Goal: Task Accomplishment & Management: Use online tool/utility

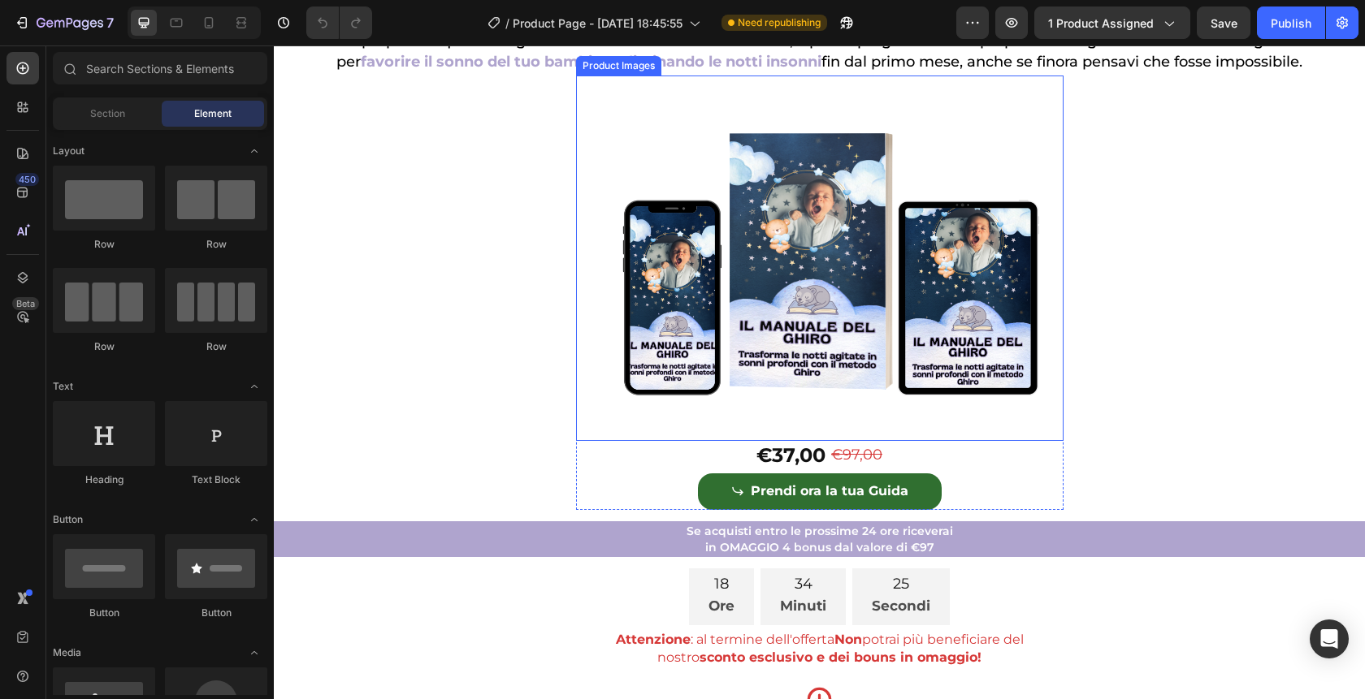
scroll to position [224, 0]
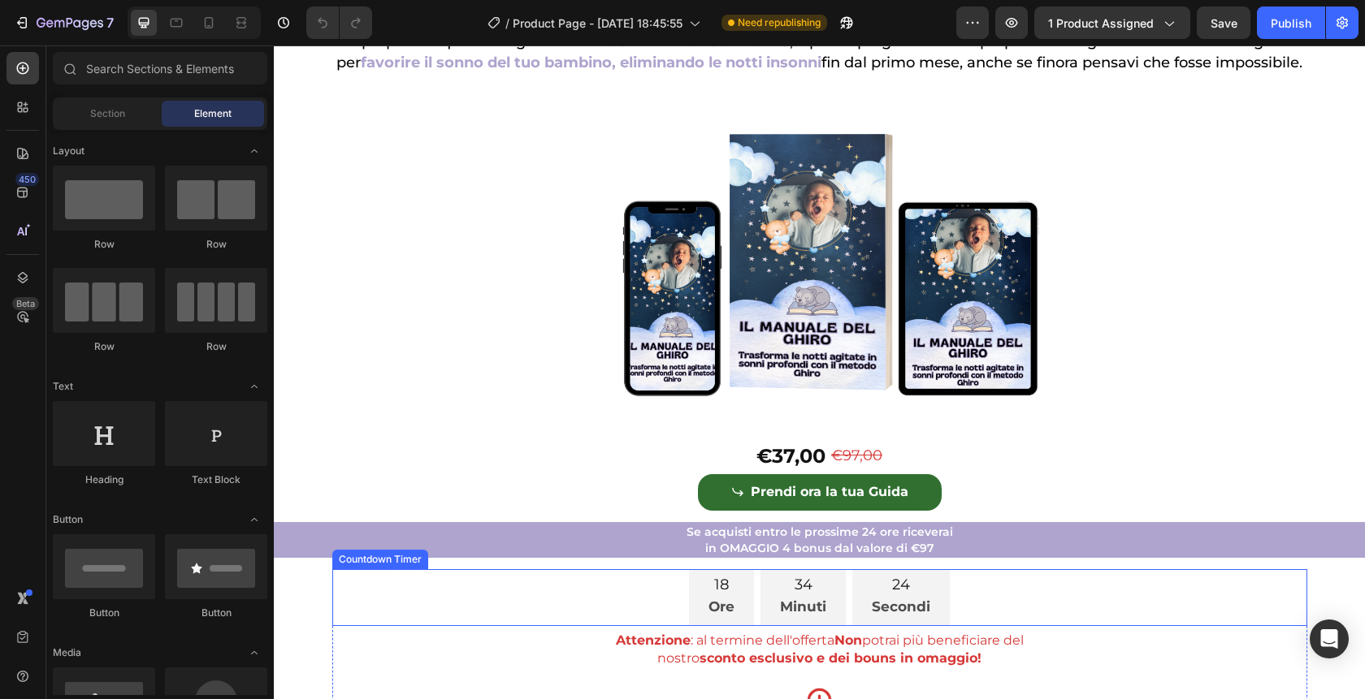
click at [977, 615] on div "18 Ore 34 Minuti 24 Secondi" at bounding box center [819, 597] width 975 height 57
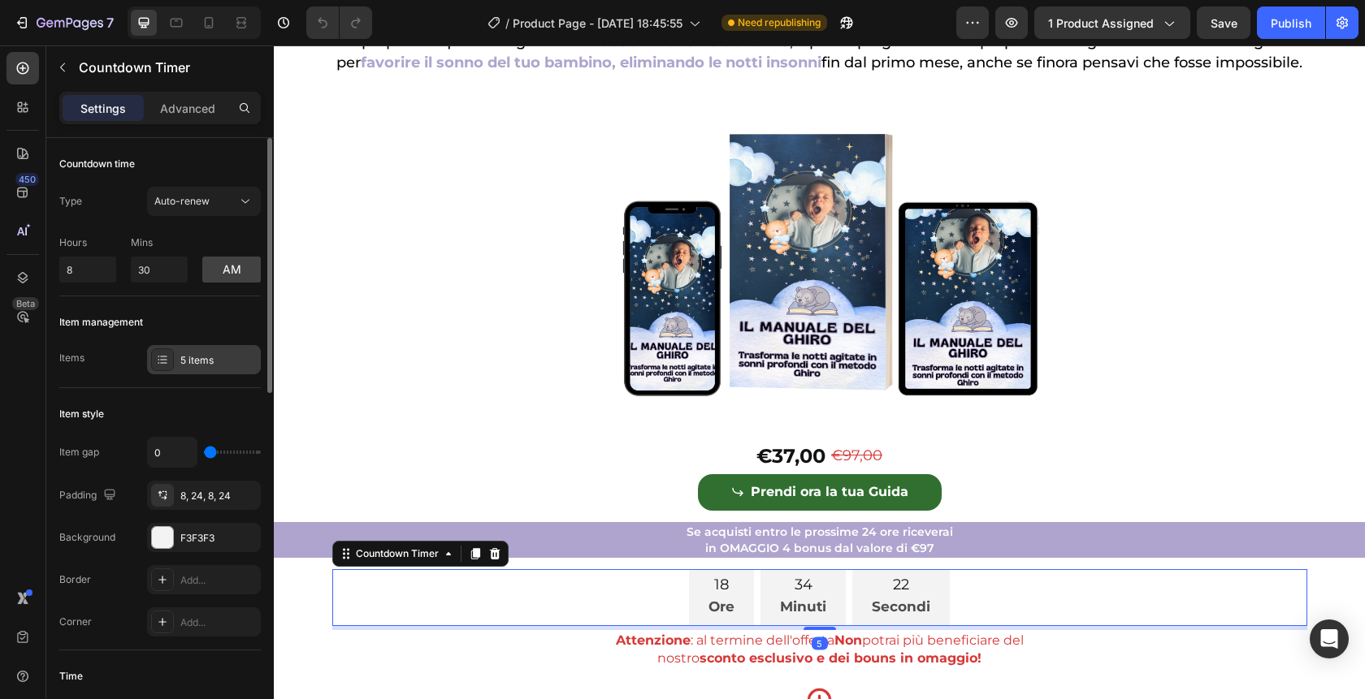
click at [201, 362] on div "5 items" at bounding box center [218, 360] width 76 height 15
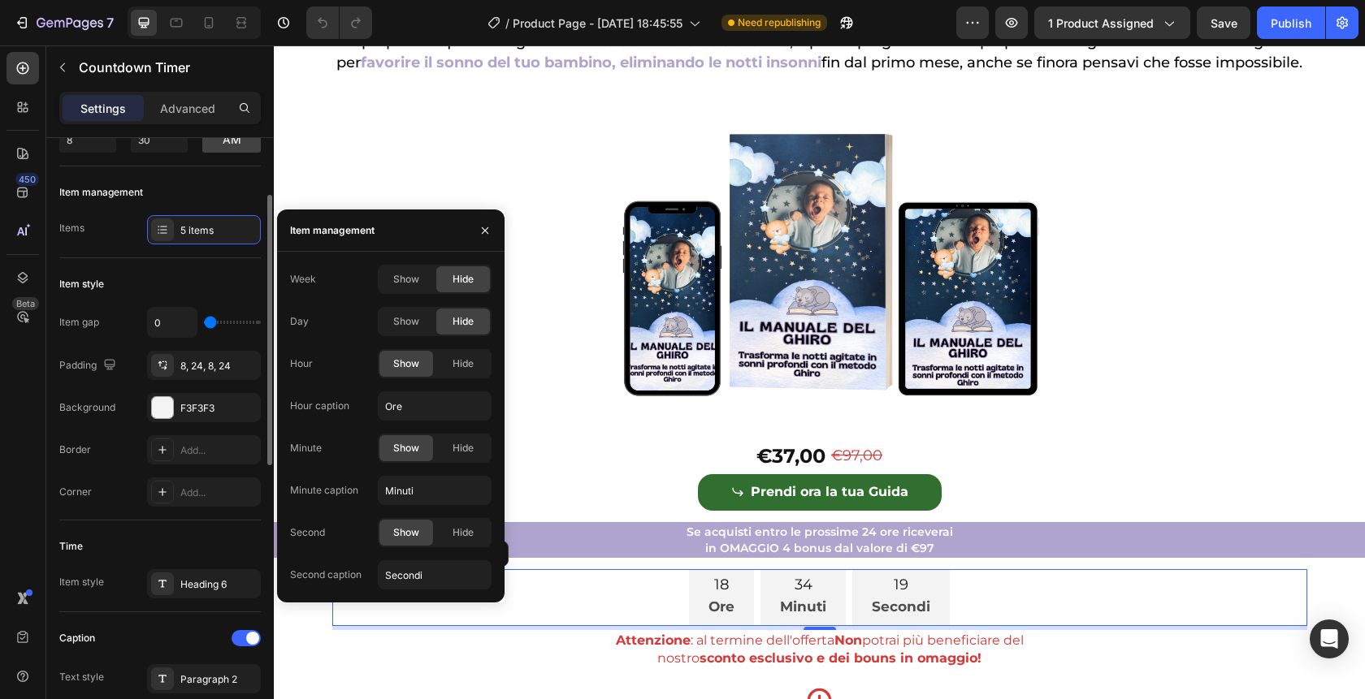
scroll to position [129, 0]
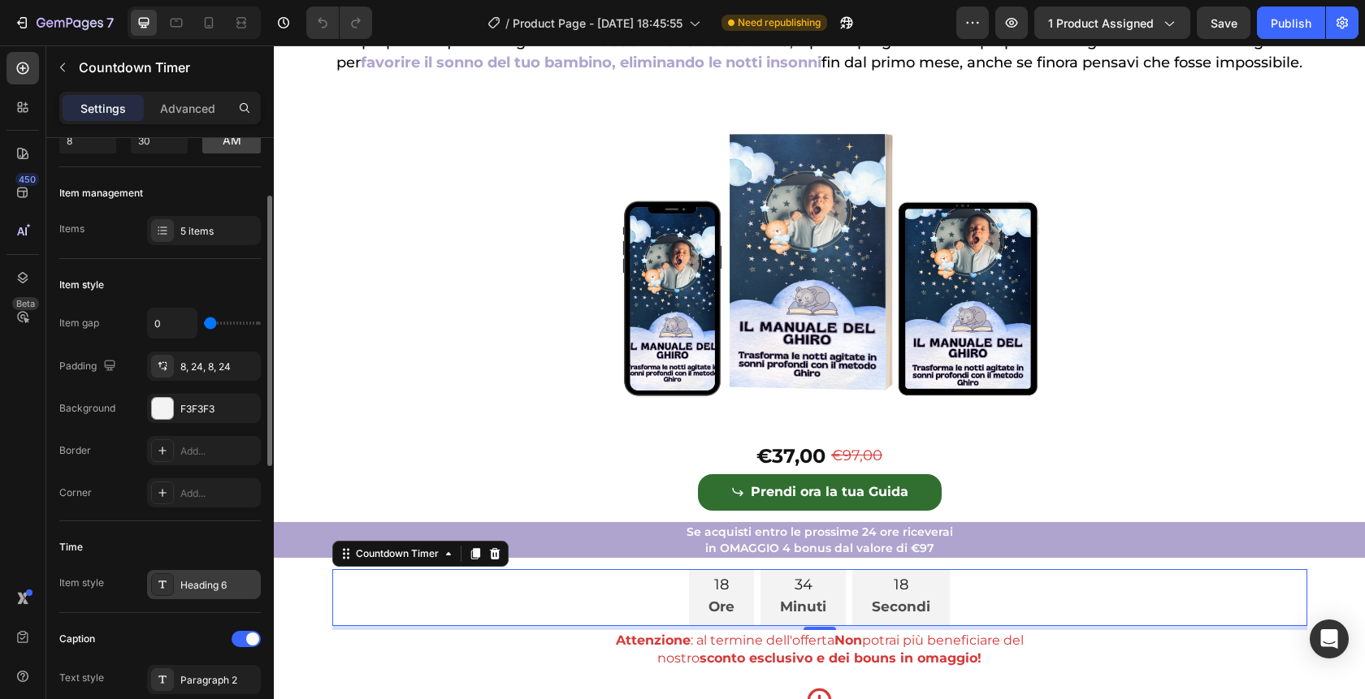
click at [211, 585] on div "Heading 6" at bounding box center [218, 585] width 76 height 15
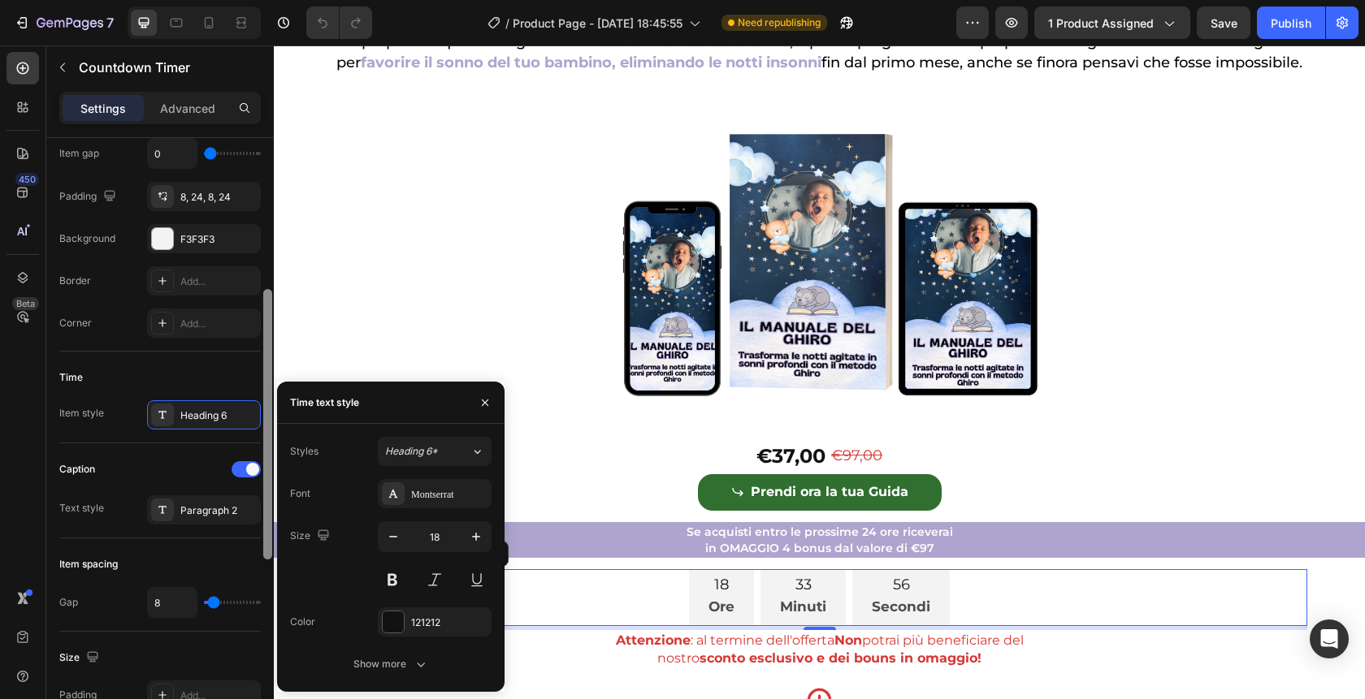
scroll to position [311, 0]
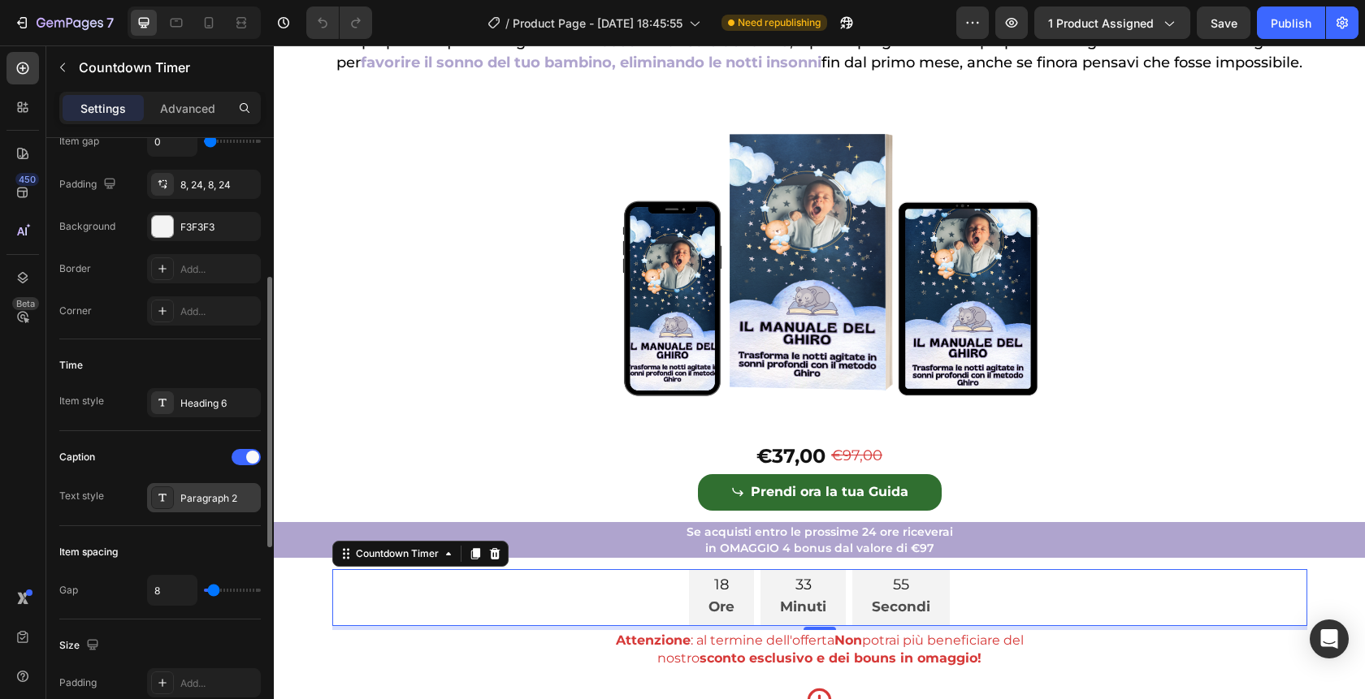
click at [186, 505] on div "Paragraph 2" at bounding box center [218, 498] width 76 height 15
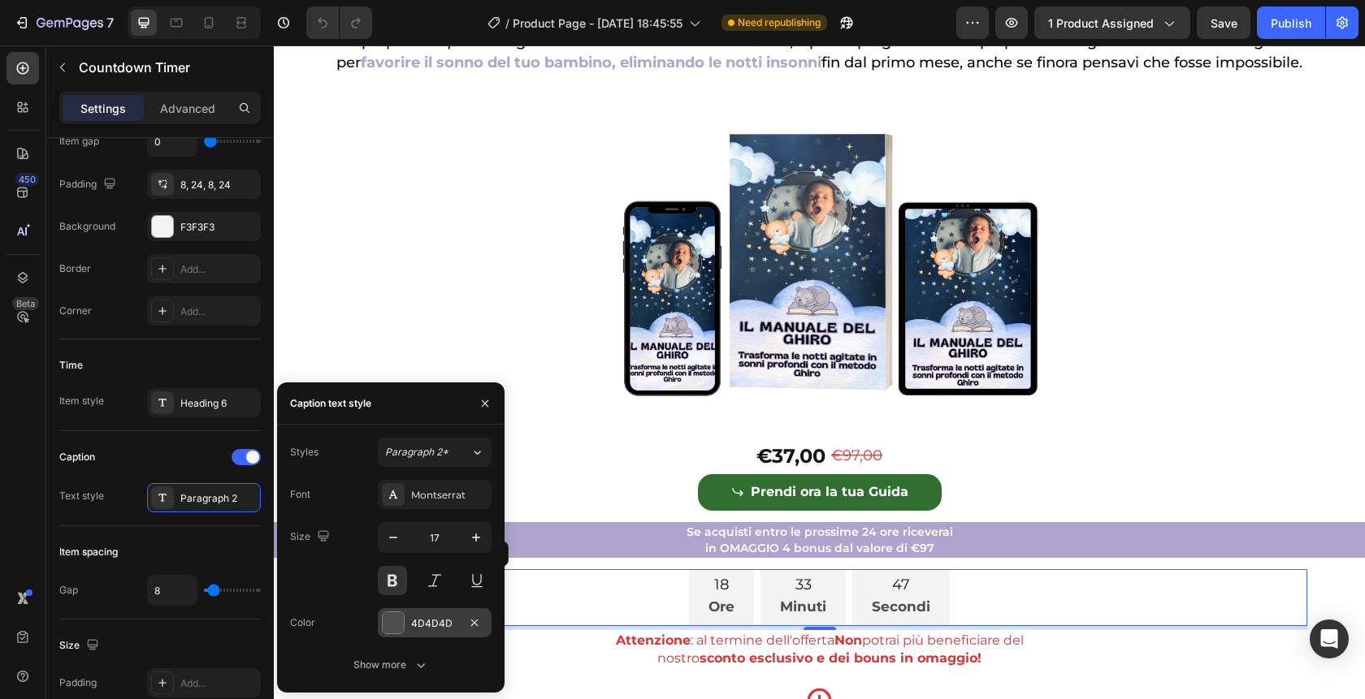
click at [396, 621] on div at bounding box center [393, 622] width 21 height 21
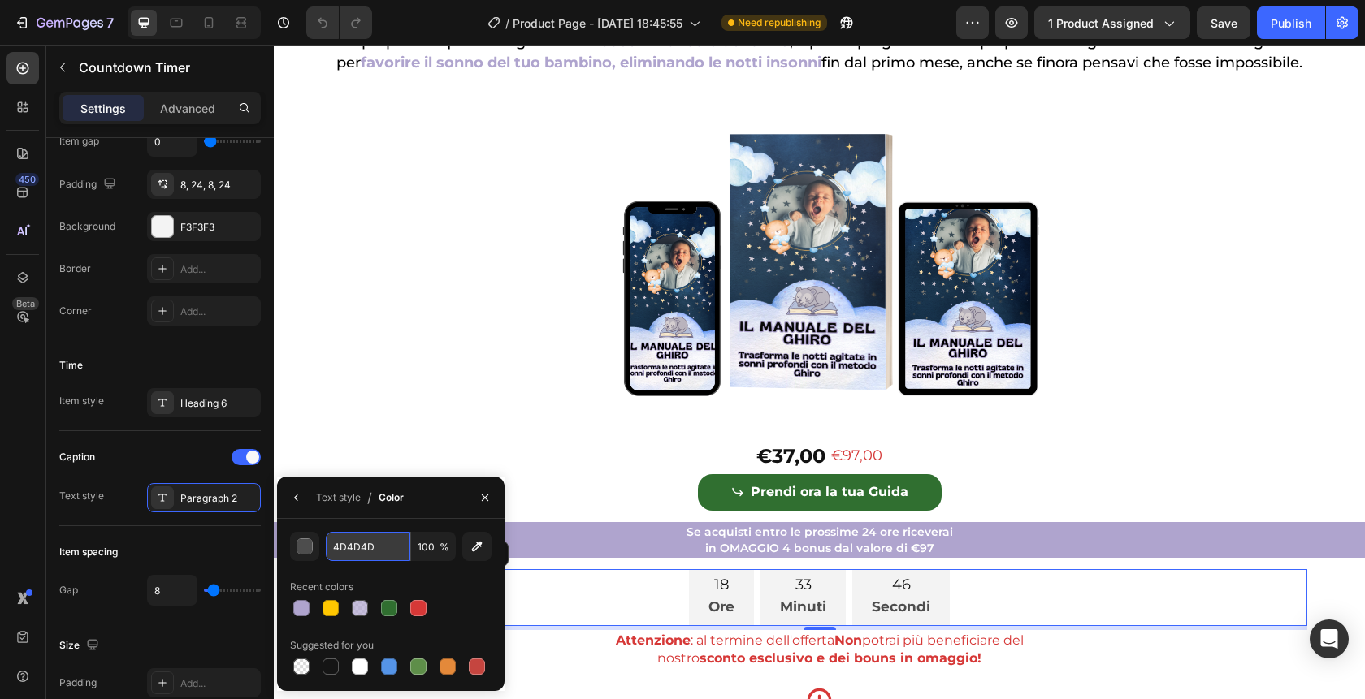
click at [384, 544] on input "4D4D4D" at bounding box center [368, 546] width 84 height 29
click at [173, 484] on div "Paragraph 2" at bounding box center [204, 497] width 114 height 29
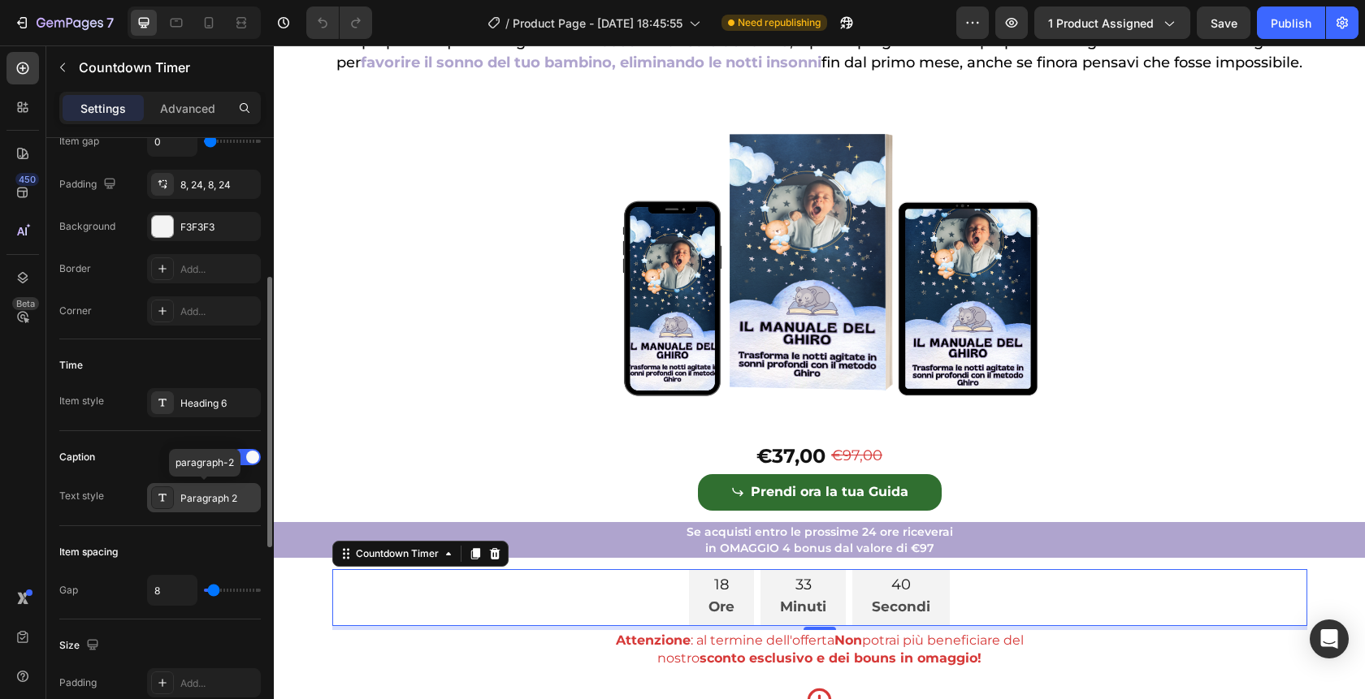
click at [165, 504] on icon at bounding box center [162, 497] width 13 height 13
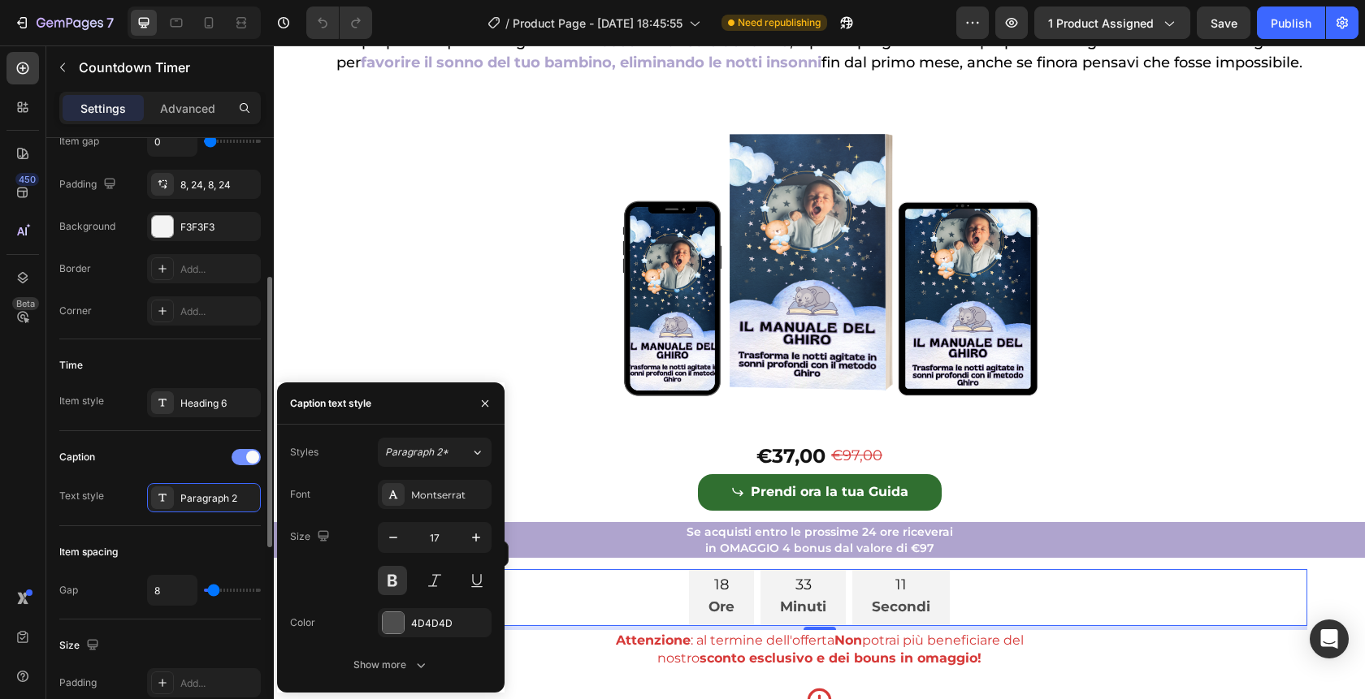
click at [251, 458] on span at bounding box center [252, 457] width 13 height 13
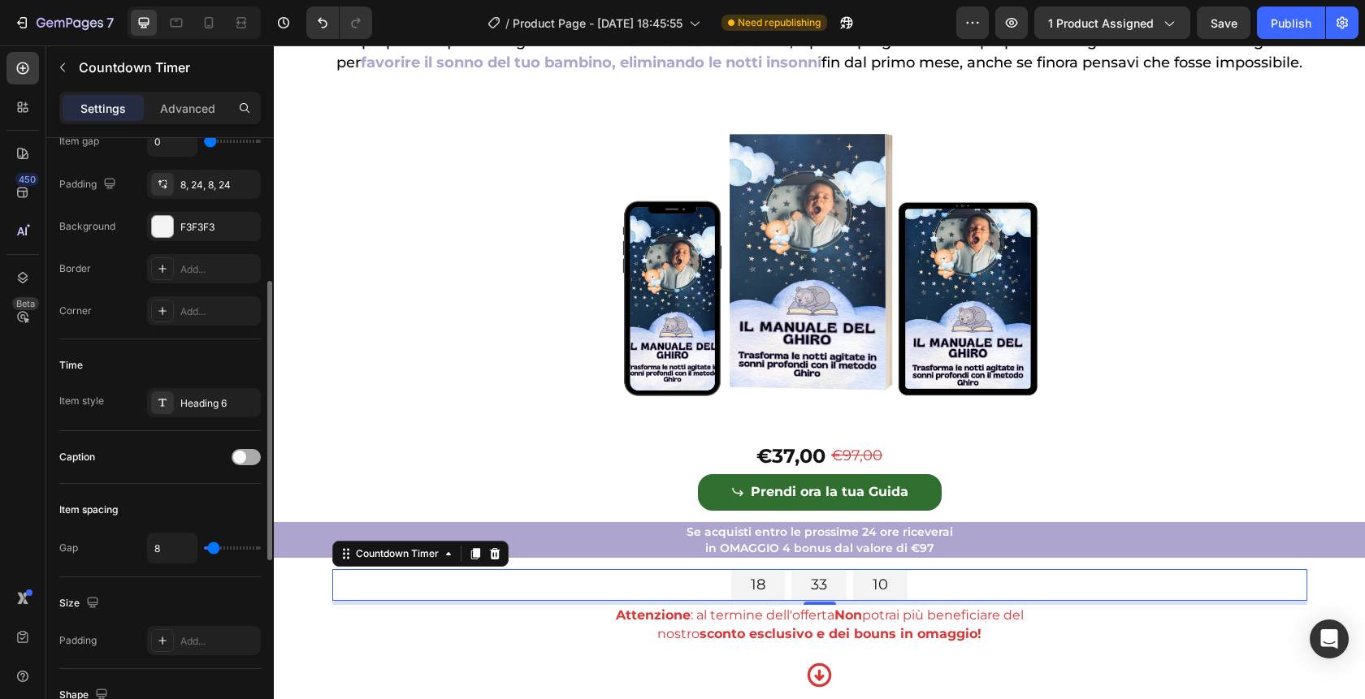
click at [249, 458] on div at bounding box center [246, 457] width 29 height 16
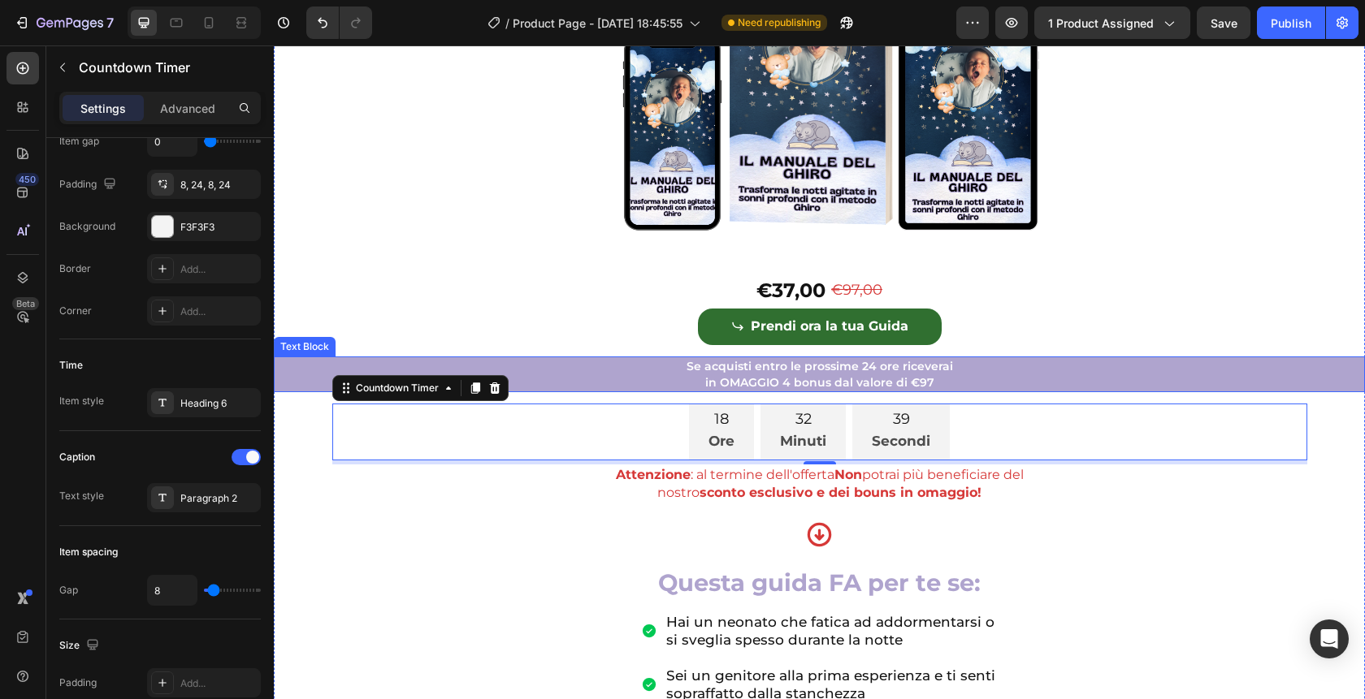
scroll to position [386, 0]
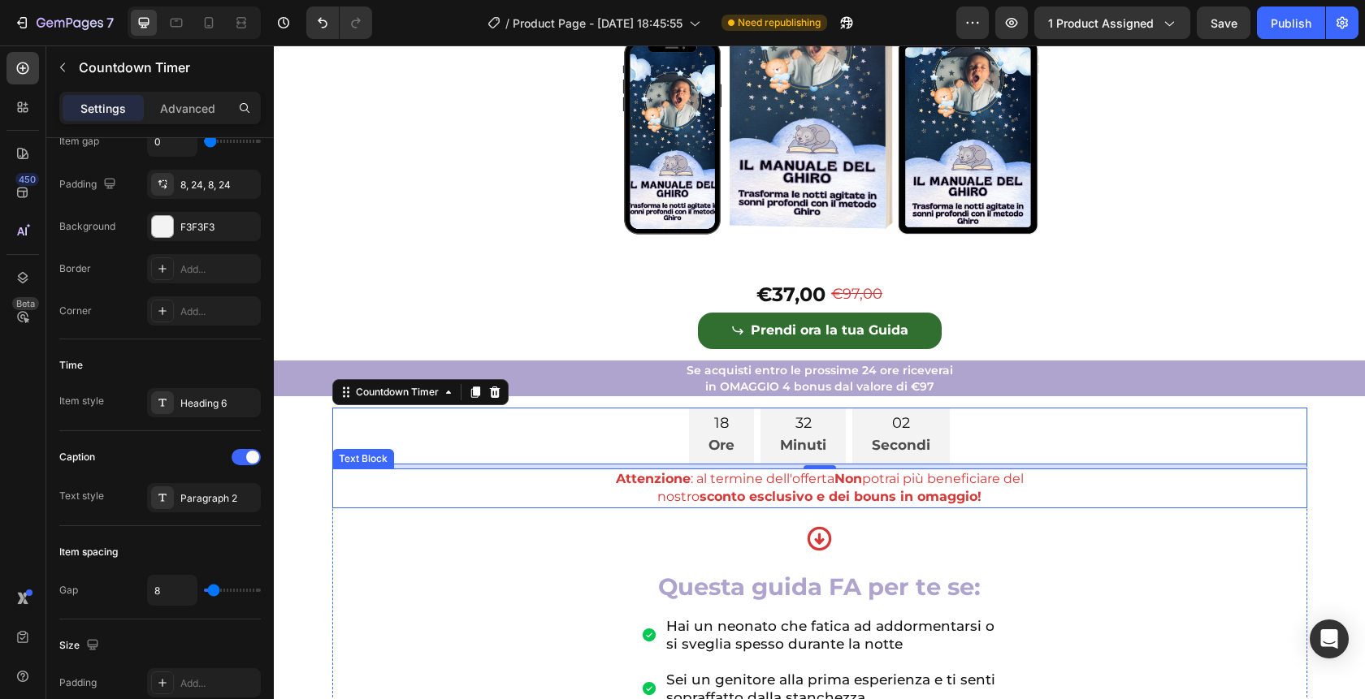
click at [775, 488] on p "Attenzione : al termine dell'offerta Non potrai più beneficiare del" at bounding box center [820, 479] width 972 height 18
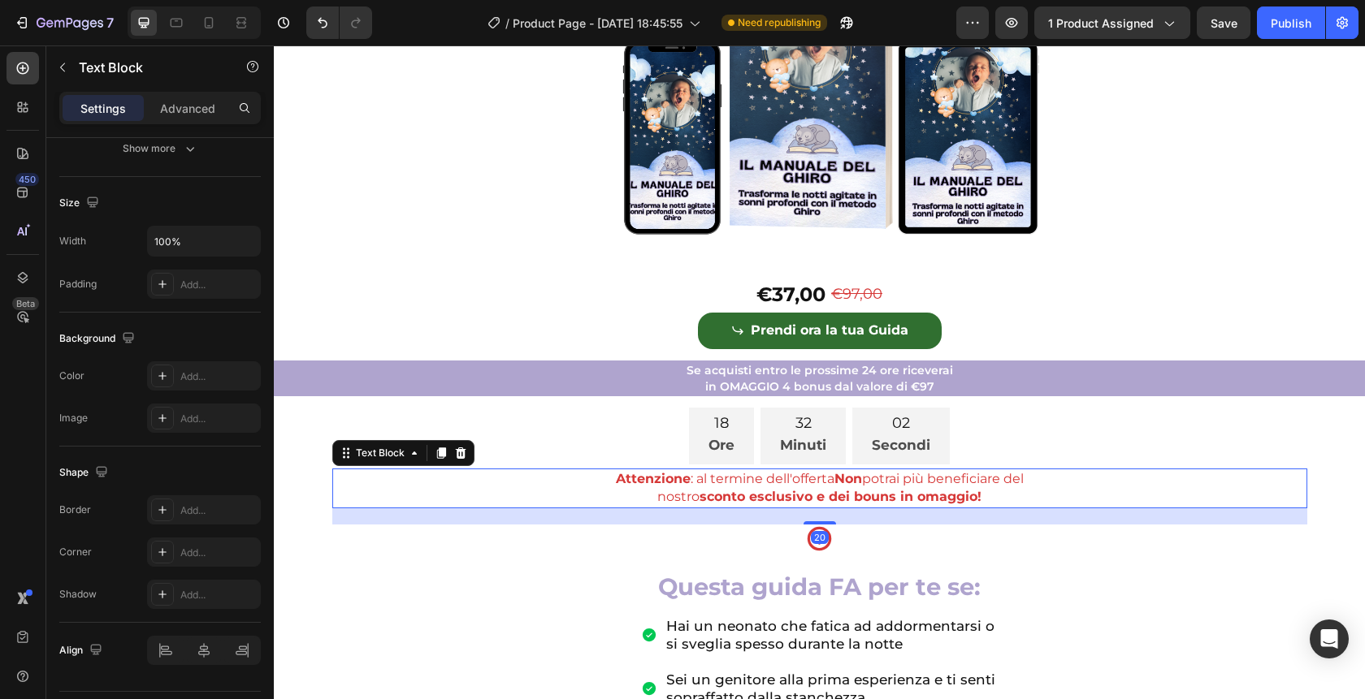
scroll to position [0, 0]
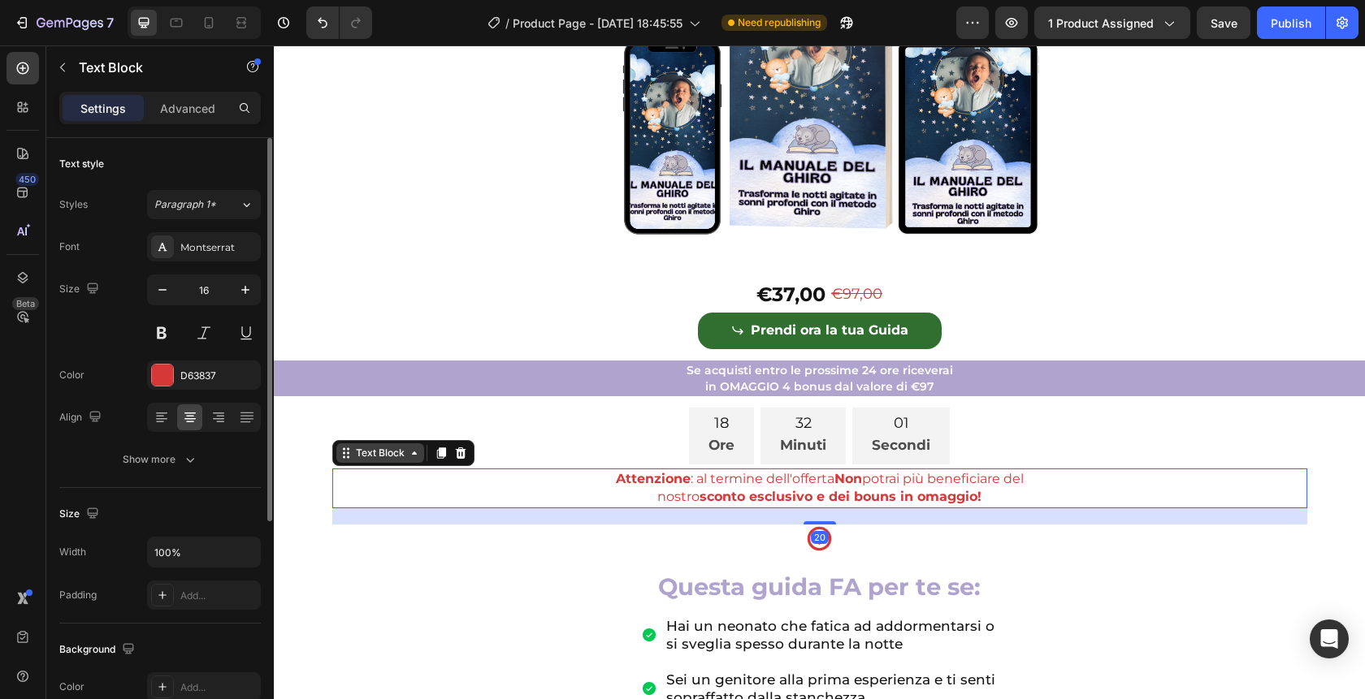
click at [369, 461] on div "Text Block" at bounding box center [380, 453] width 55 height 15
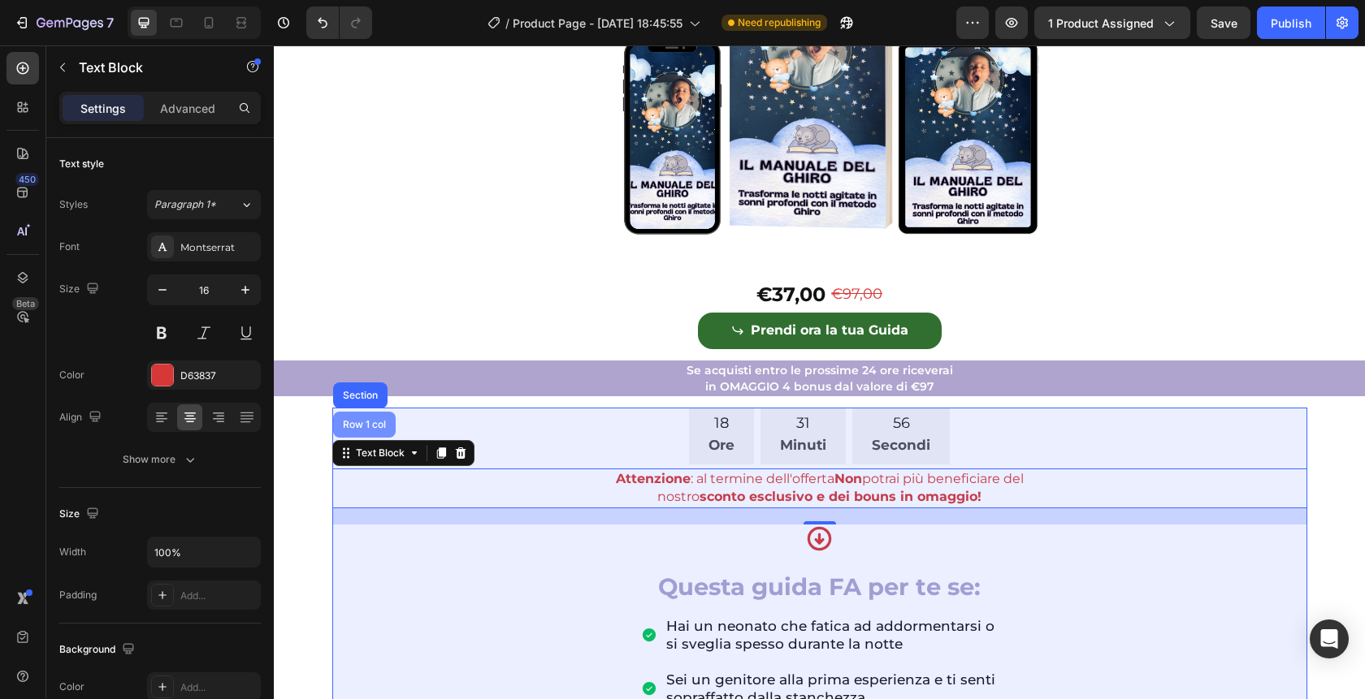
click at [344, 438] on div "Row 1 col" at bounding box center [364, 425] width 63 height 26
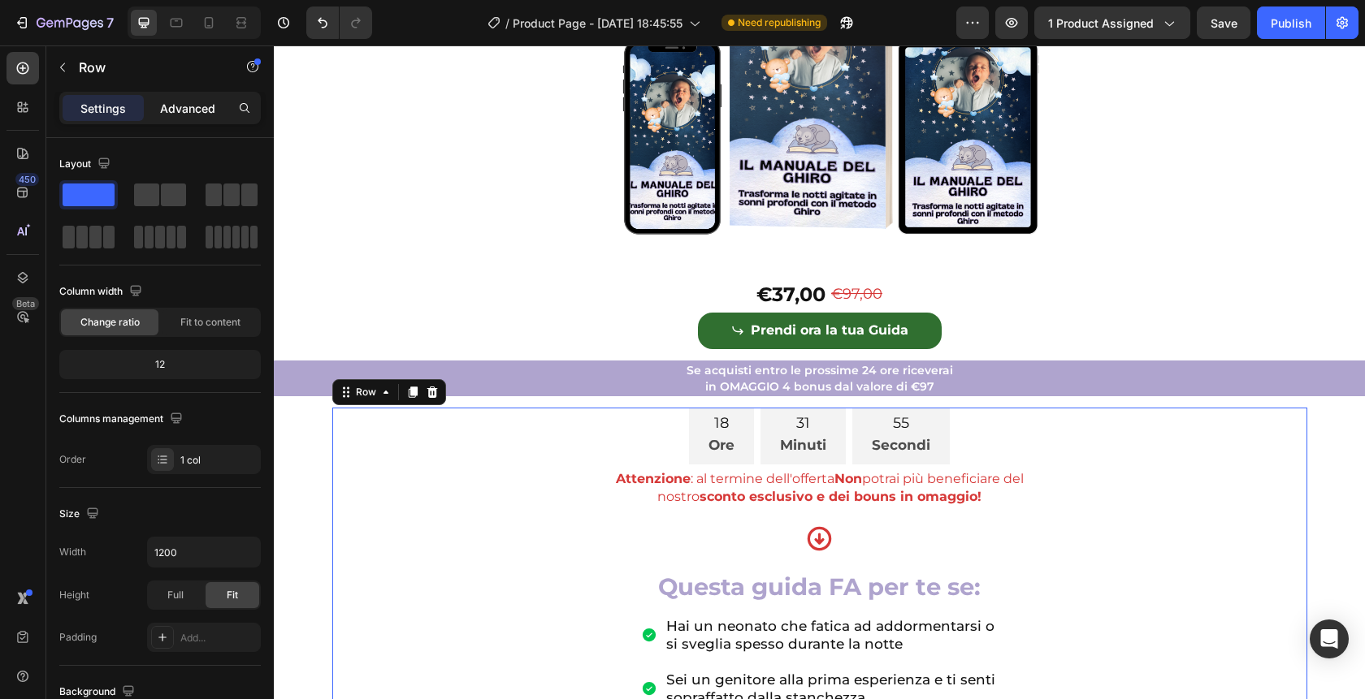
click at [193, 101] on p "Advanced" at bounding box center [187, 108] width 55 height 17
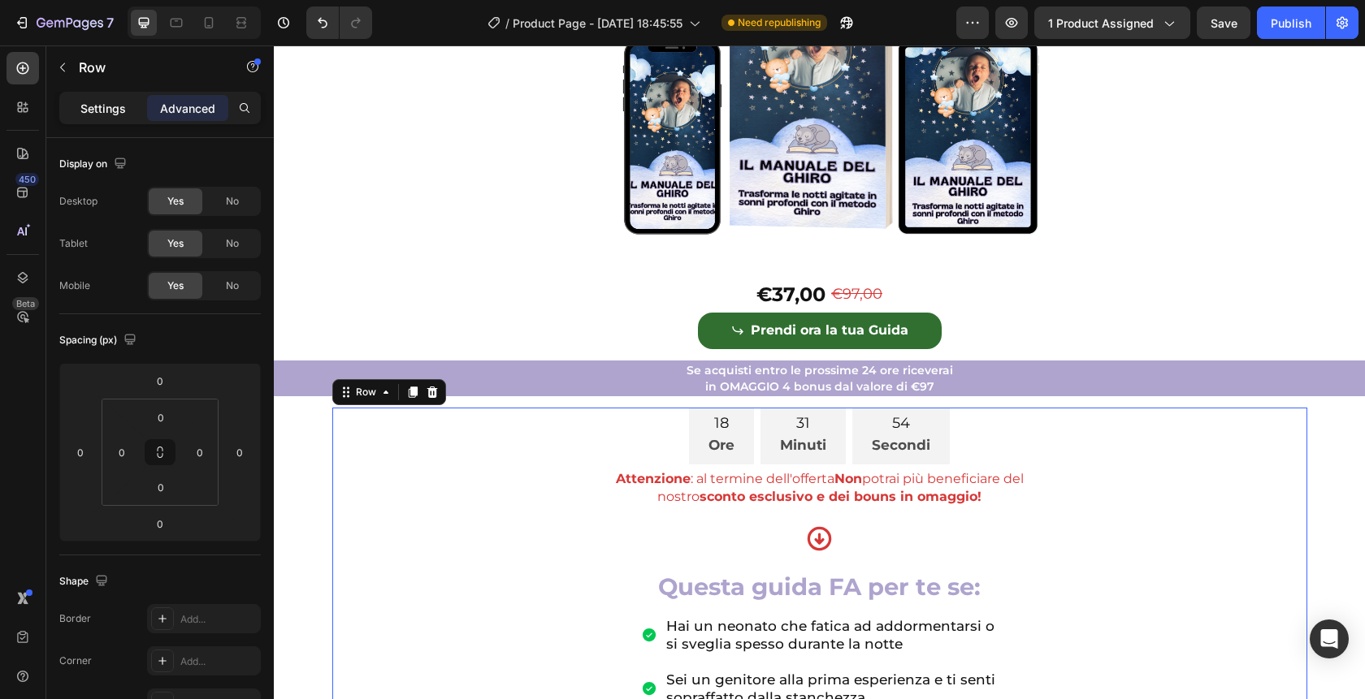
drag, startPoint x: 100, startPoint y: 110, endPoint x: 144, endPoint y: 138, distance: 51.8
click at [100, 110] on p "Settings" at bounding box center [102, 108] width 45 height 17
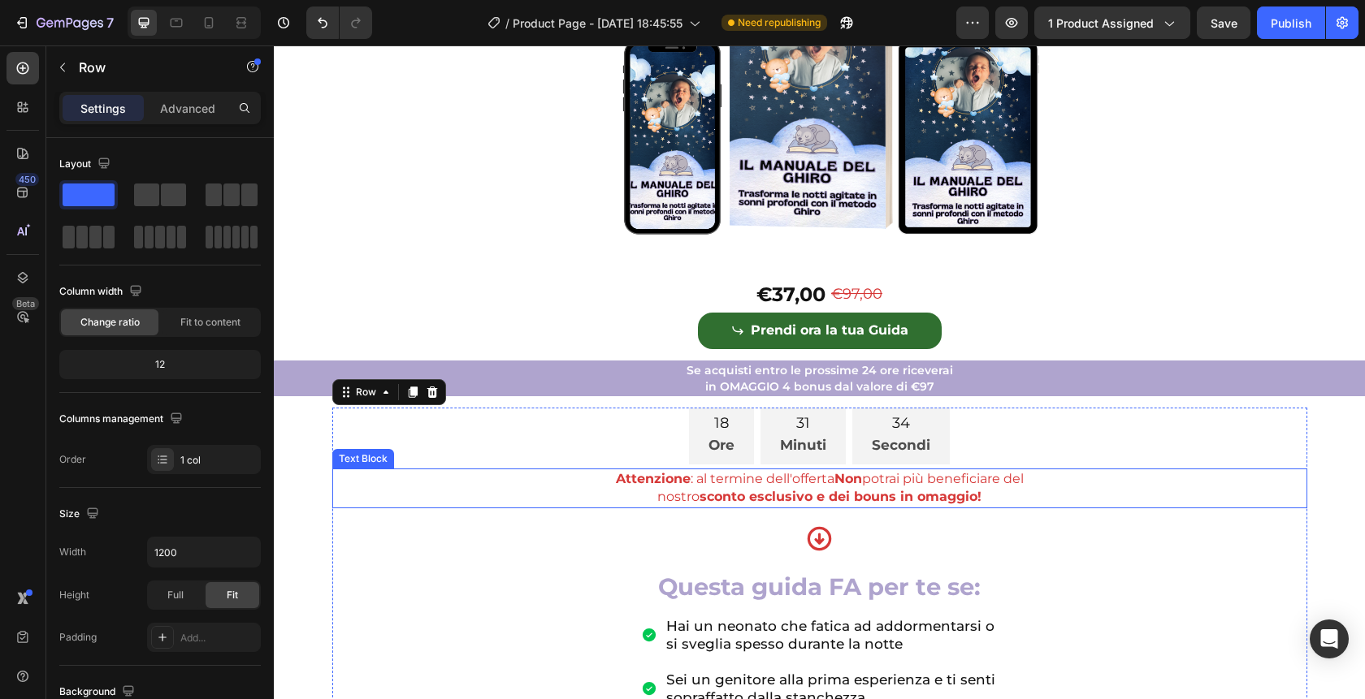
click at [840, 487] on strong "Non" at bounding box center [848, 478] width 28 height 15
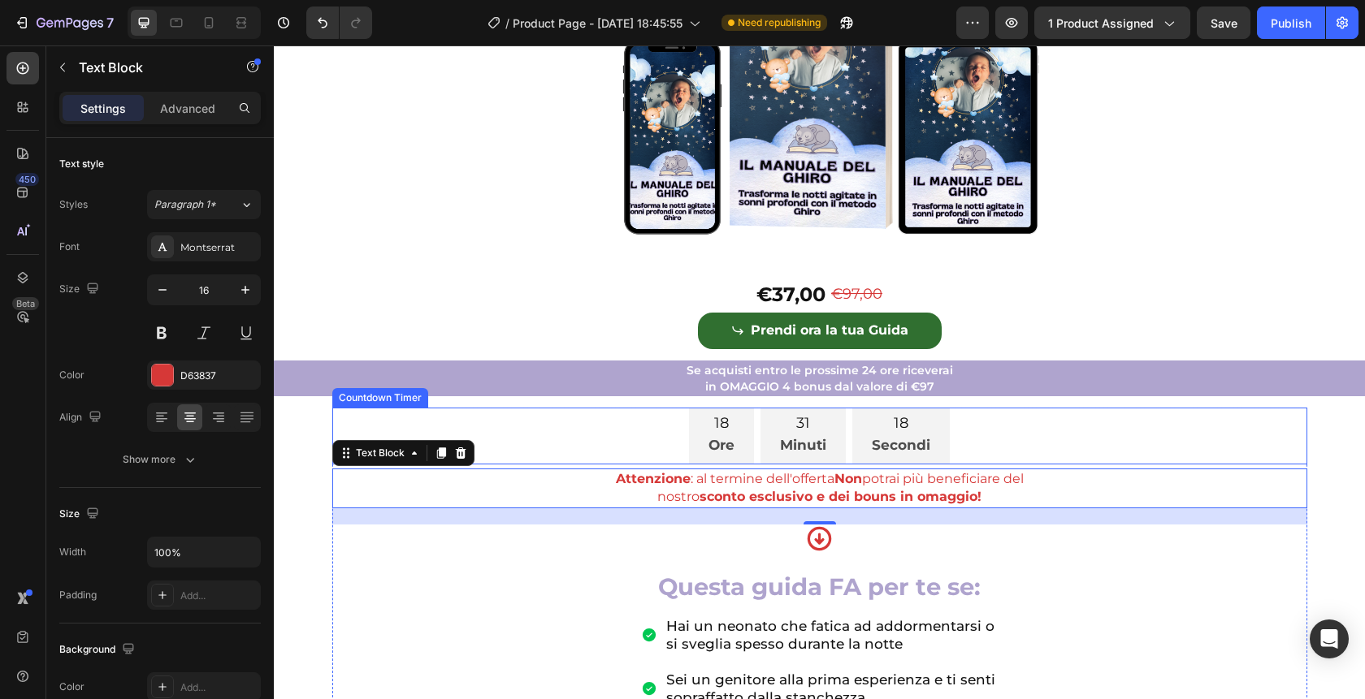
click at [937, 465] on div "18 Secondi" at bounding box center [900, 436] width 97 height 57
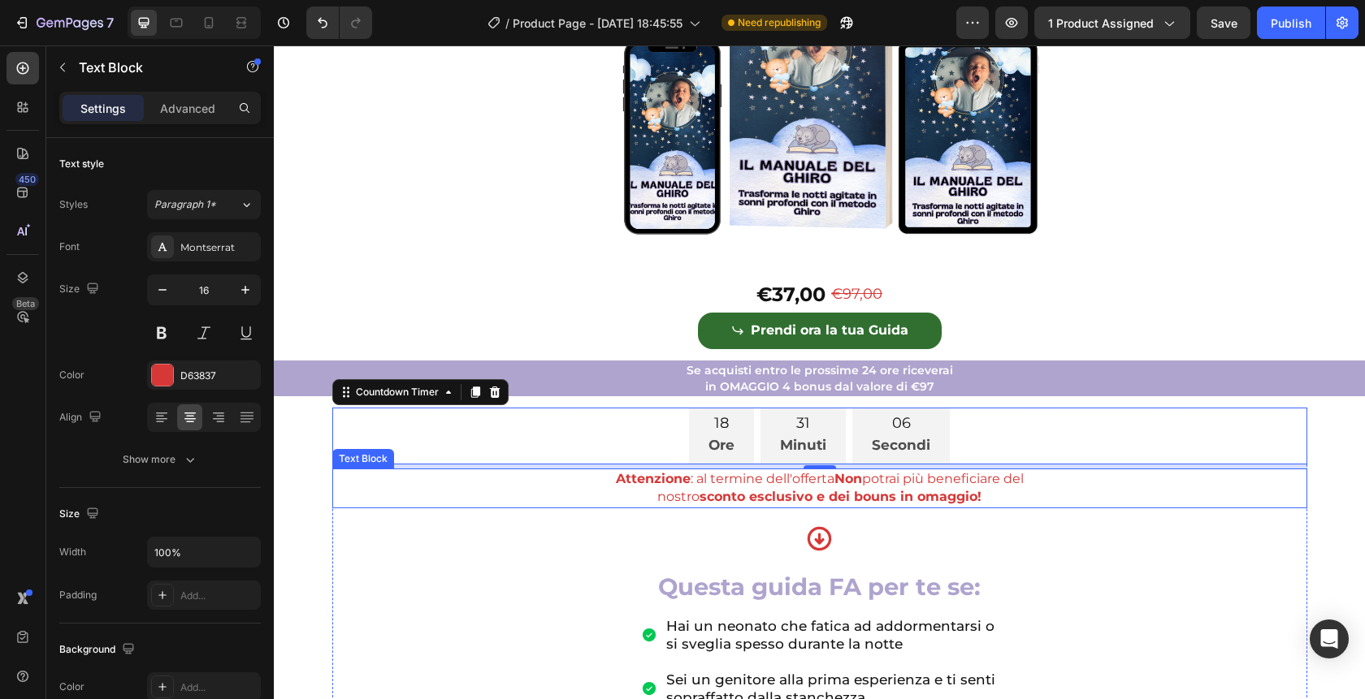
click at [937, 488] on p "Attenzione : al termine dell'offerta Non potrai più beneficiare del" at bounding box center [820, 479] width 972 height 18
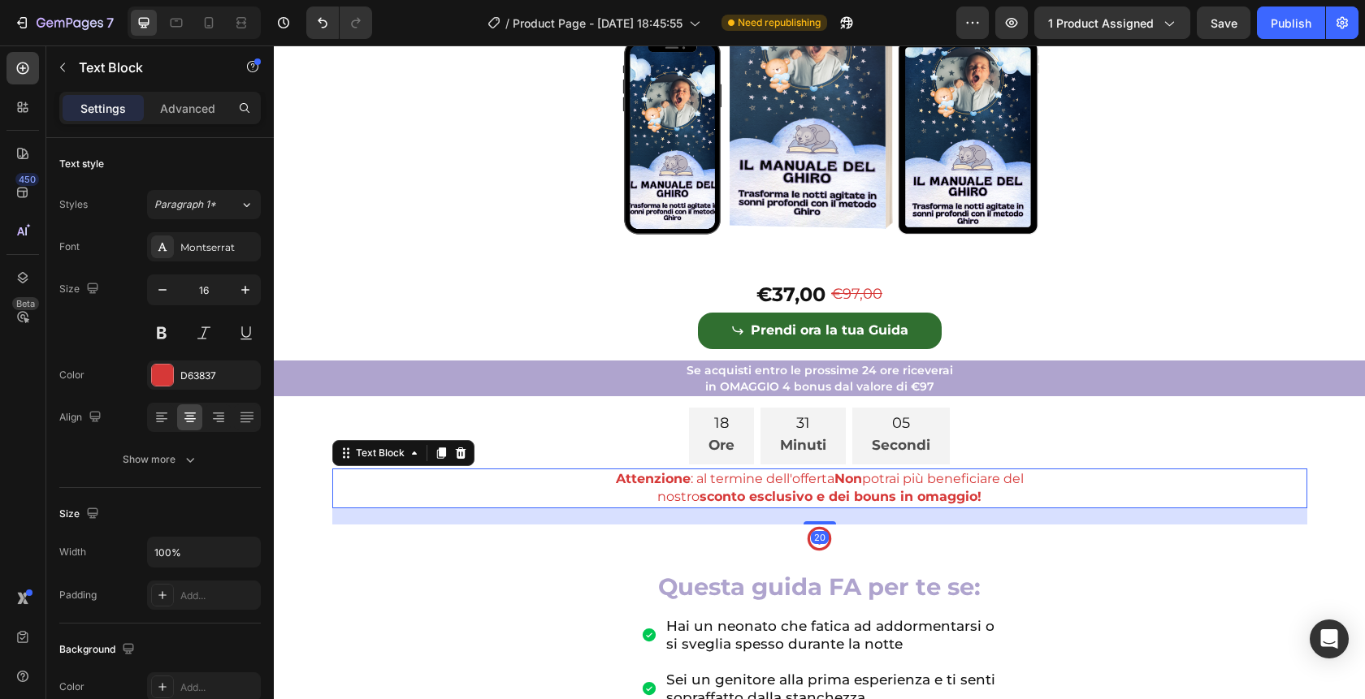
click at [998, 506] on p "nostro sconto esclusivo e dei bouns in omaggio!" at bounding box center [820, 497] width 972 height 18
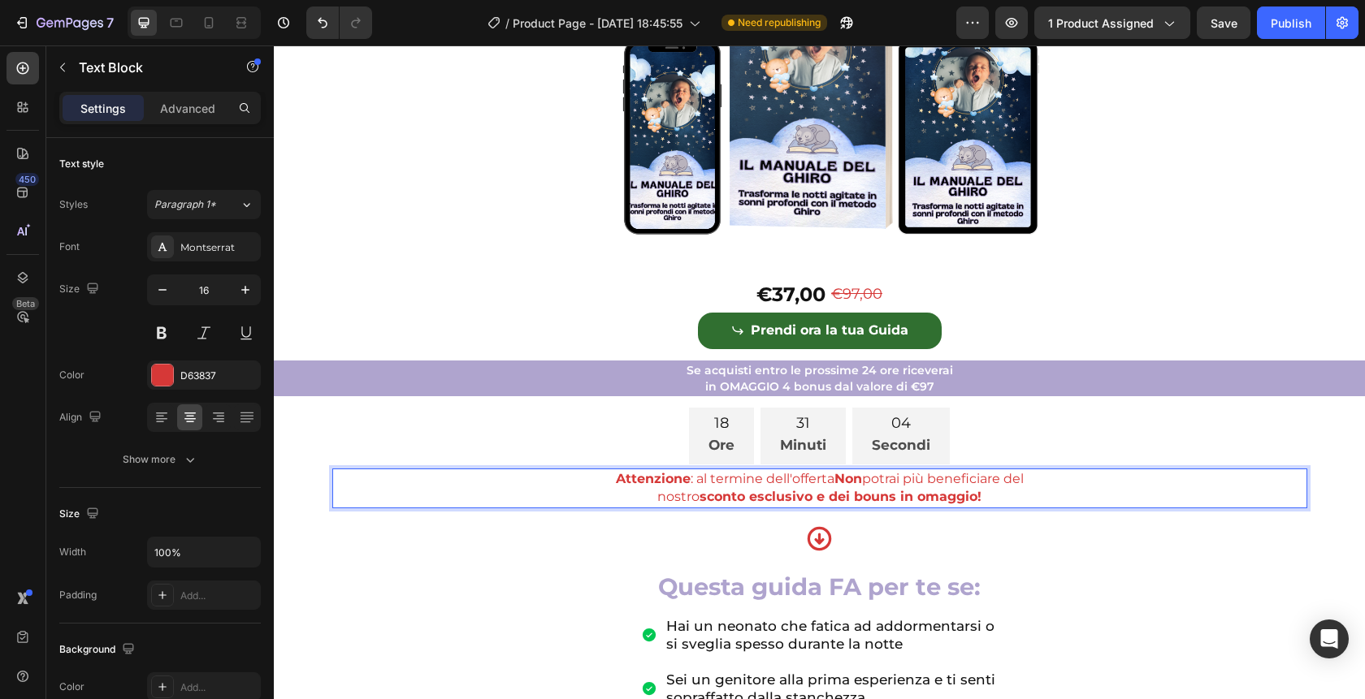
click at [998, 506] on p "nostro sconto esclusivo e dei bouns in omaggio!" at bounding box center [820, 497] width 972 height 18
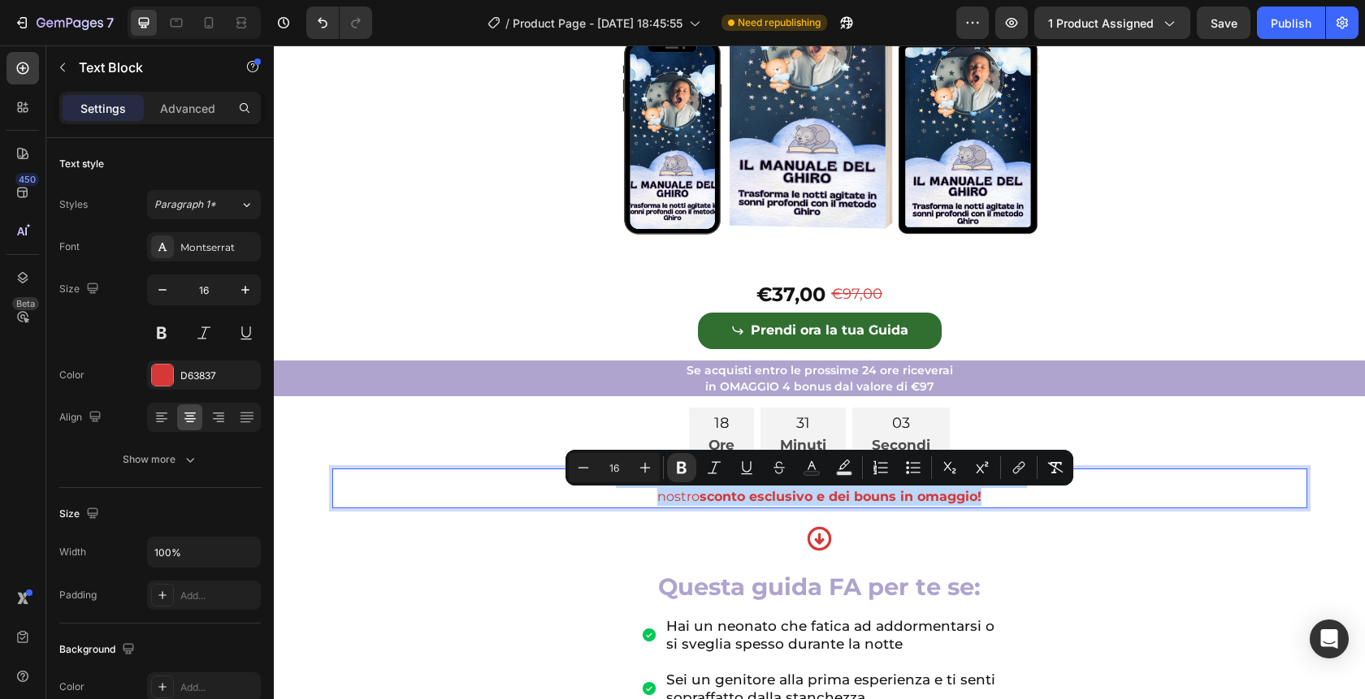
drag, startPoint x: 998, startPoint y: 514, endPoint x: 567, endPoint y: 508, distance: 430.6
click at [567, 508] on div "Attenzione : al termine dell'offerta Non potrai più beneficiare del nostro scon…" at bounding box center [819, 489] width 975 height 40
copy div "Attenzione : al termine dell'offerta Non potrai più beneficiare del nostro scon…"
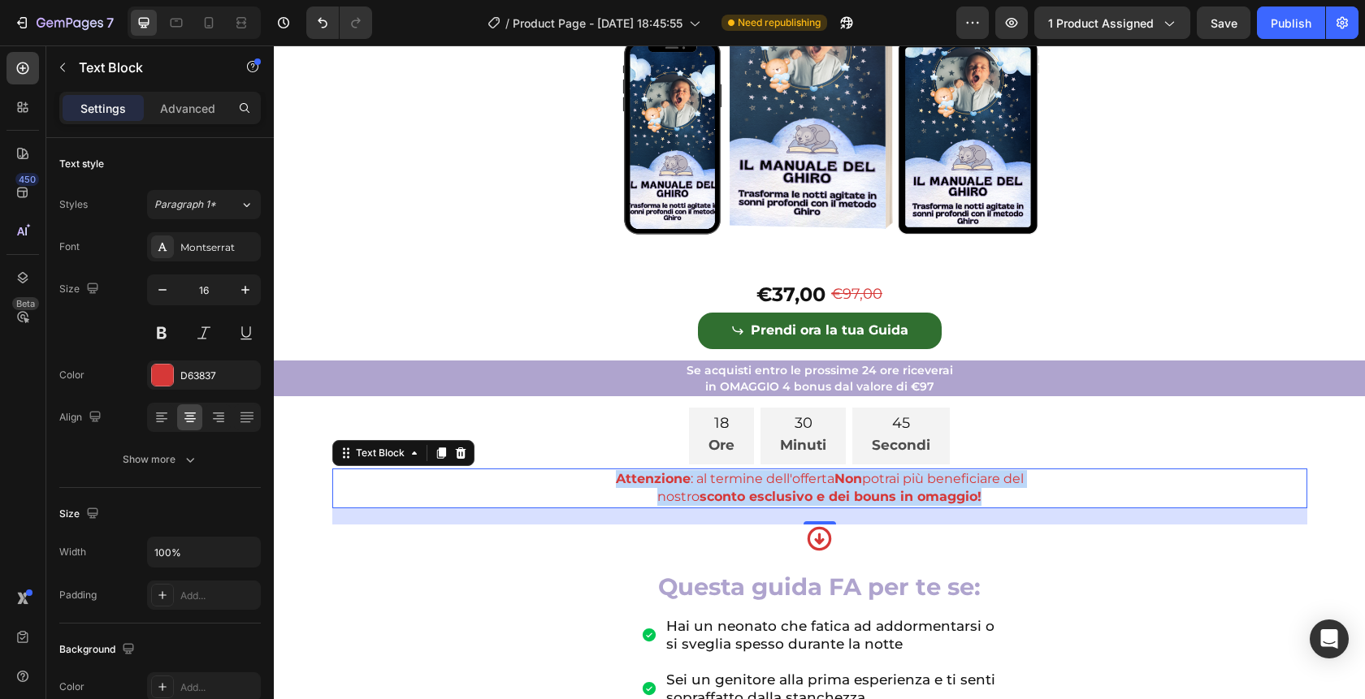
click at [997, 506] on p "nostro sconto esclusivo e dei bouns in omaggio!" at bounding box center [820, 497] width 972 height 18
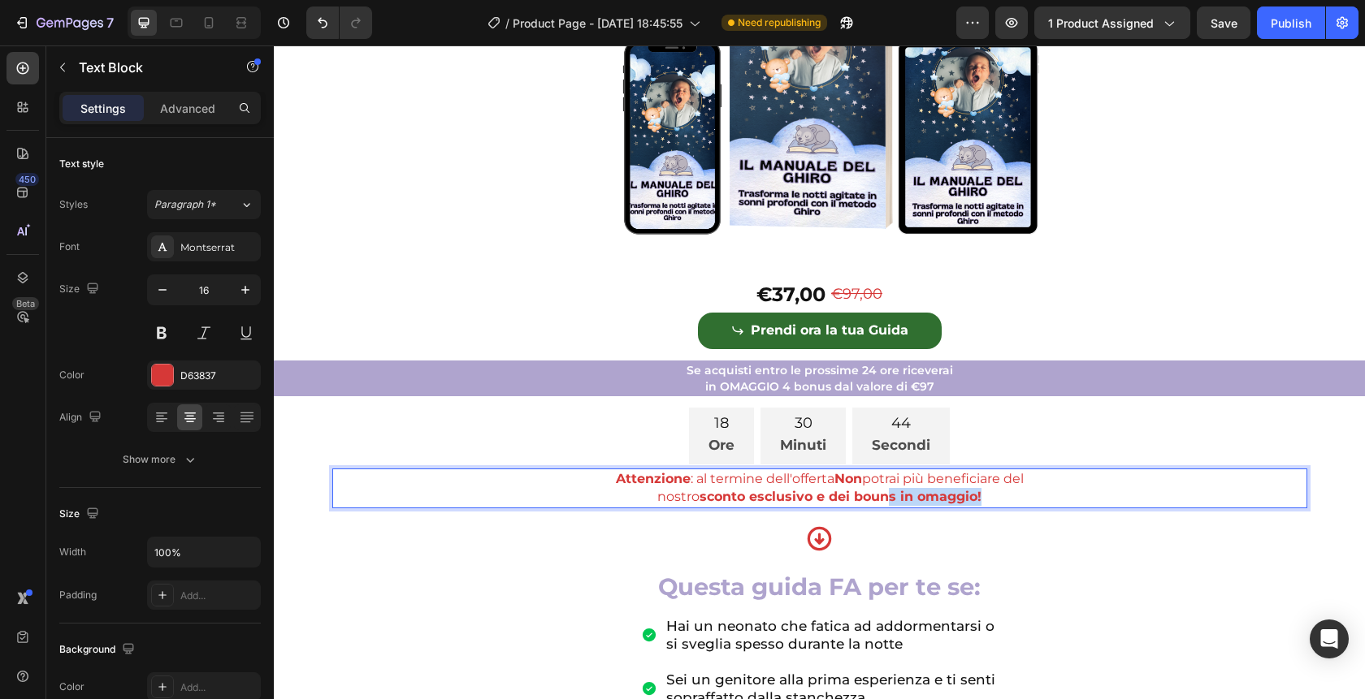
drag, startPoint x: 992, startPoint y: 515, endPoint x: 888, endPoint y: 515, distance: 104.0
click at [888, 506] on p "nostro sconto esclusivo e dei bouns in omaggio!" at bounding box center [820, 497] width 972 height 18
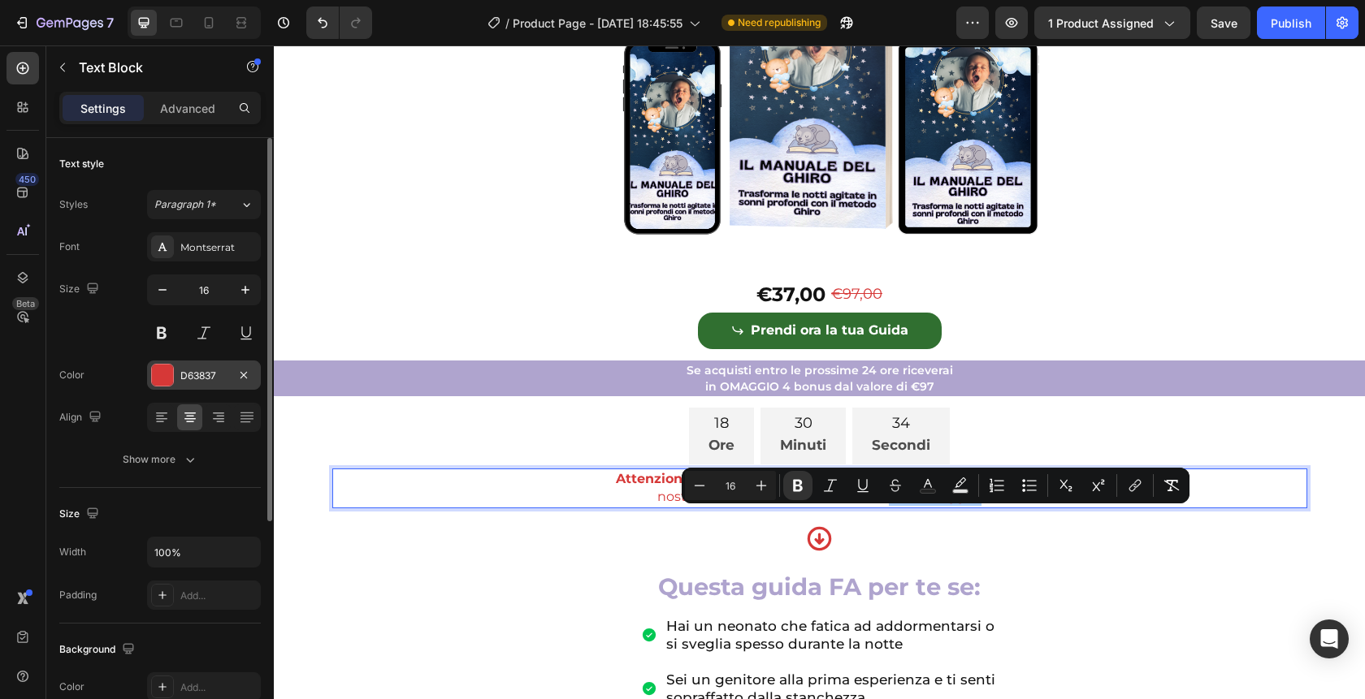
click at [155, 368] on div at bounding box center [162, 375] width 21 height 21
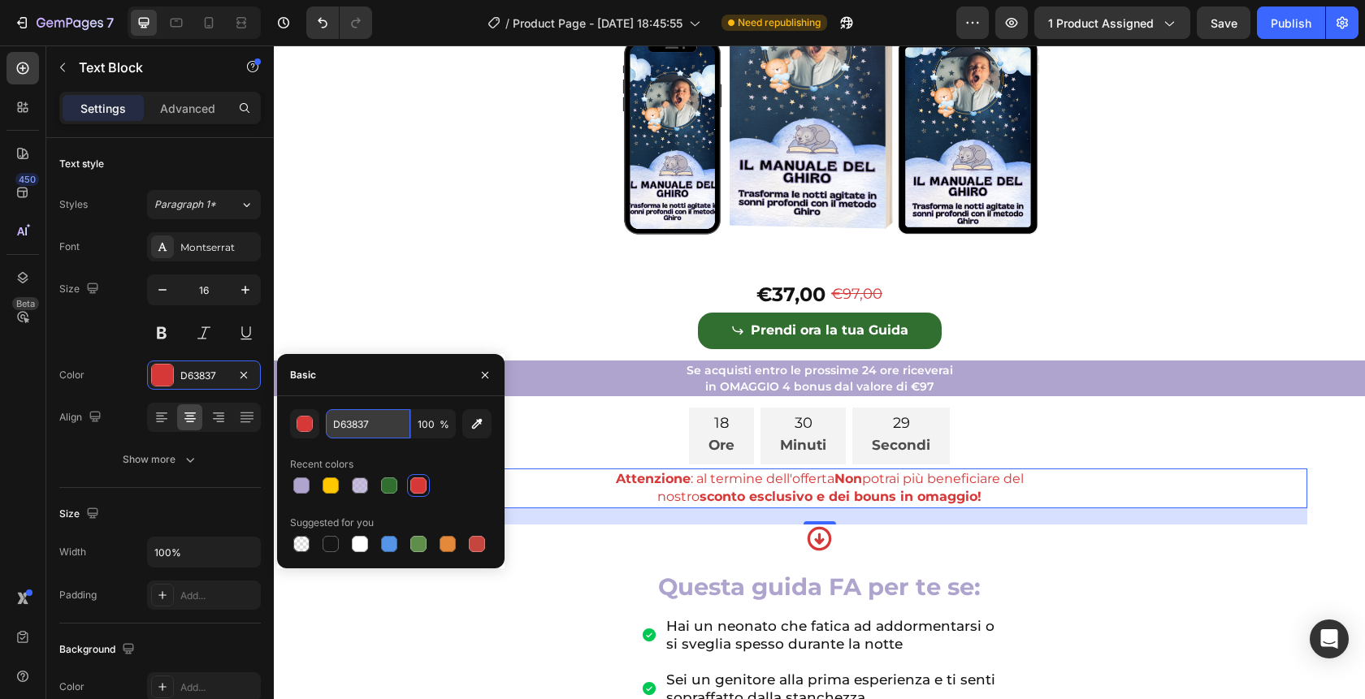
click at [381, 430] on input "D63837" at bounding box center [368, 423] width 84 height 29
click at [194, 32] on div at bounding box center [194, 22] width 133 height 32
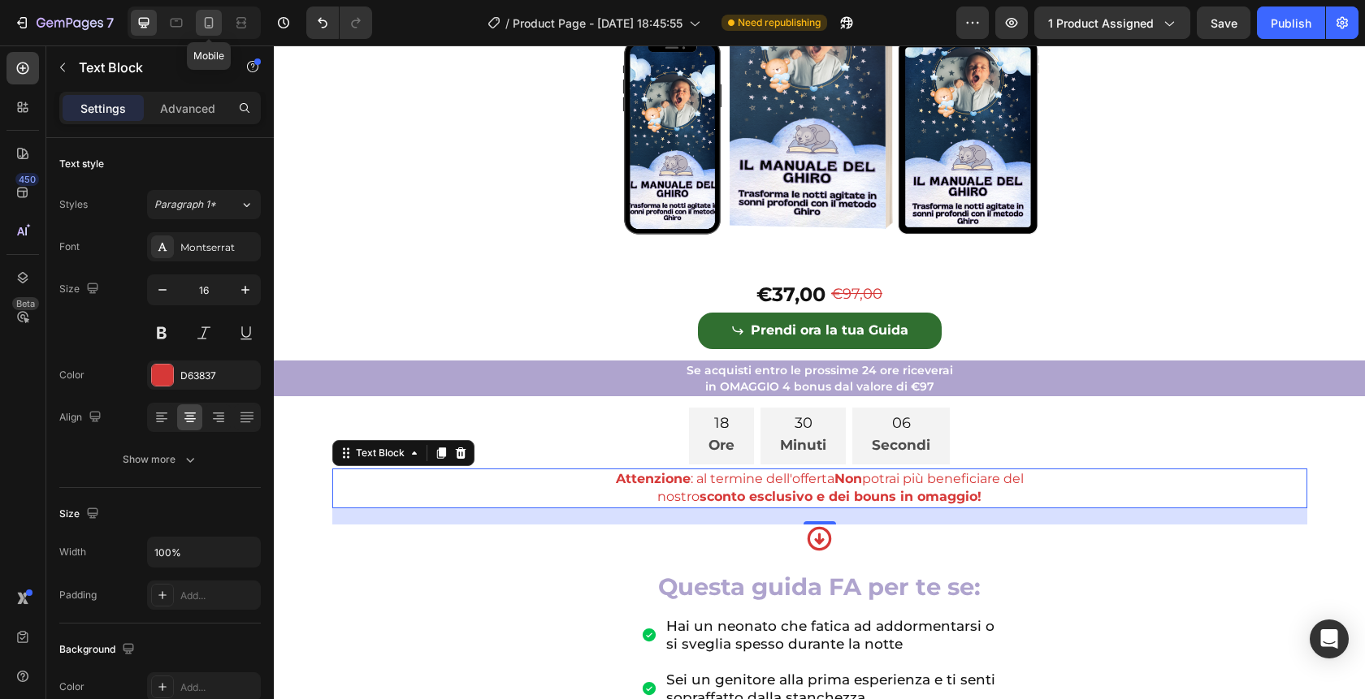
click at [211, 27] on icon at bounding box center [209, 22] width 9 height 11
type input "14"
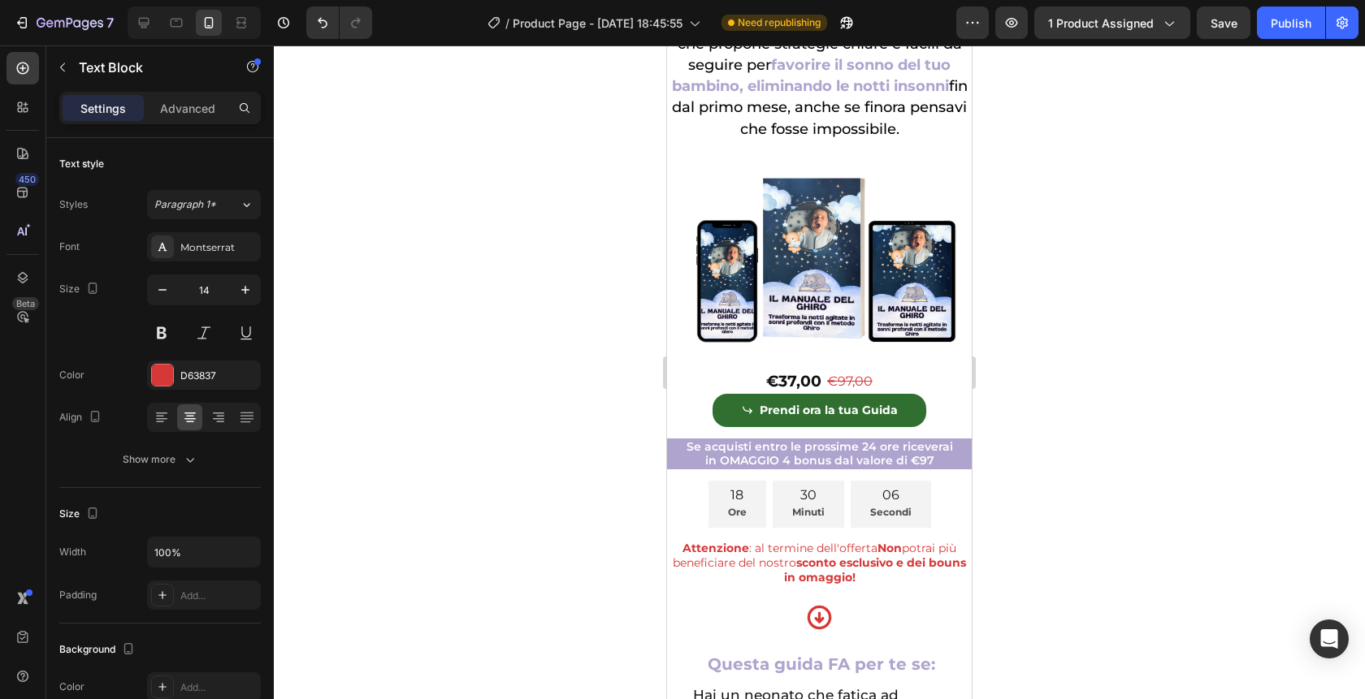
scroll to position [350, 0]
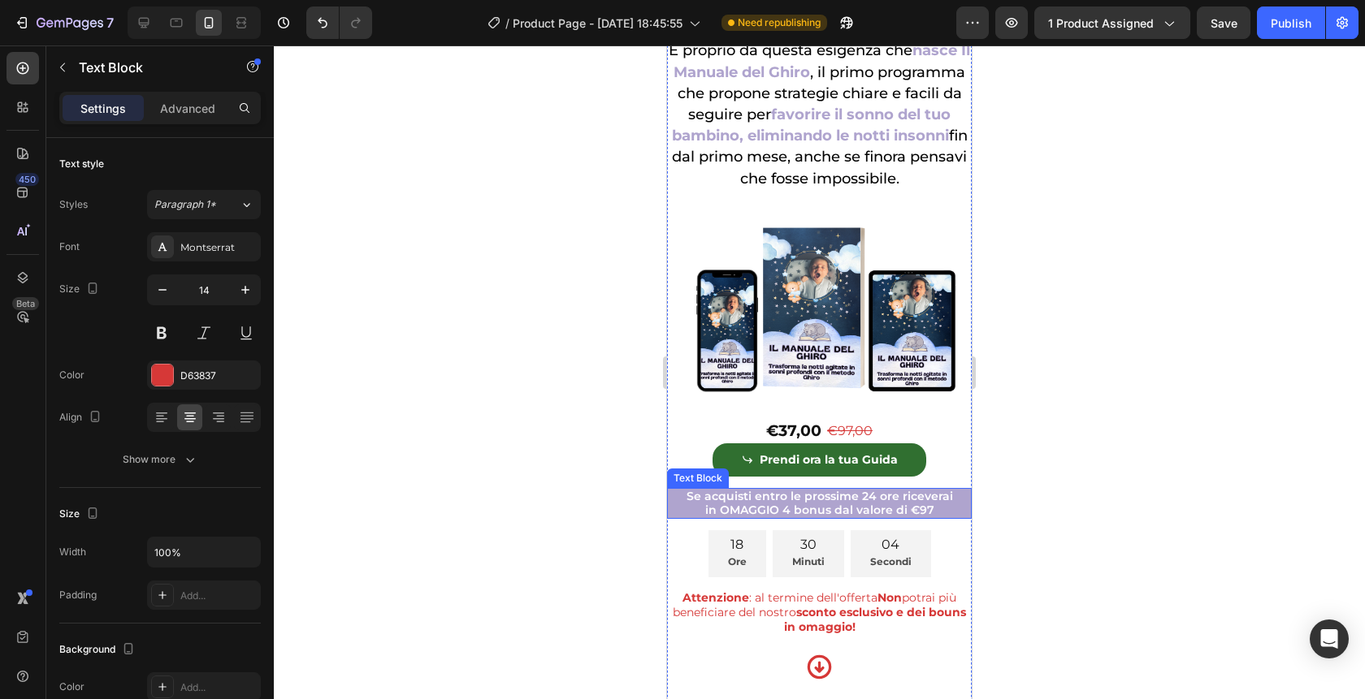
click at [939, 516] on p "in OMAGGIO 4 bonus dal valore di €97" at bounding box center [819, 511] width 301 height 14
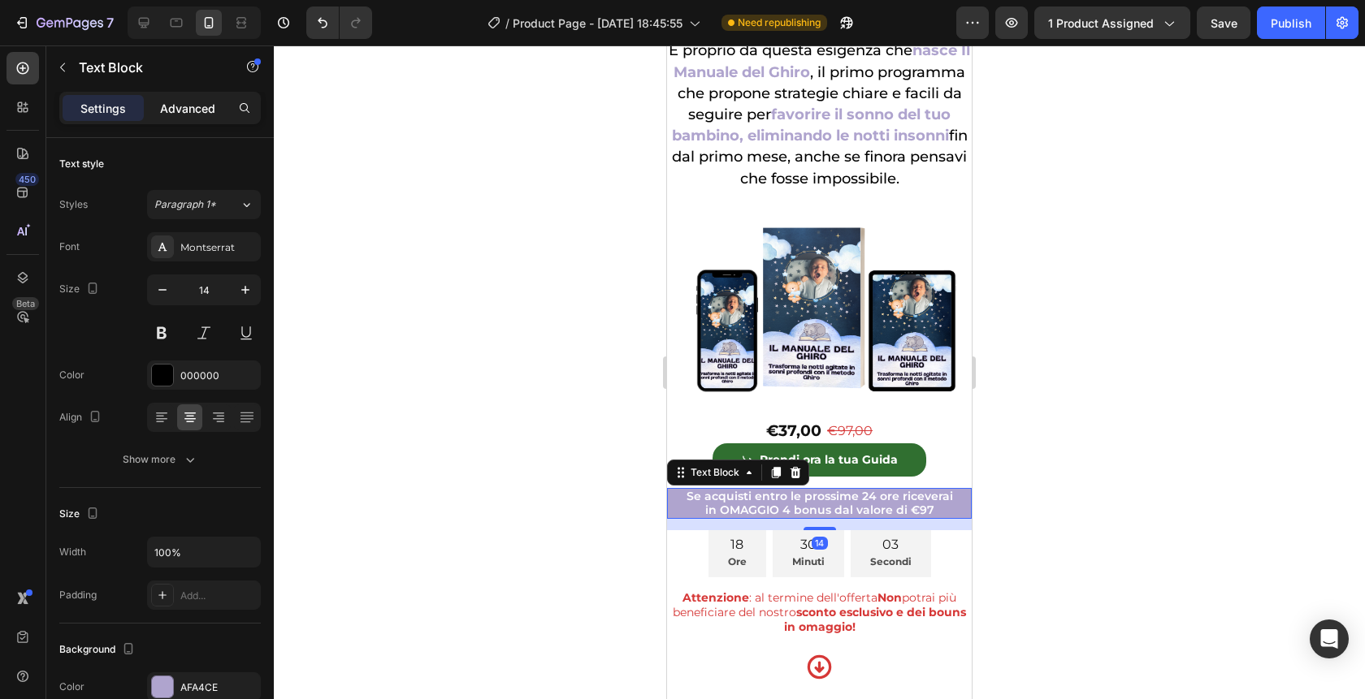
click at [179, 100] on p "Advanced" at bounding box center [187, 108] width 55 height 17
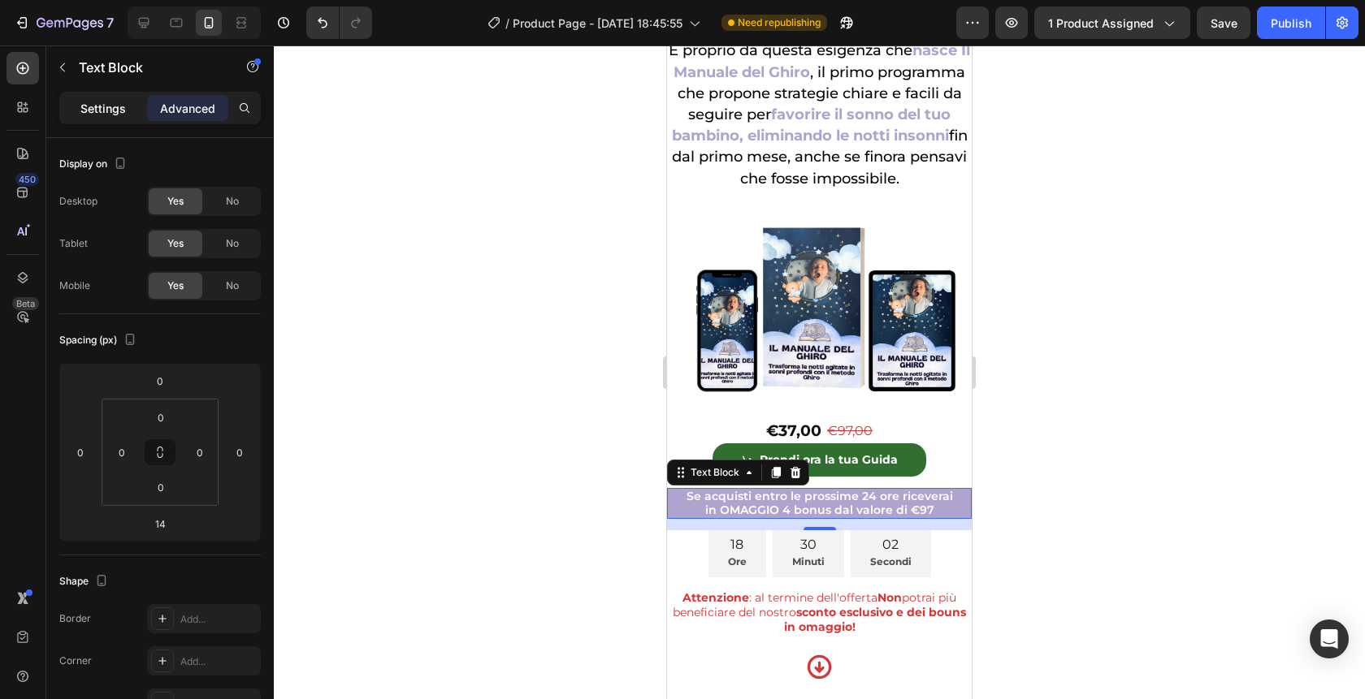
click at [105, 106] on p "Settings" at bounding box center [102, 108] width 45 height 17
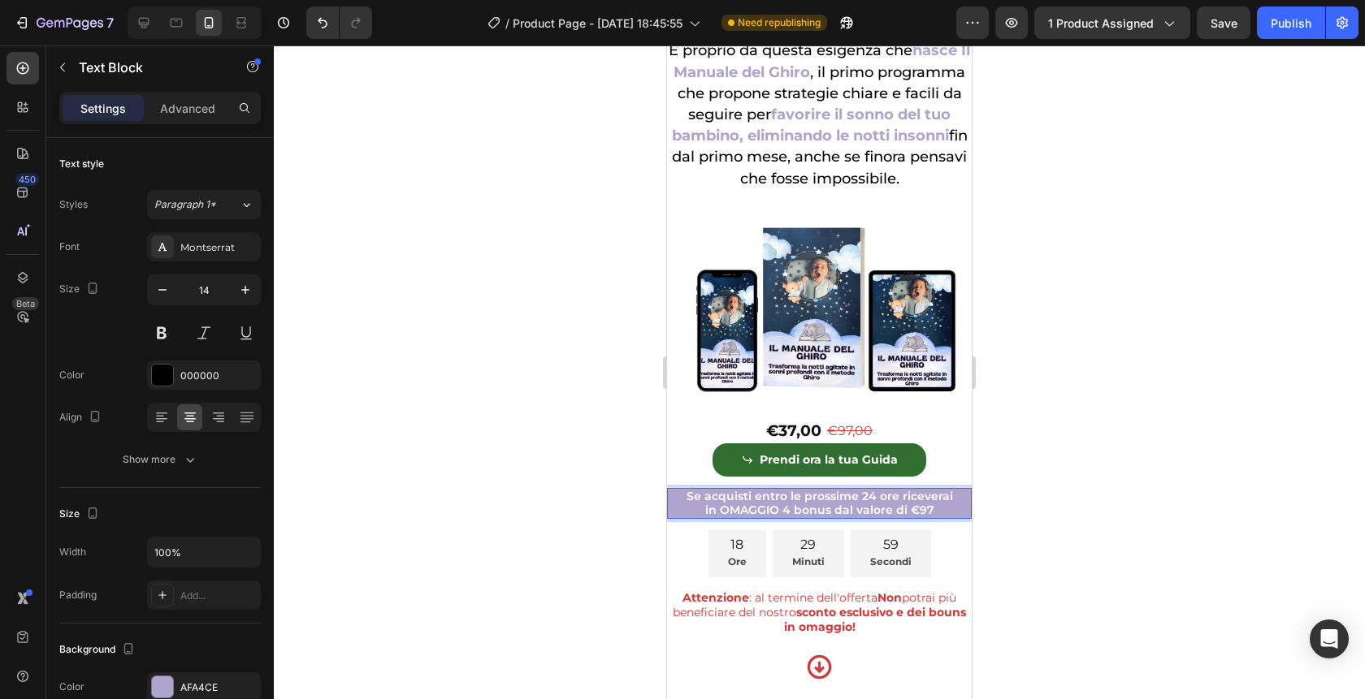
click at [942, 509] on p "in OMAGGIO 4 bonus dal valore di €97" at bounding box center [819, 511] width 301 height 14
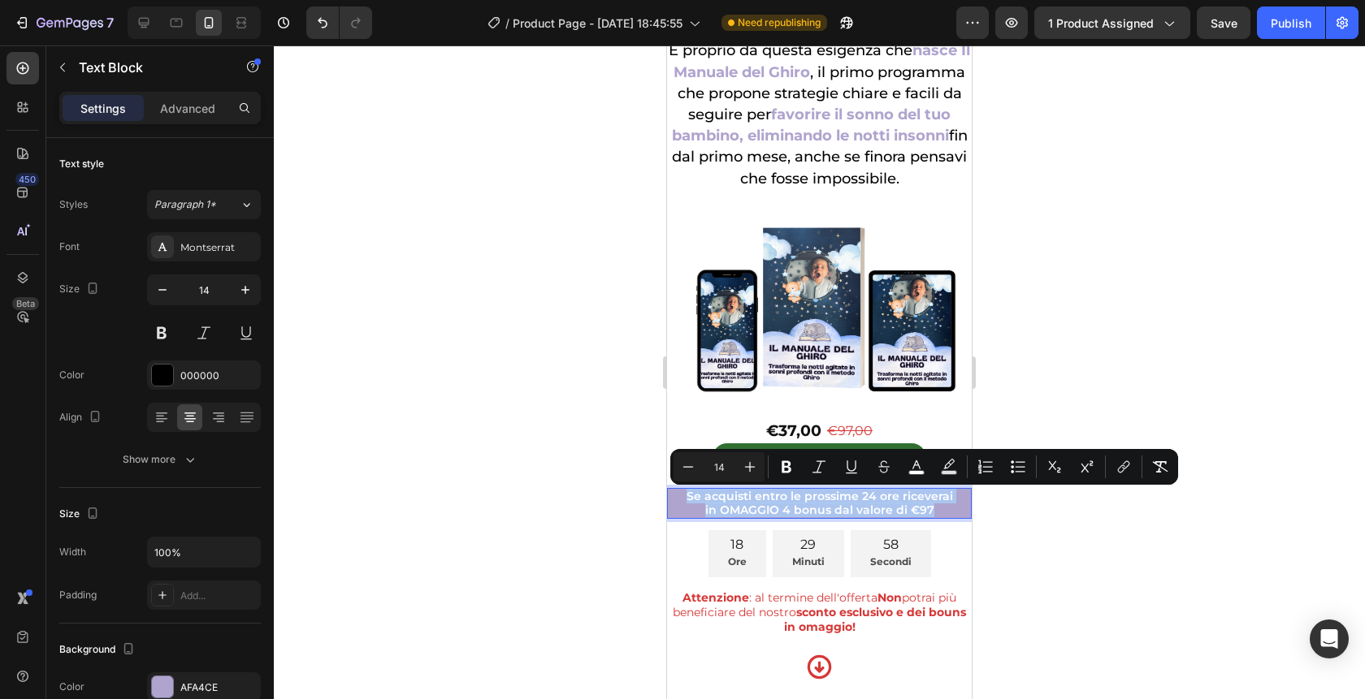
drag, startPoint x: 942, startPoint y: 509, endPoint x: 677, endPoint y: 498, distance: 265.9
click at [676, 497] on div "Se acquisti entro le prossime 24 ore riceverai in OMAGGIO 4 bonus dal valore di…" at bounding box center [819, 503] width 305 height 31
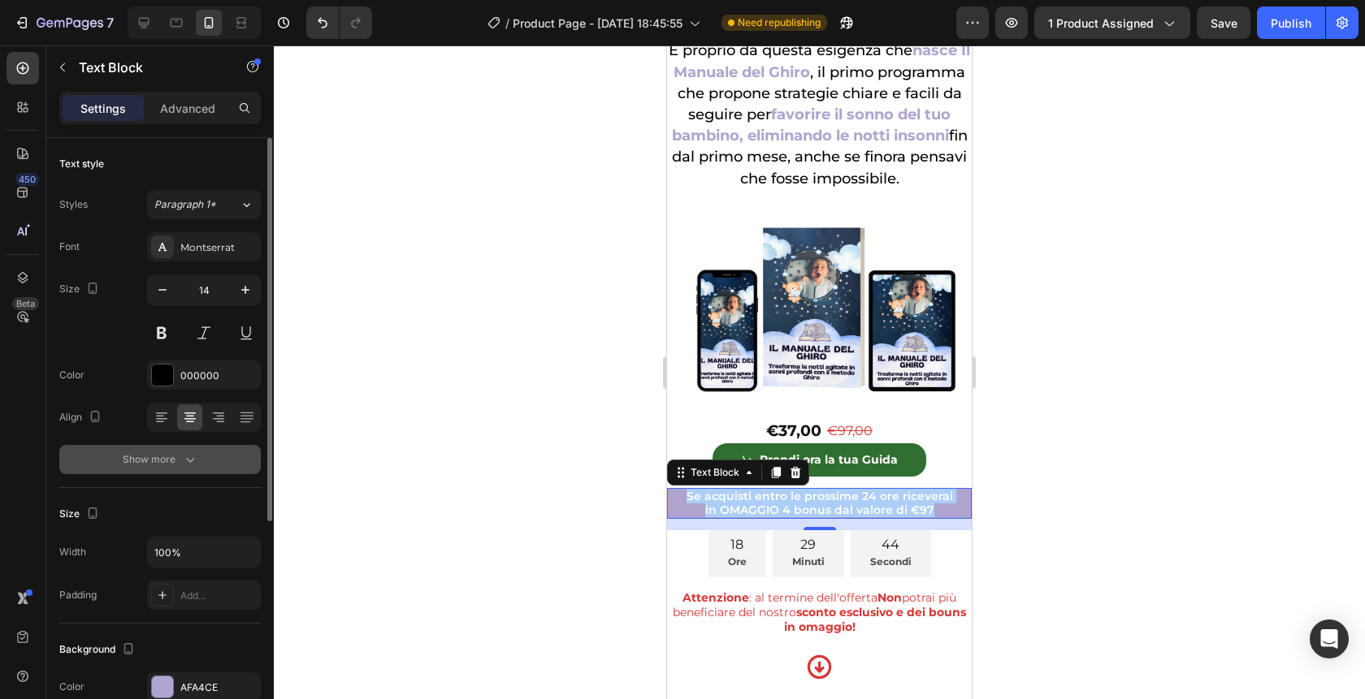
click at [144, 456] on div "Show more" at bounding box center [161, 460] width 76 height 16
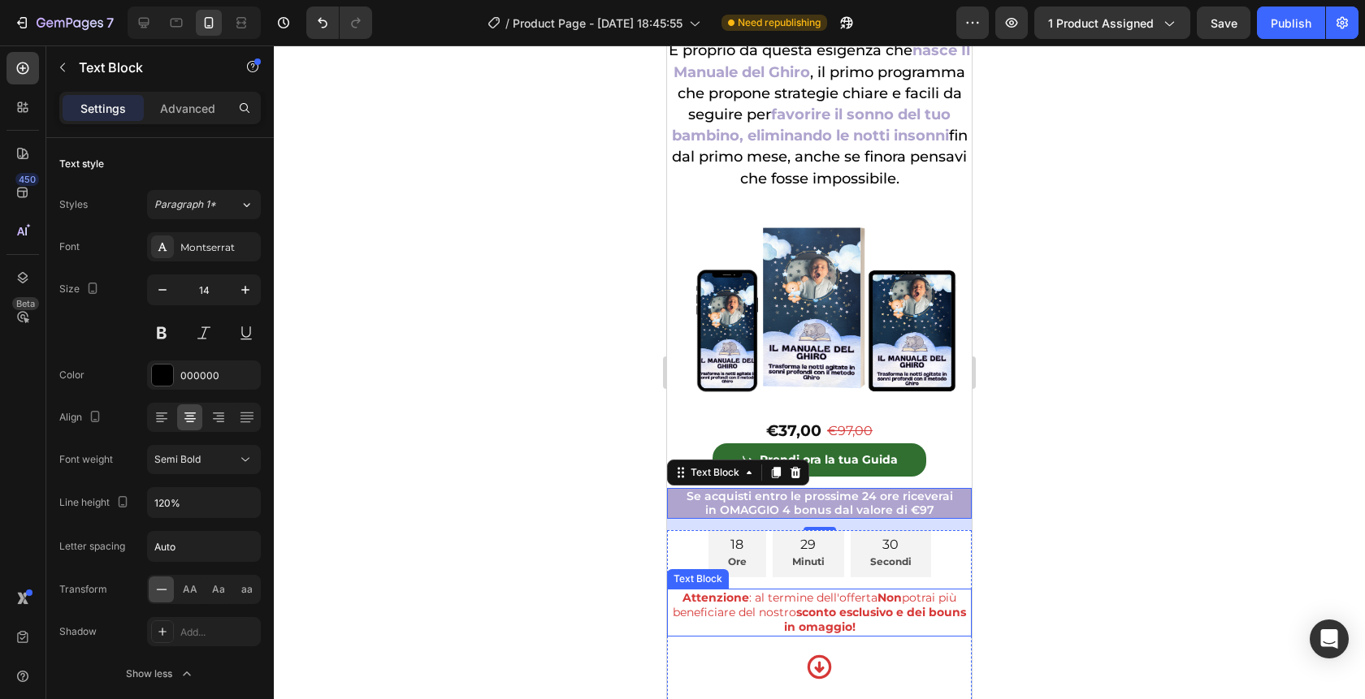
click at [857, 600] on p "Attenzione : al termine dell'offerta Non potrai più beneficiare del nostro scon…" at bounding box center [819, 613] width 301 height 45
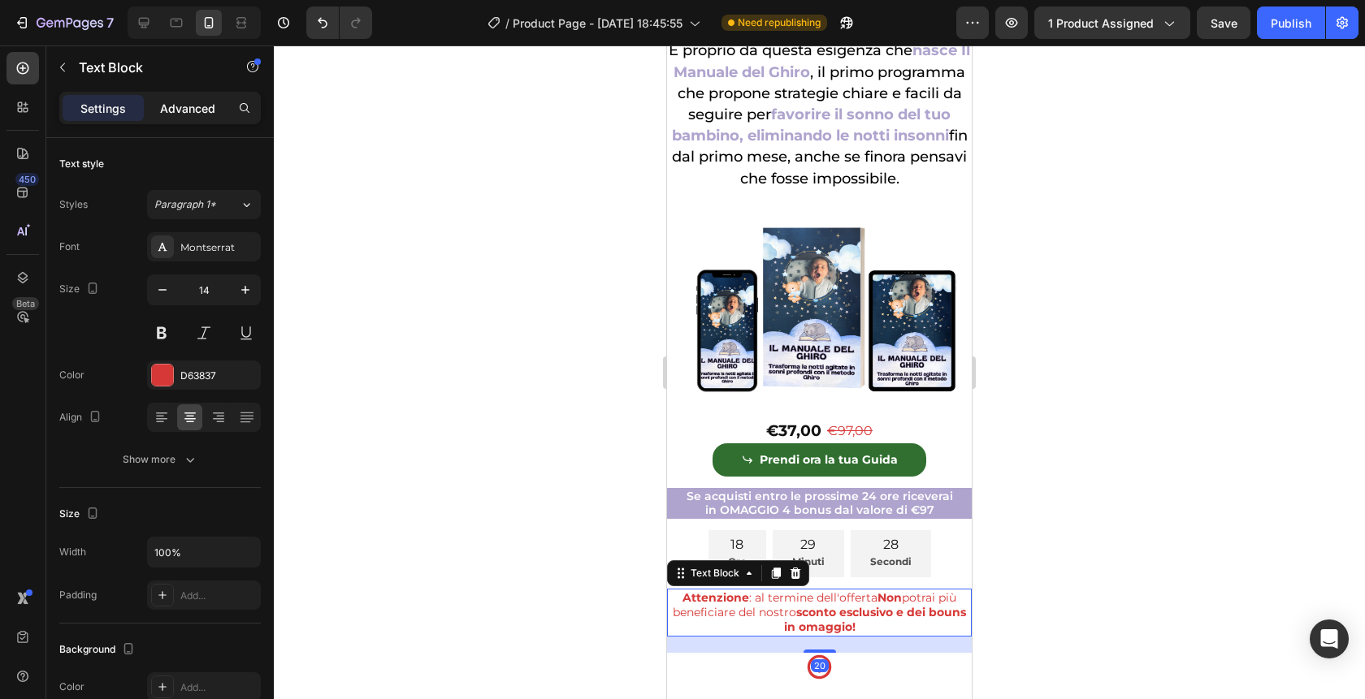
click at [185, 102] on p "Advanced" at bounding box center [187, 108] width 55 height 17
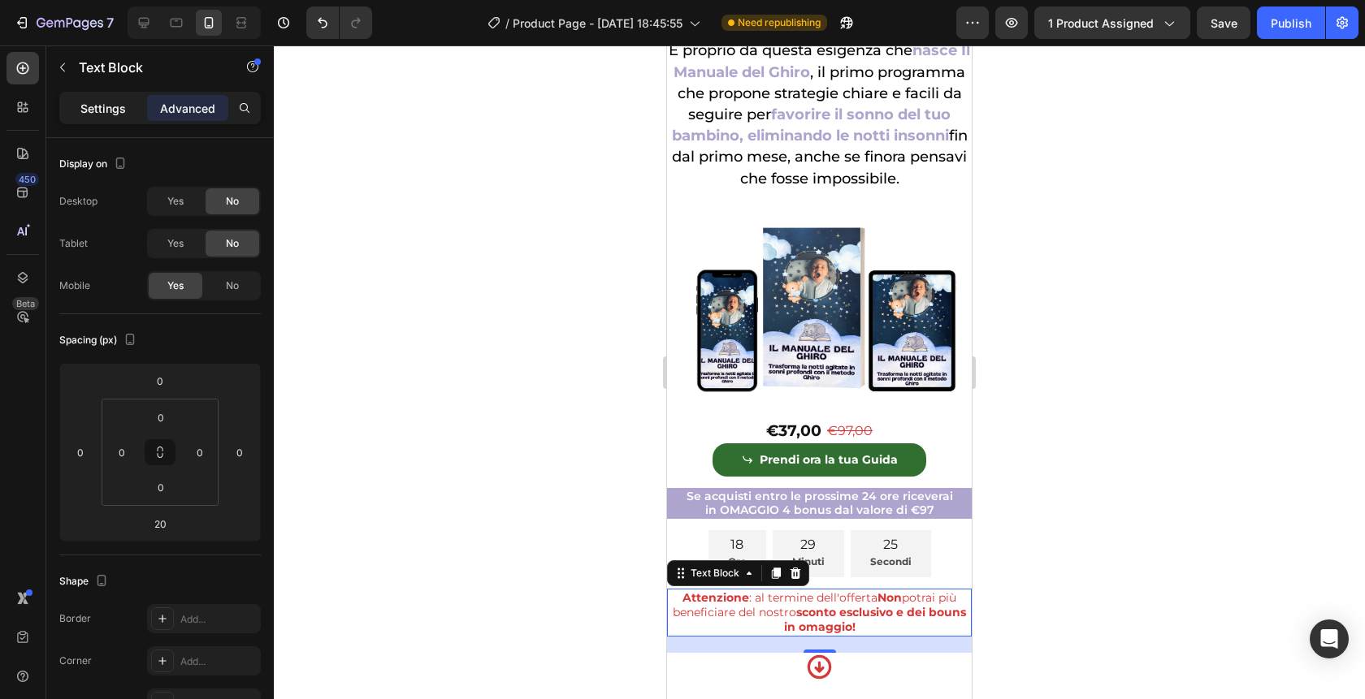
click at [102, 108] on p "Settings" at bounding box center [102, 108] width 45 height 17
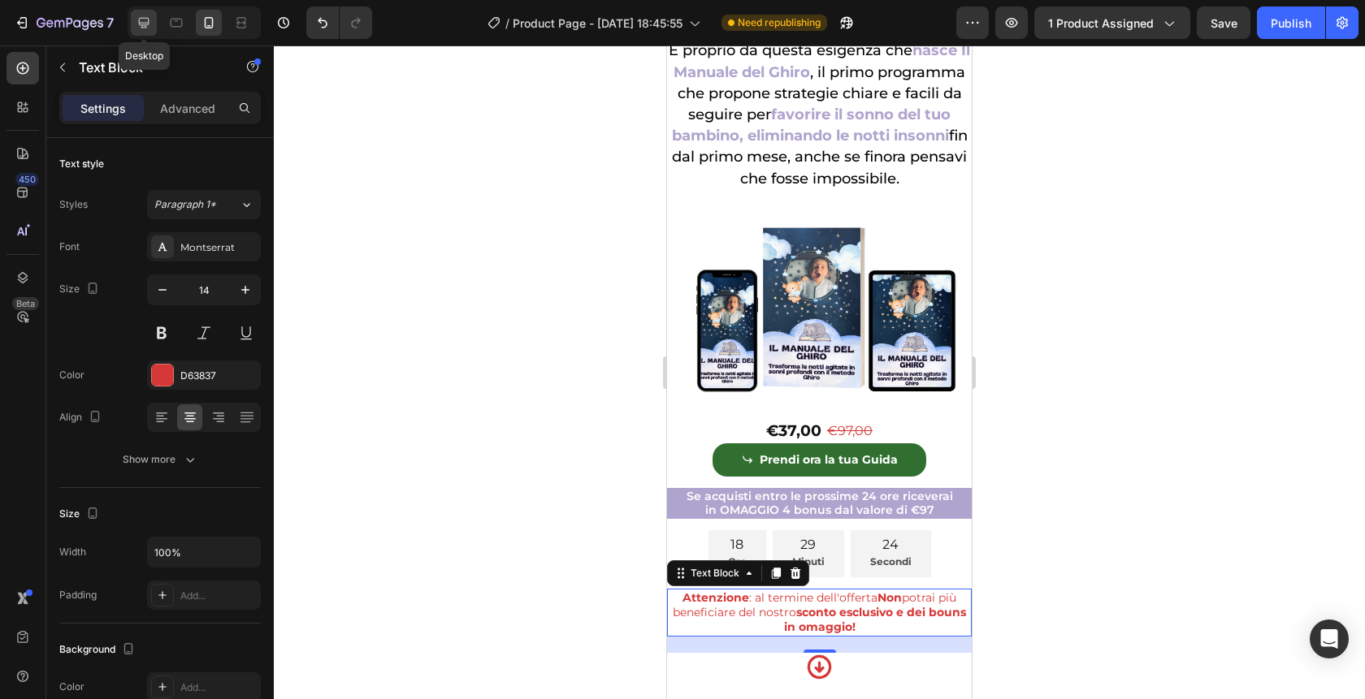
click at [142, 26] on icon at bounding box center [144, 23] width 11 height 11
type input "16"
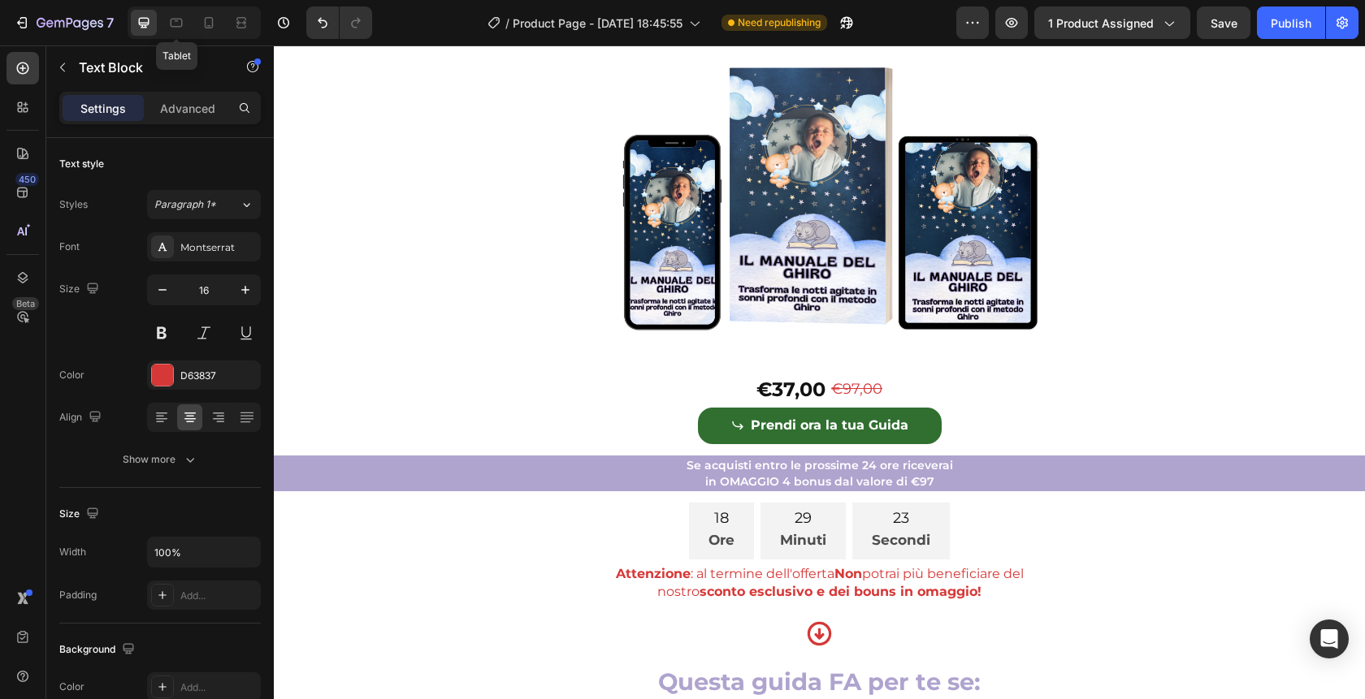
scroll to position [271, 0]
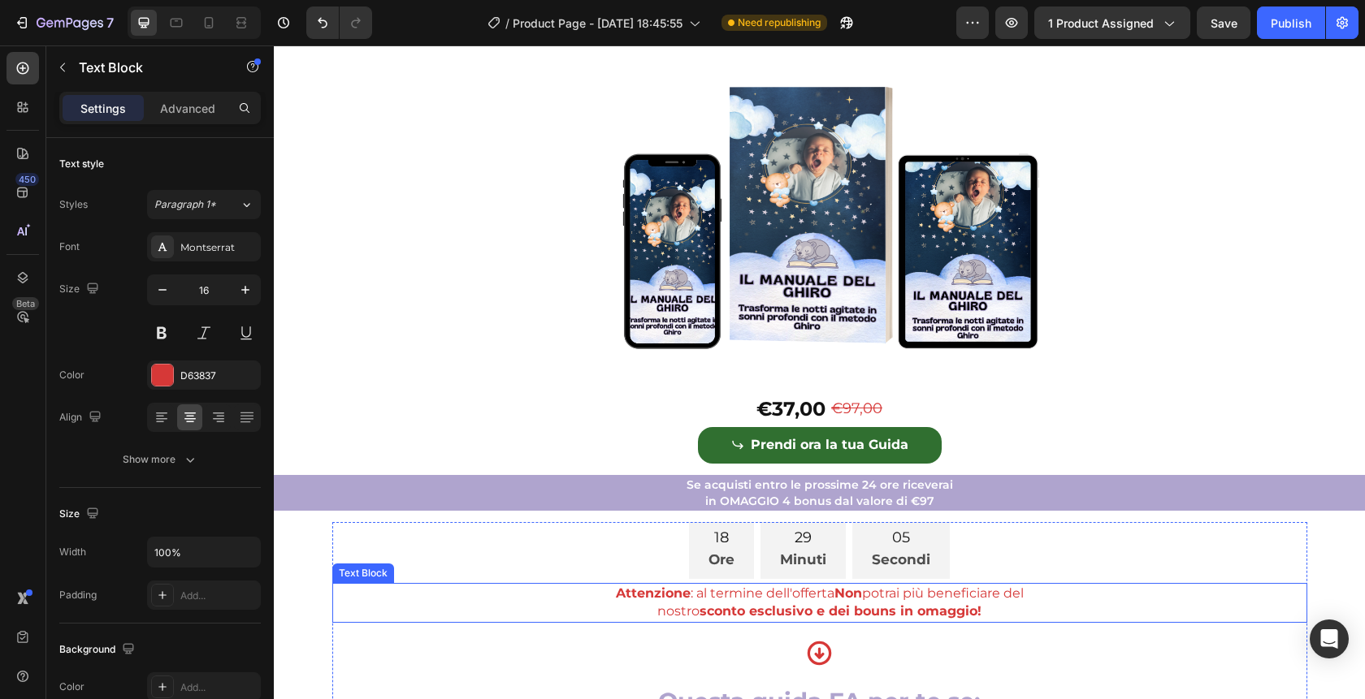
click at [892, 603] on p "Attenzione : al termine dell'offerta Non potrai più beneficiare del" at bounding box center [820, 594] width 972 height 18
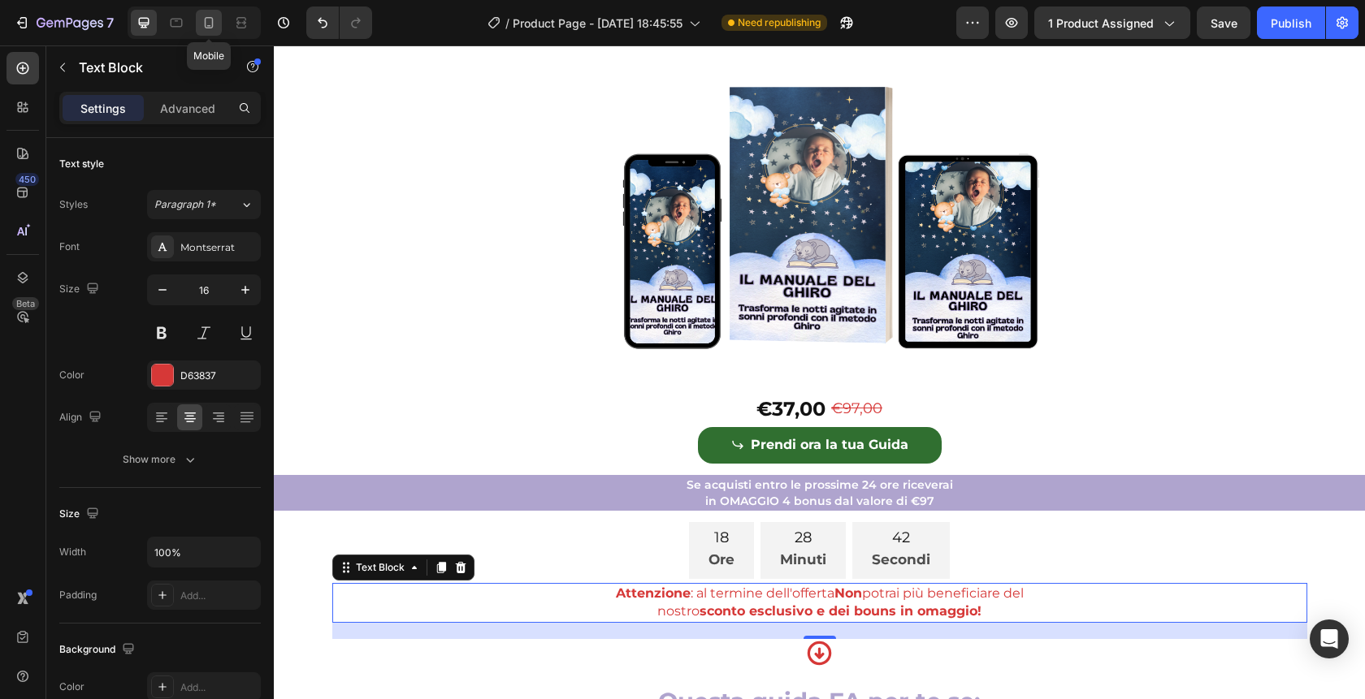
click at [214, 16] on icon at bounding box center [209, 23] width 16 height 16
type input "14"
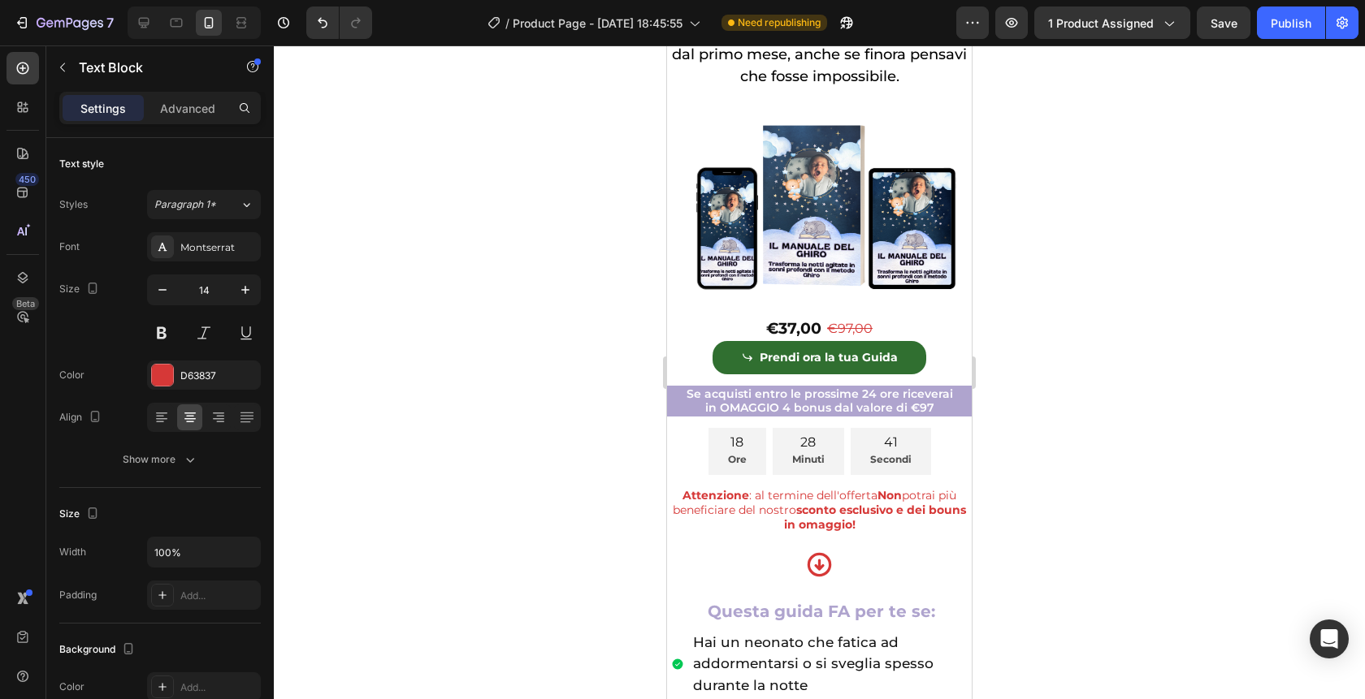
scroll to position [396, 0]
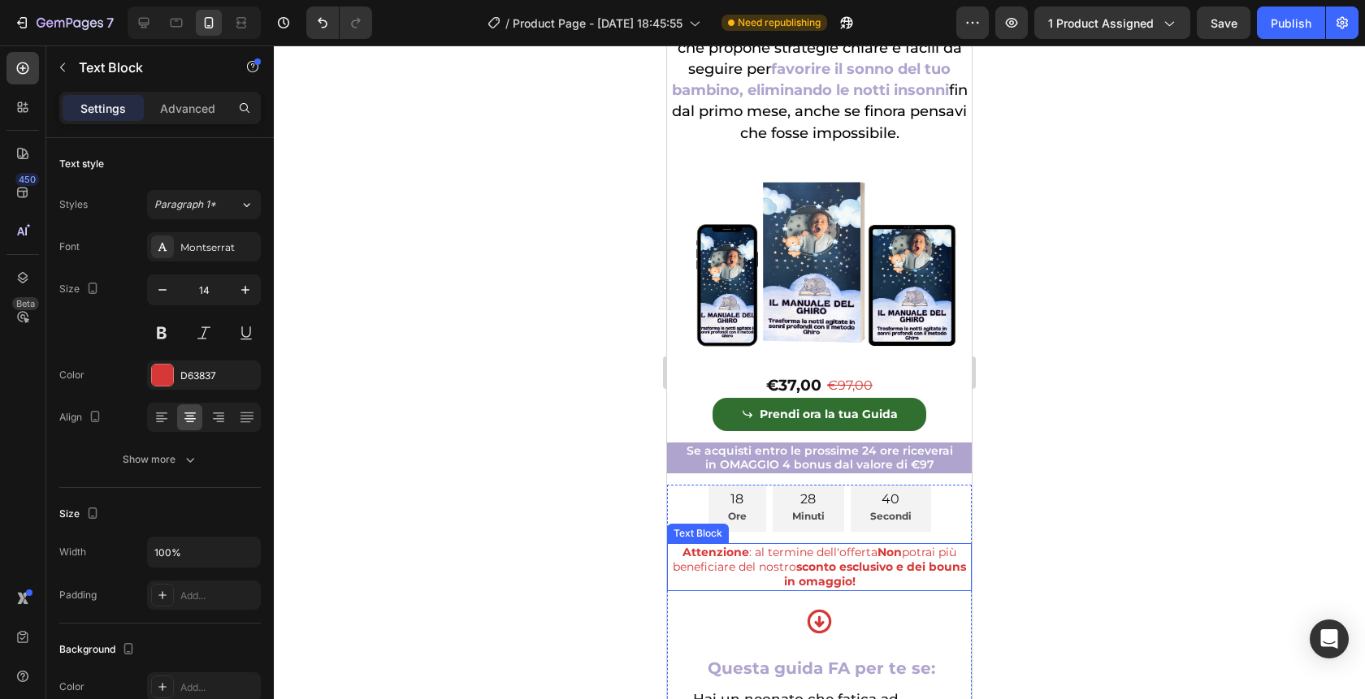
click at [849, 569] on strong "sconto esclusivo e dei bouns in omaggio!" at bounding box center [875, 574] width 183 height 29
drag, startPoint x: 879, startPoint y: 577, endPoint x: 819, endPoint y: 577, distance: 60.1
click at [819, 577] on p "Attenzione : al termine dell'offerta Non potrai più beneficiare del nostro scon…" at bounding box center [819, 567] width 301 height 45
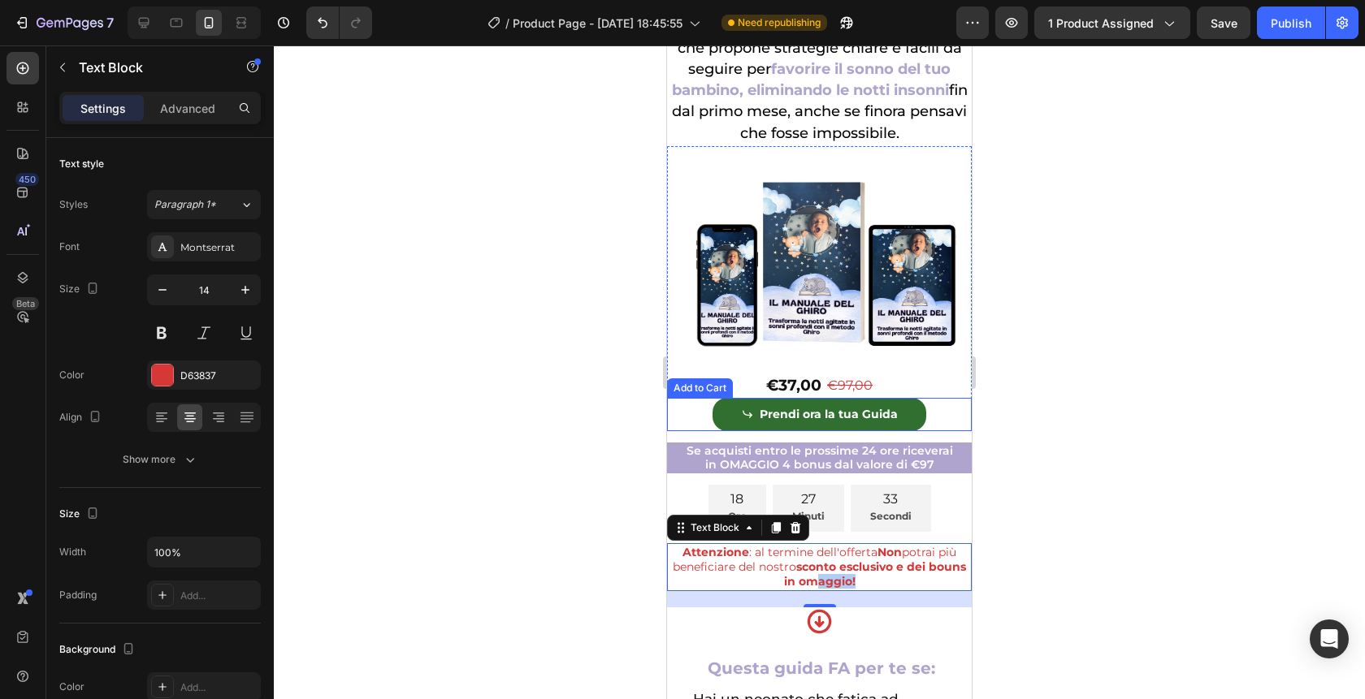
scroll to position [625, 0]
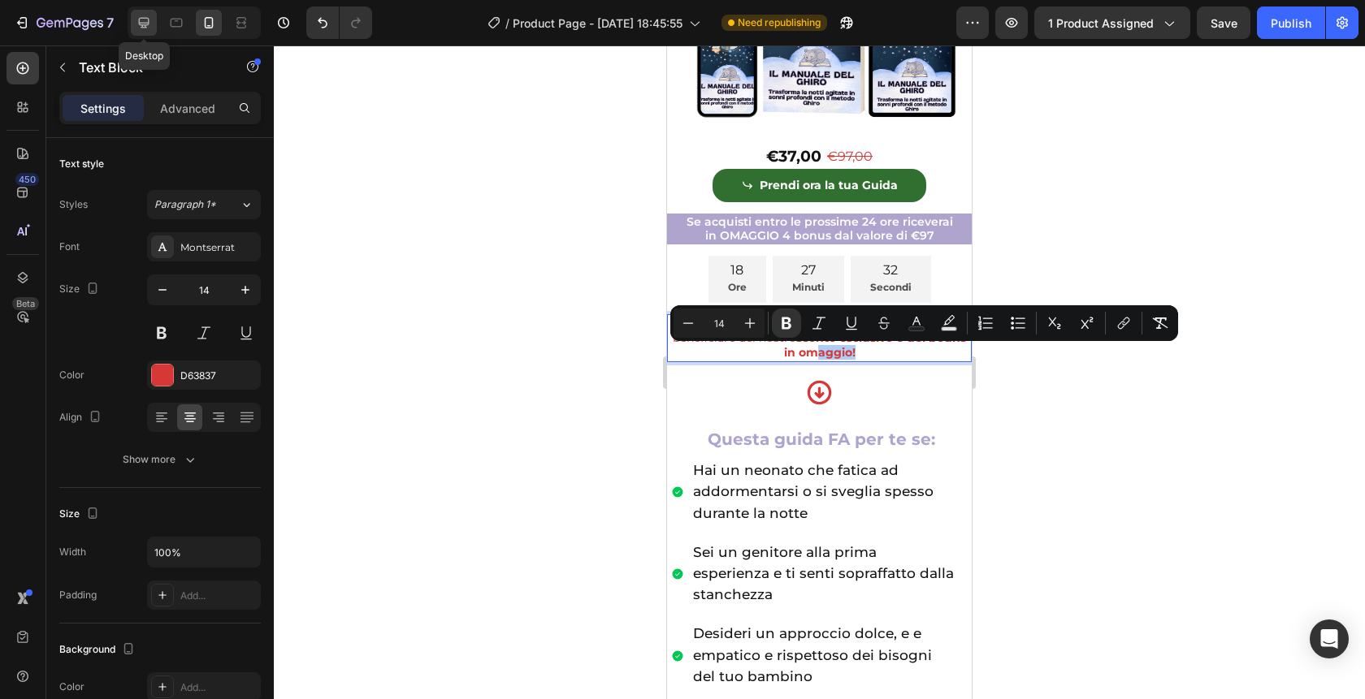
click at [146, 28] on icon at bounding box center [144, 23] width 16 height 16
type input "16"
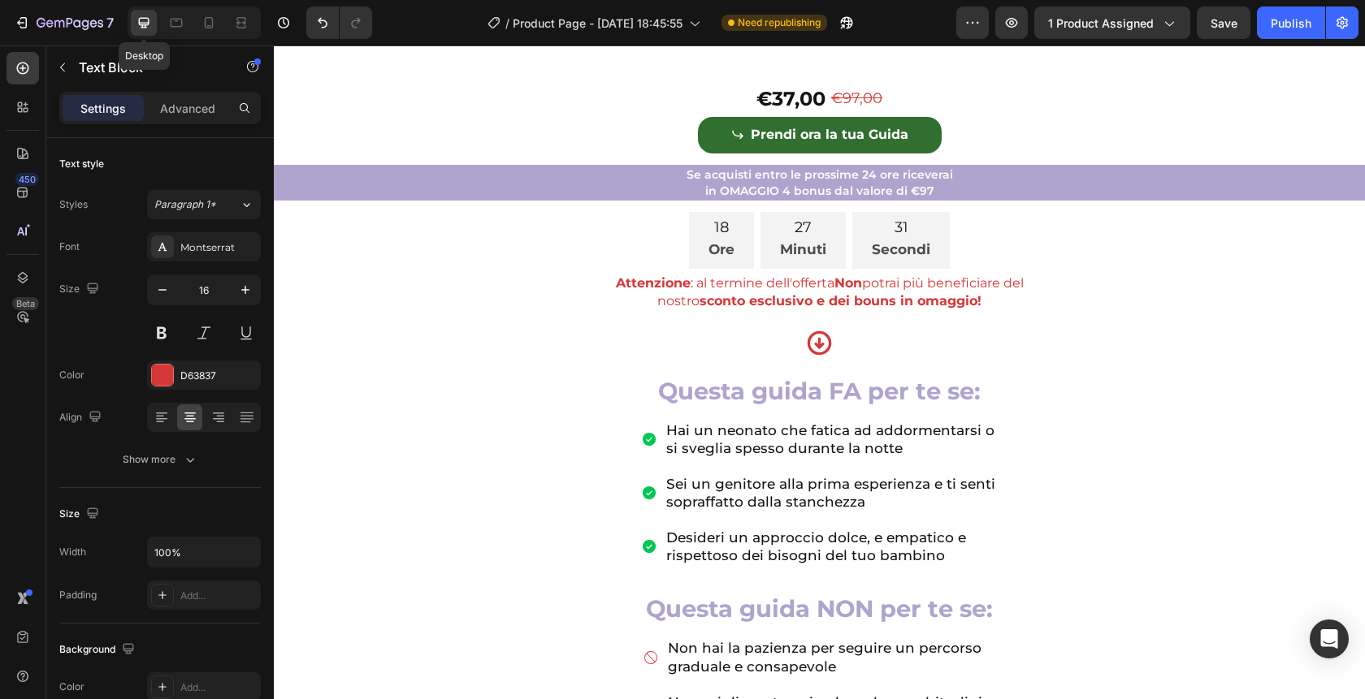
scroll to position [525, 0]
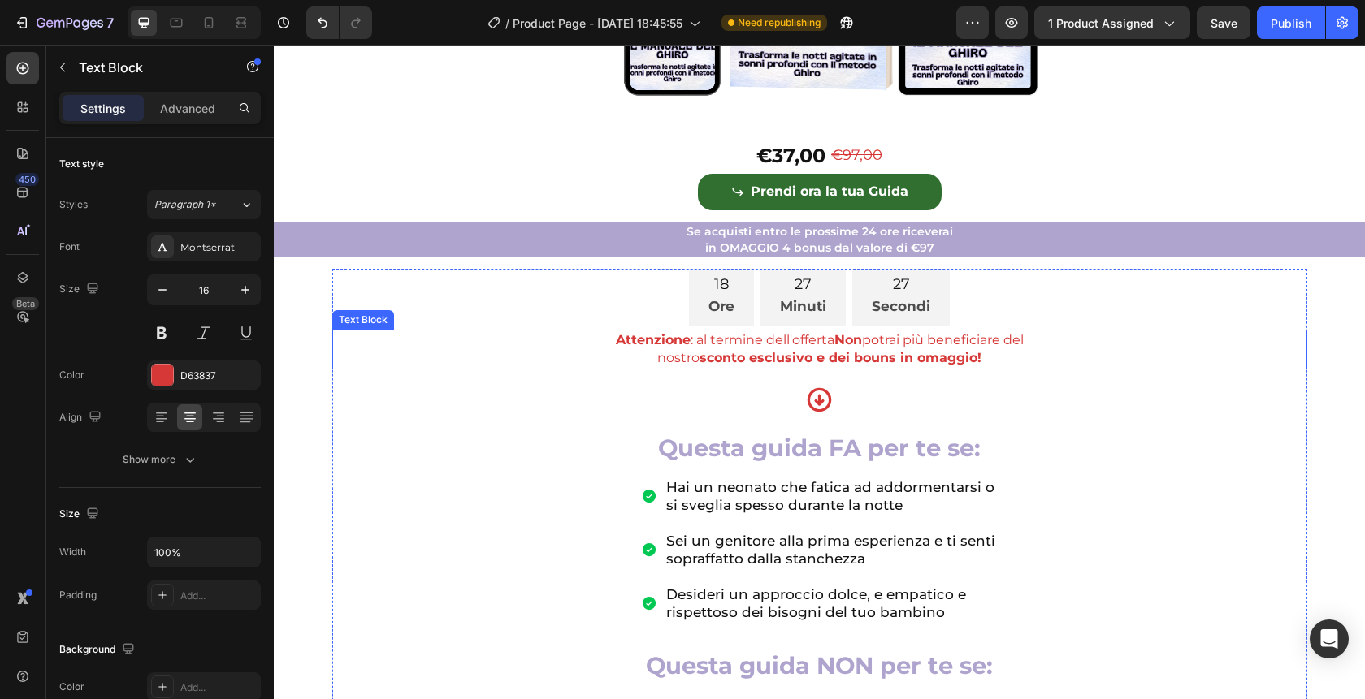
click at [859, 348] on strong "Non" at bounding box center [848, 339] width 28 height 15
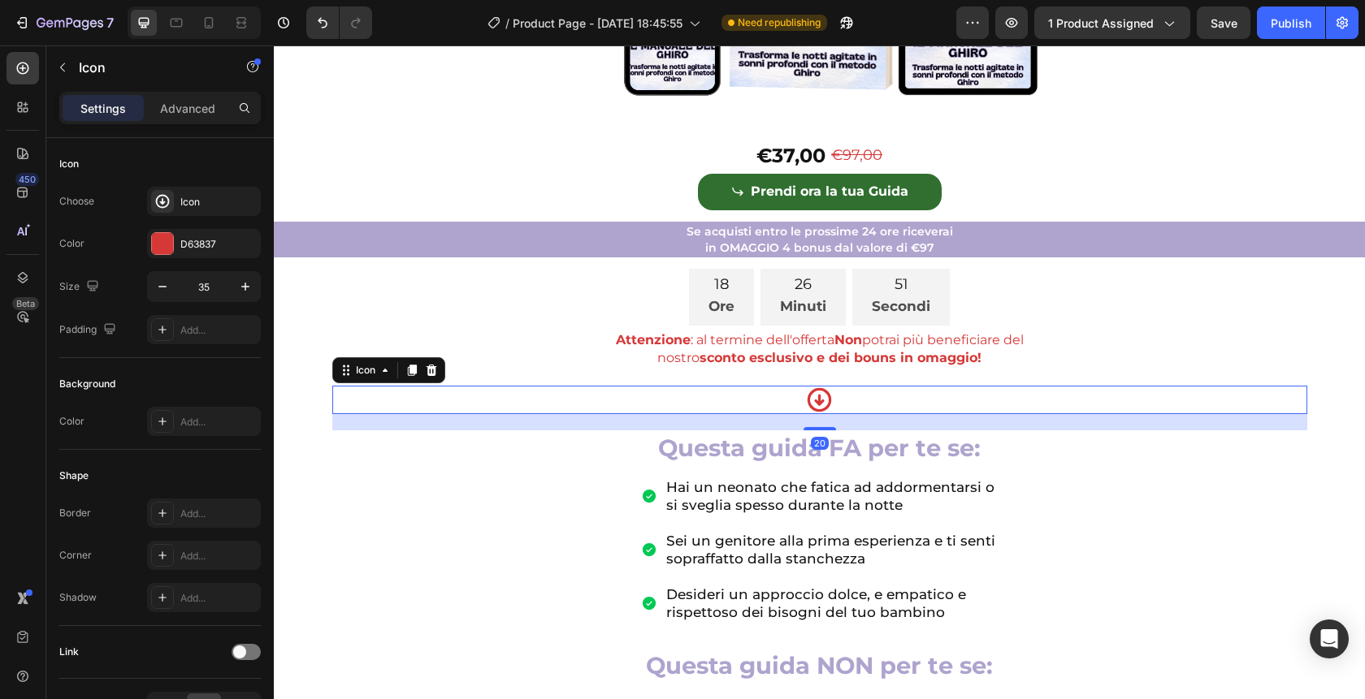
click at [832, 414] on icon at bounding box center [819, 400] width 28 height 28
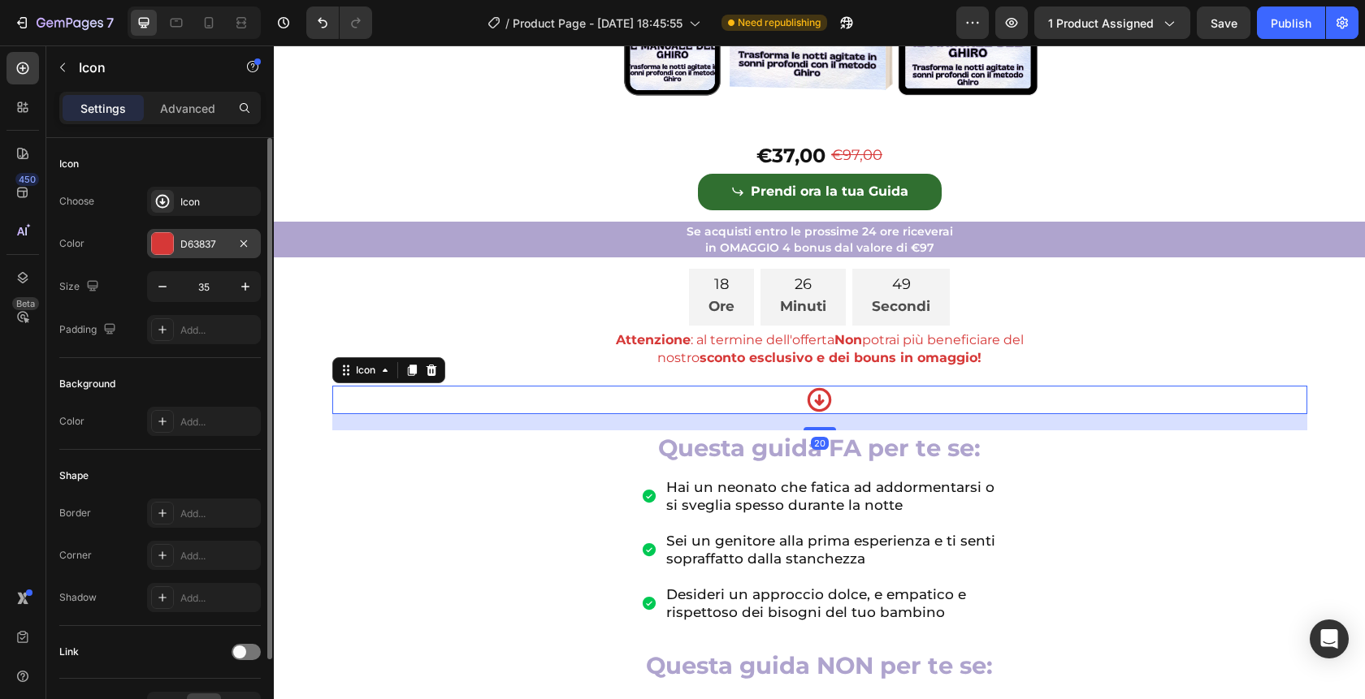
click at [171, 243] on div at bounding box center [162, 243] width 21 height 21
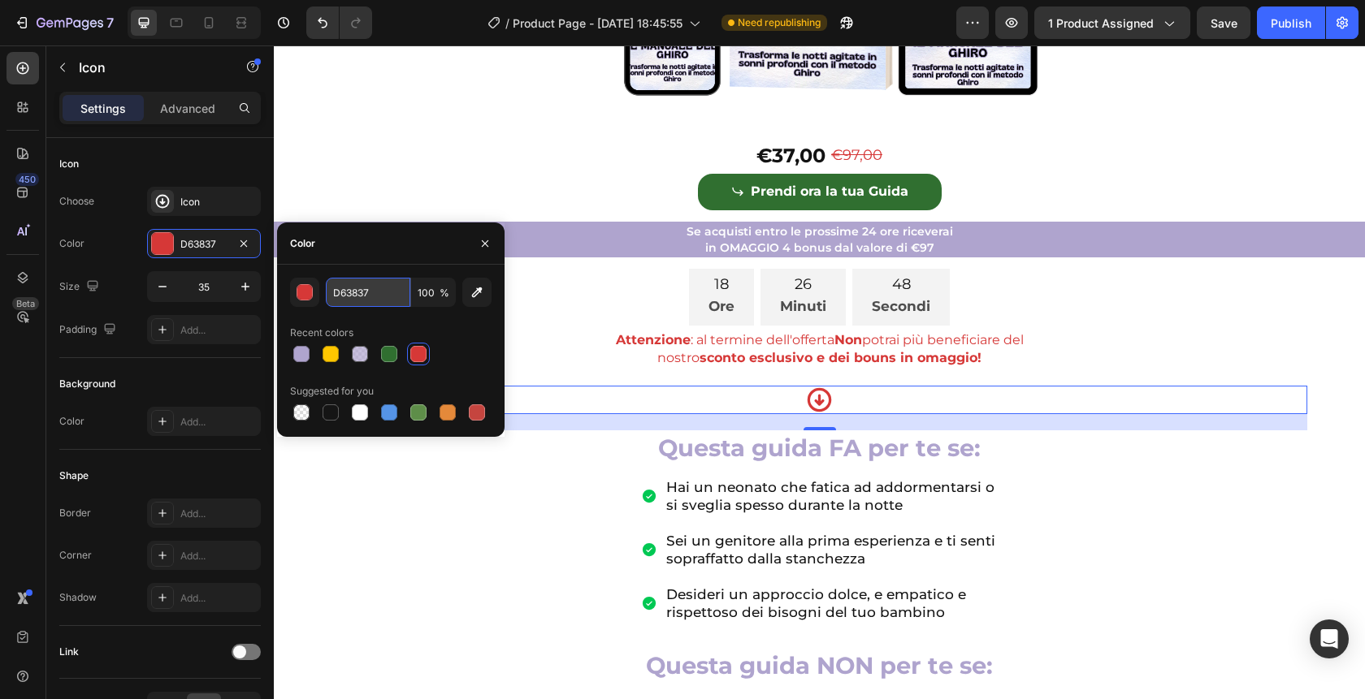
click at [388, 292] on input "D63837" at bounding box center [368, 292] width 84 height 29
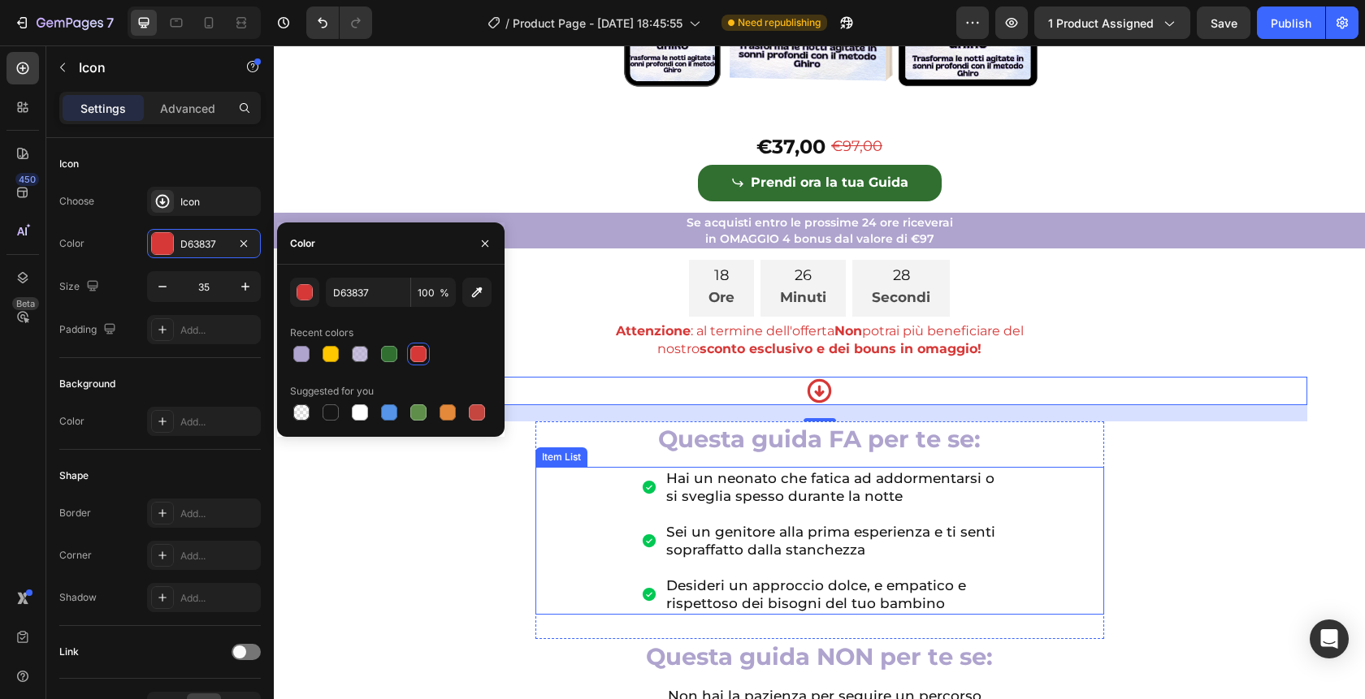
scroll to position [539, 0]
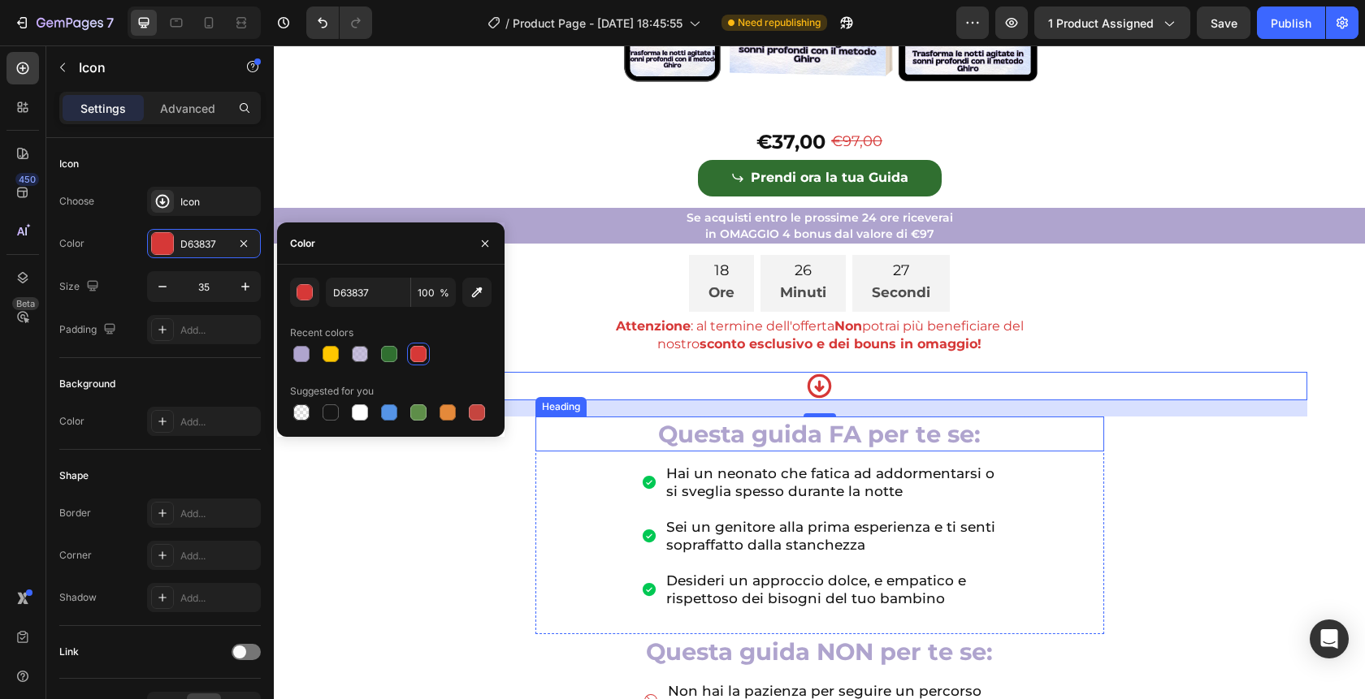
click at [579, 452] on h2 "Questa guida FA per te se:" at bounding box center [819, 434] width 569 height 35
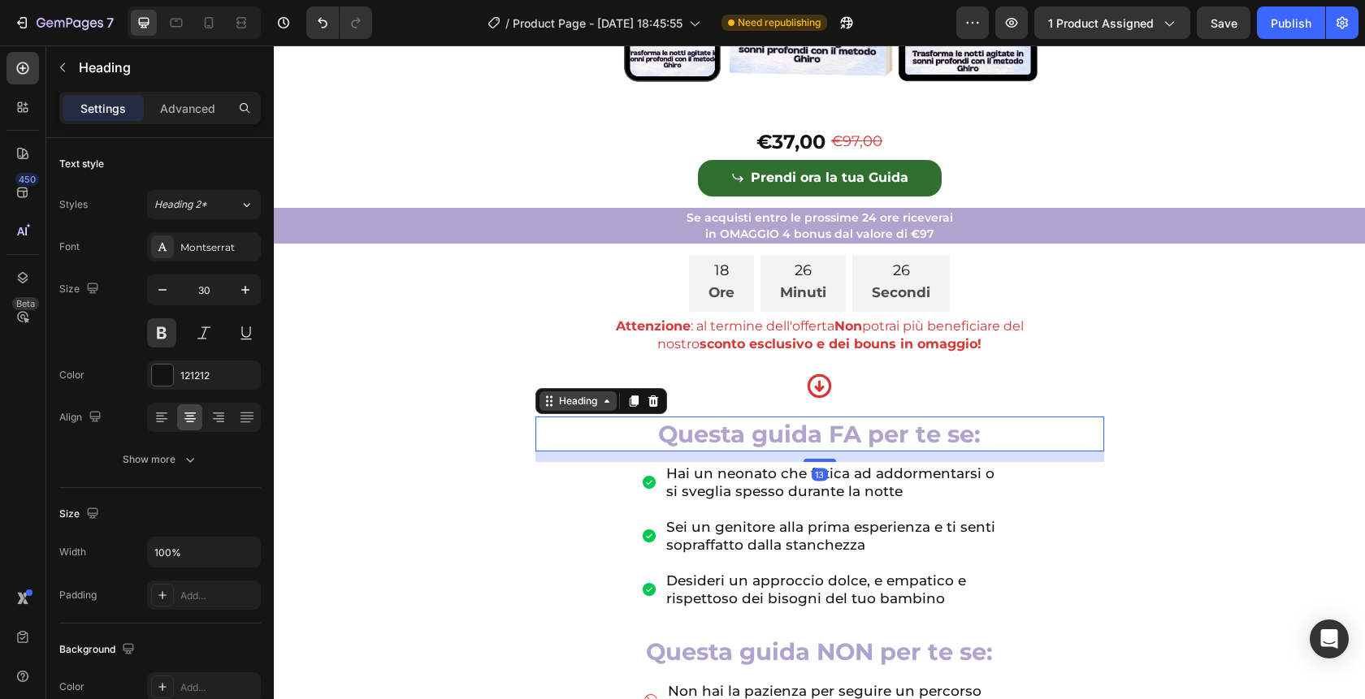
click at [575, 411] on div "Heading" at bounding box center [577, 401] width 77 height 19
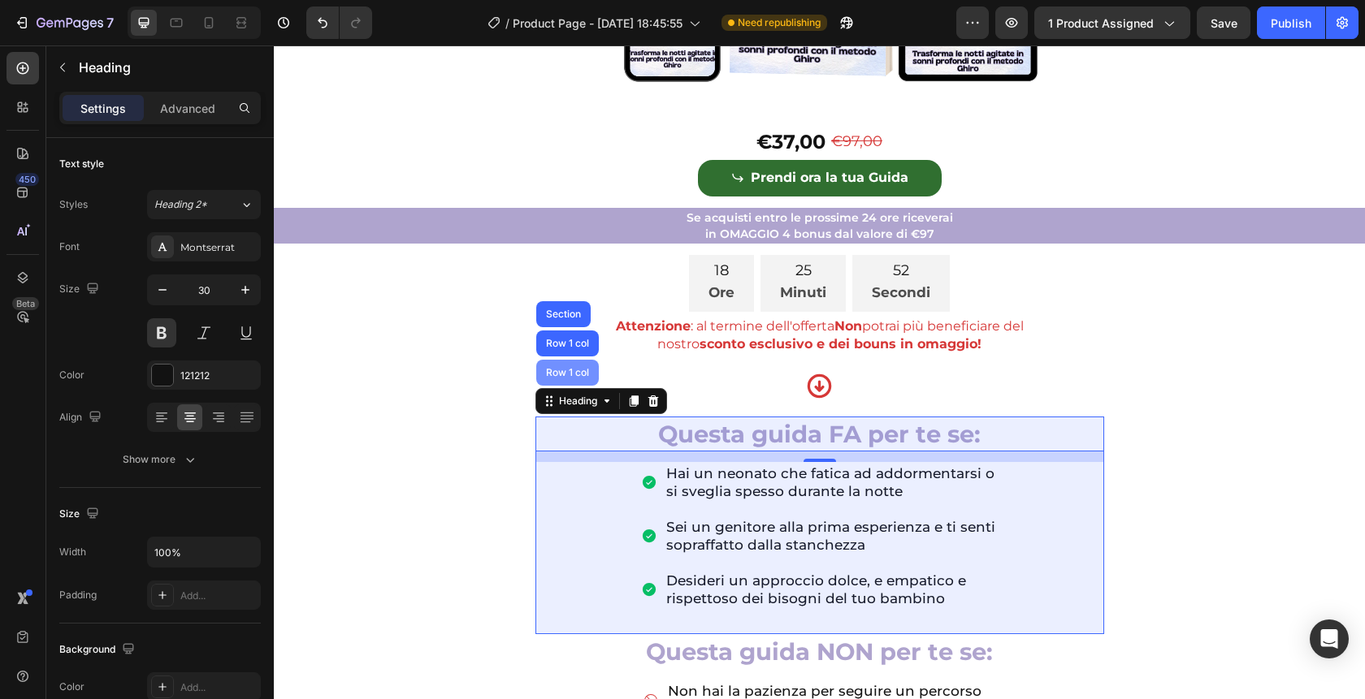
click at [567, 378] on div "Row 1 col" at bounding box center [568, 373] width 50 height 10
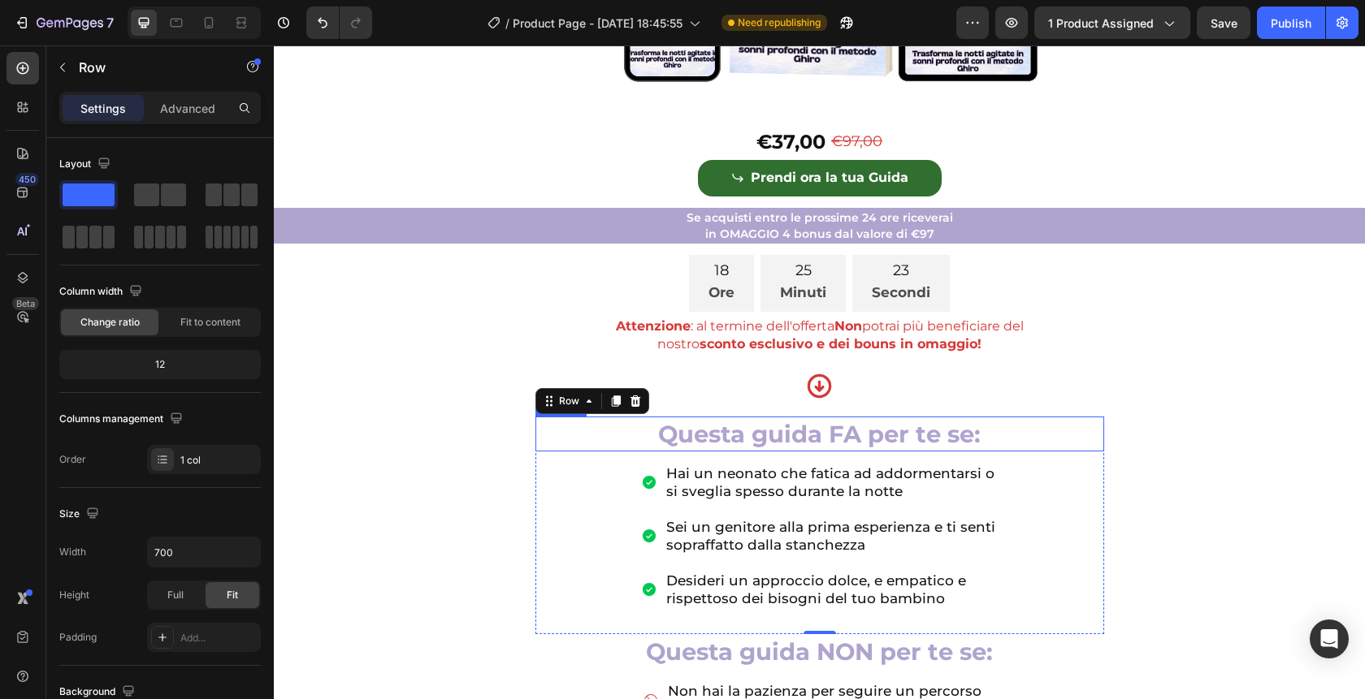
click at [608, 452] on h2 "Questa guida FA per te se:" at bounding box center [819, 434] width 569 height 35
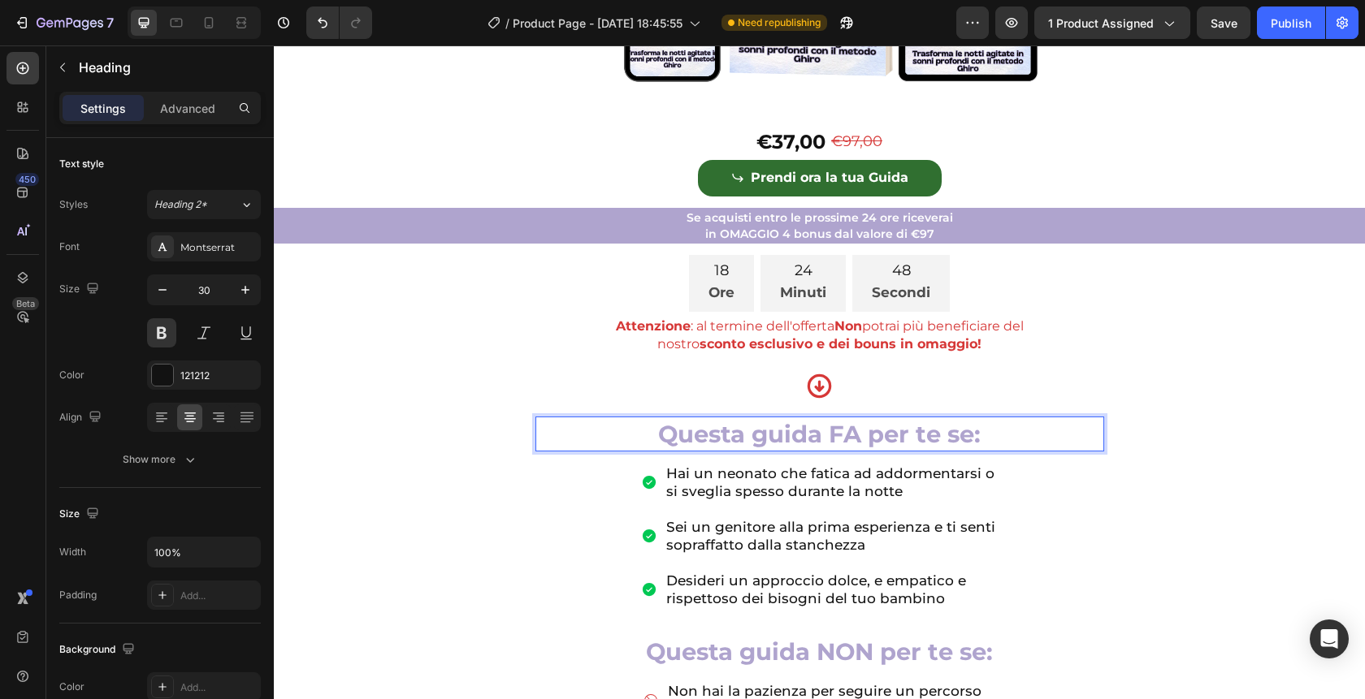
click at [1001, 452] on h2 "Questa guida FA per te se:" at bounding box center [819, 434] width 569 height 35
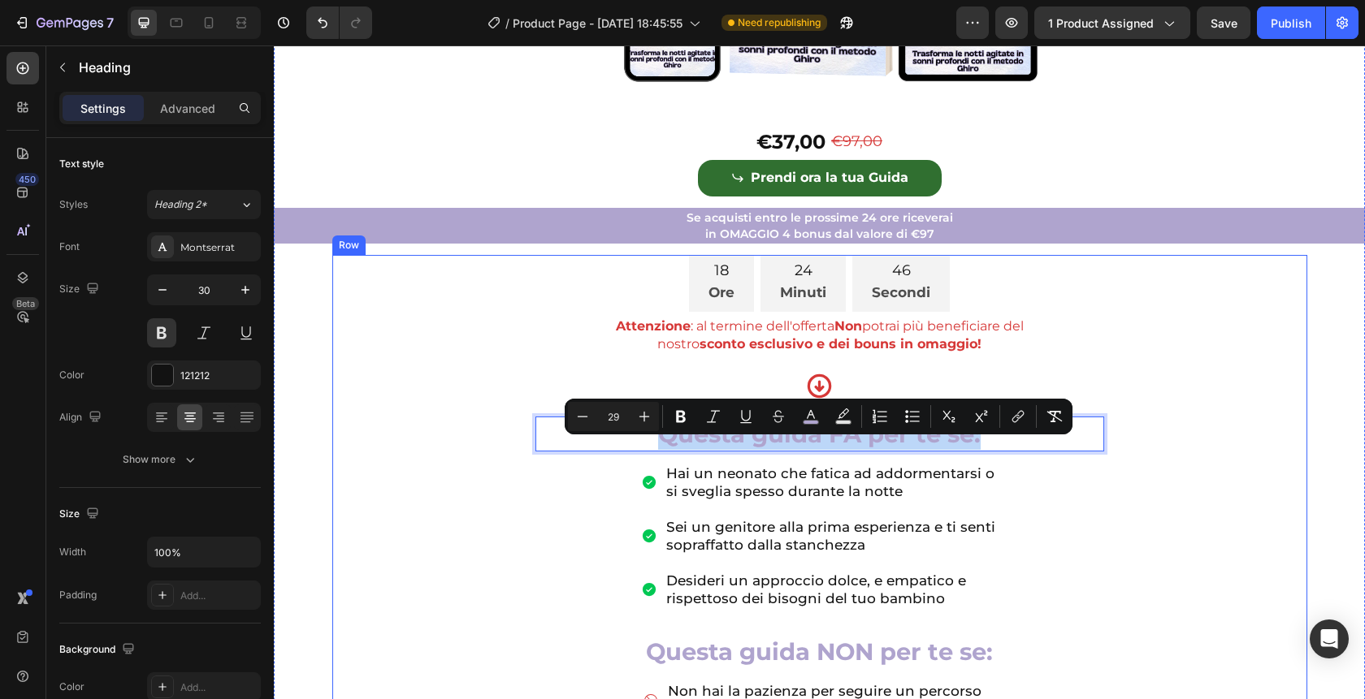
drag, startPoint x: 1001, startPoint y: 461, endPoint x: 677, endPoint y: 428, distance: 324.9
click at [677, 428] on div "18 Ore 24 Minuti 46 Secondi Countdown Timer Attenzione : al termine dell'offert…" at bounding box center [819, 554] width 975 height 598
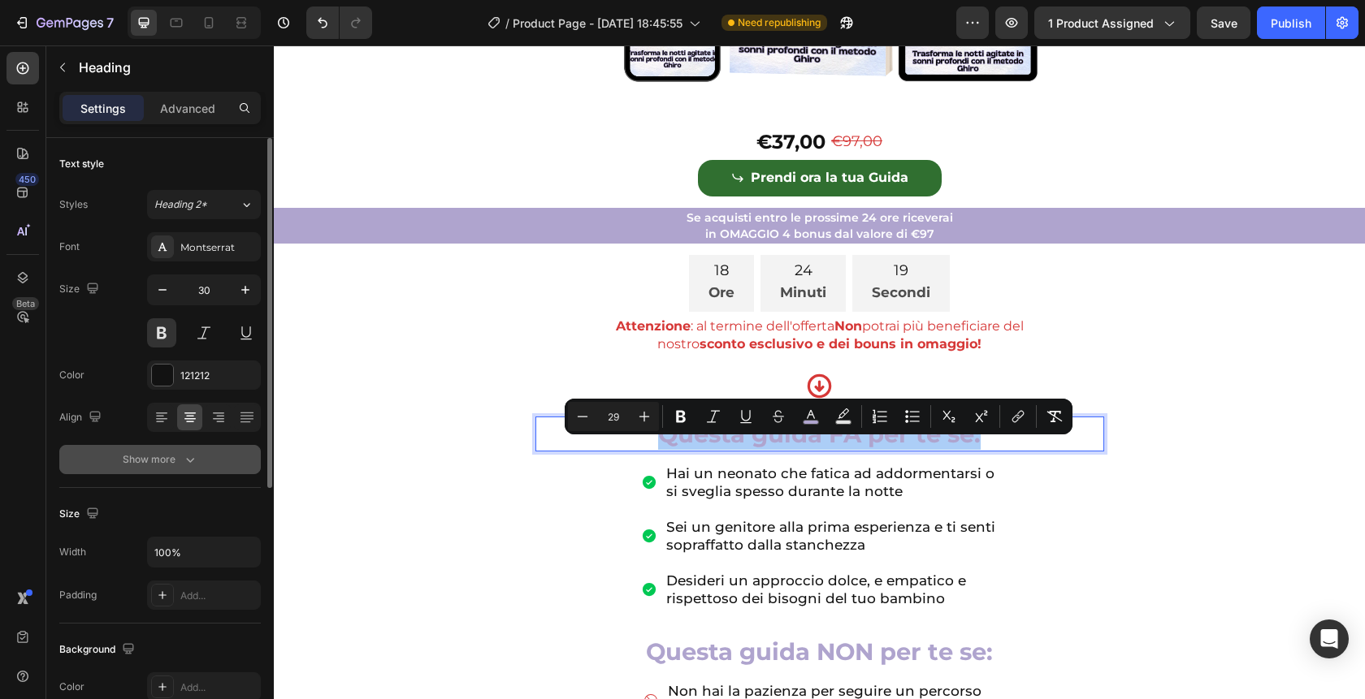
click at [197, 453] on button "Show more" at bounding box center [159, 459] width 201 height 29
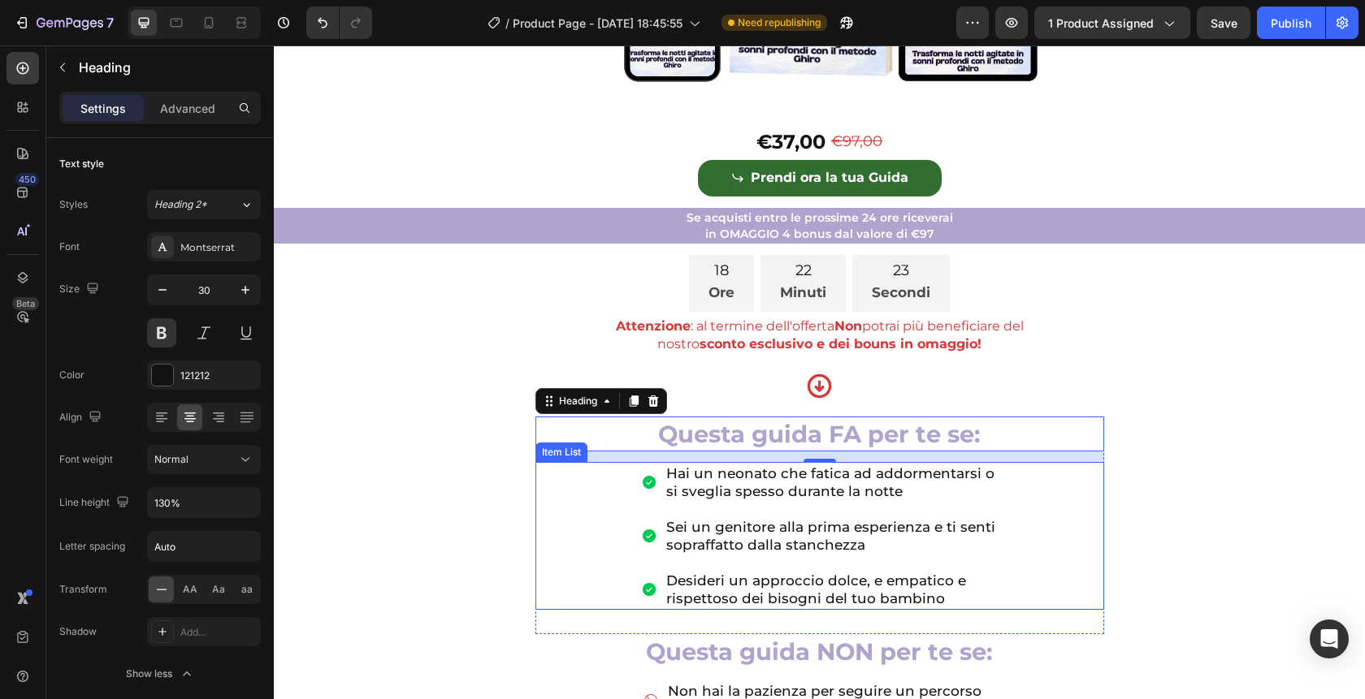
click at [592, 519] on div "Hai un neonato che fatica ad addormentarsi o si sveglia spesso durante la notte…" at bounding box center [819, 536] width 569 height 149
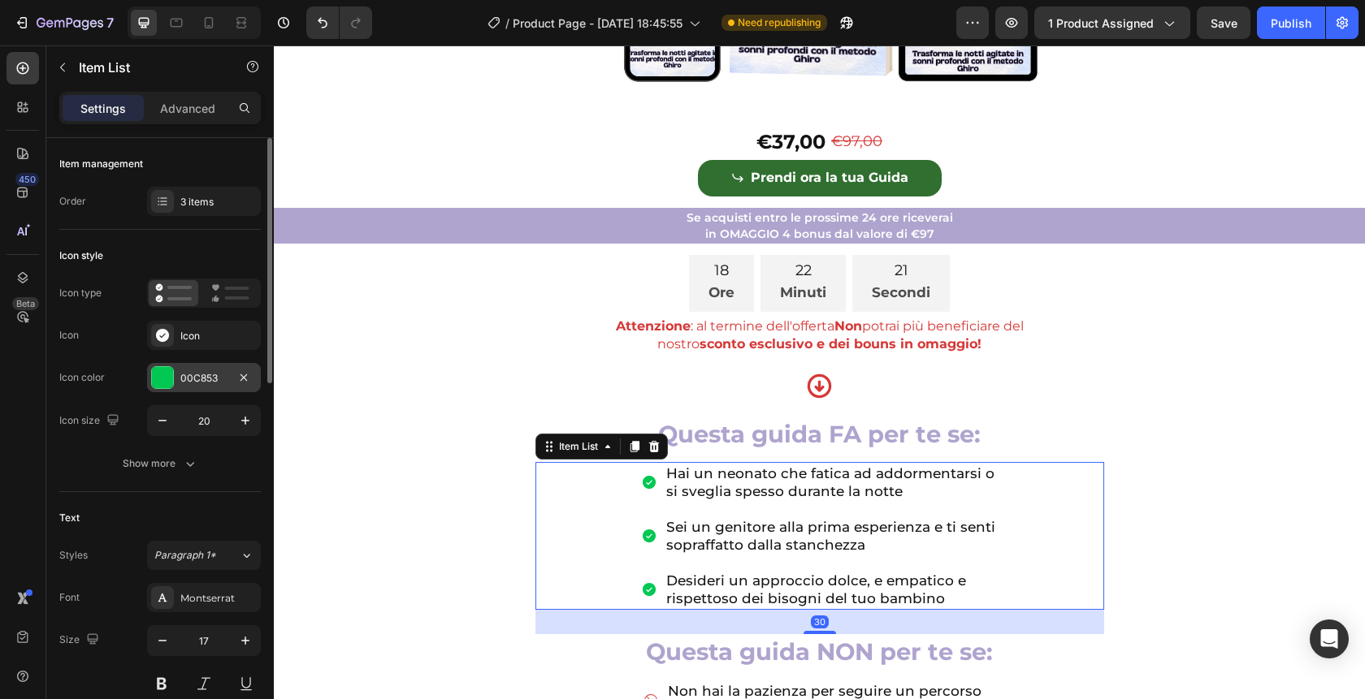
click at [157, 376] on div at bounding box center [162, 377] width 21 height 21
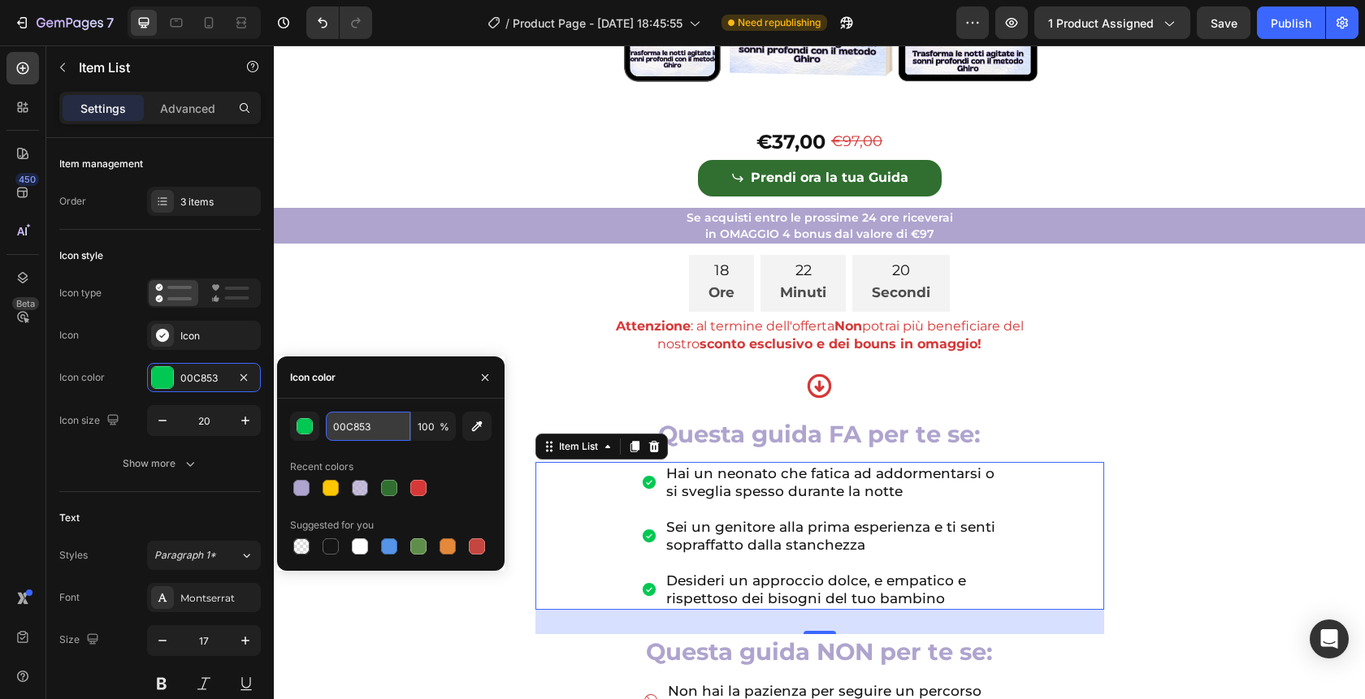
click at [379, 426] on input "00C853" at bounding box center [368, 426] width 84 height 29
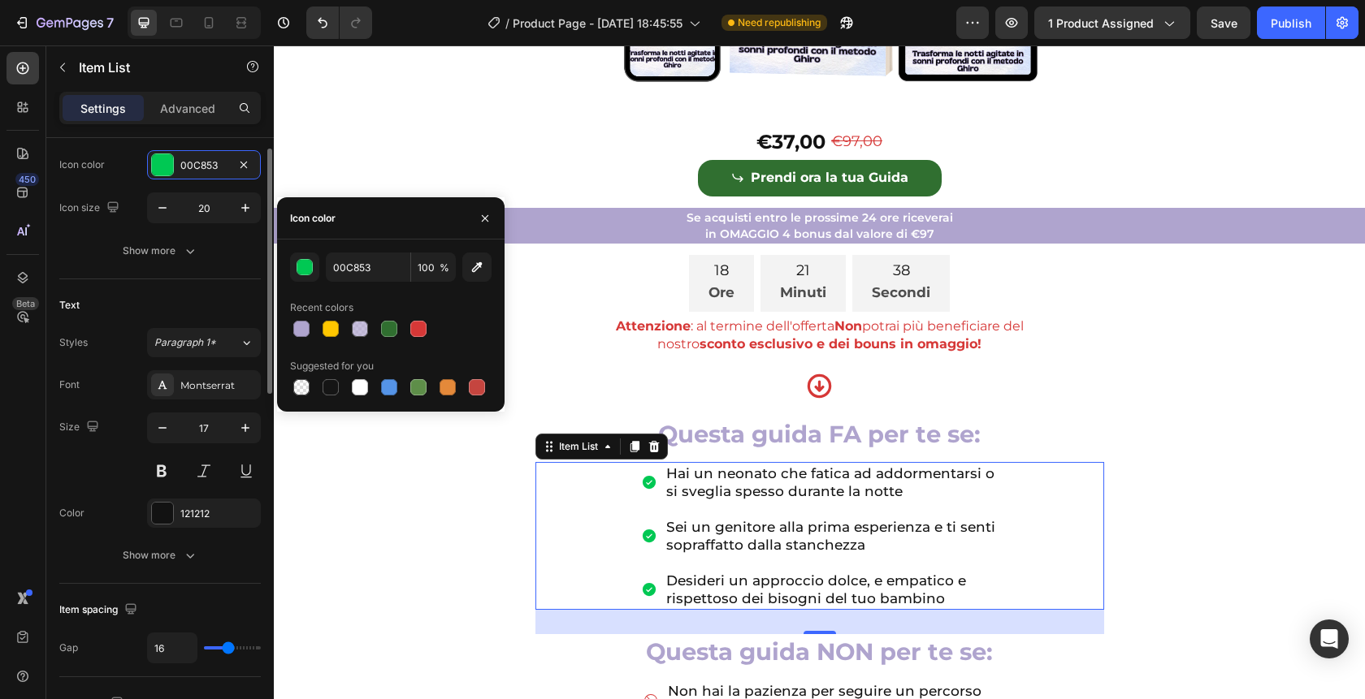
scroll to position [214, 0]
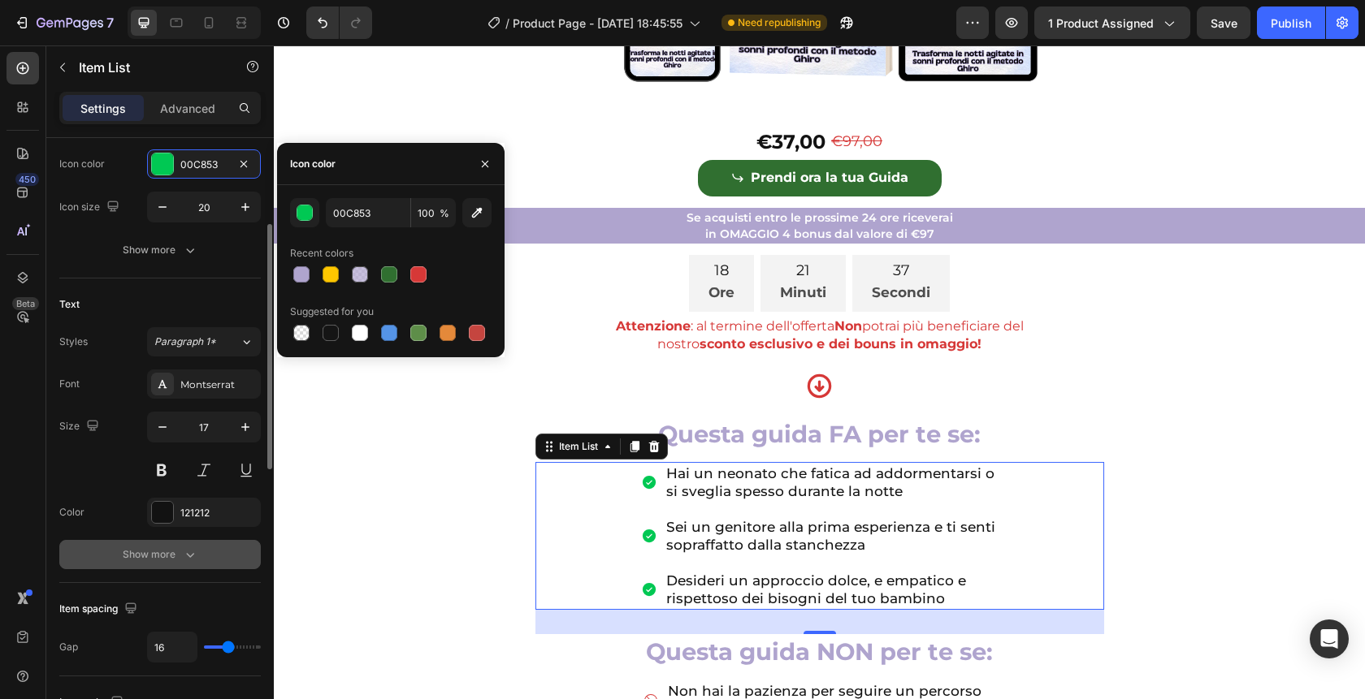
click at [145, 559] on div "Show more" at bounding box center [161, 555] width 76 height 16
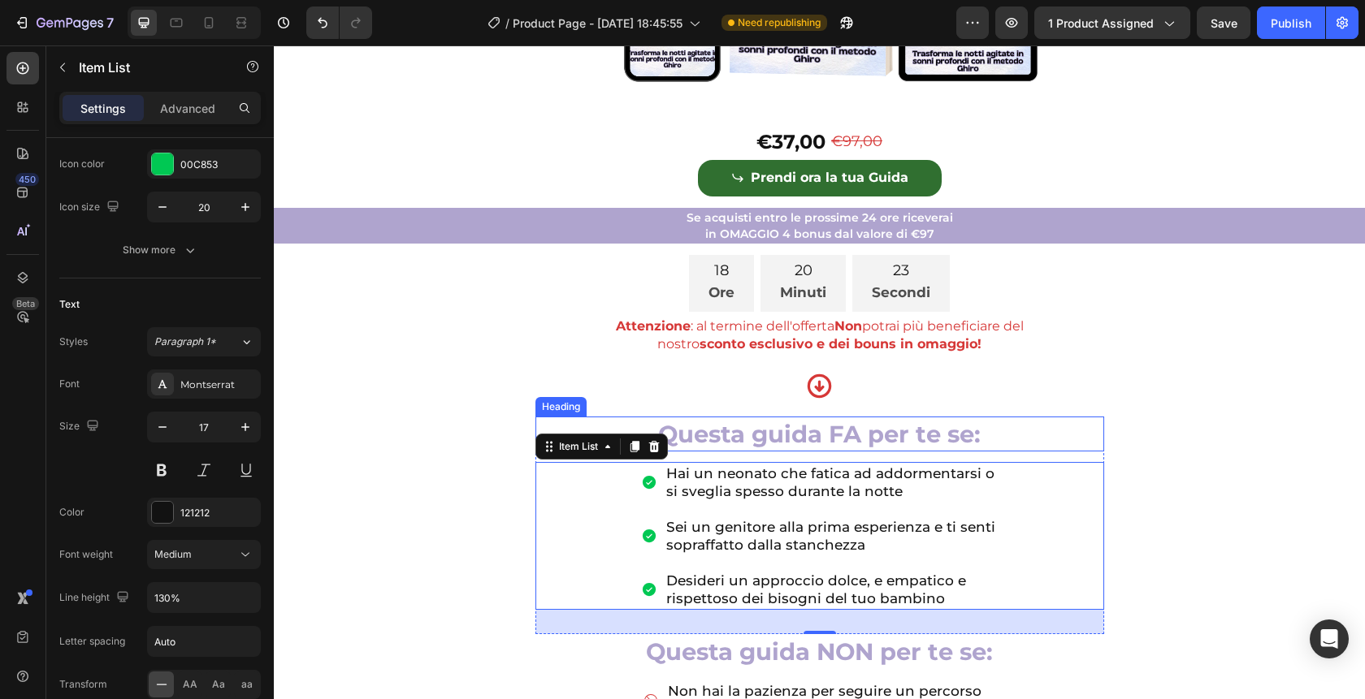
click at [680, 448] on span "Questa guida FA per te se:" at bounding box center [819, 434] width 322 height 28
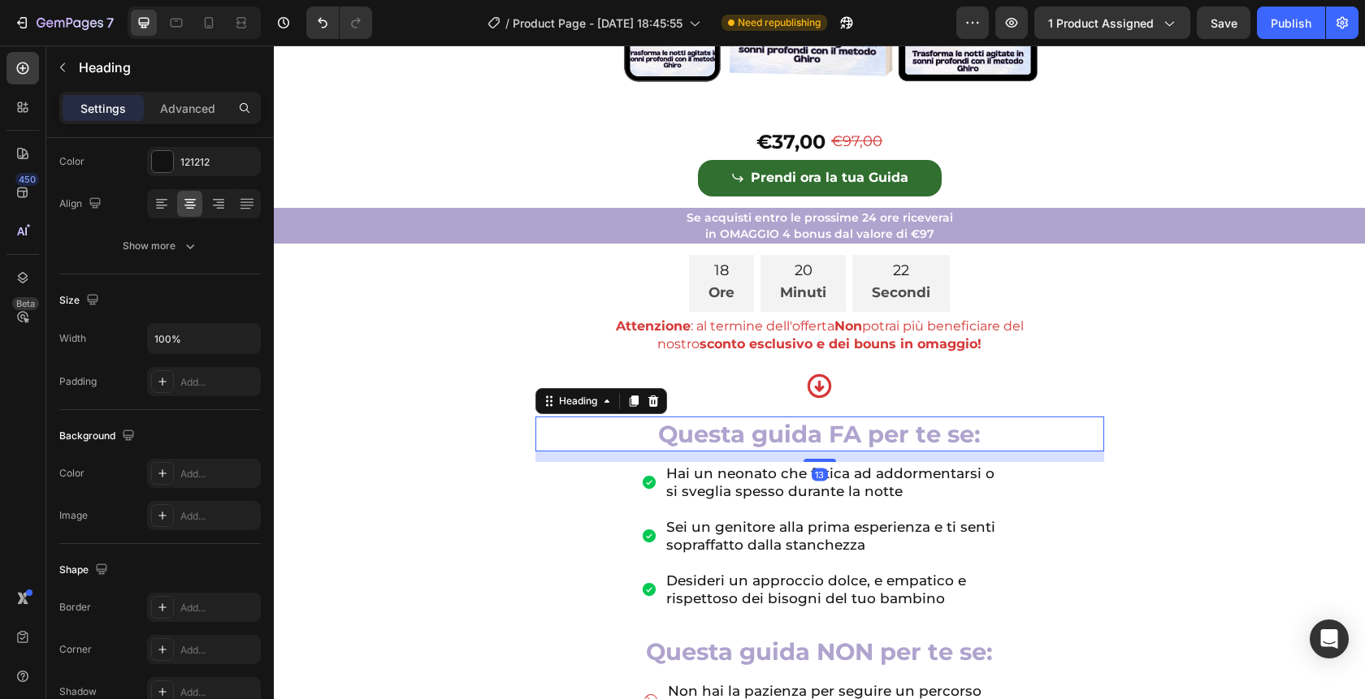
scroll to position [0, 0]
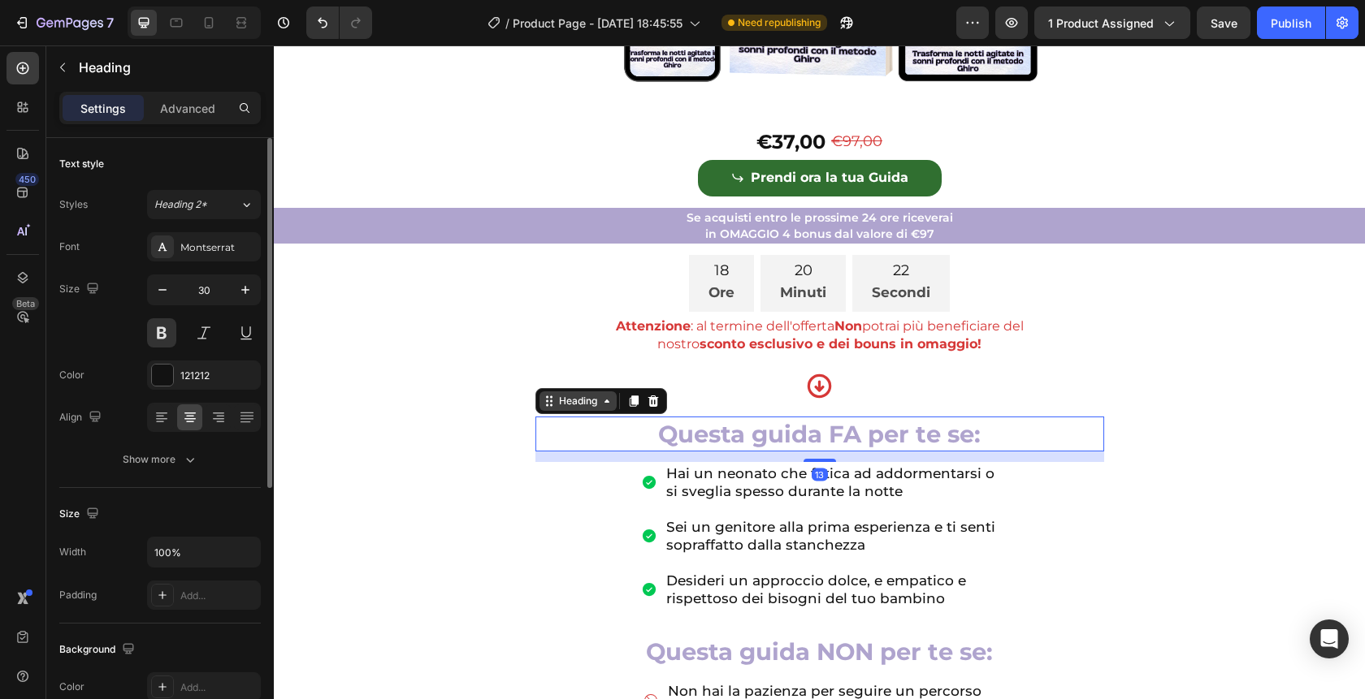
click at [572, 409] on div "Heading" at bounding box center [578, 401] width 45 height 15
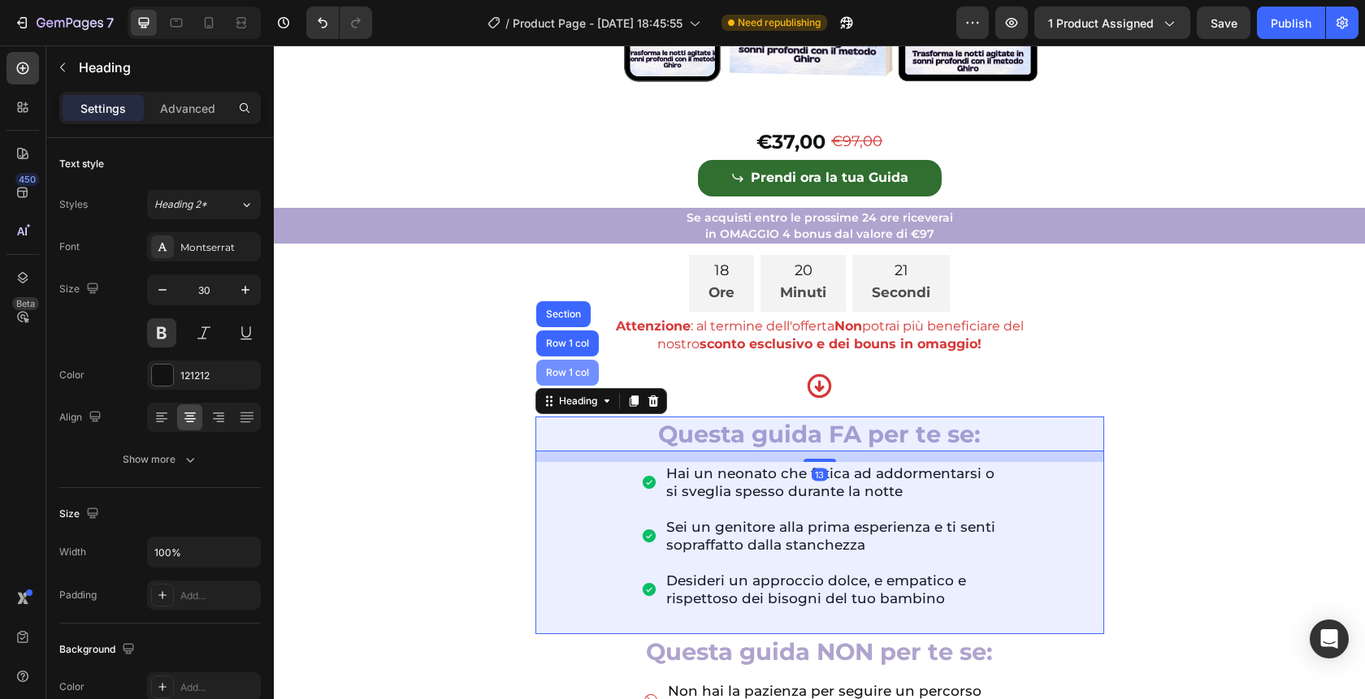
click at [564, 378] on div "Row 1 col" at bounding box center [568, 373] width 50 height 10
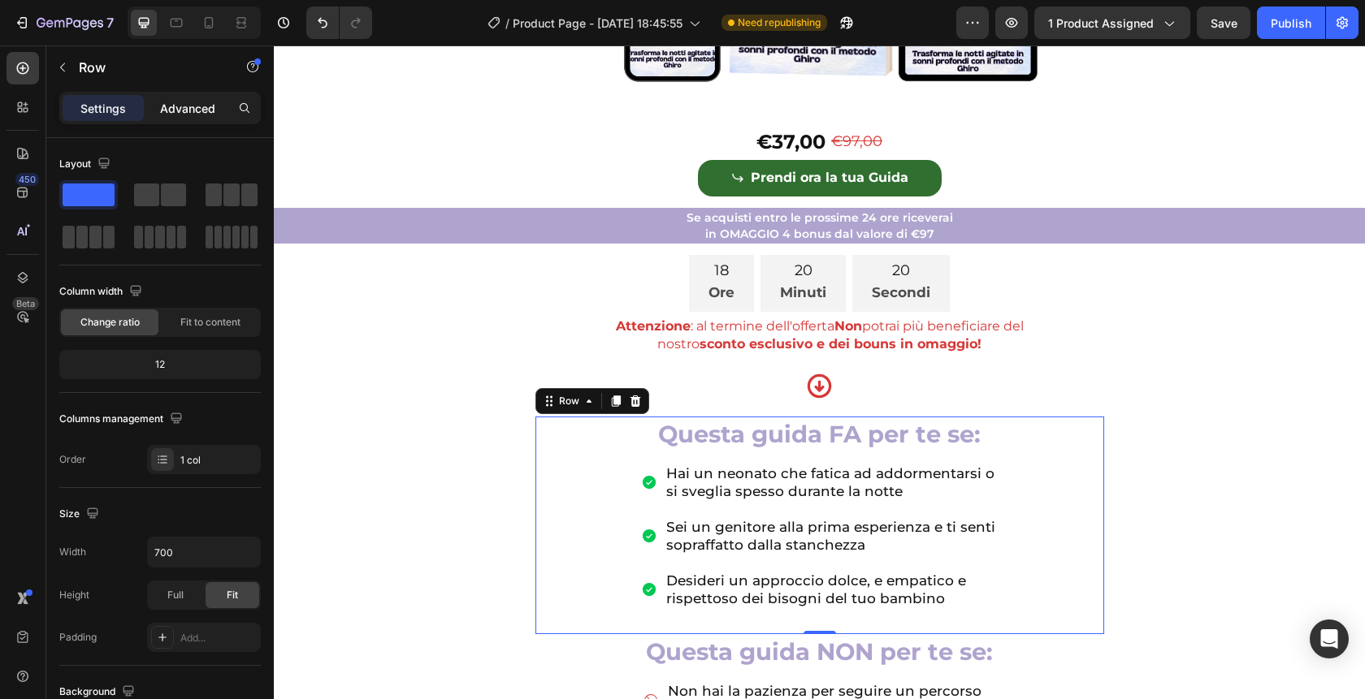
click at [180, 101] on p "Advanced" at bounding box center [187, 108] width 55 height 17
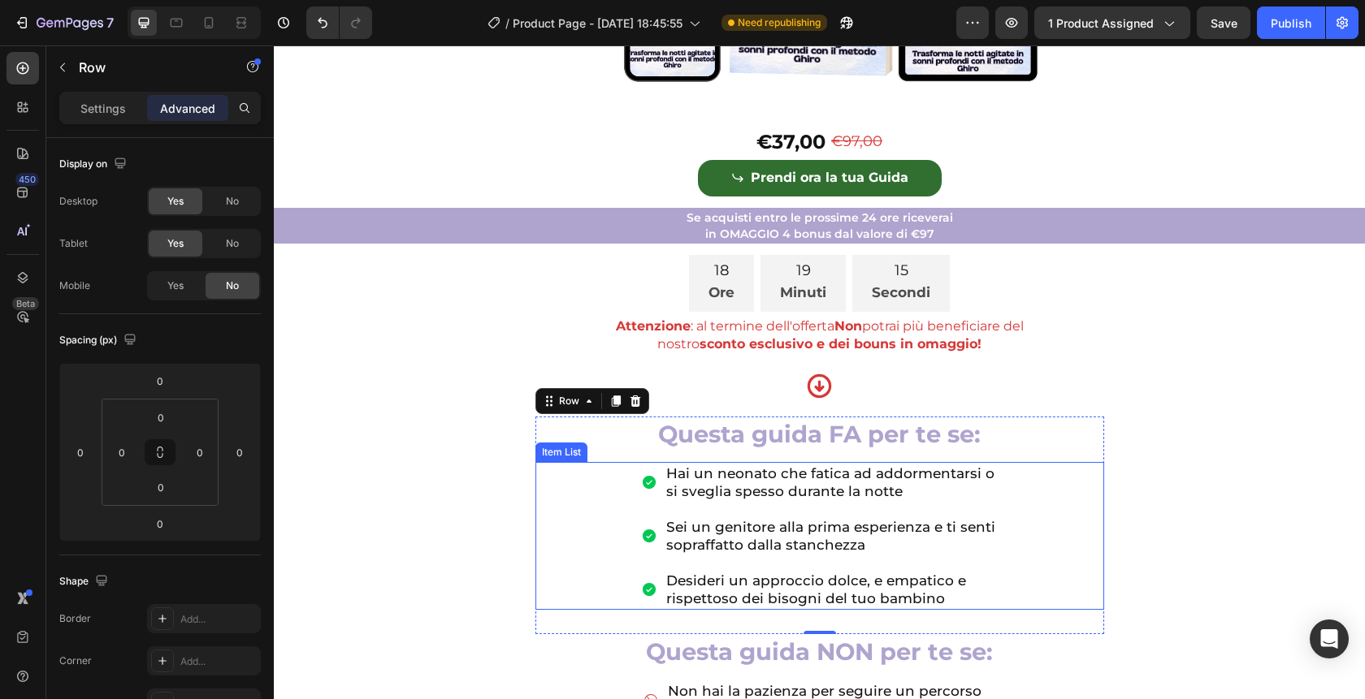
click at [845, 482] on span "Hai un neonato che fatica ad addormentarsi o" at bounding box center [830, 473] width 328 height 16
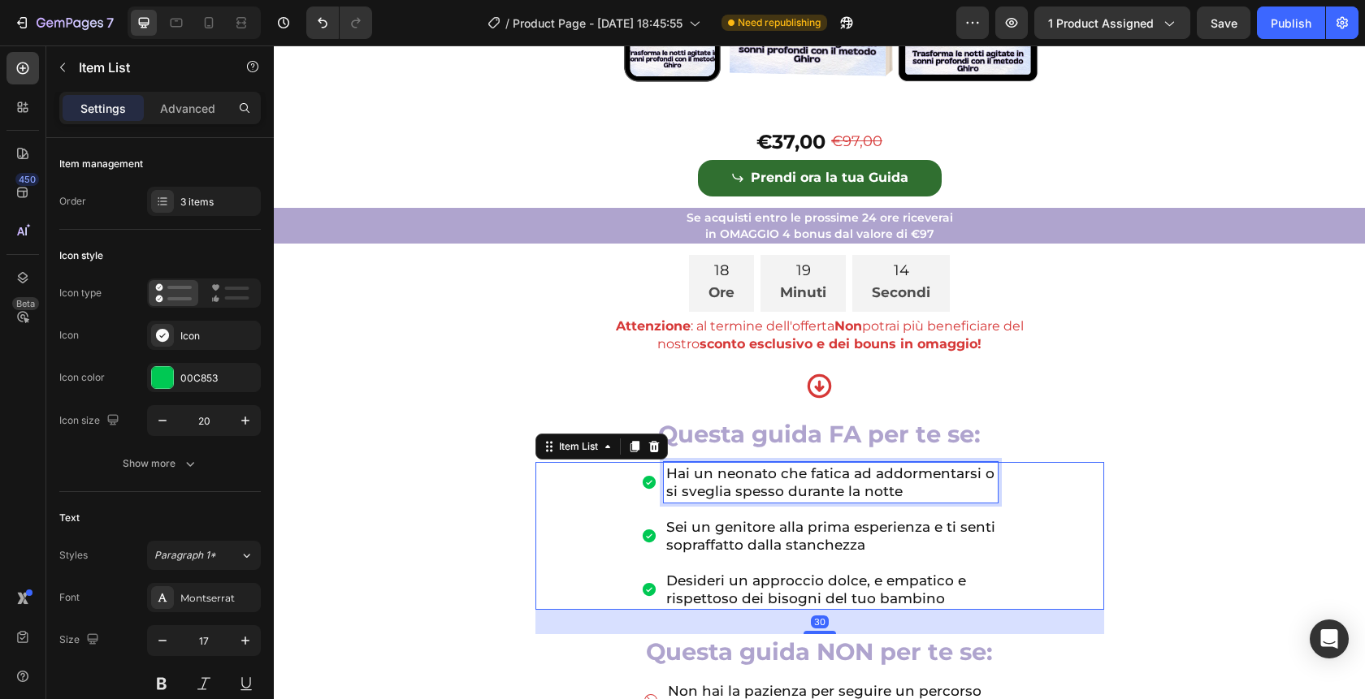
click at [909, 500] on p "si sveglia spesso durante la notte" at bounding box center [830, 492] width 329 height 18
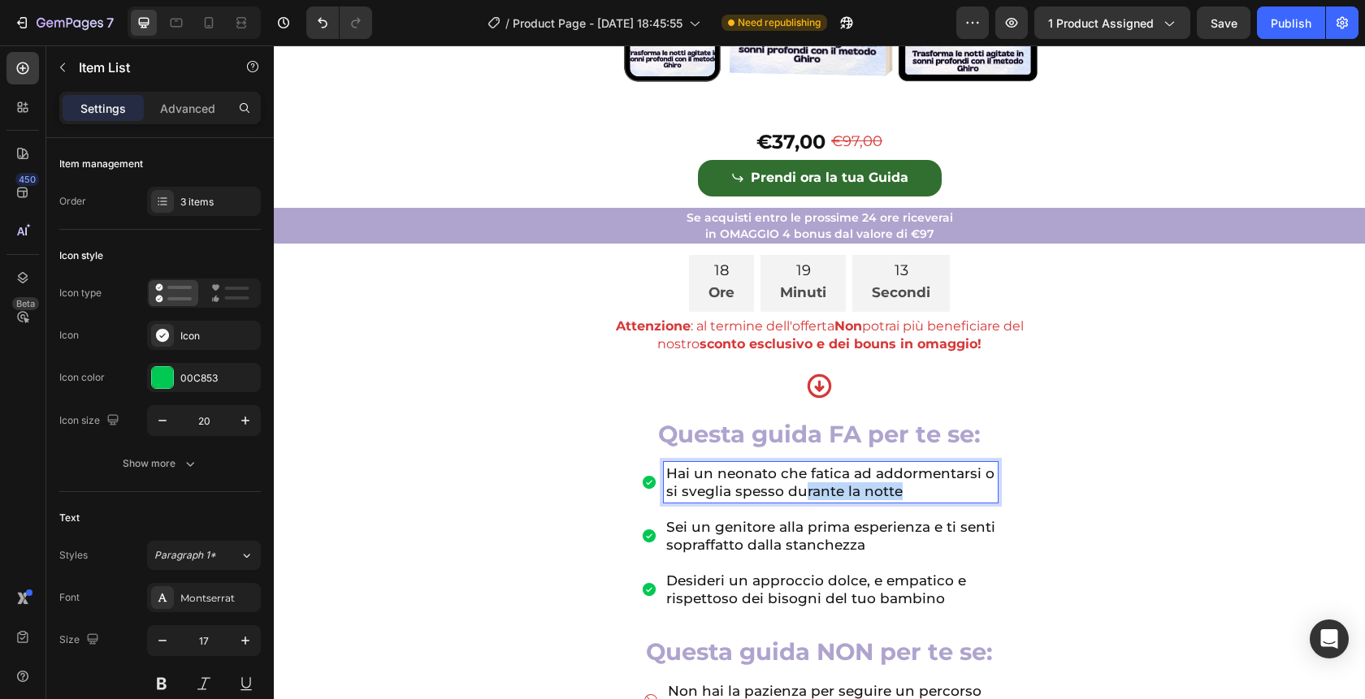
drag, startPoint x: 910, startPoint y: 513, endPoint x: 803, endPoint y: 513, distance: 107.2
click at [802, 500] on p "si sveglia spesso durante la notte" at bounding box center [830, 492] width 329 height 18
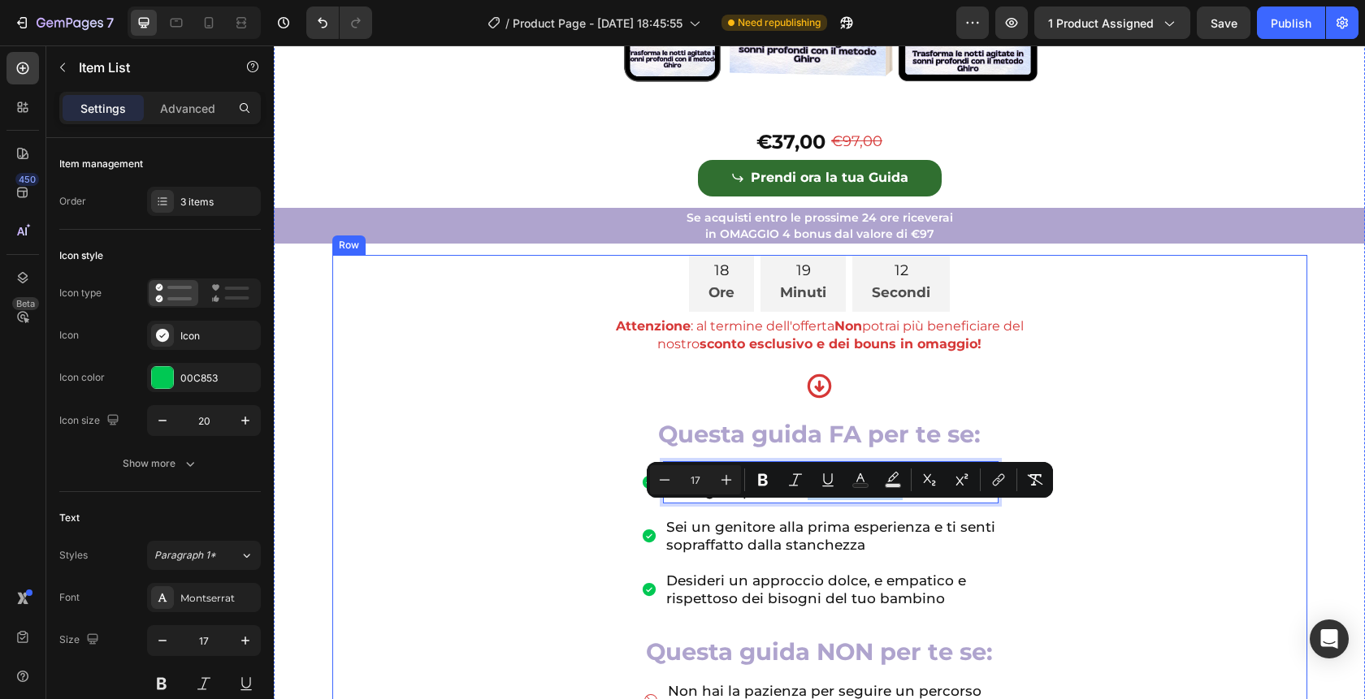
click at [1108, 560] on div "18 Ore 19 Minuti 12 Secondi Countdown Timer Attenzione : al termine dell'offert…" at bounding box center [819, 554] width 975 height 598
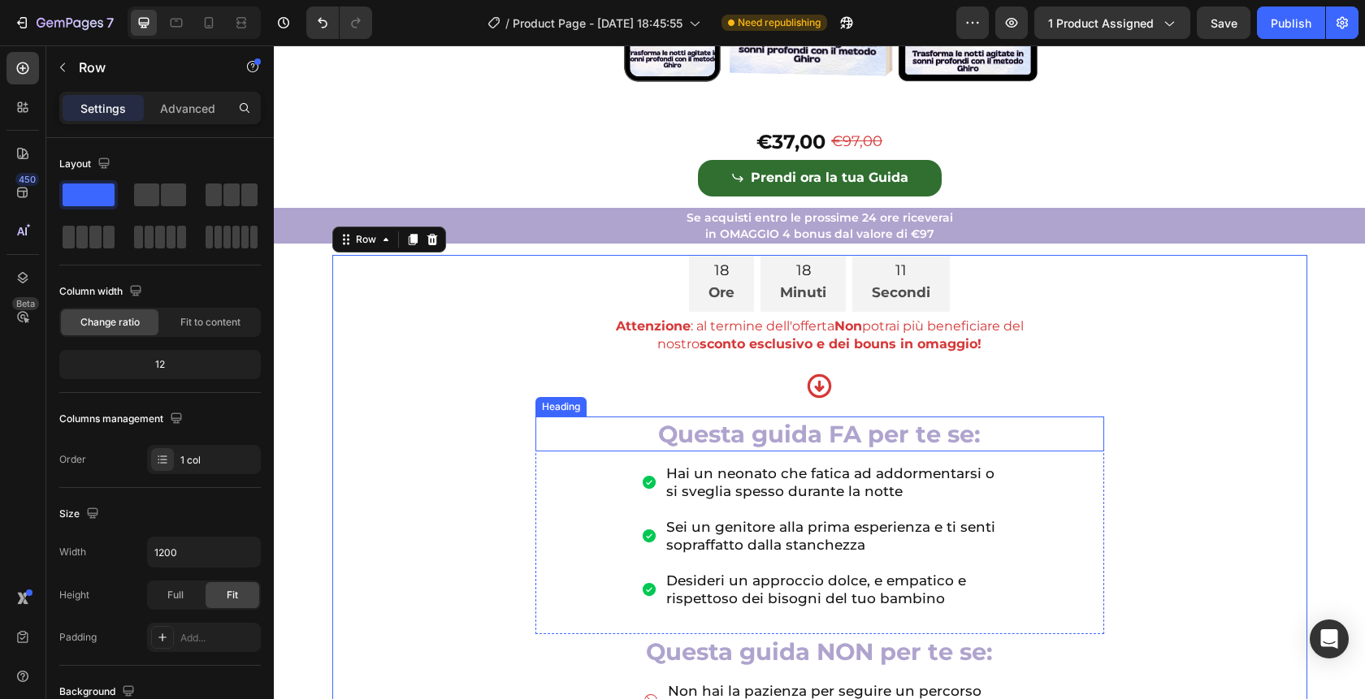
click at [902, 448] on span "Questa guida FA per te se:" at bounding box center [819, 434] width 322 height 28
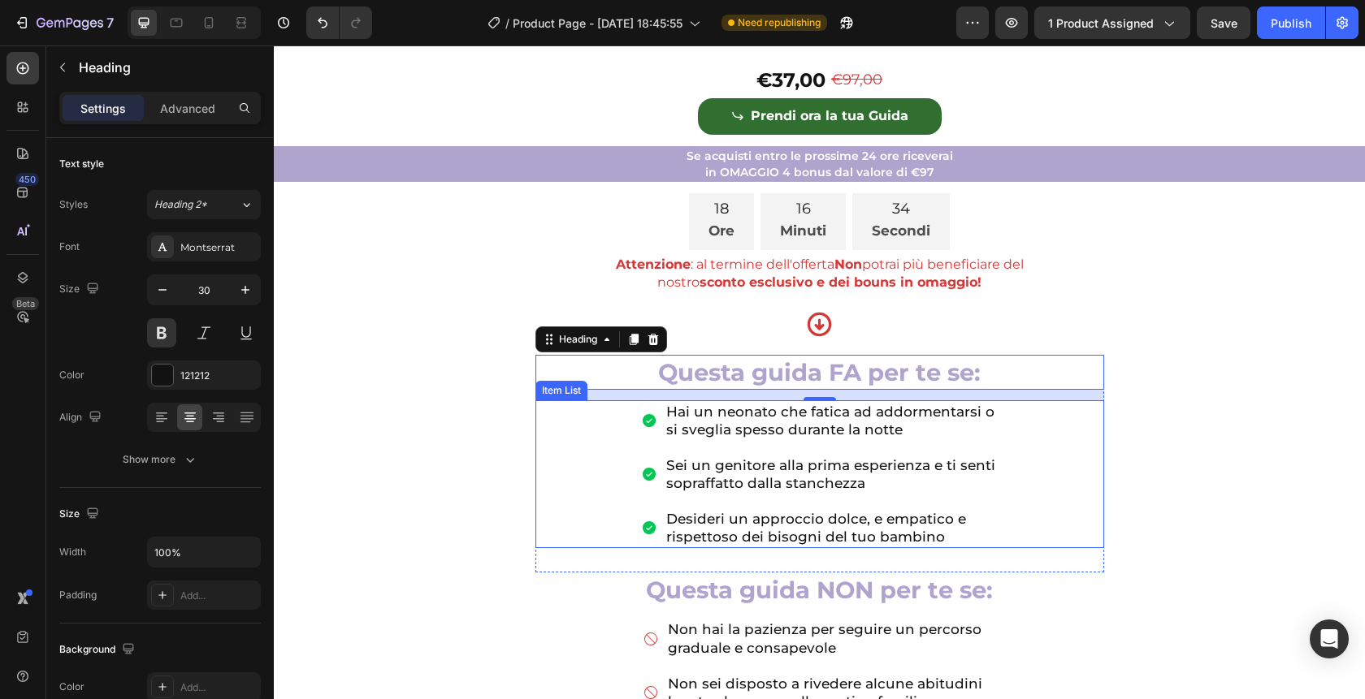
scroll to position [609, 0]
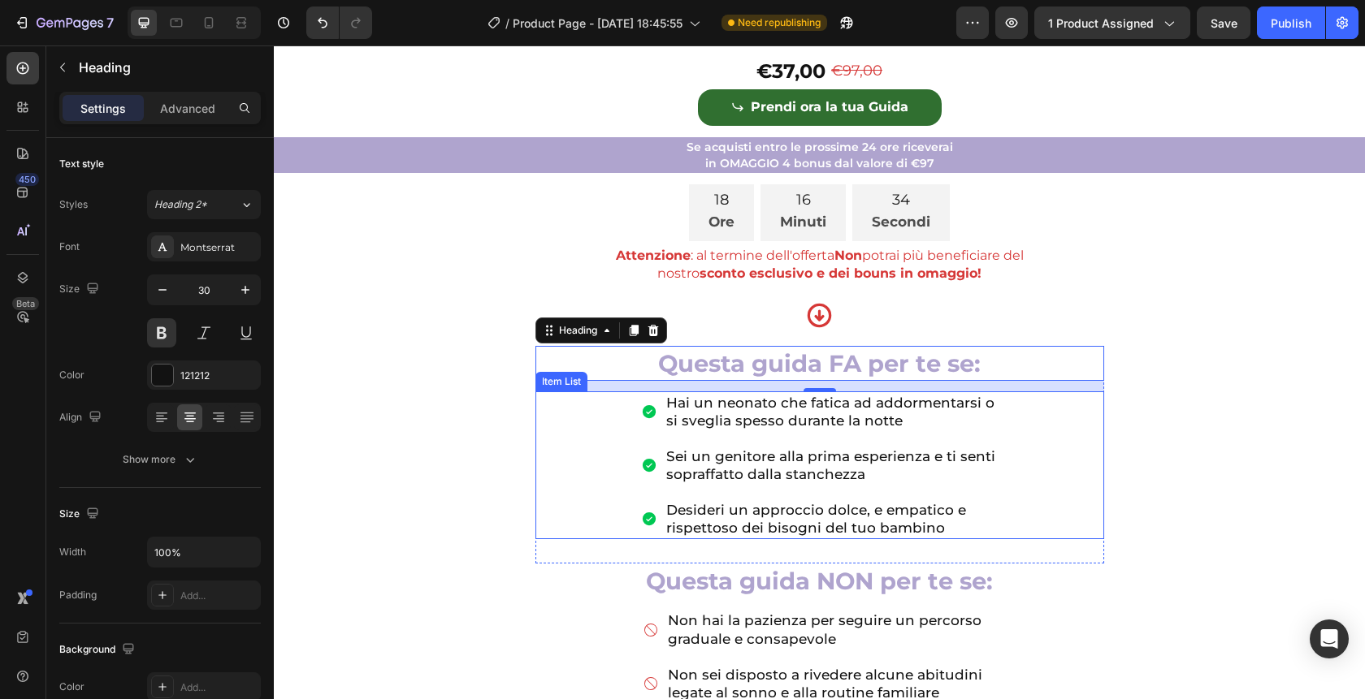
click at [1006, 521] on div "Hai un neonato che fatica ad addormentarsi o si sveglia spesso durante la notte…" at bounding box center [819, 466] width 569 height 149
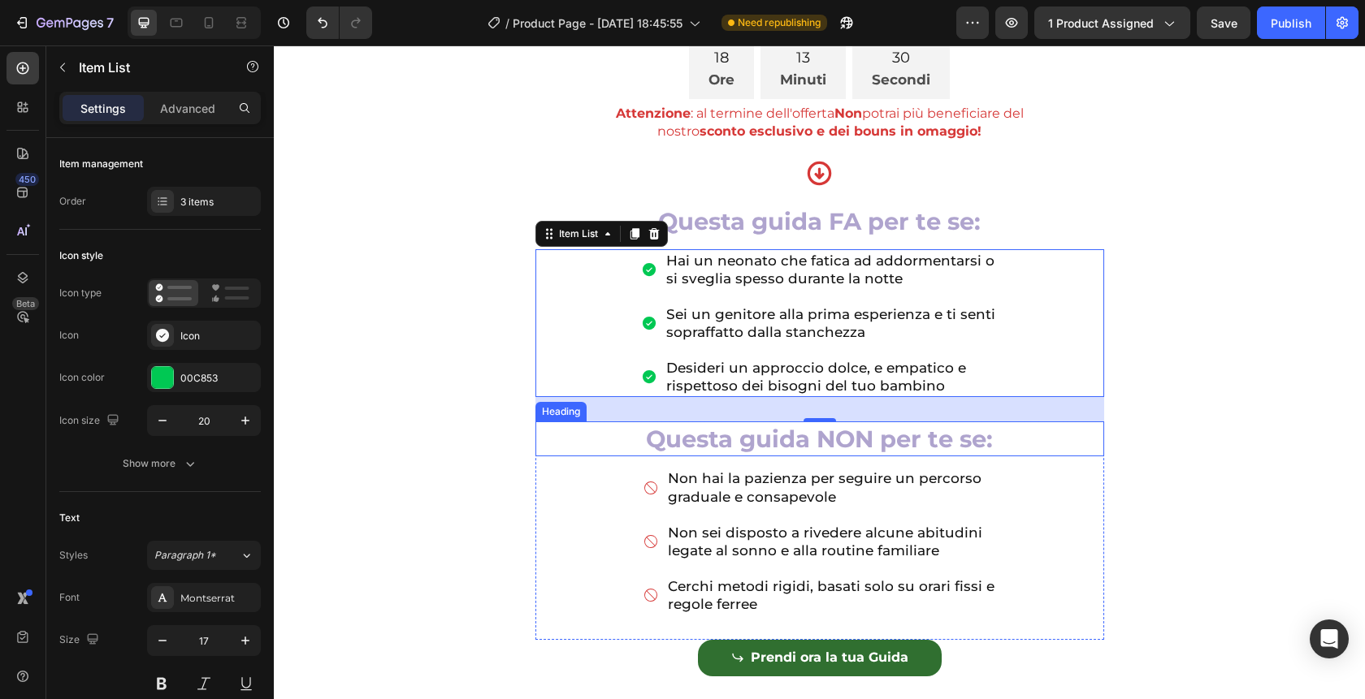
scroll to position [764, 0]
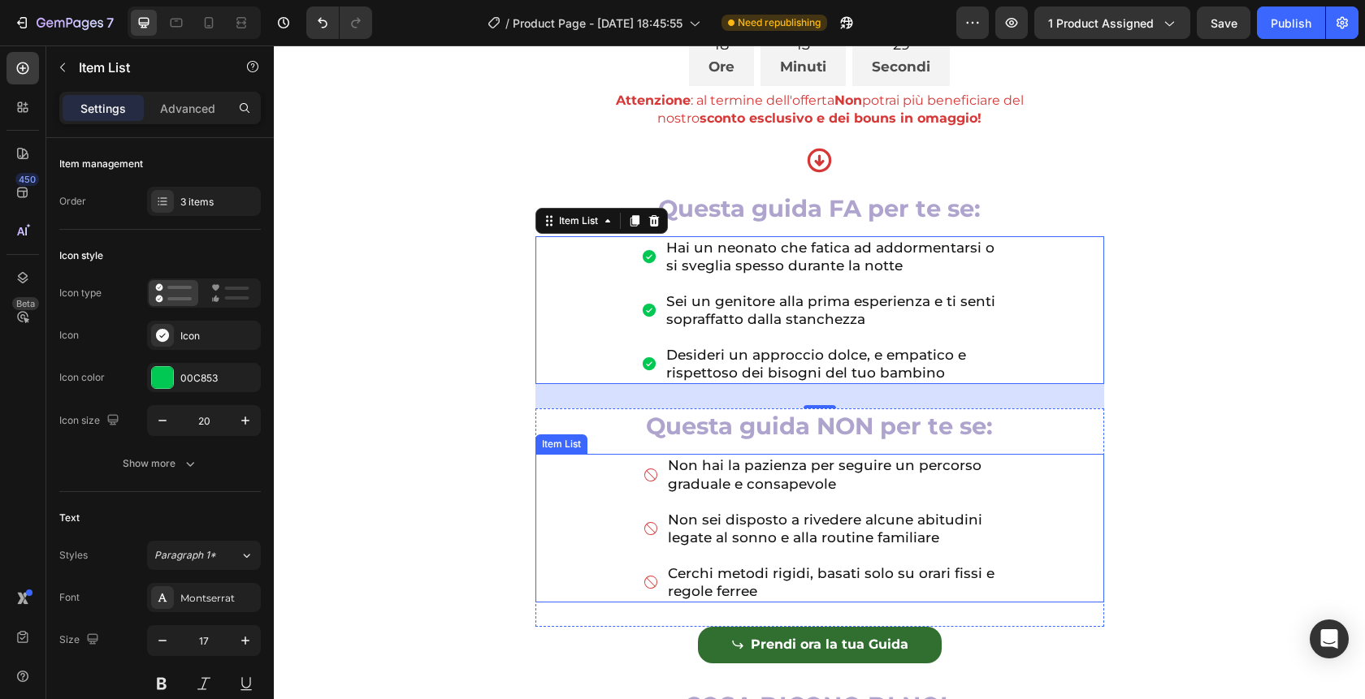
click at [608, 554] on div "Non hai la pazienza per seguire un percorso graduale e consapevole Non sei disp…" at bounding box center [819, 528] width 569 height 149
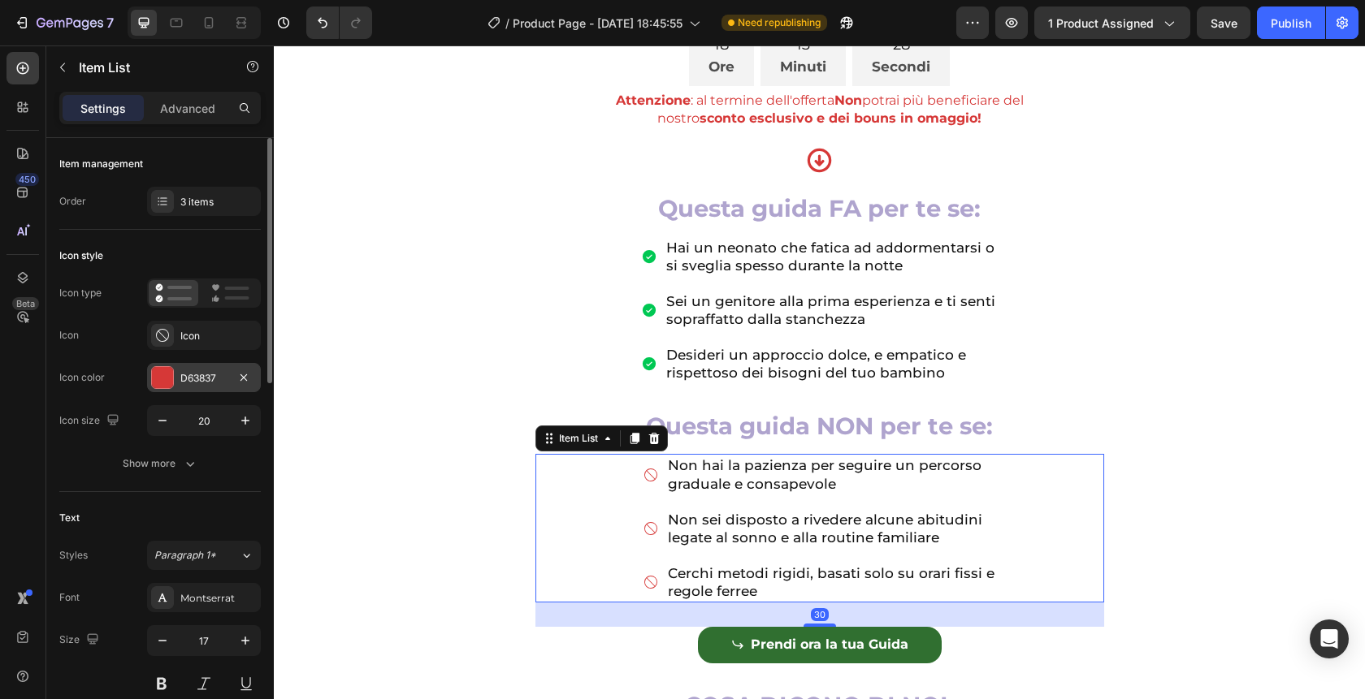
click at [198, 379] on div "D63837" at bounding box center [203, 378] width 47 height 15
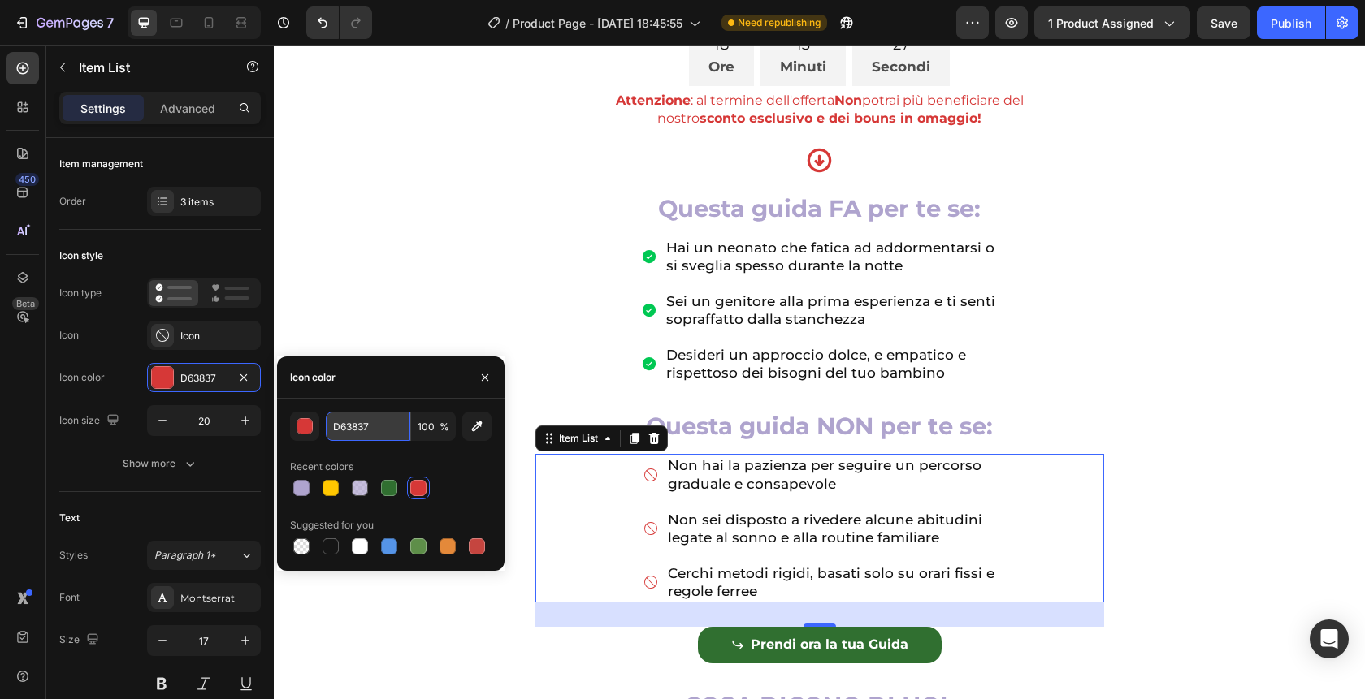
click at [379, 432] on input "D63837" at bounding box center [368, 426] width 84 height 29
click at [563, 446] on div "Item List" at bounding box center [578, 438] width 45 height 15
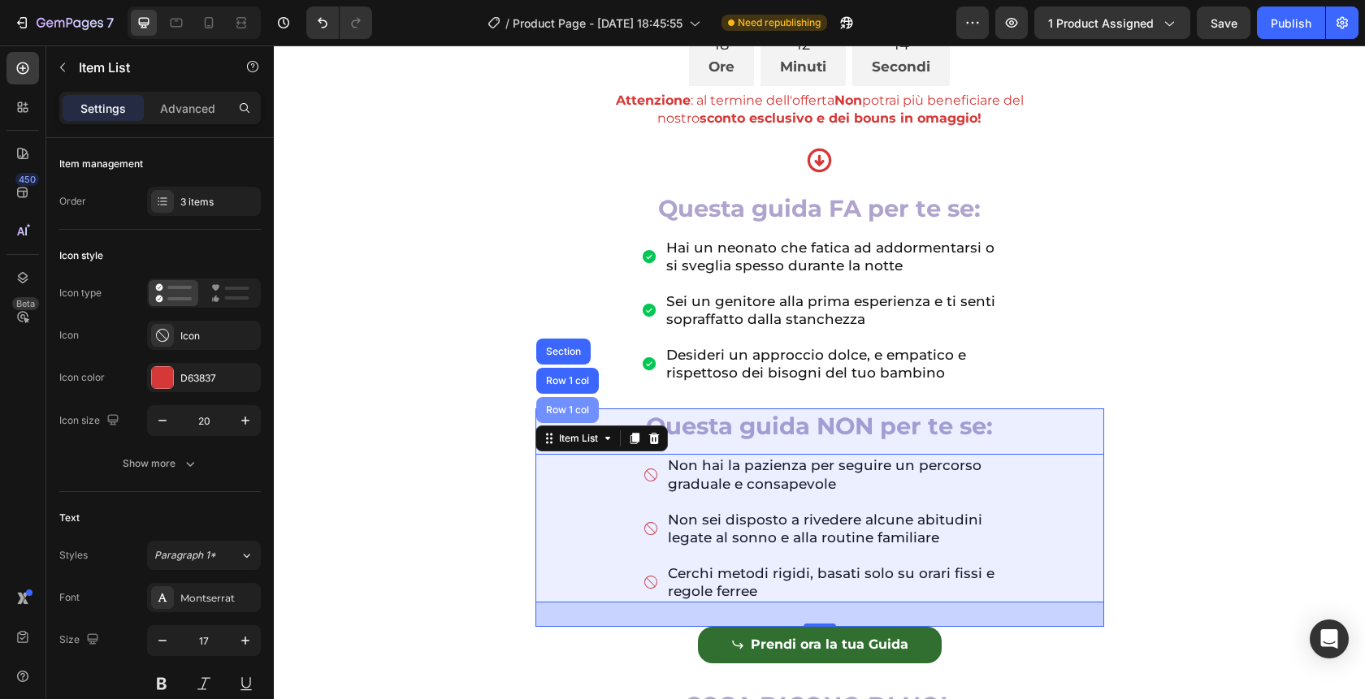
click at [559, 415] on div "Row 1 col" at bounding box center [568, 410] width 50 height 10
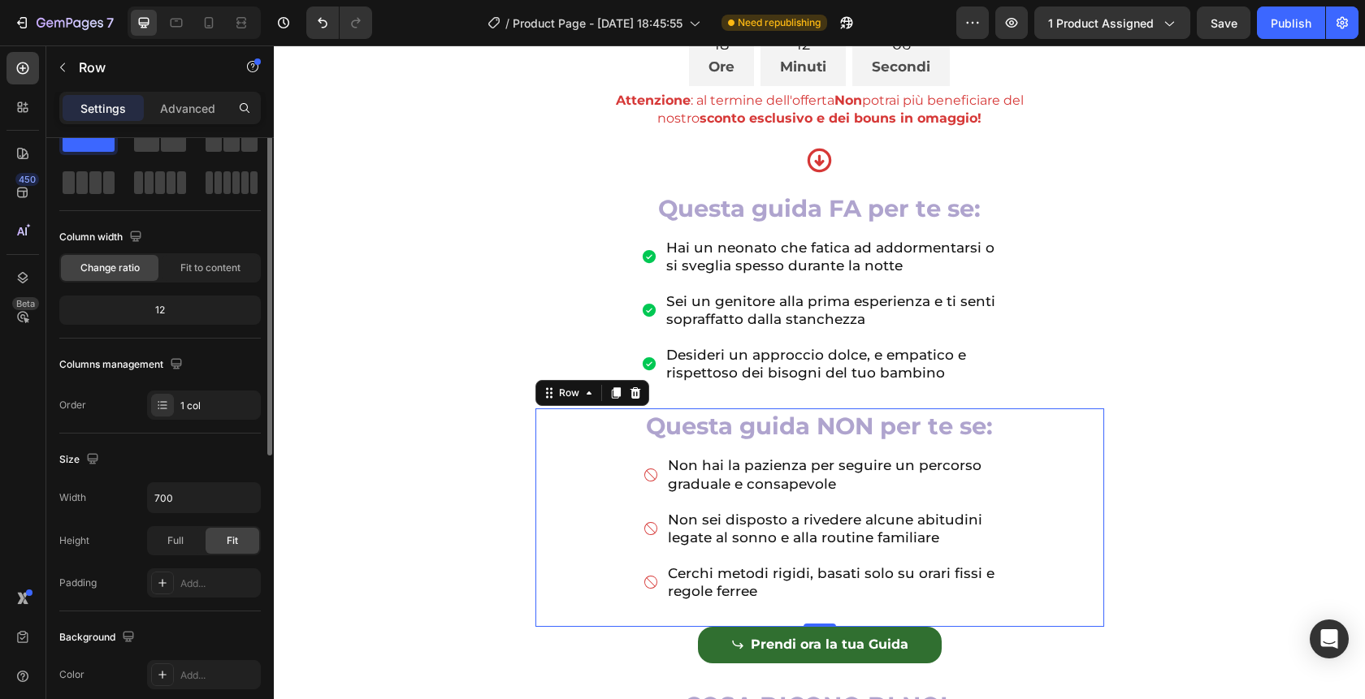
scroll to position [0, 0]
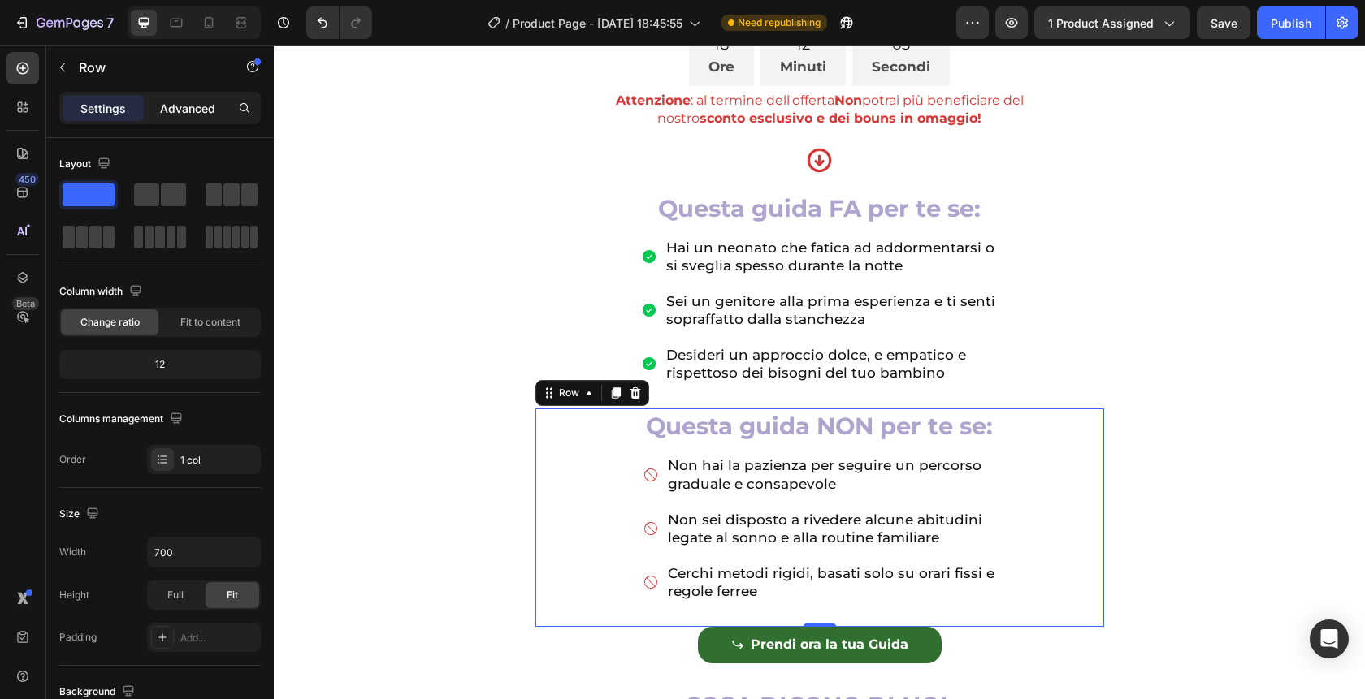
click at [194, 119] on div "Advanced" at bounding box center [187, 108] width 81 height 26
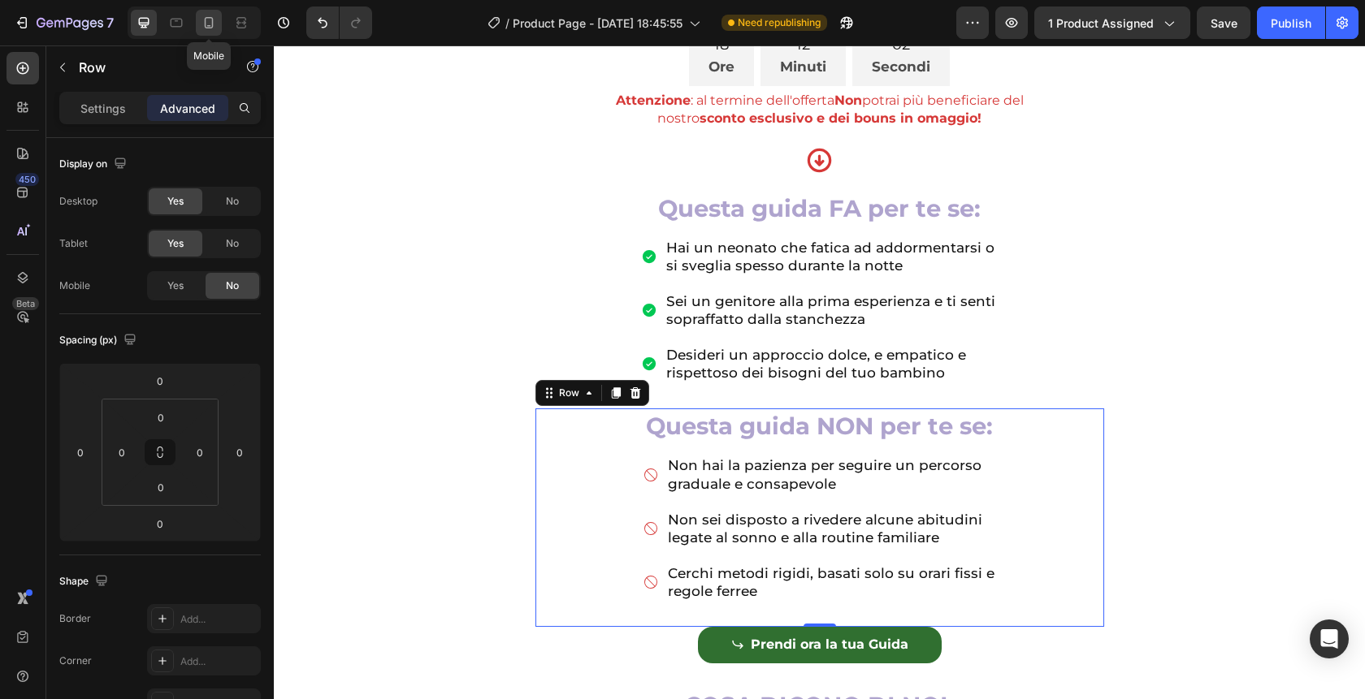
click at [207, 24] on icon at bounding box center [209, 23] width 16 height 16
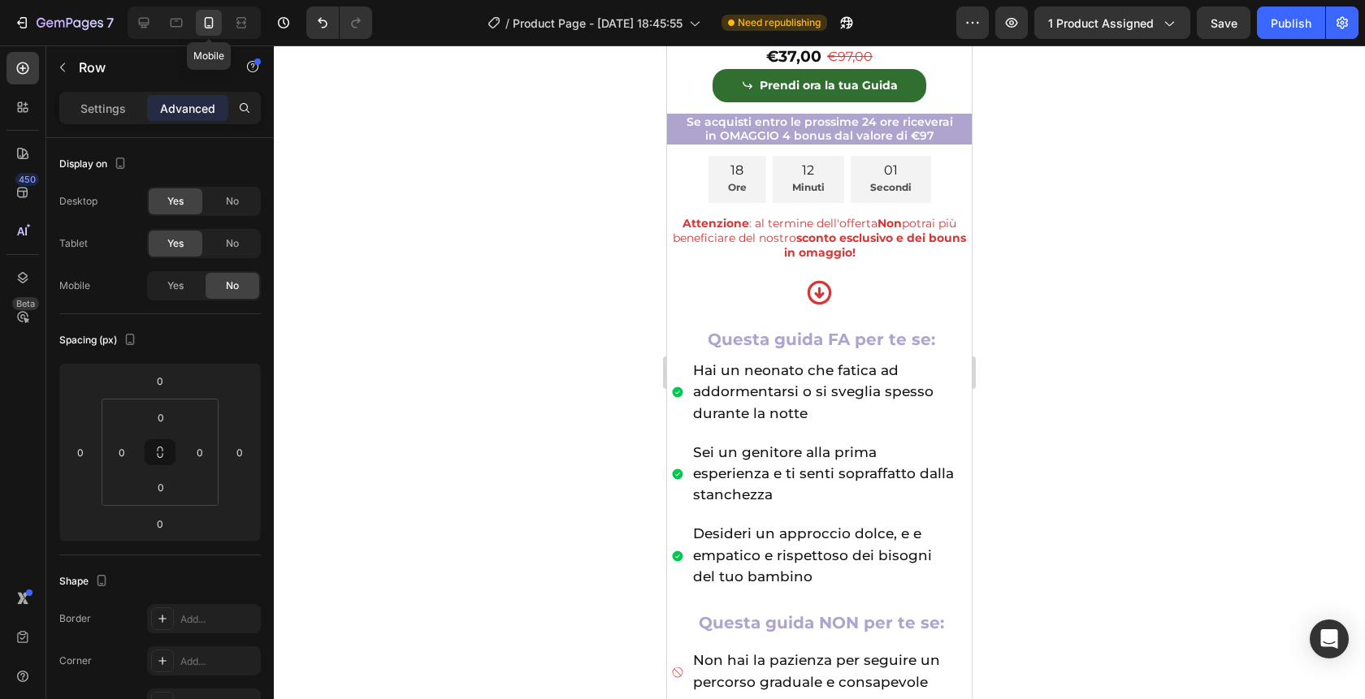
scroll to position [705, 0]
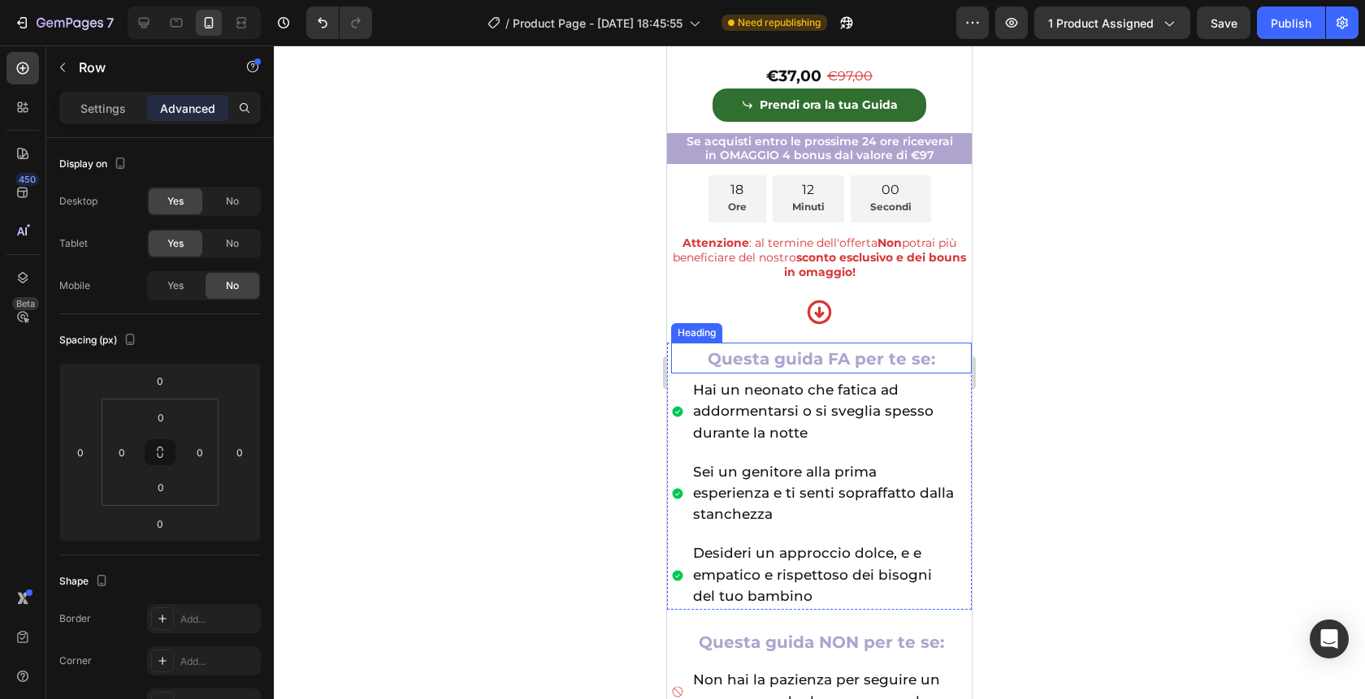
click at [860, 363] on span "Questa guida FA per te se:" at bounding box center [821, 358] width 227 height 19
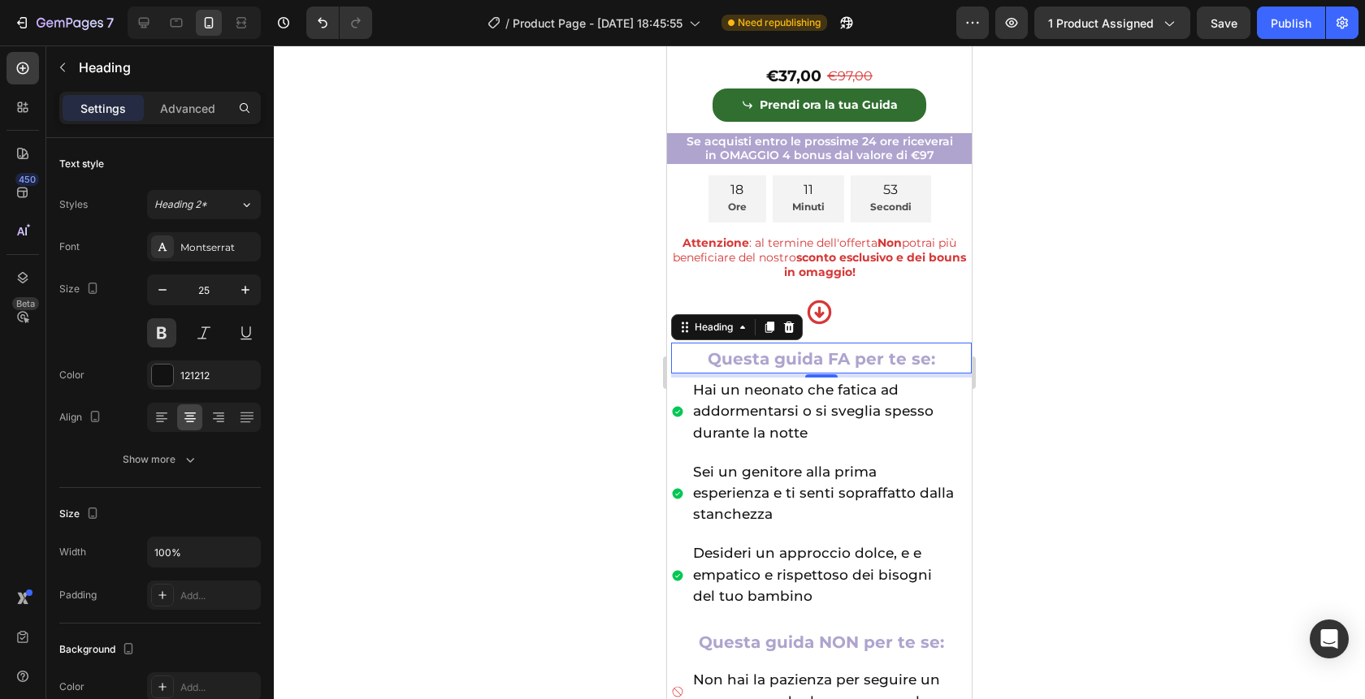
click at [938, 365] on h2 "Questa guida FA per te se:" at bounding box center [821, 359] width 301 height 32
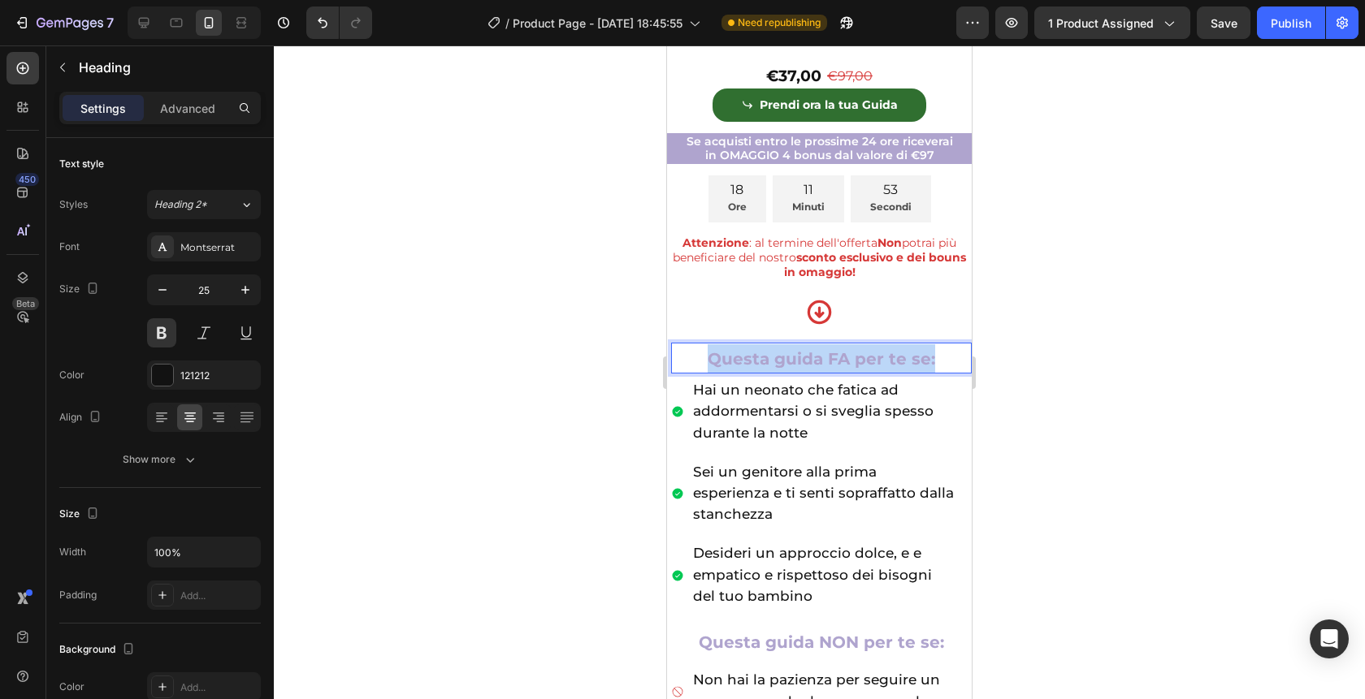
drag, startPoint x: 938, startPoint y: 365, endPoint x: 703, endPoint y: 362, distance: 234.8
click at [703, 362] on p "Questa guida FA per te se:" at bounding box center [821, 358] width 297 height 28
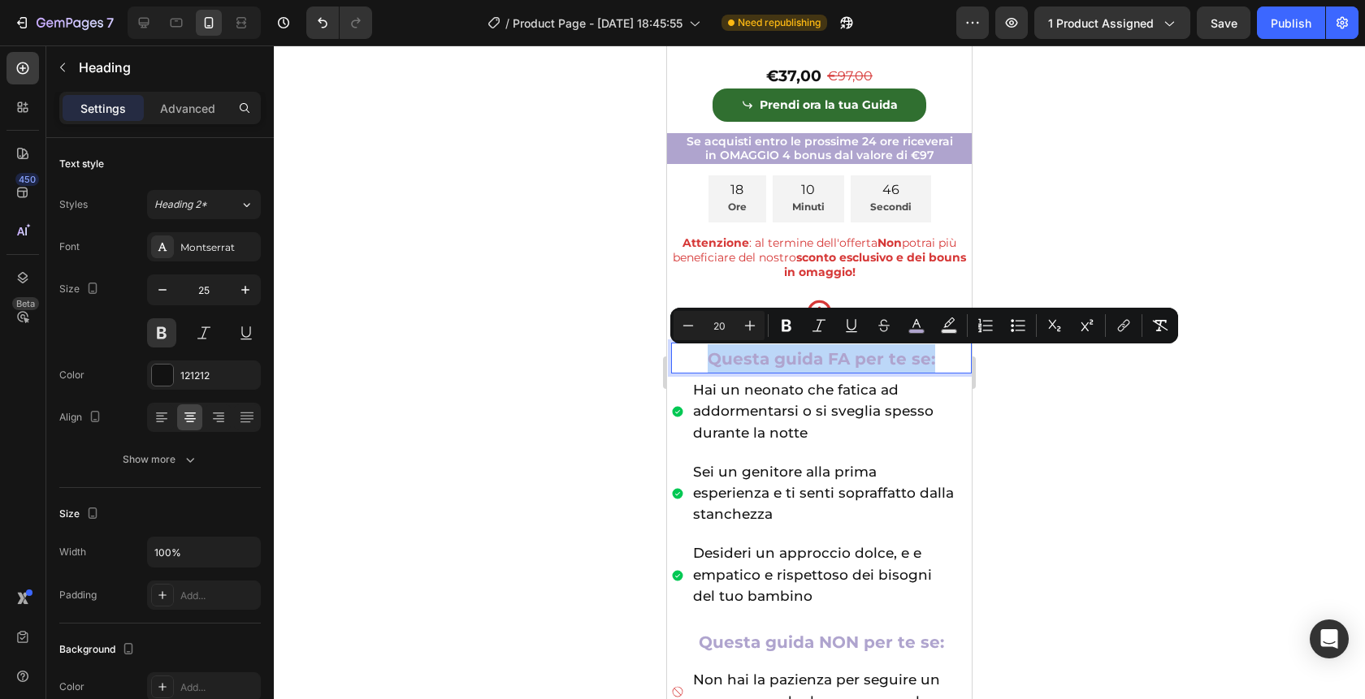
click at [946, 361] on p "Questa guida FA per te se:" at bounding box center [821, 358] width 297 height 28
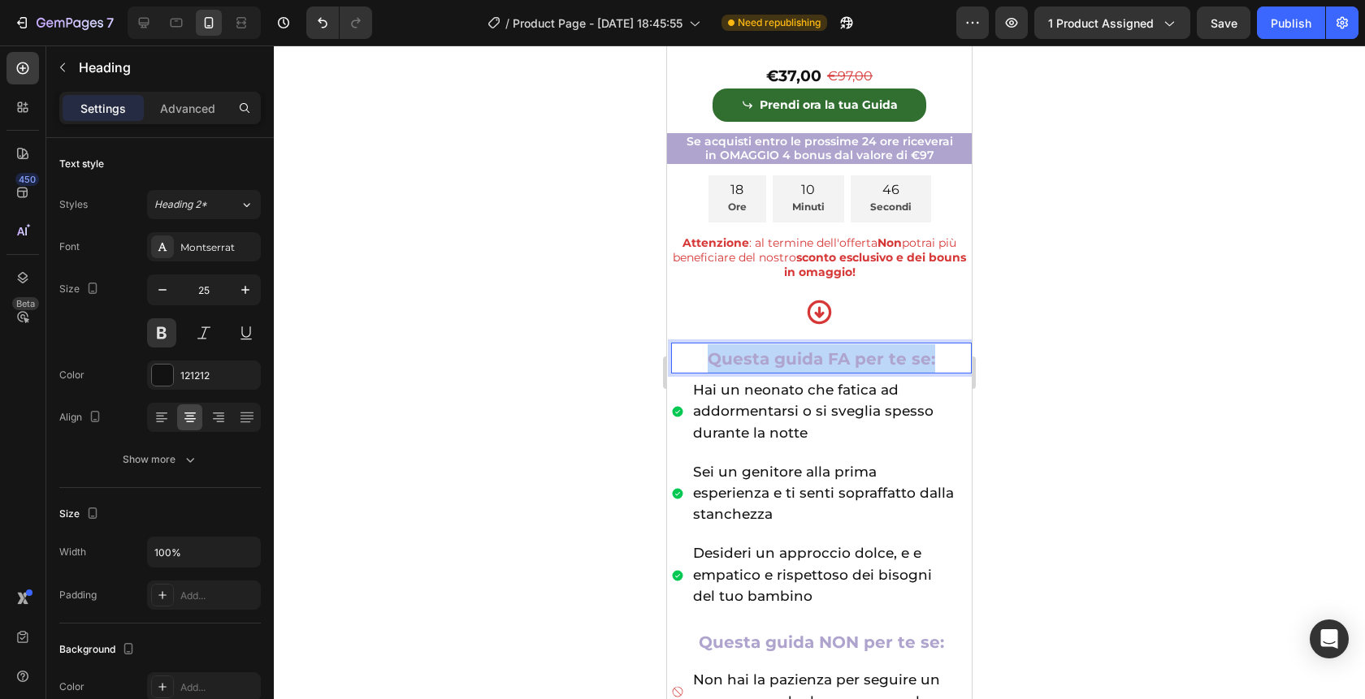
drag, startPoint x: 946, startPoint y: 361, endPoint x: 623, endPoint y: 334, distance: 323.7
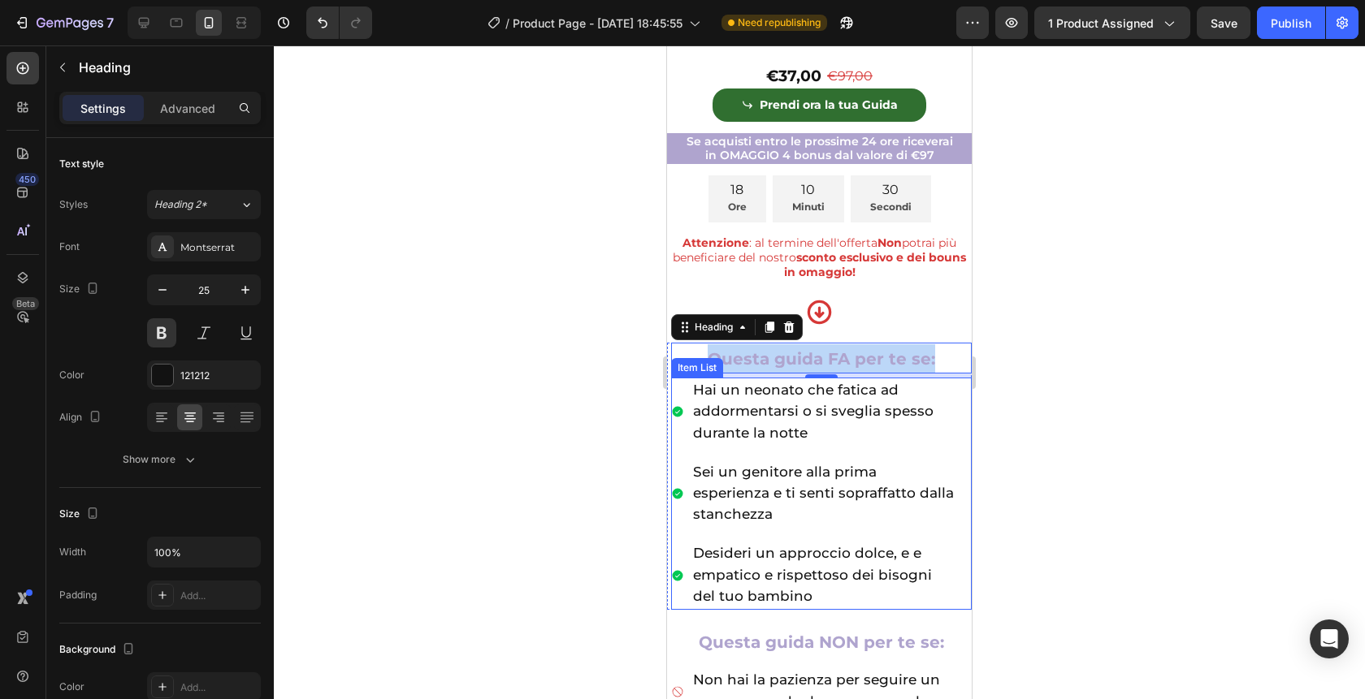
click at [905, 444] on p "Hai un neonato che fatica ad addormentarsi o si sveglia spesso durante la notte" at bounding box center [831, 412] width 276 height 64
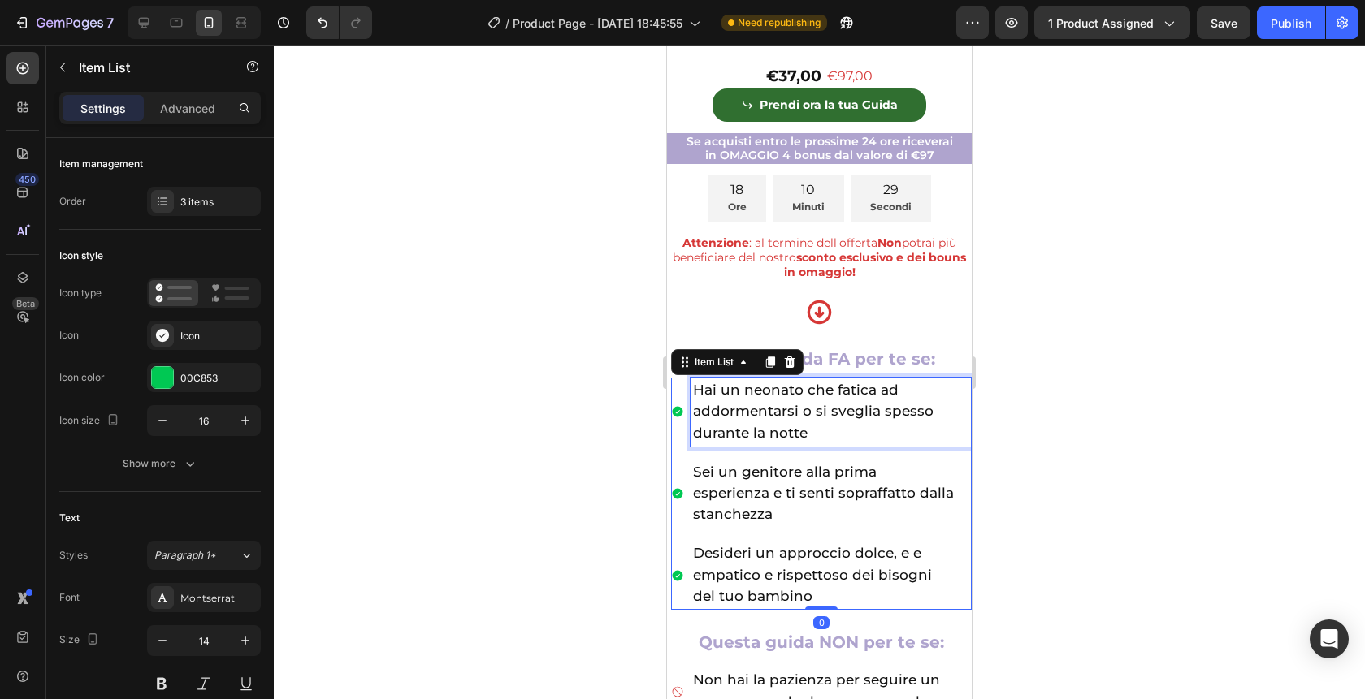
click at [834, 441] on p "Hai un neonato che fatica ad addormentarsi o si sveglia spesso durante la notte" at bounding box center [831, 412] width 276 height 64
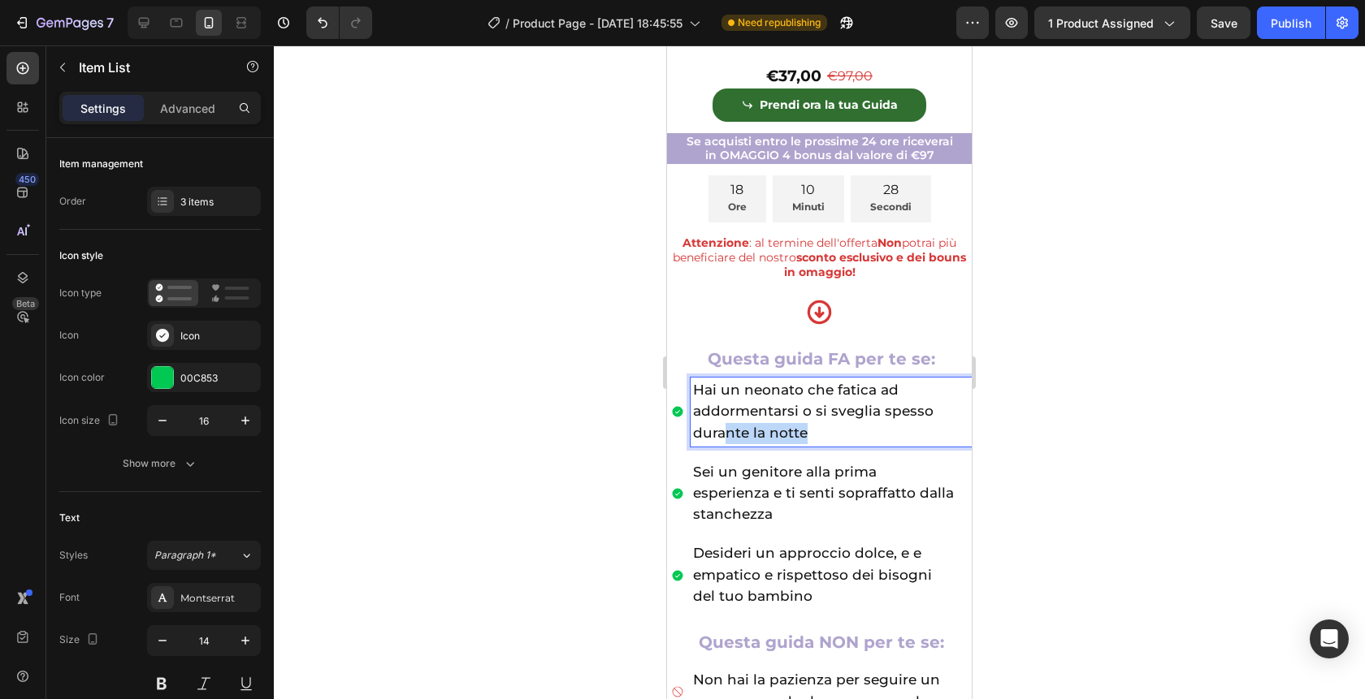
drag, startPoint x: 834, startPoint y: 441, endPoint x: 729, endPoint y: 429, distance: 105.5
click at [729, 429] on p "Hai un neonato che fatica ad addormentarsi o si sveglia spesso durante la notte" at bounding box center [831, 412] width 276 height 64
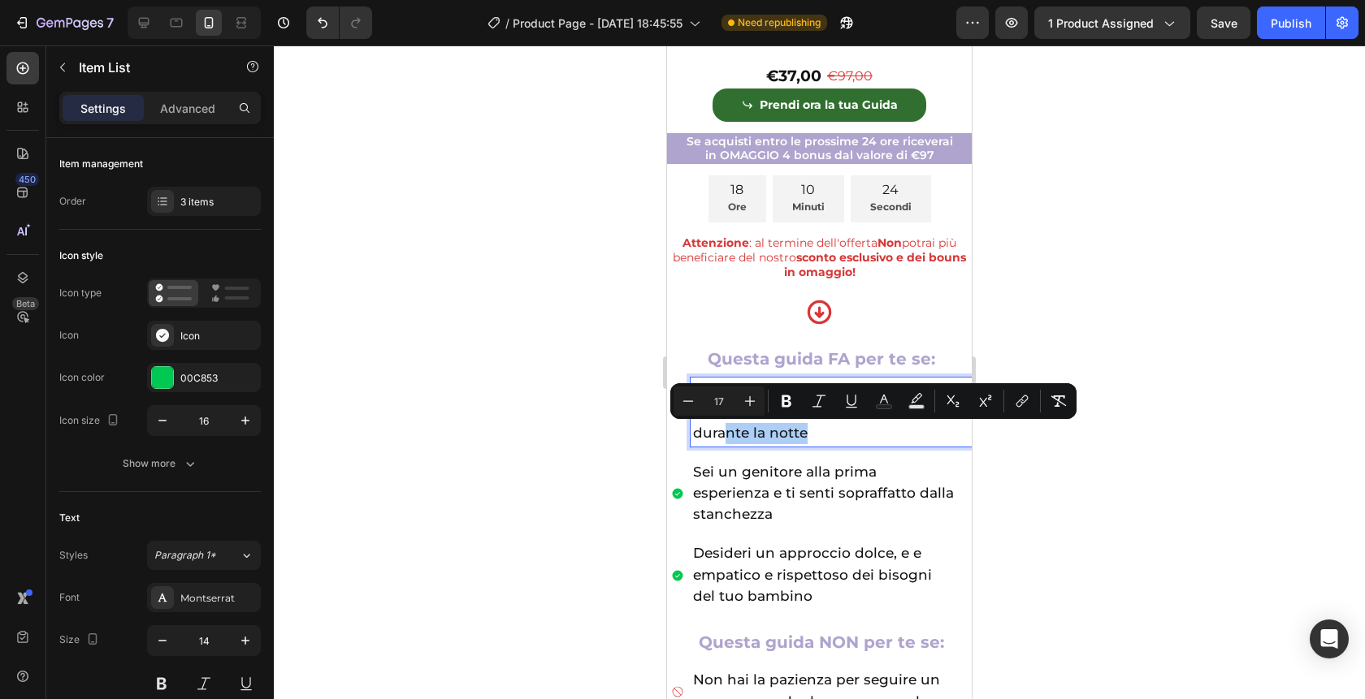
click at [1050, 478] on div at bounding box center [819, 372] width 1091 height 654
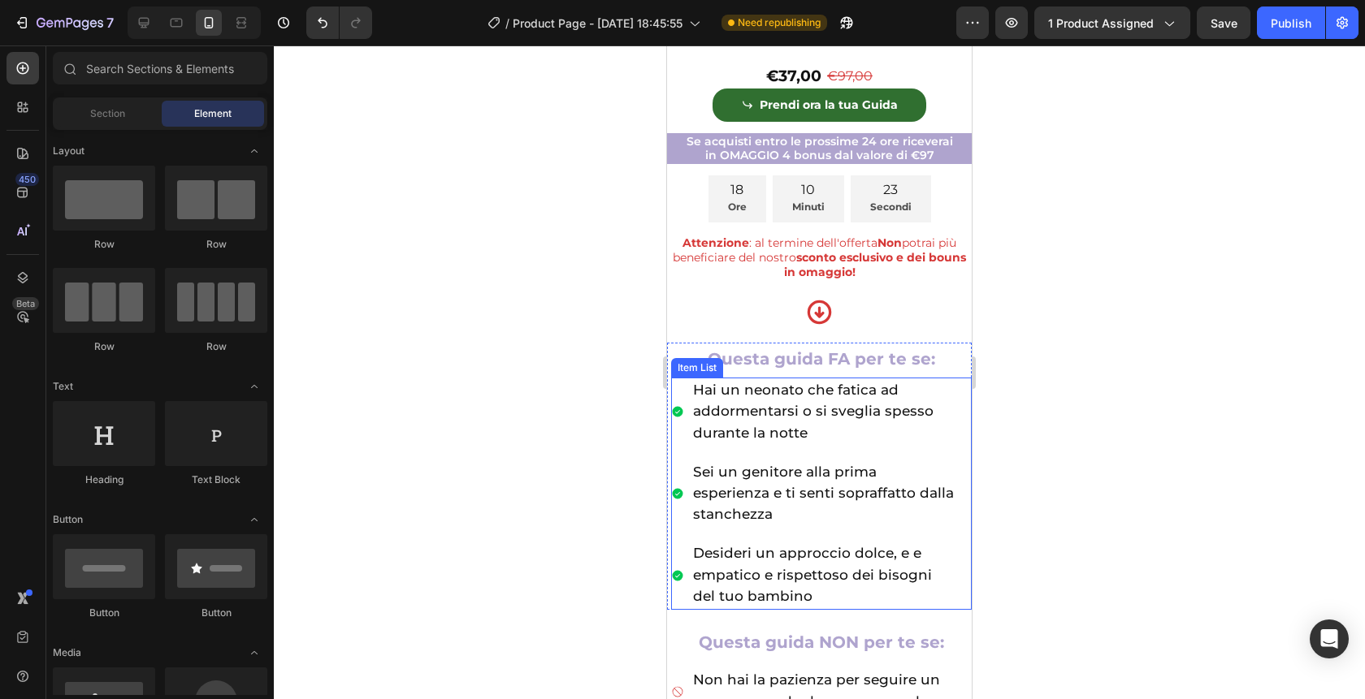
click at [855, 404] on span "Hai un neonato che fatica ad addormentarsi o si sveglia spesso durante la notte" at bounding box center [813, 411] width 240 height 58
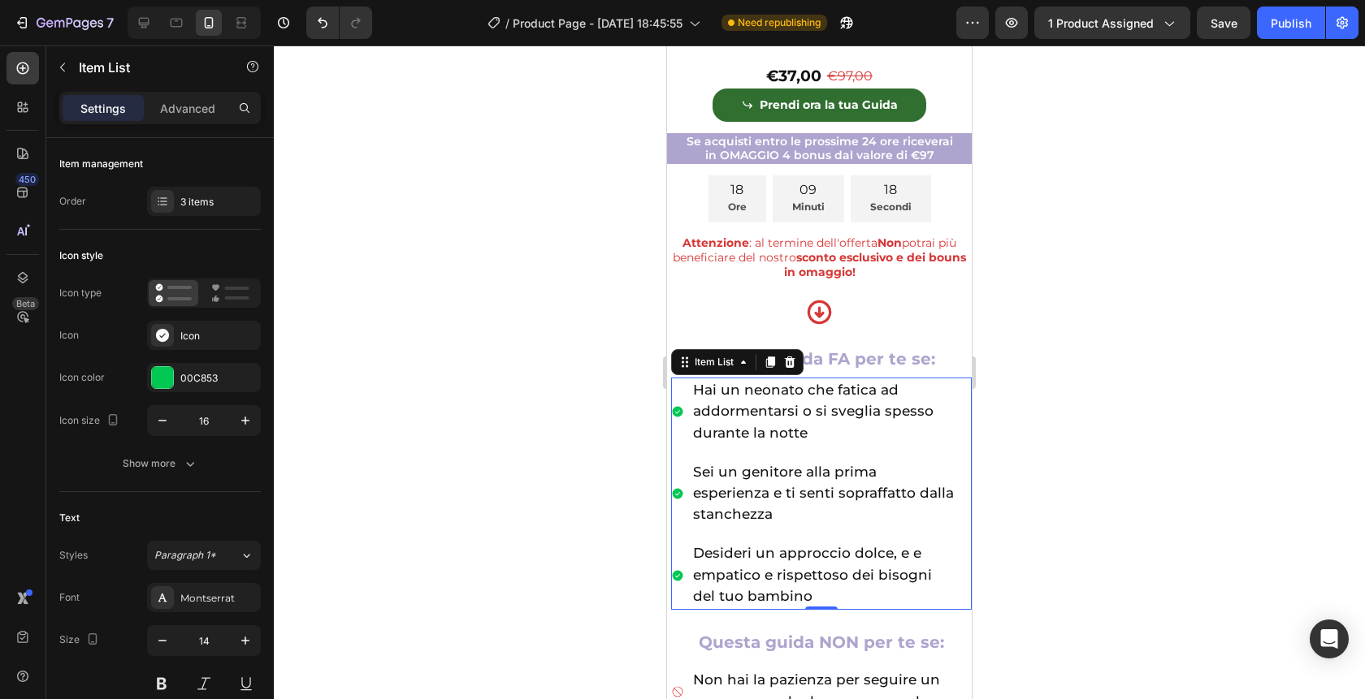
scroll to position [772, 0]
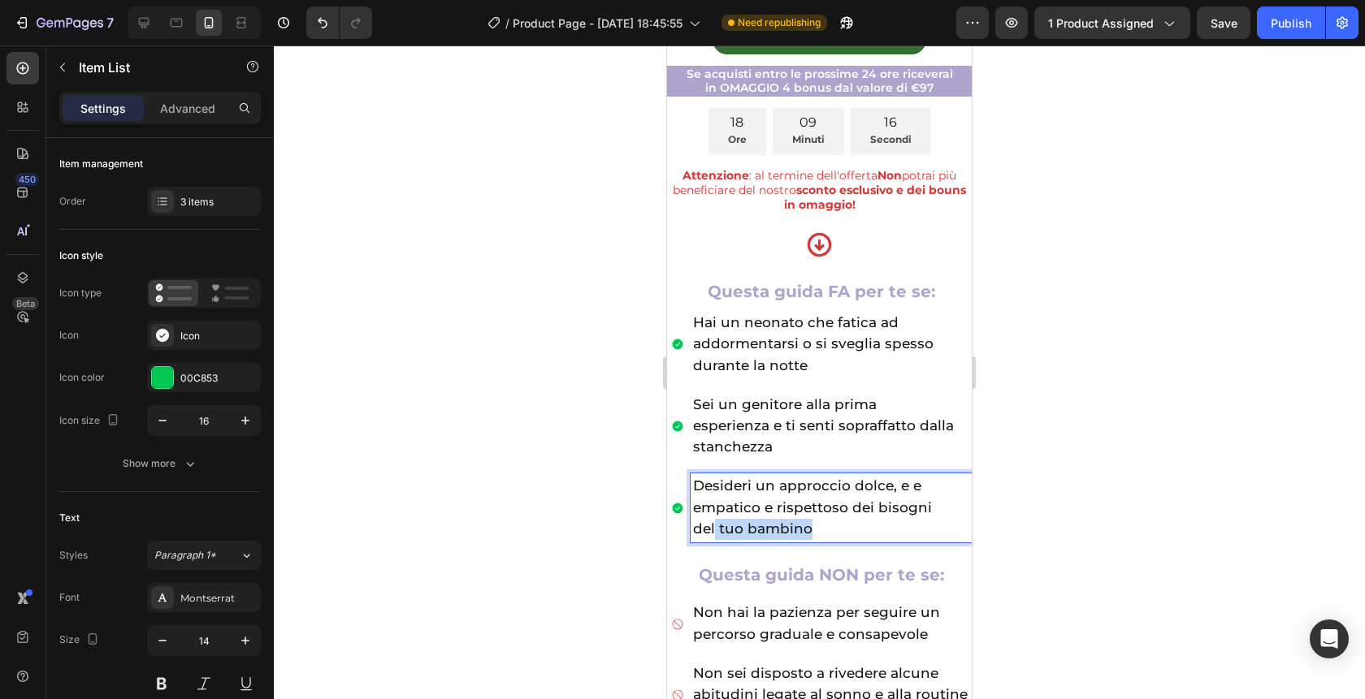
drag, startPoint x: 817, startPoint y: 534, endPoint x: 713, endPoint y: 535, distance: 104.0
click at [713, 534] on p "del tuo bambino" at bounding box center [831, 529] width 276 height 21
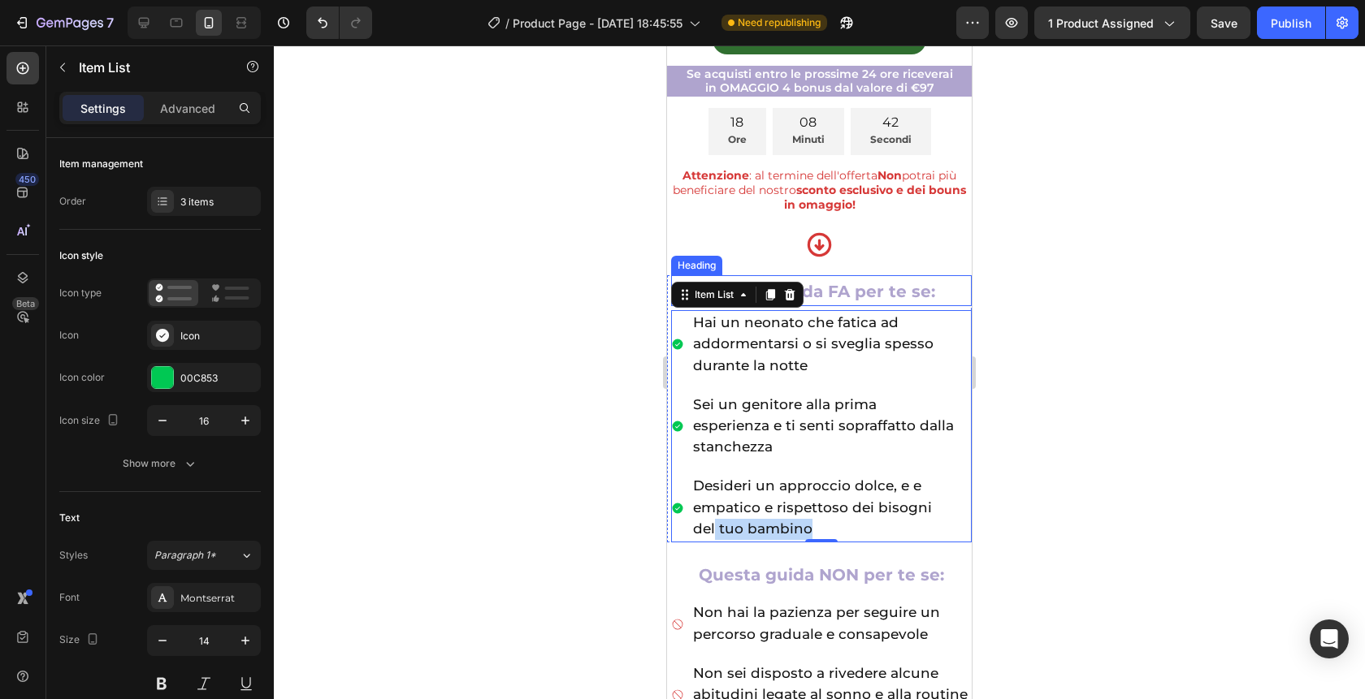
click at [881, 294] on span "Questa guida FA per te se:" at bounding box center [821, 291] width 227 height 19
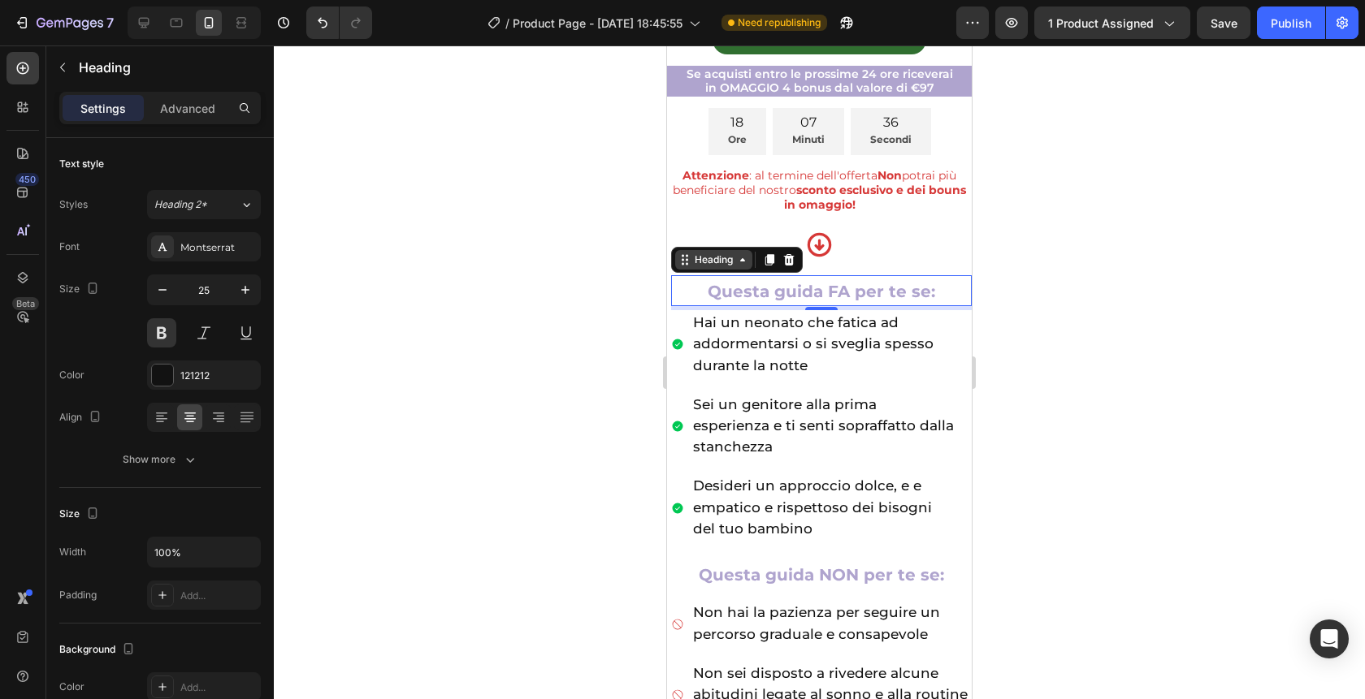
click at [700, 266] on div "Heading" at bounding box center [713, 260] width 45 height 15
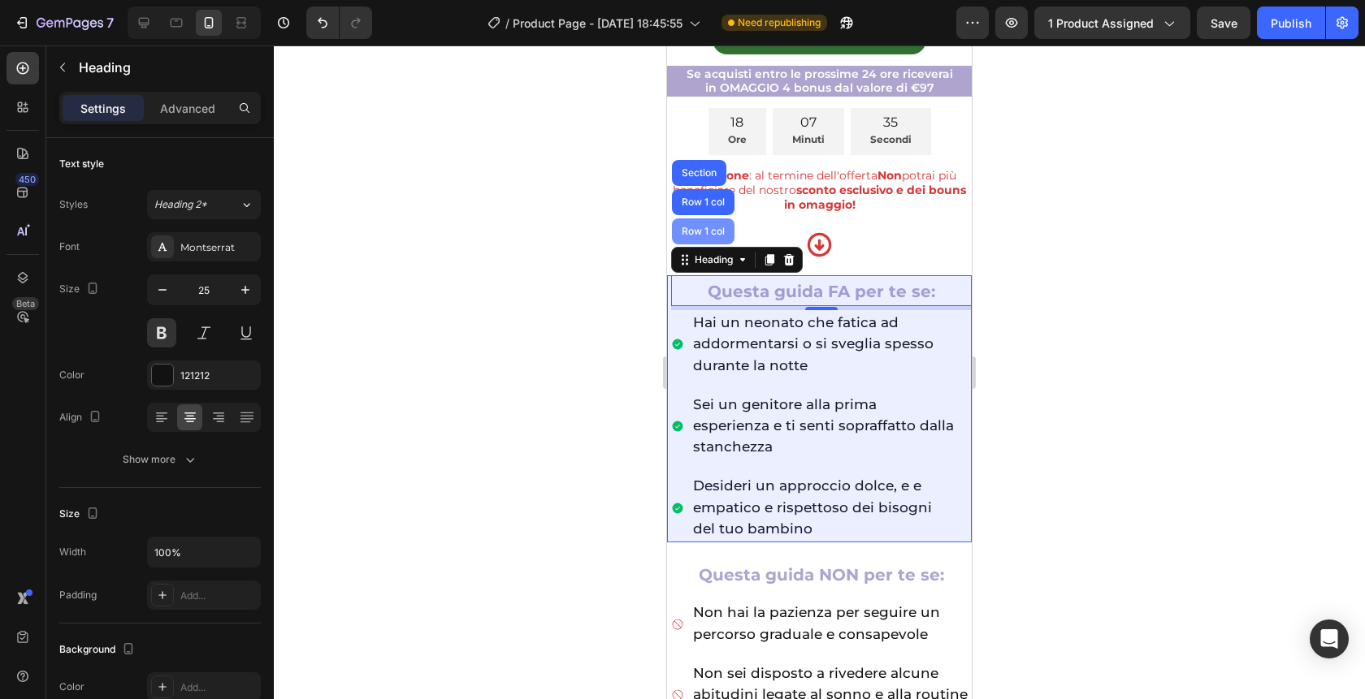
click at [703, 230] on div "Row 1 col" at bounding box center [703, 232] width 50 height 10
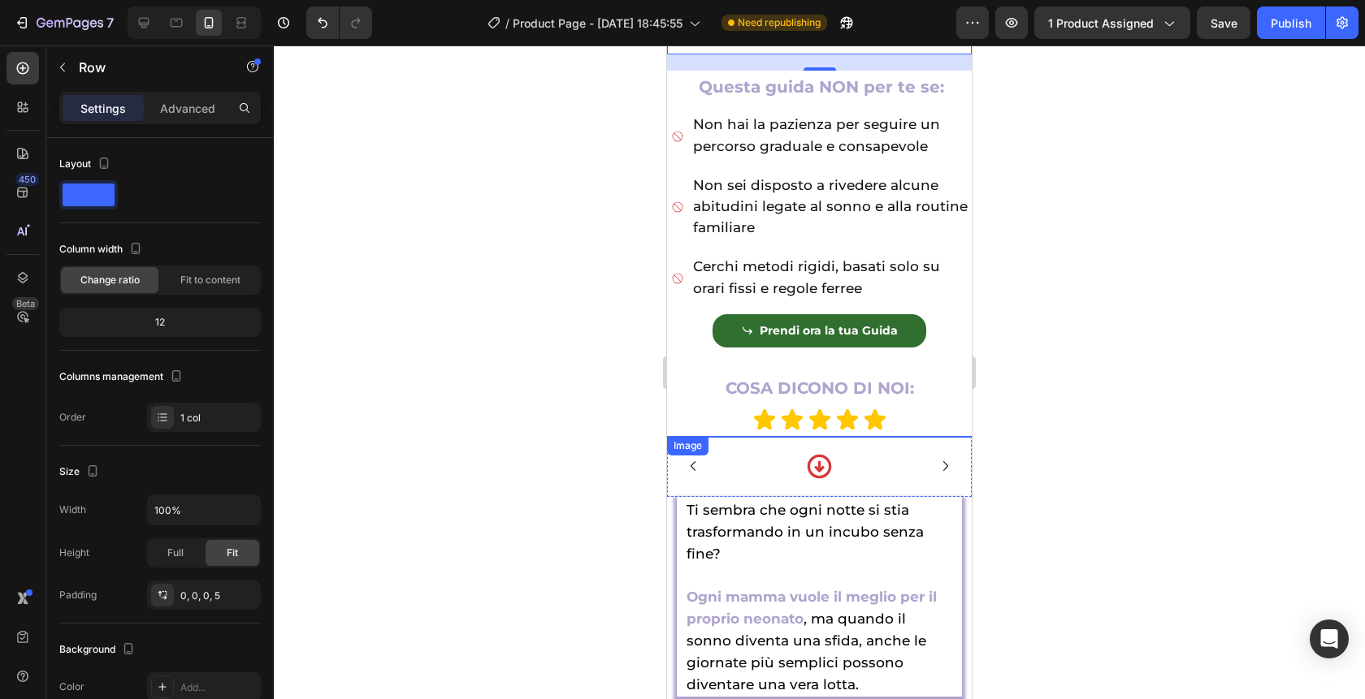
scroll to position [1318, 0]
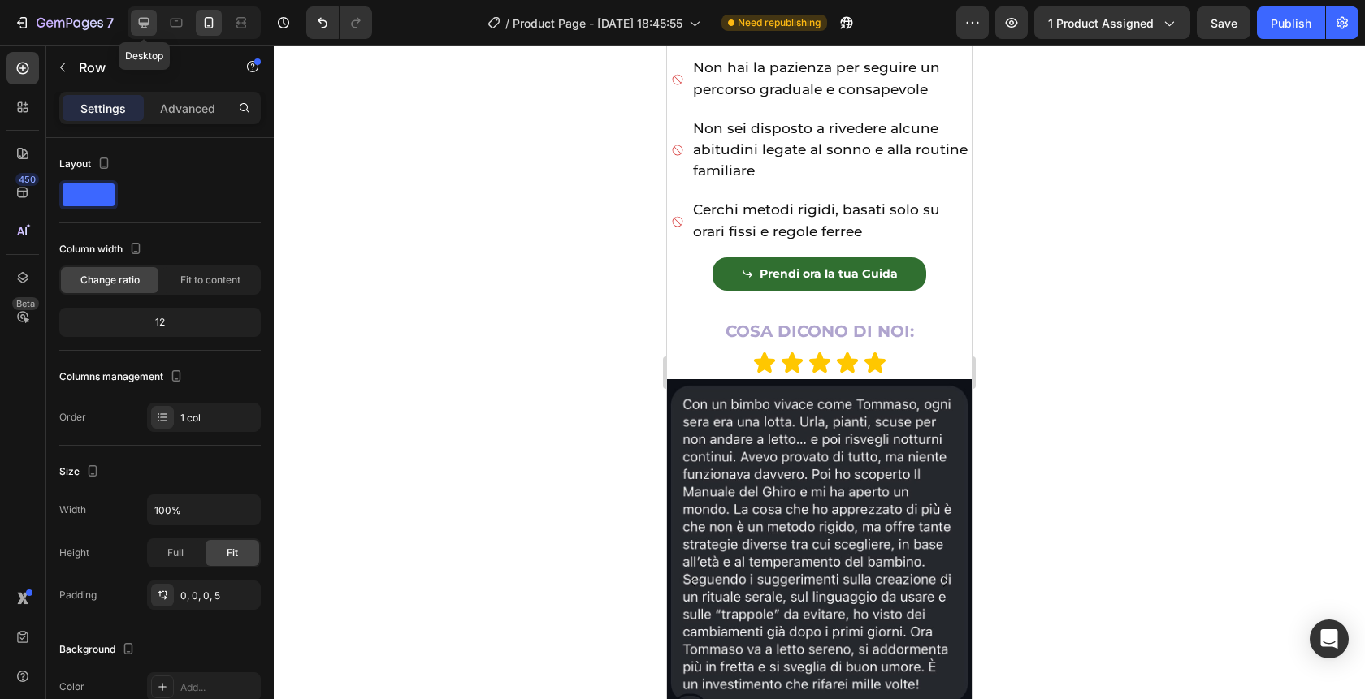
click at [140, 27] on icon at bounding box center [144, 23] width 16 height 16
type input "700"
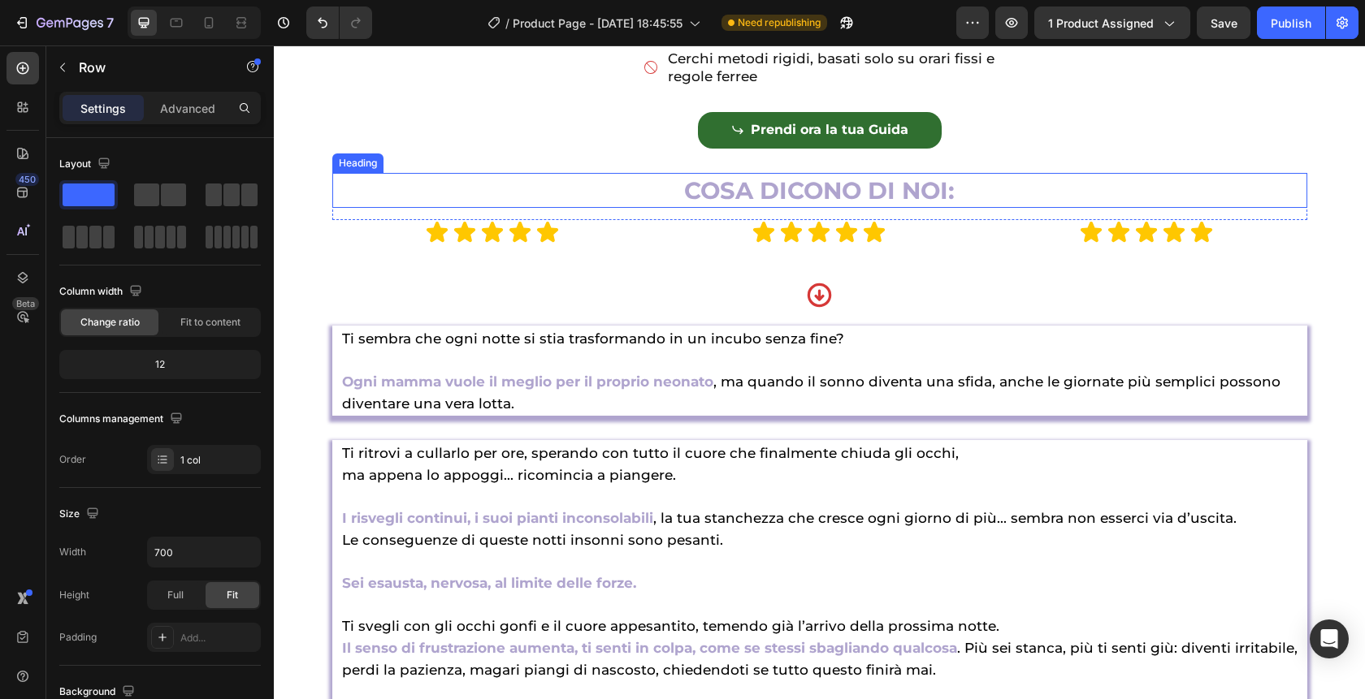
scroll to position [1223, 0]
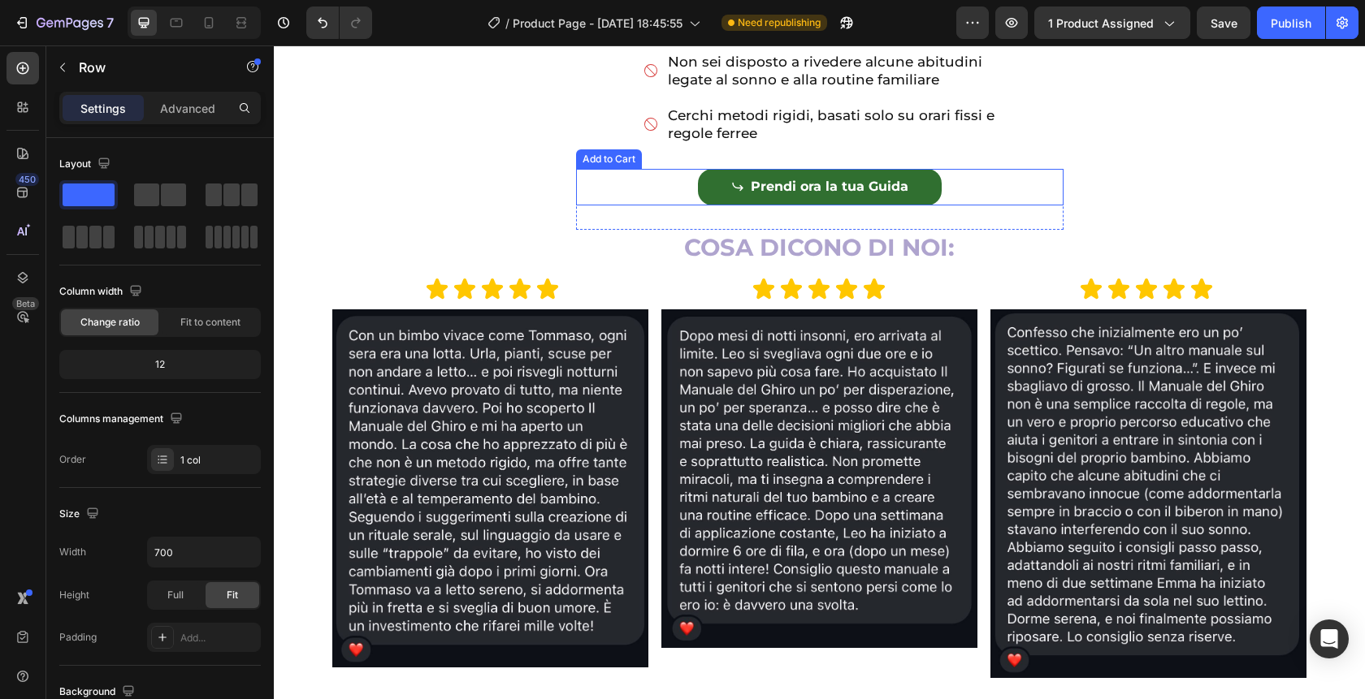
click at [598, 206] on div "Prendi ora la tua Guida Add to Cart" at bounding box center [819, 187] width 487 height 37
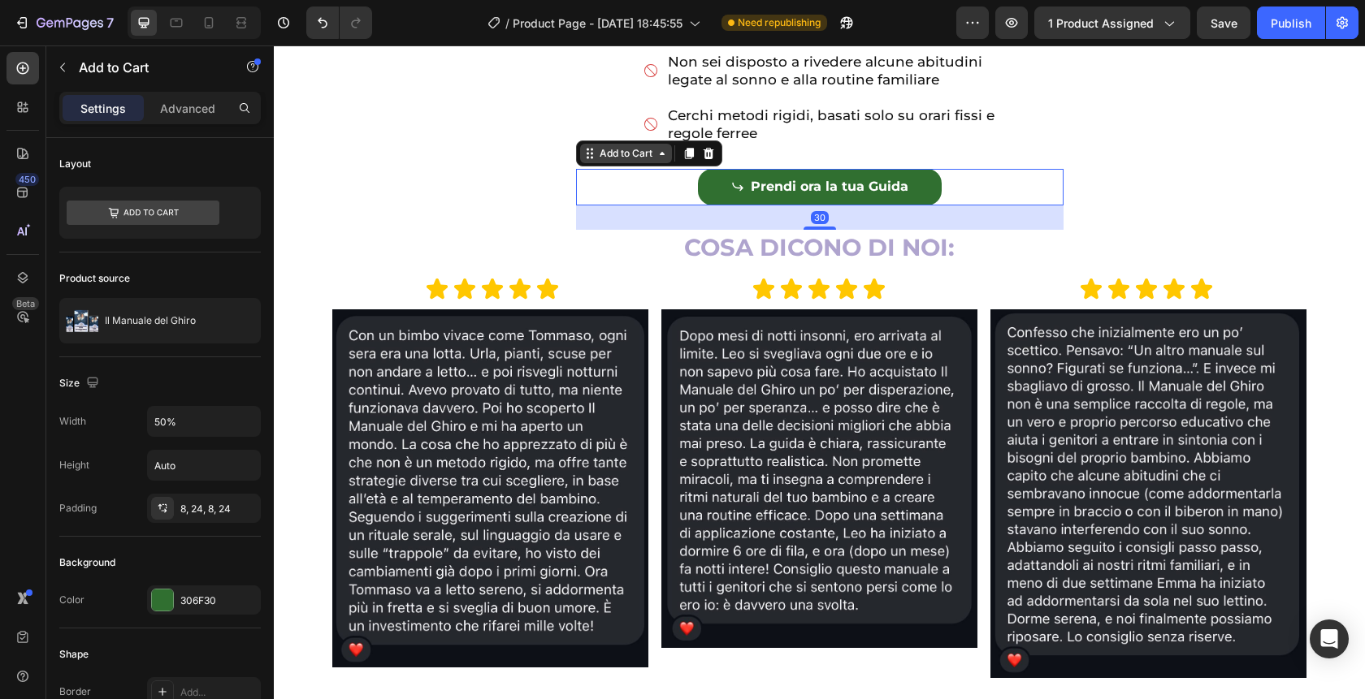
click at [596, 161] on div "Add to Cart" at bounding box center [625, 153] width 59 height 15
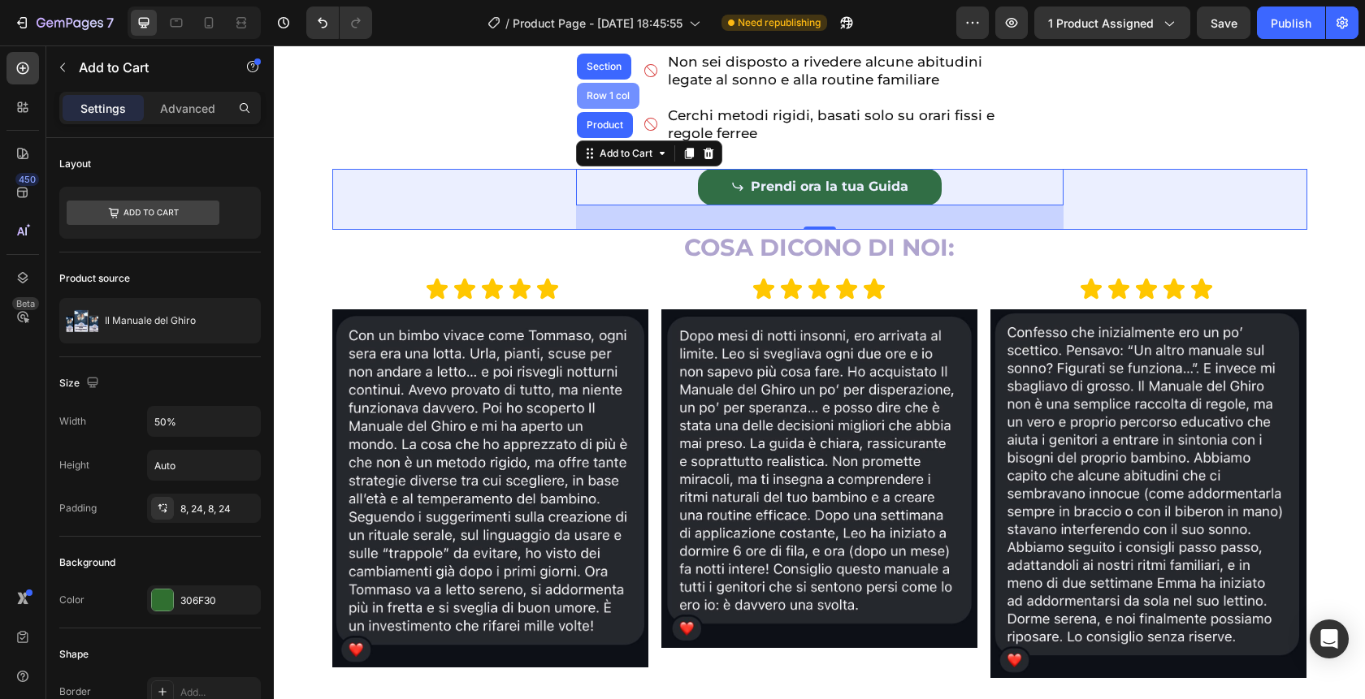
click at [595, 109] on div "Row 1 col" at bounding box center [608, 96] width 63 height 26
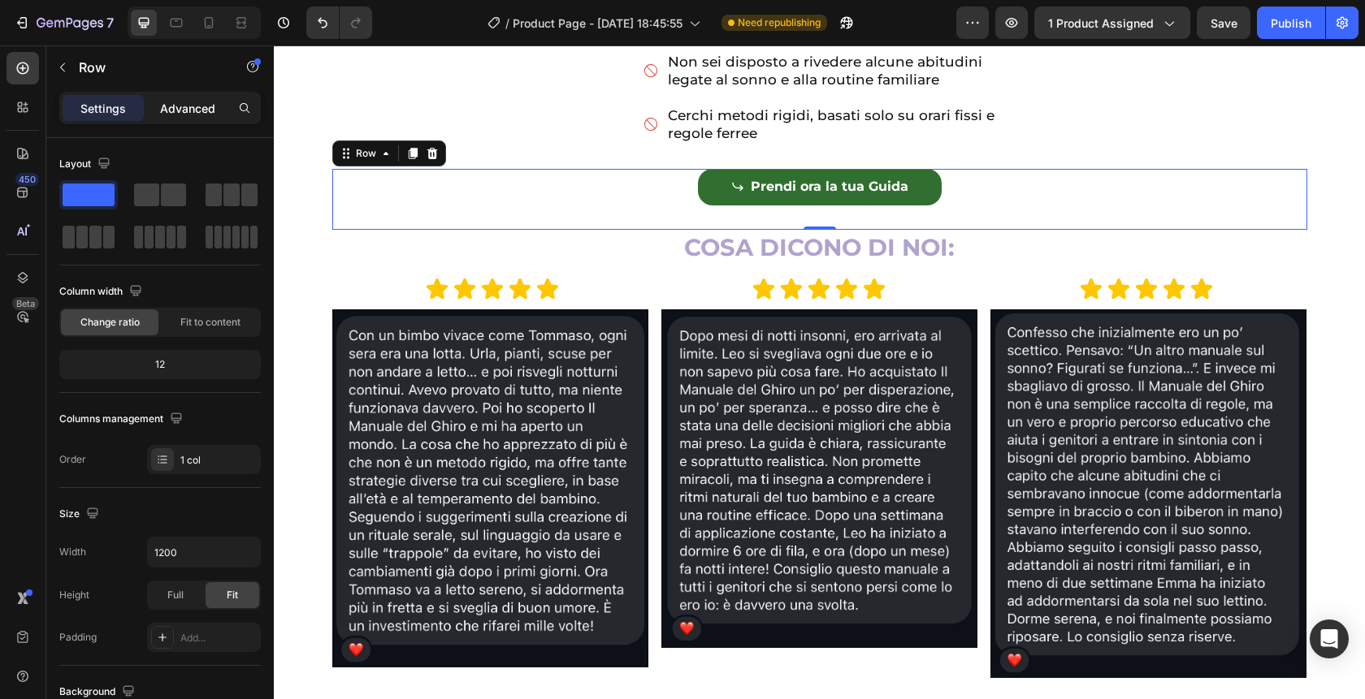
click at [175, 103] on p "Advanced" at bounding box center [187, 108] width 55 height 17
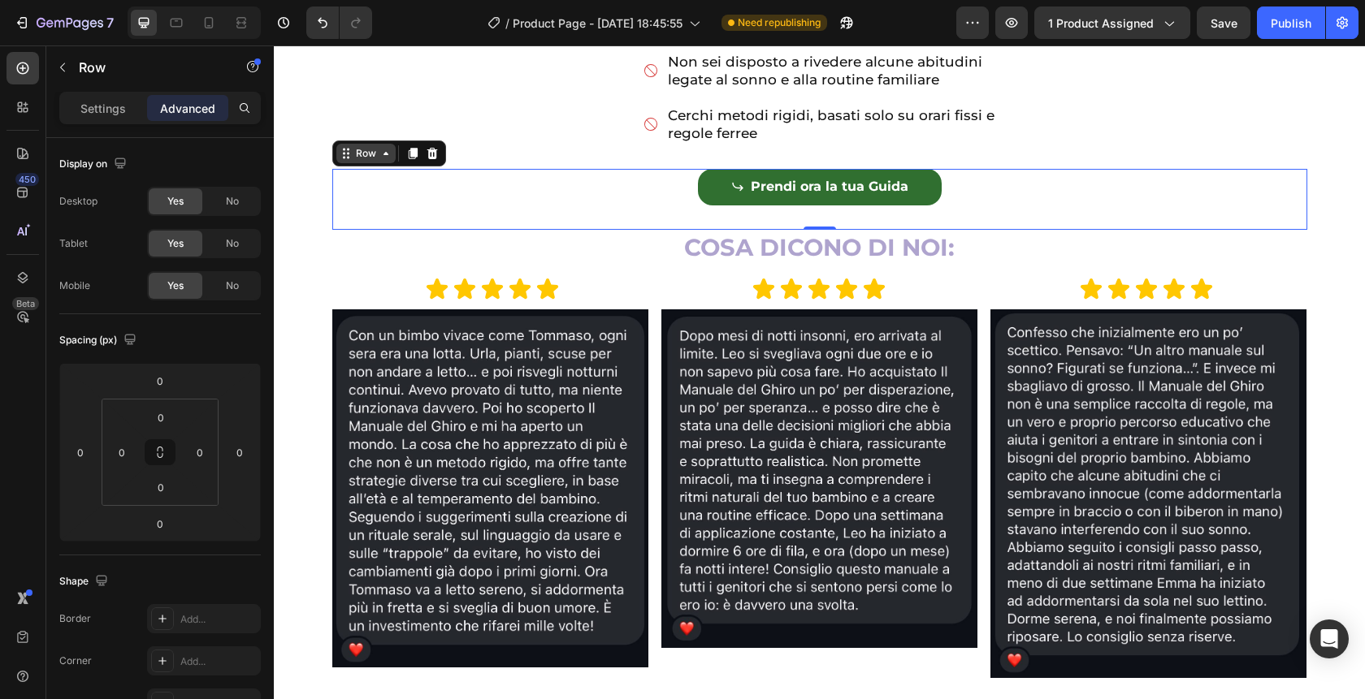
click at [360, 161] on div "Row" at bounding box center [366, 153] width 27 height 15
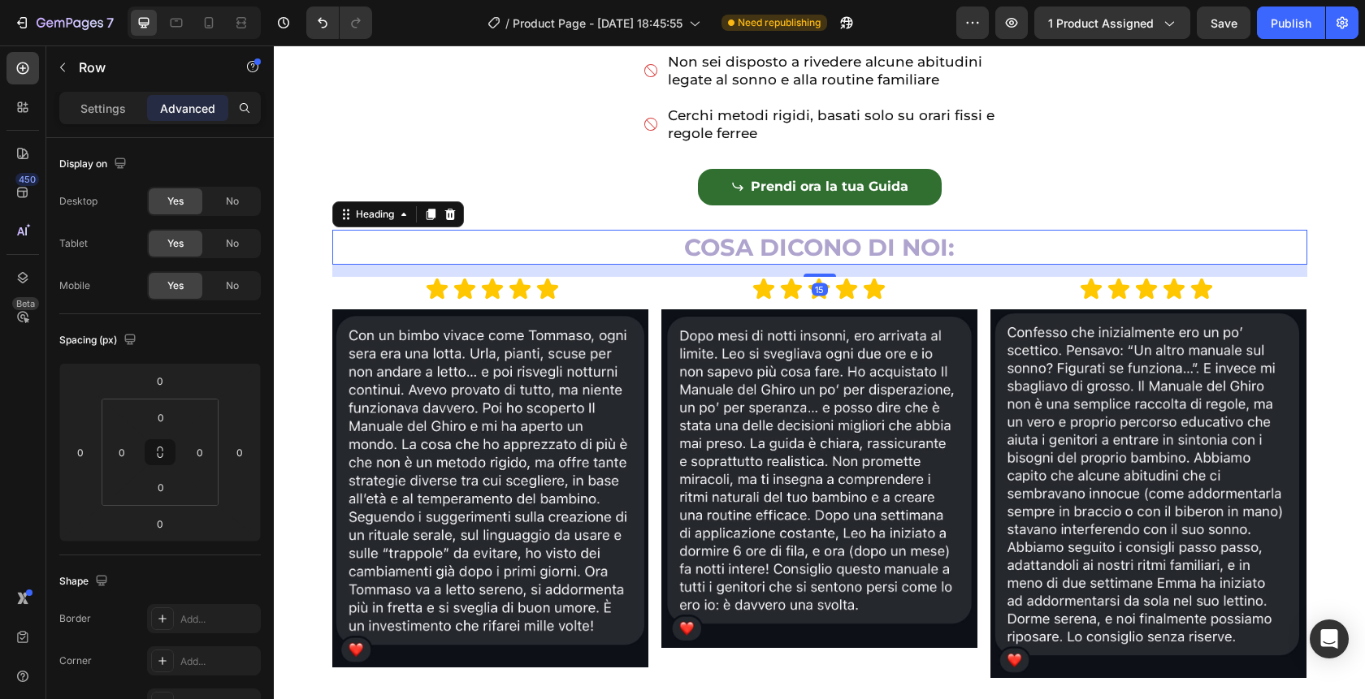
click at [555, 263] on h2 "COSA DICONO DI NOI:" at bounding box center [819, 247] width 975 height 35
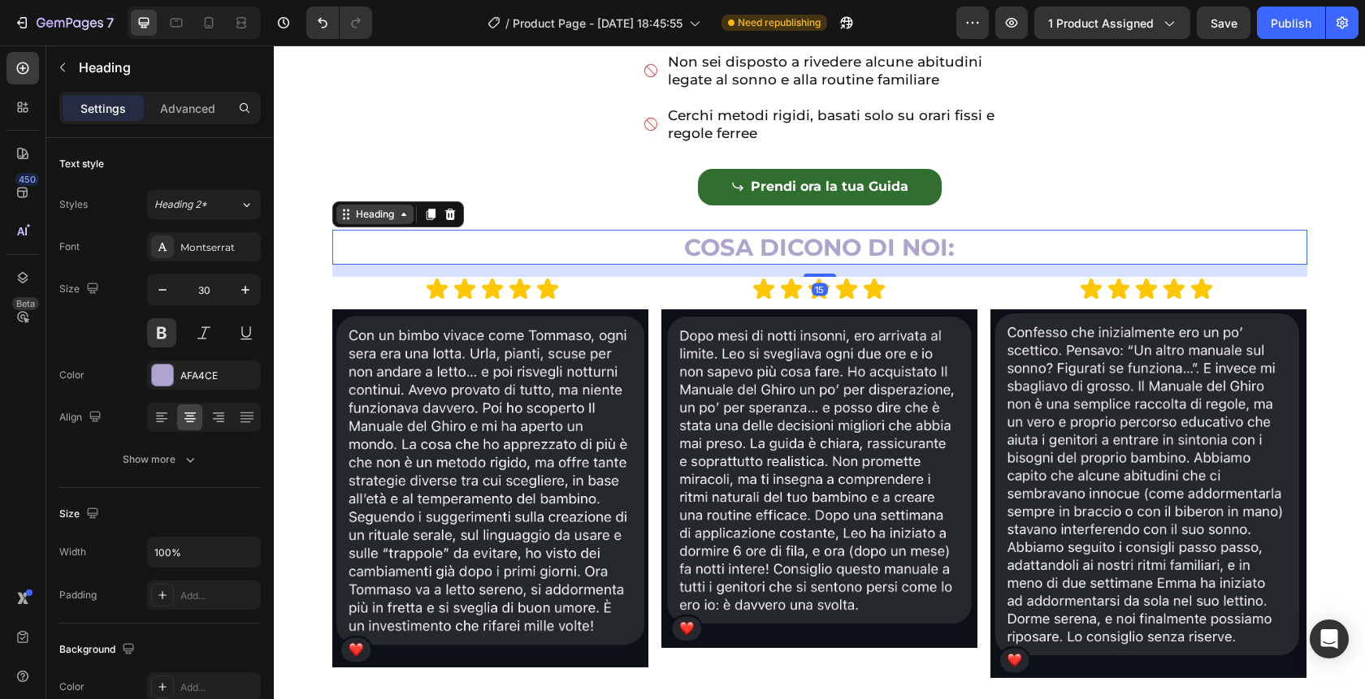
click at [353, 222] on div "Heading" at bounding box center [375, 214] width 45 height 15
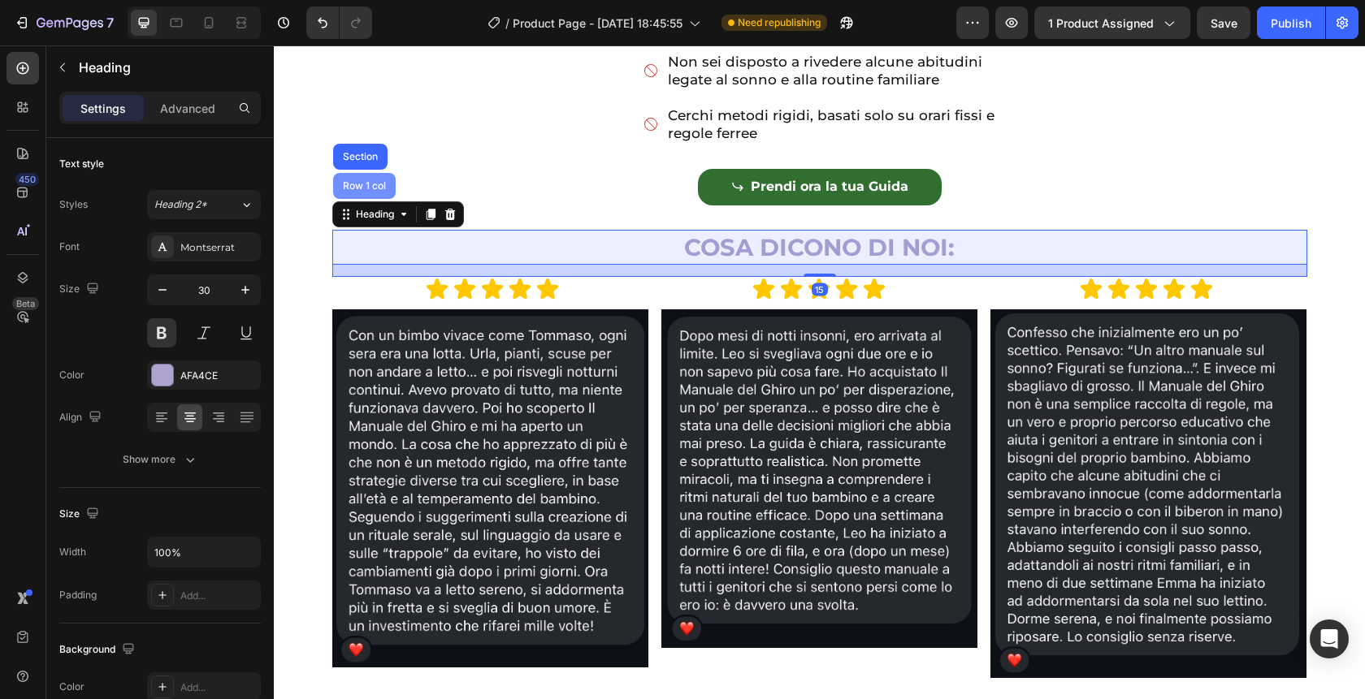
click at [343, 191] on div "Row 1 col" at bounding box center [365, 186] width 50 height 10
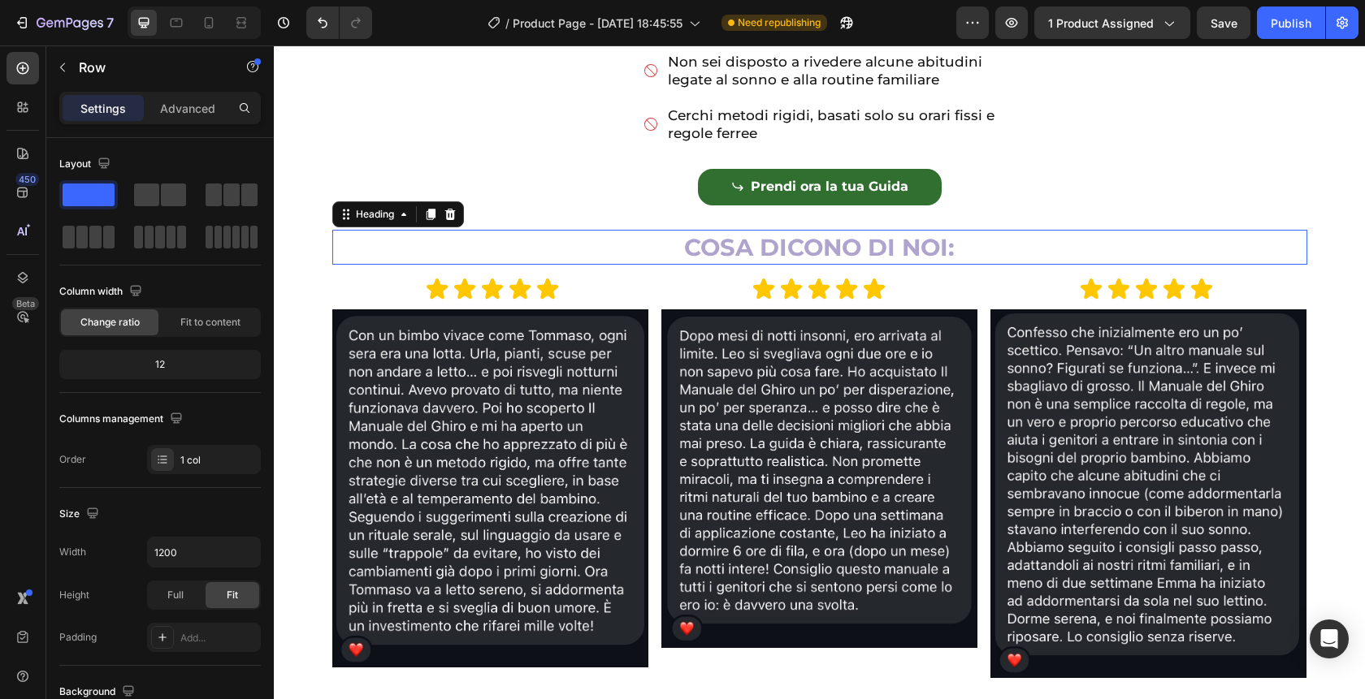
click at [402, 265] on h2 "COSA DICONO DI NOI:" at bounding box center [819, 247] width 975 height 35
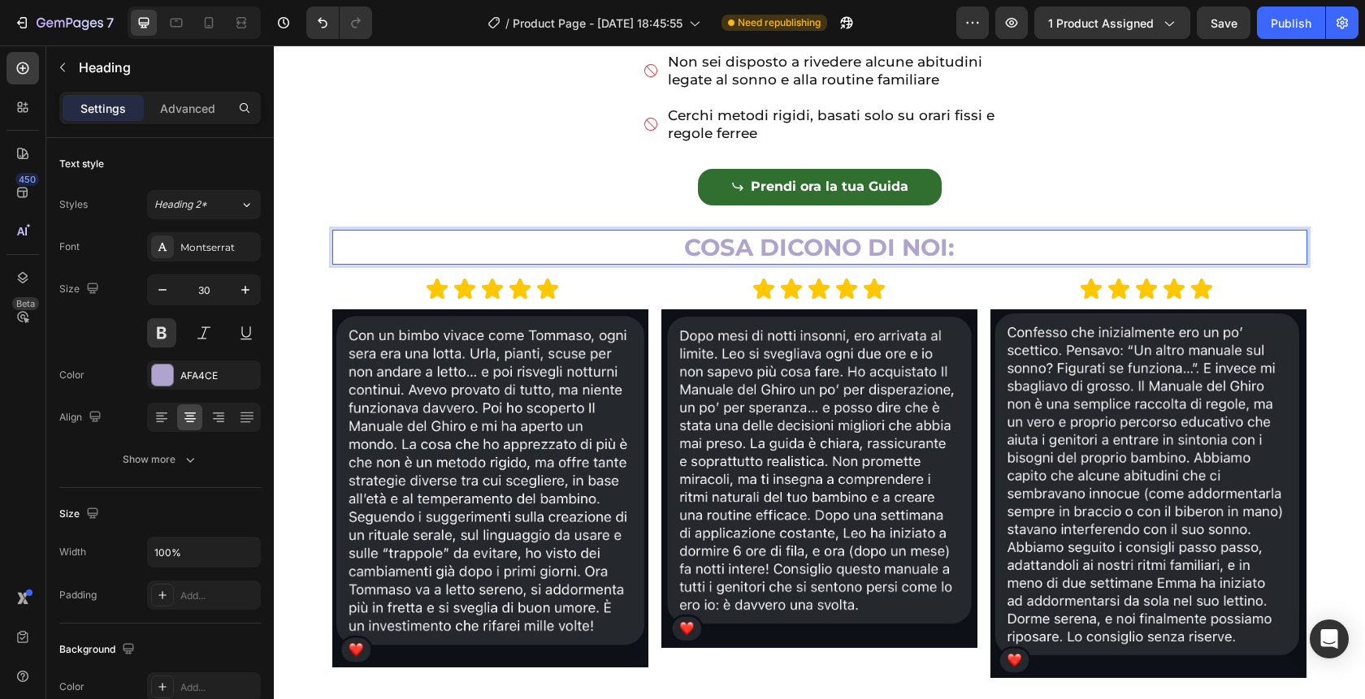
click at [960, 265] on h2 "COSA DICONO DI NOI:" at bounding box center [819, 247] width 975 height 35
drag, startPoint x: 960, startPoint y: 272, endPoint x: 680, endPoint y: 272, distance: 280.2
click at [680, 263] on p "COSA DICONO DI NOI:" at bounding box center [820, 248] width 972 height 32
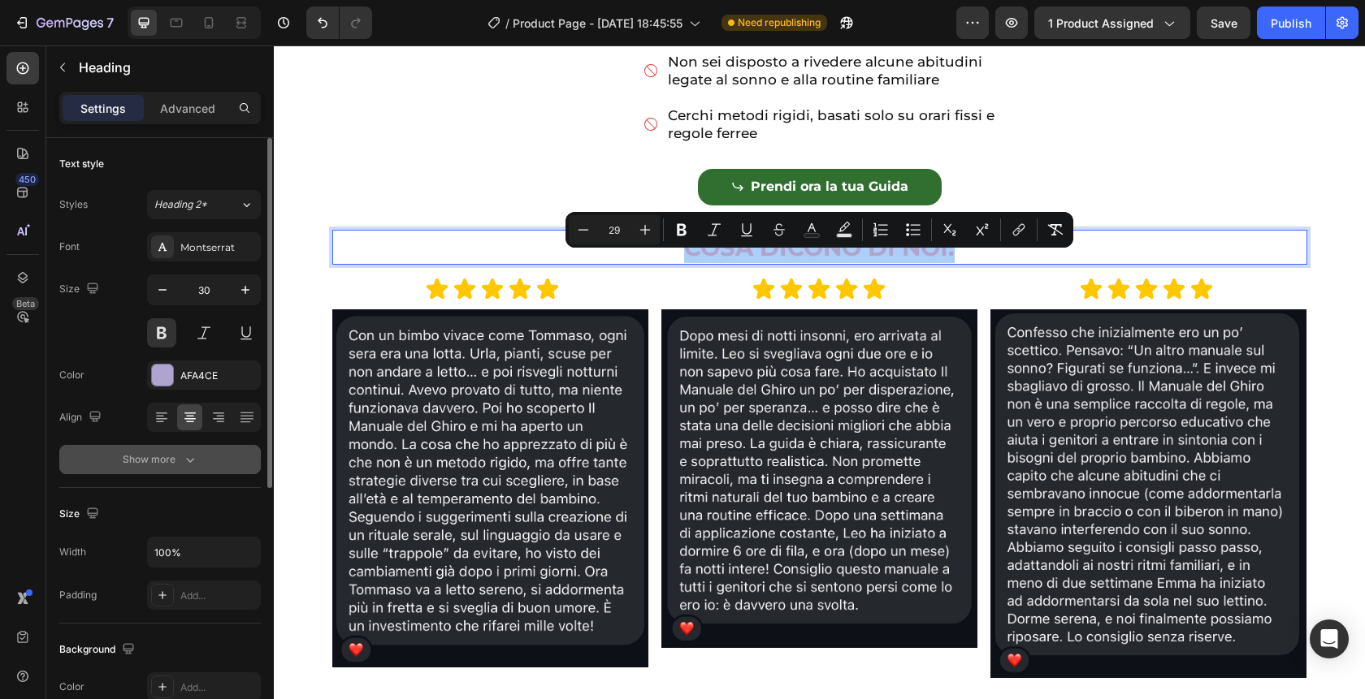
click at [180, 461] on div "Show more" at bounding box center [161, 460] width 76 height 16
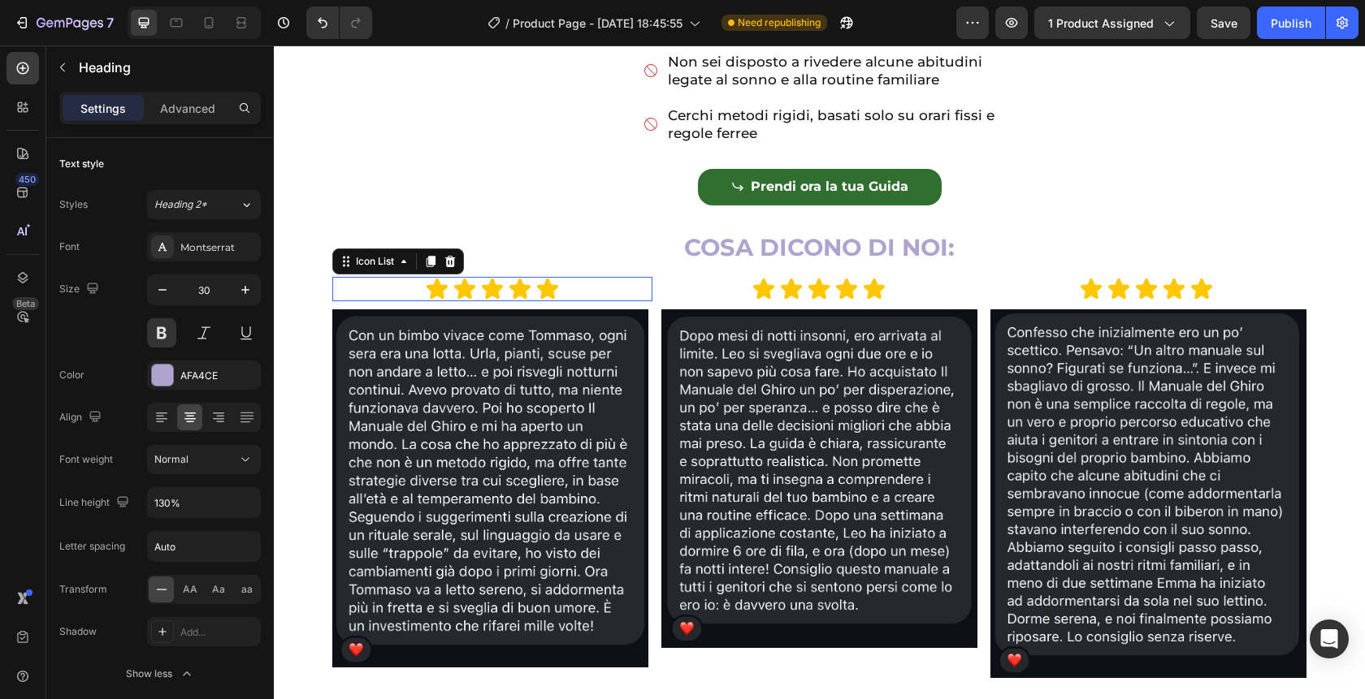
click at [361, 301] on div "Icon Icon Icon Icon Icon" at bounding box center [492, 289] width 321 height 24
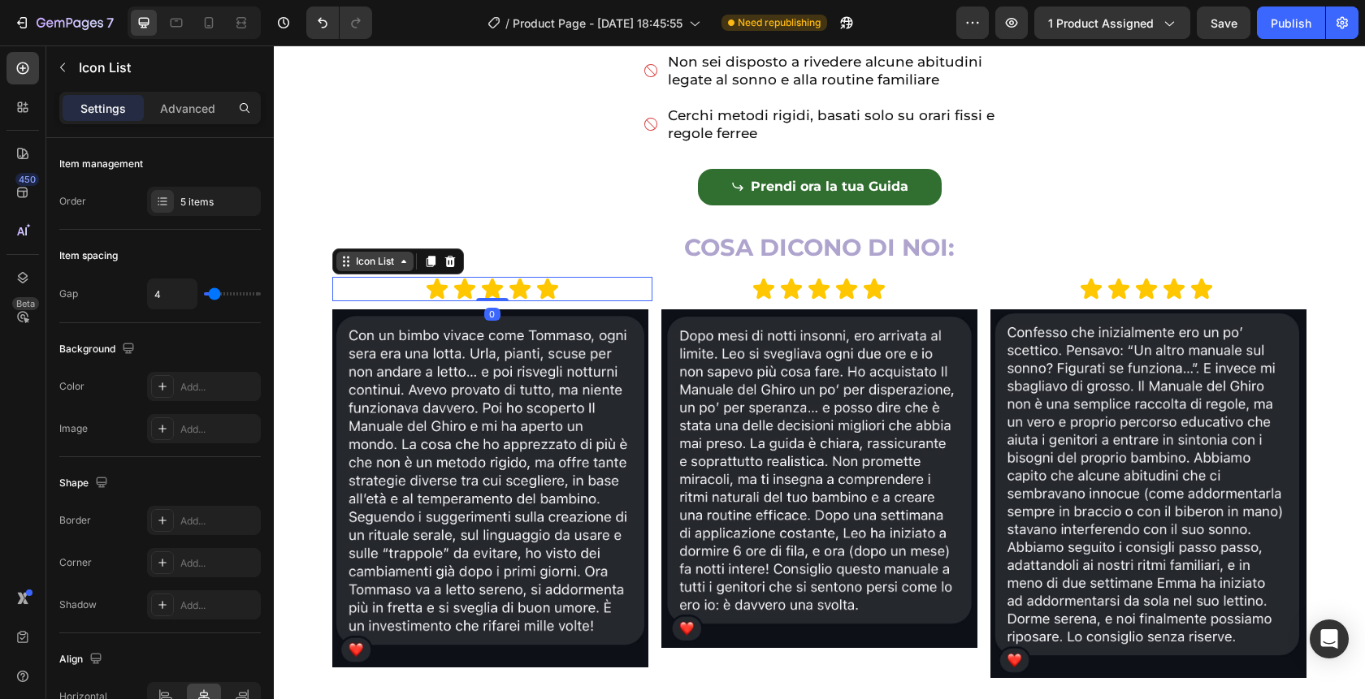
click at [348, 268] on icon at bounding box center [346, 261] width 13 height 13
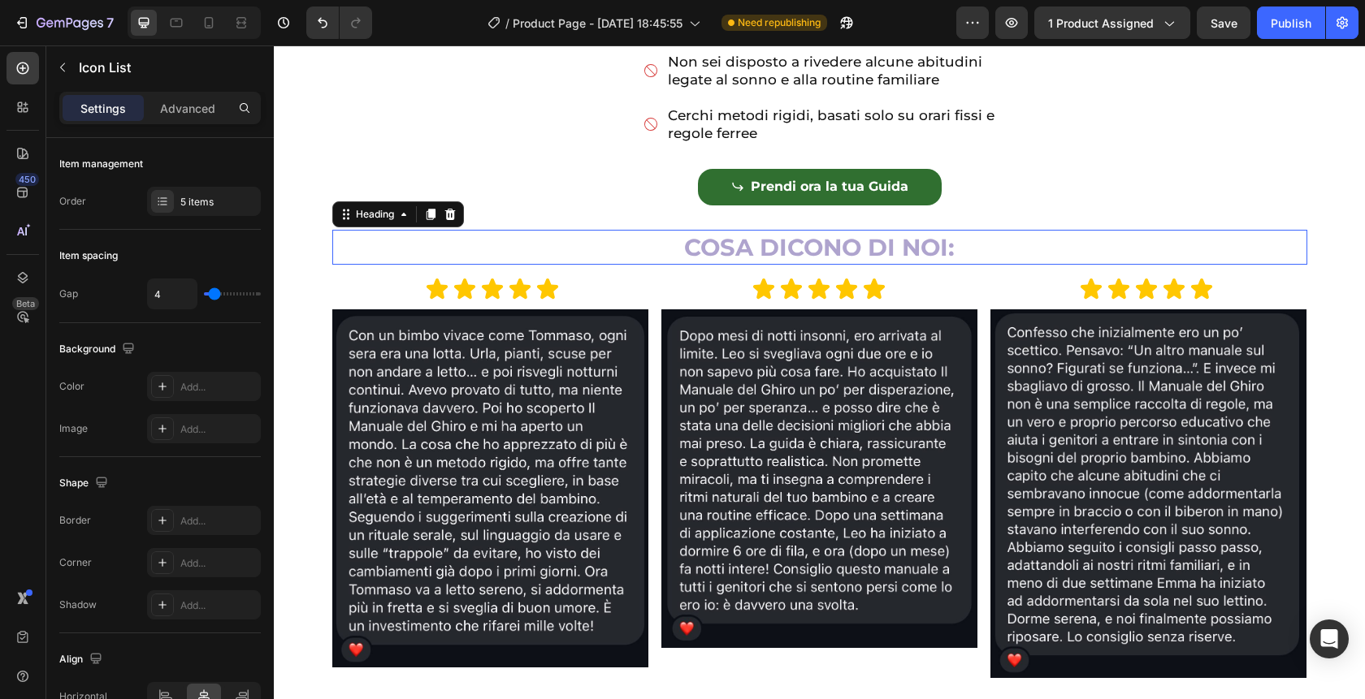
click at [606, 257] on p "⁠⁠⁠⁠⁠⁠⁠ COSA DICONO DI NOI:" at bounding box center [820, 248] width 972 height 32
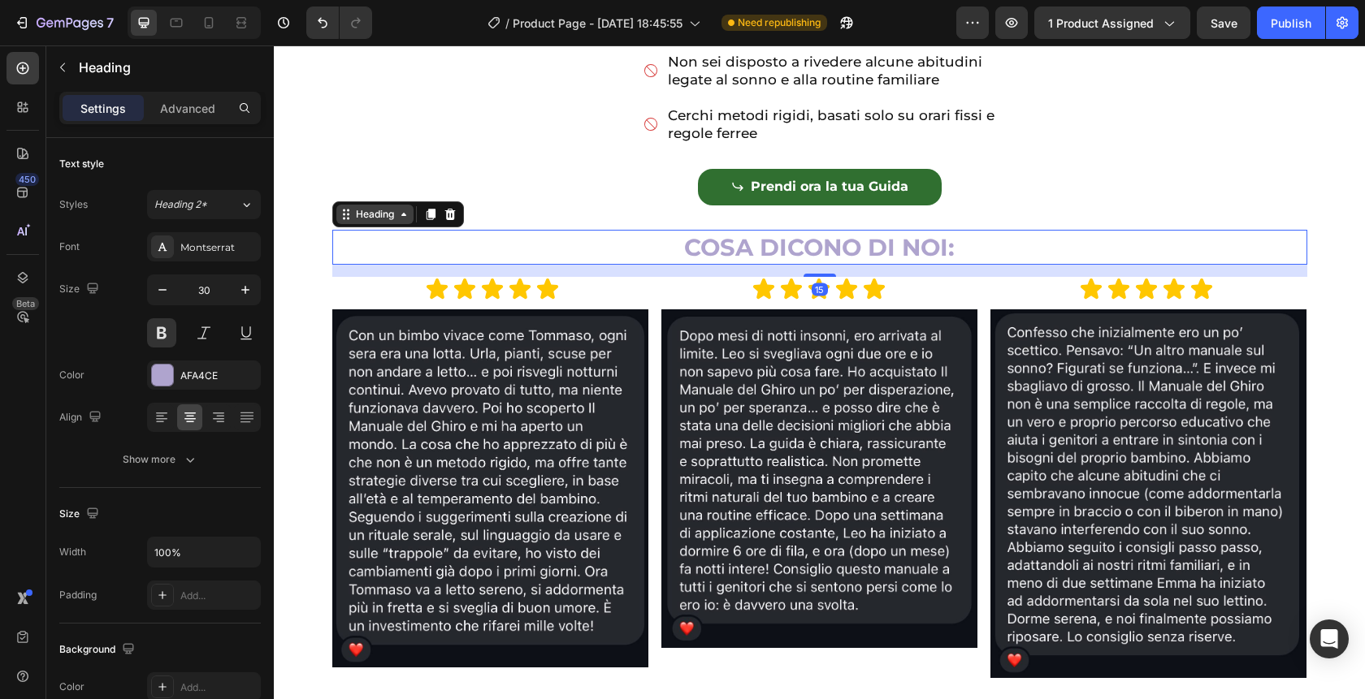
click at [353, 224] on div "Heading" at bounding box center [374, 214] width 77 height 19
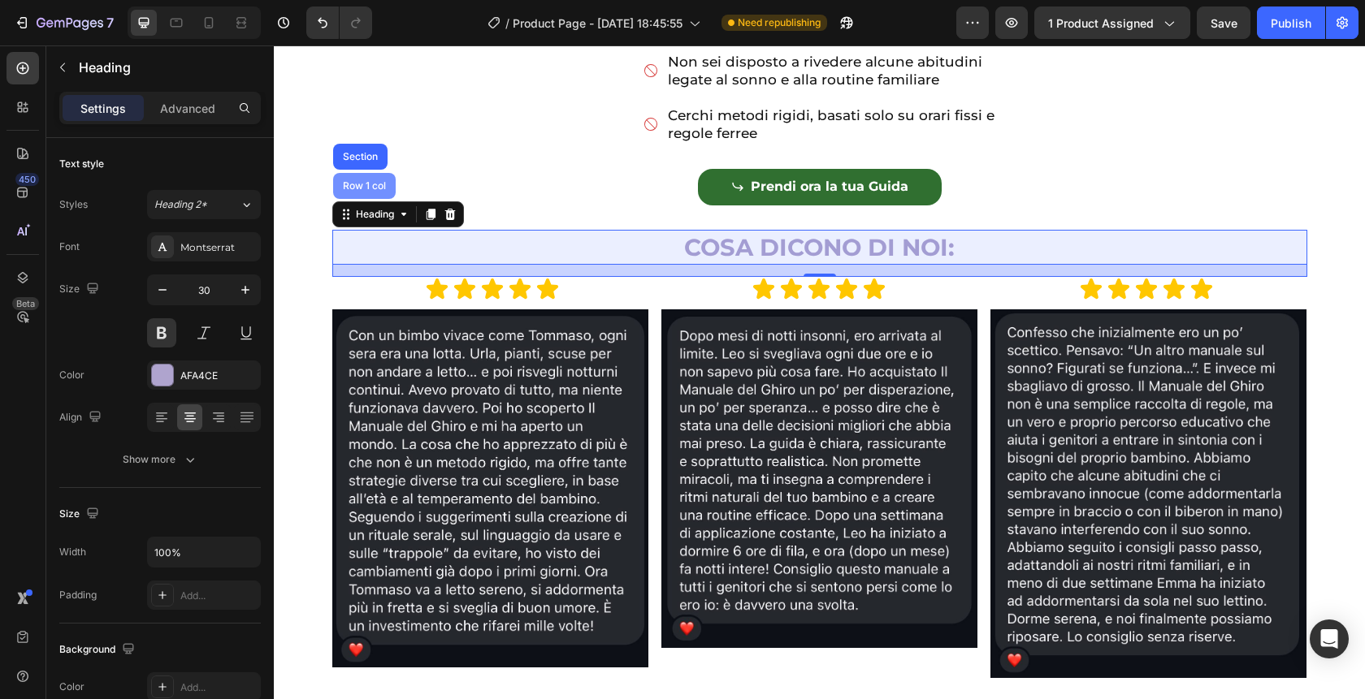
click at [367, 191] on div "Row 1 col" at bounding box center [365, 186] width 50 height 10
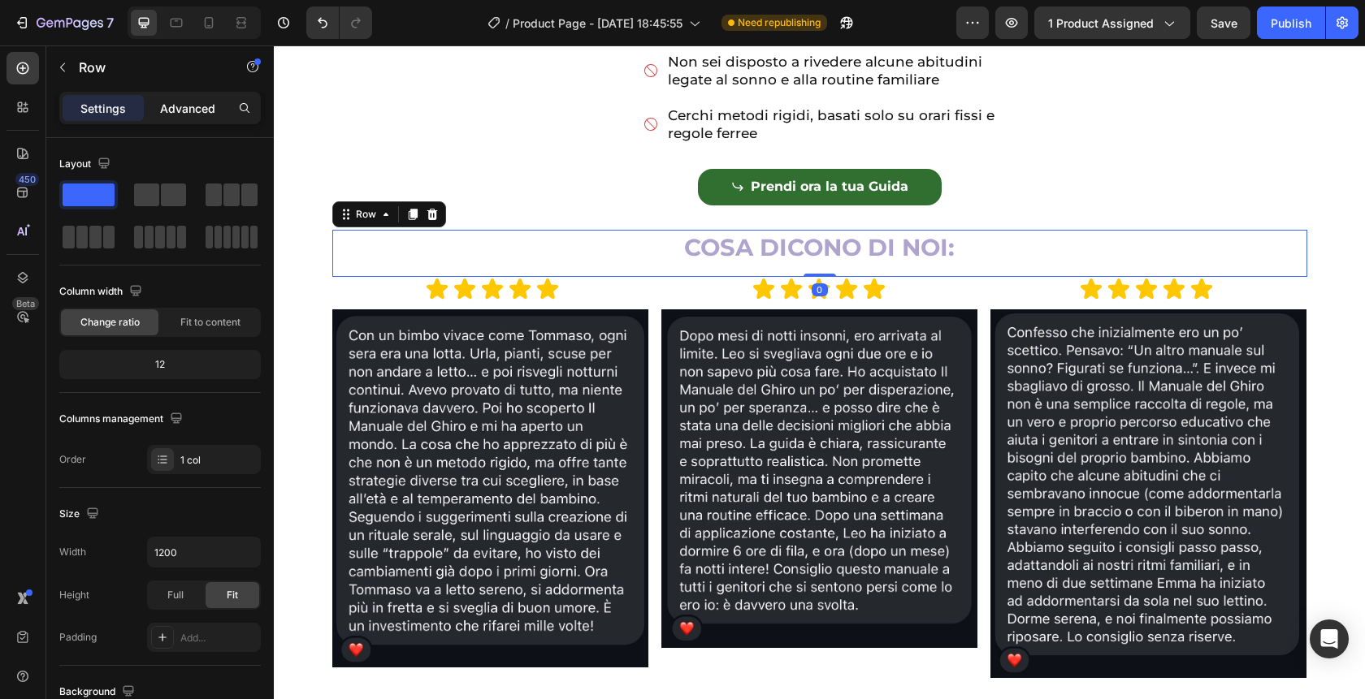
click at [187, 102] on p "Advanced" at bounding box center [187, 108] width 55 height 17
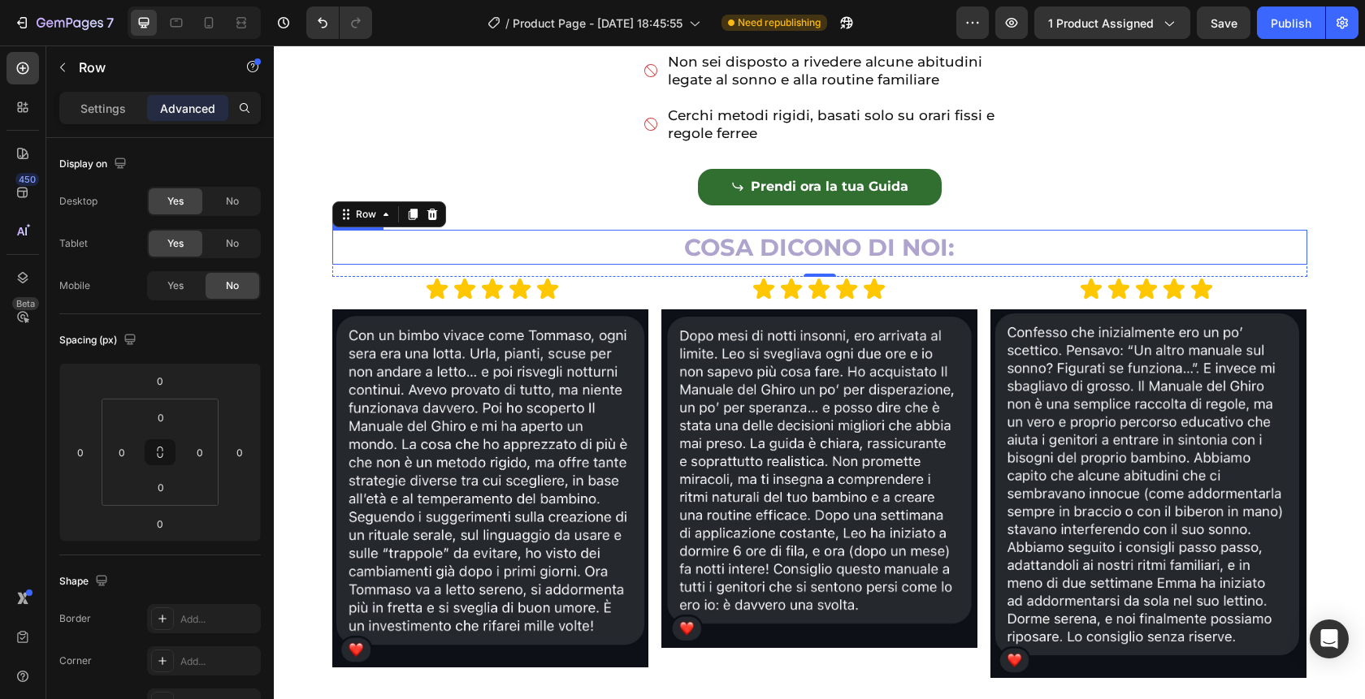
click at [539, 259] on p "⁠⁠⁠⁠⁠⁠⁠ COSA DICONO DI NOI:" at bounding box center [820, 248] width 972 height 32
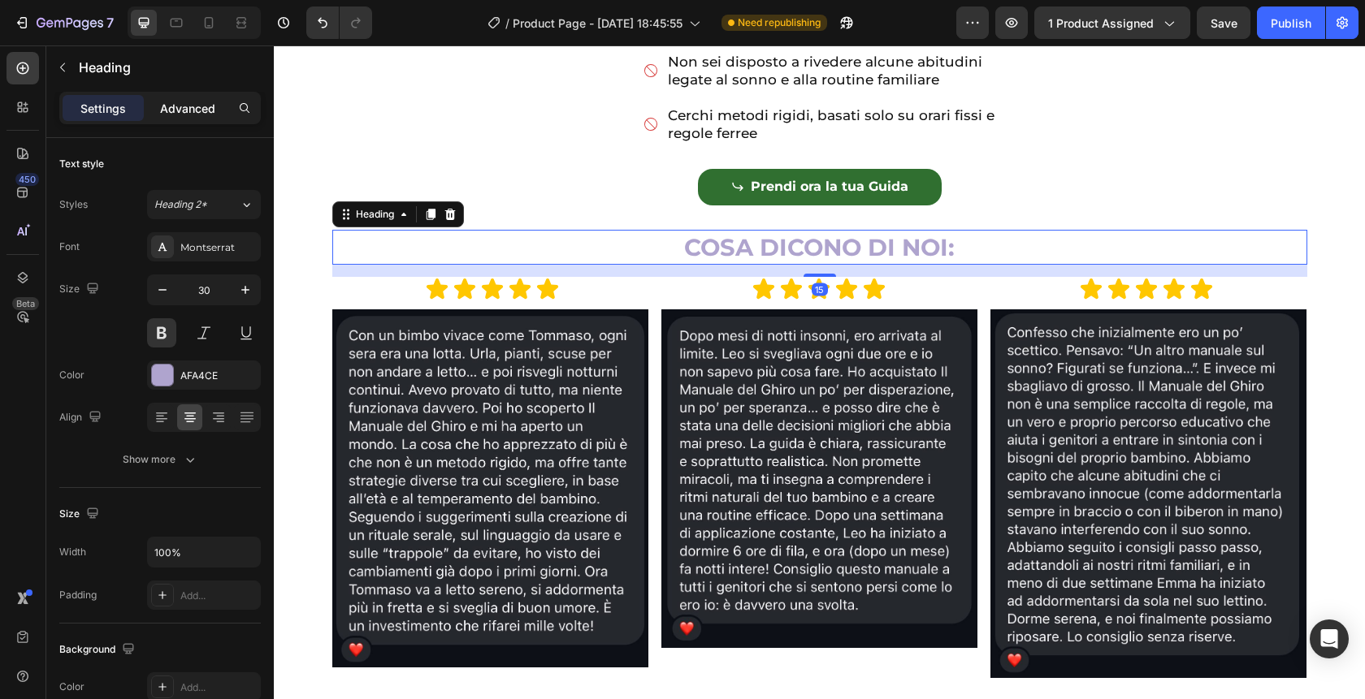
click at [185, 109] on p "Advanced" at bounding box center [187, 108] width 55 height 17
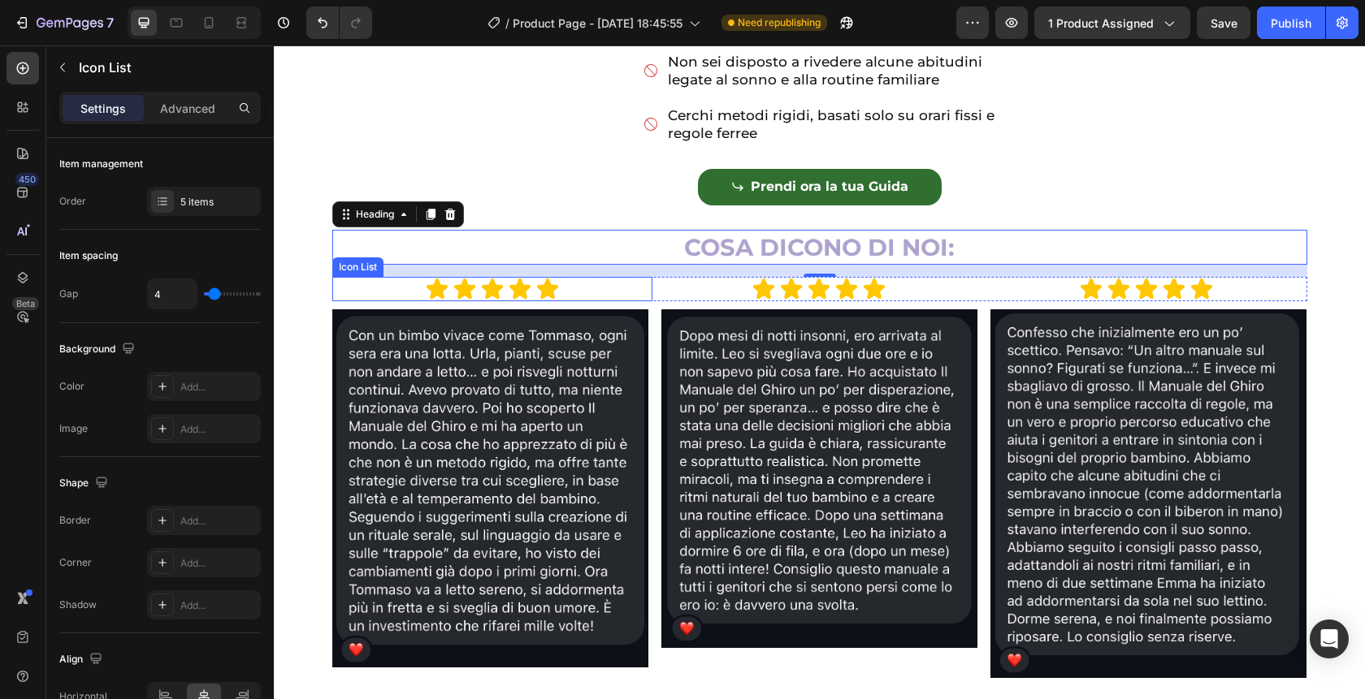
click at [563, 301] on div "Icon Icon Icon Icon Icon" at bounding box center [492, 289] width 321 height 24
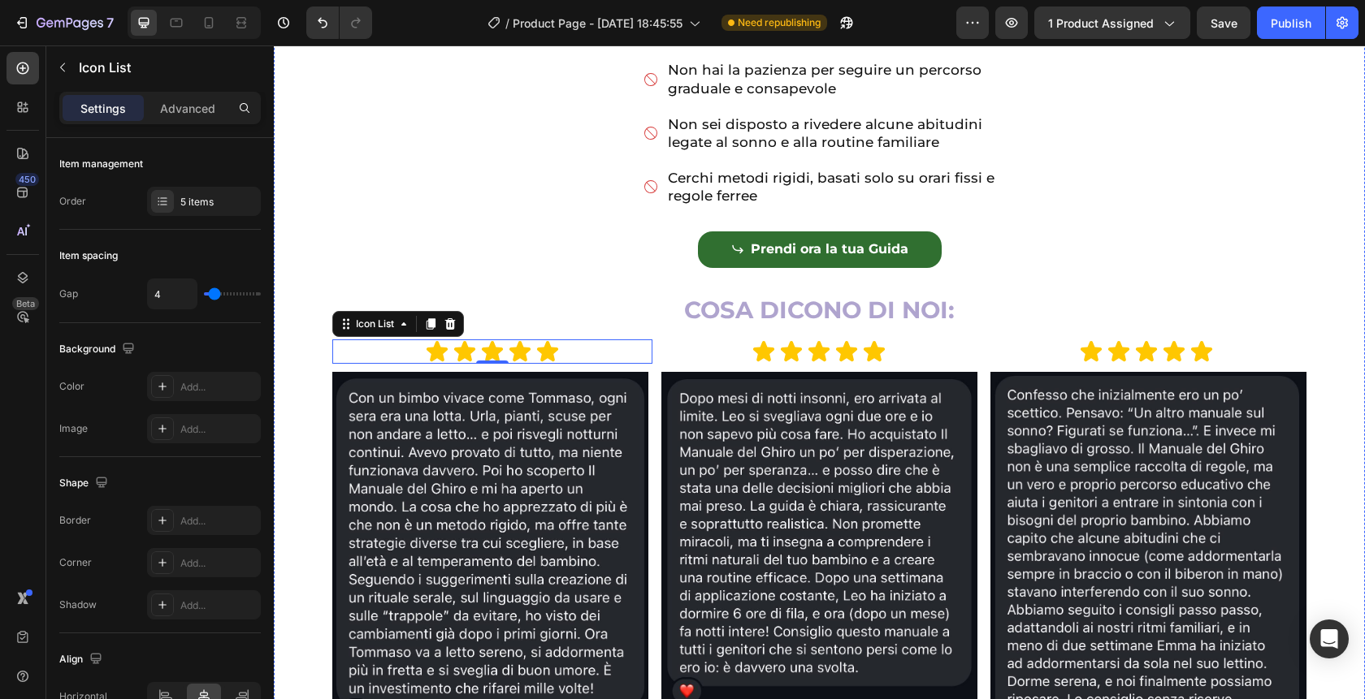
scroll to position [1122, 0]
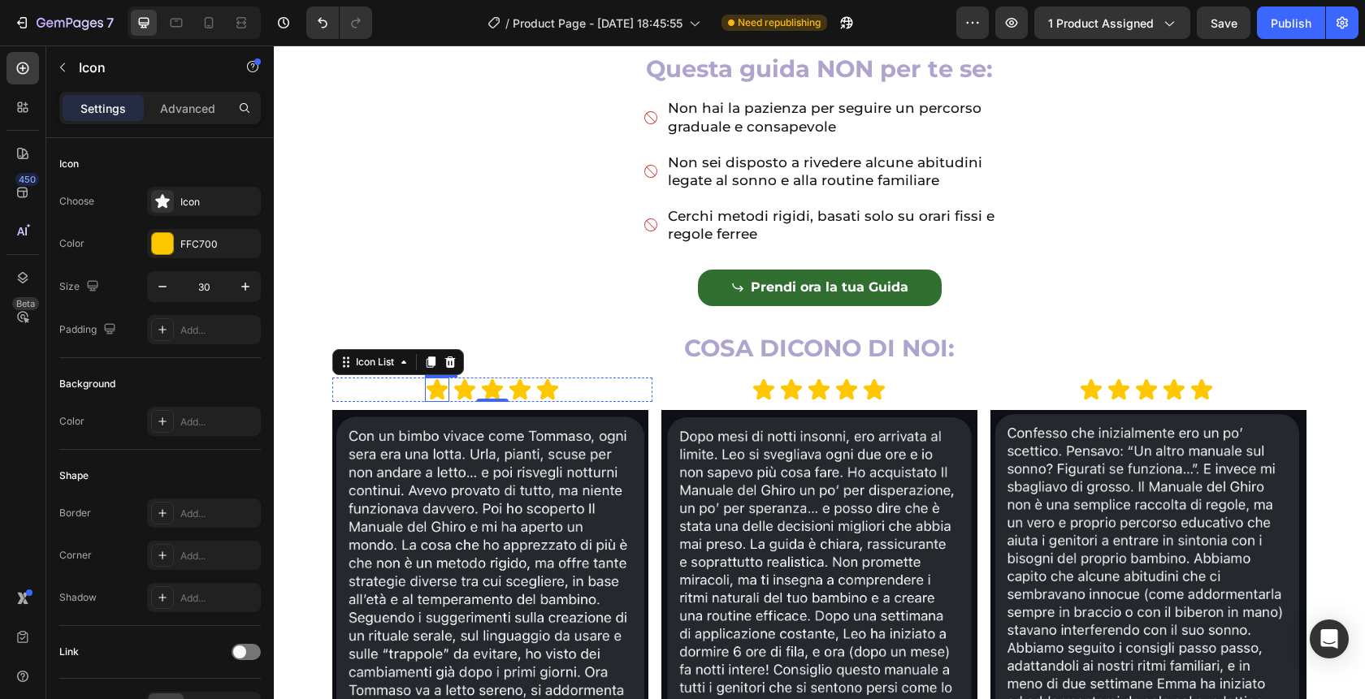
click at [431, 400] on icon at bounding box center [436, 389] width 21 height 20
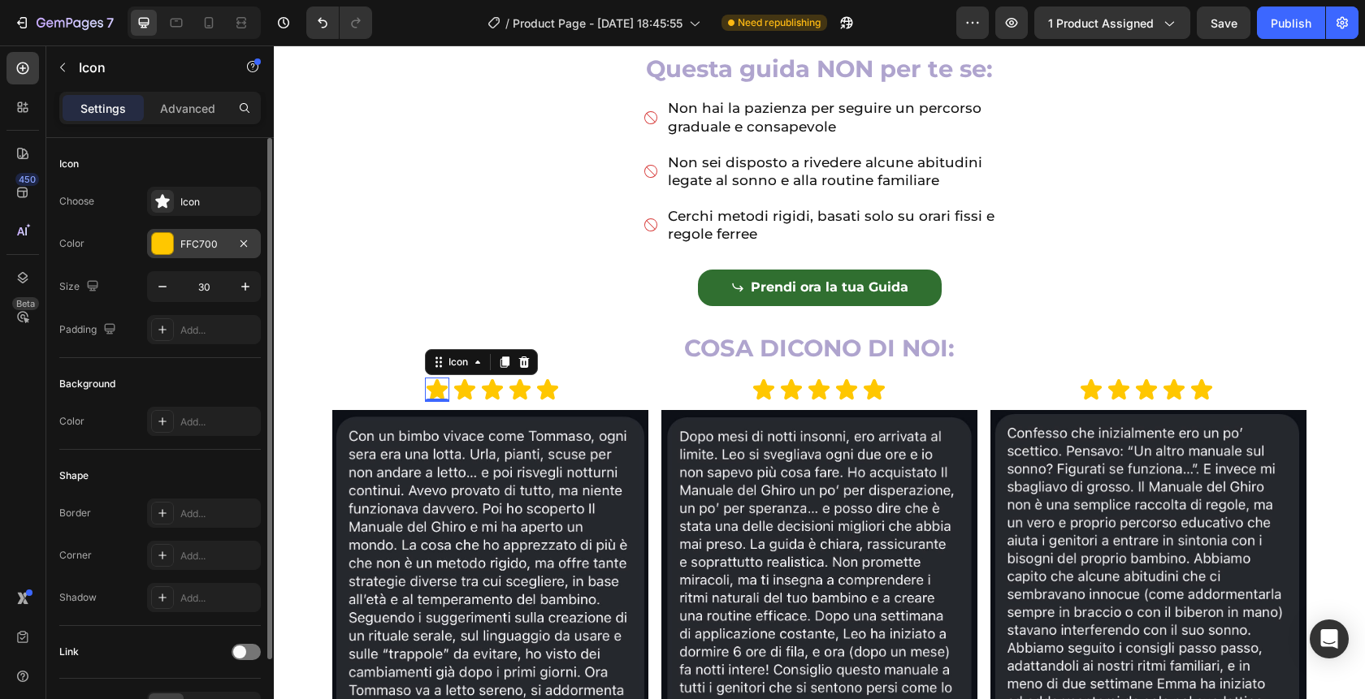
click at [220, 245] on div "FFC700" at bounding box center [203, 244] width 47 height 15
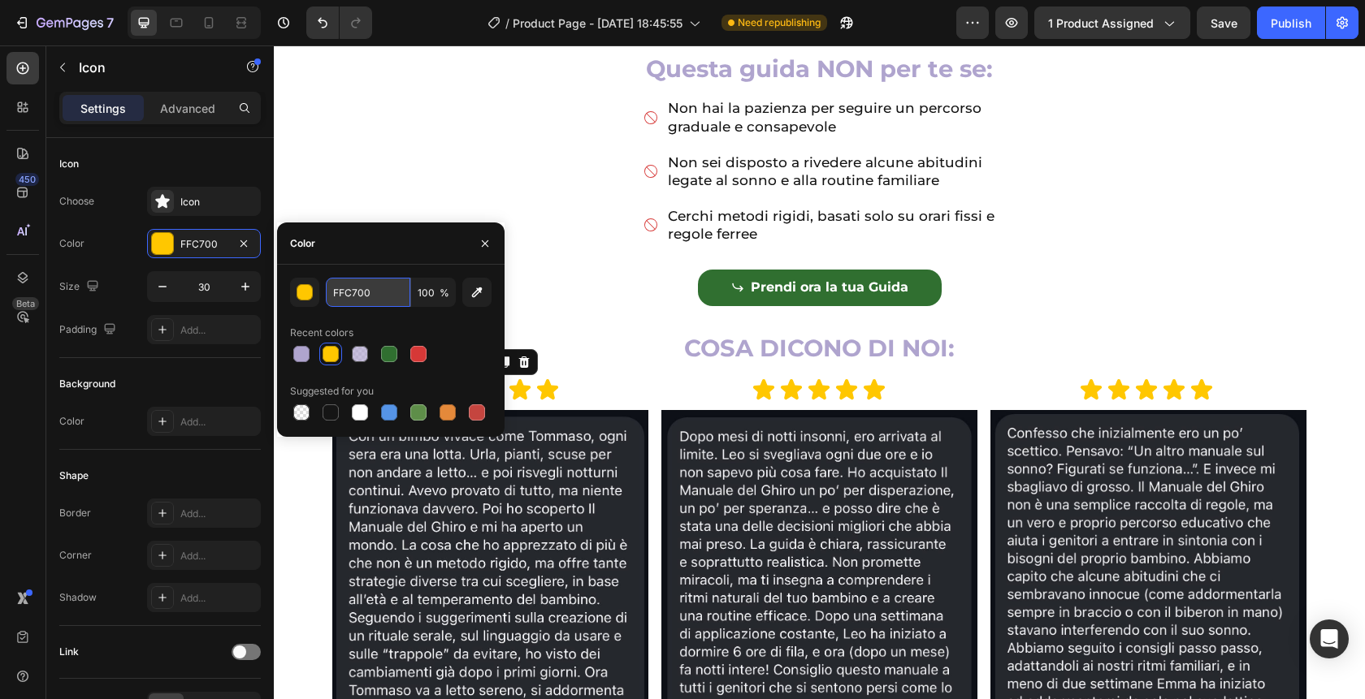
click at [379, 299] on input "FFC700" at bounding box center [368, 292] width 84 height 29
click at [550, 400] on icon at bounding box center [547, 389] width 21 height 20
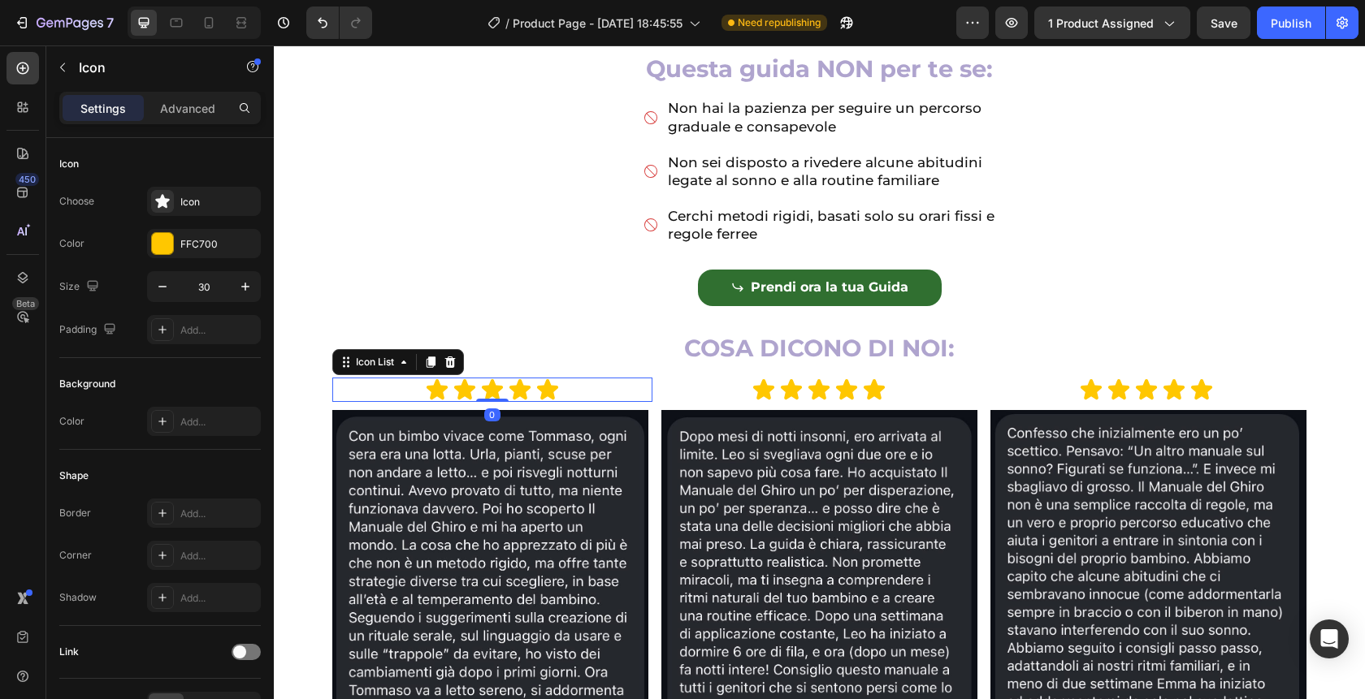
click at [379, 402] on div "Icon Icon Icon Icon Icon" at bounding box center [492, 390] width 321 height 24
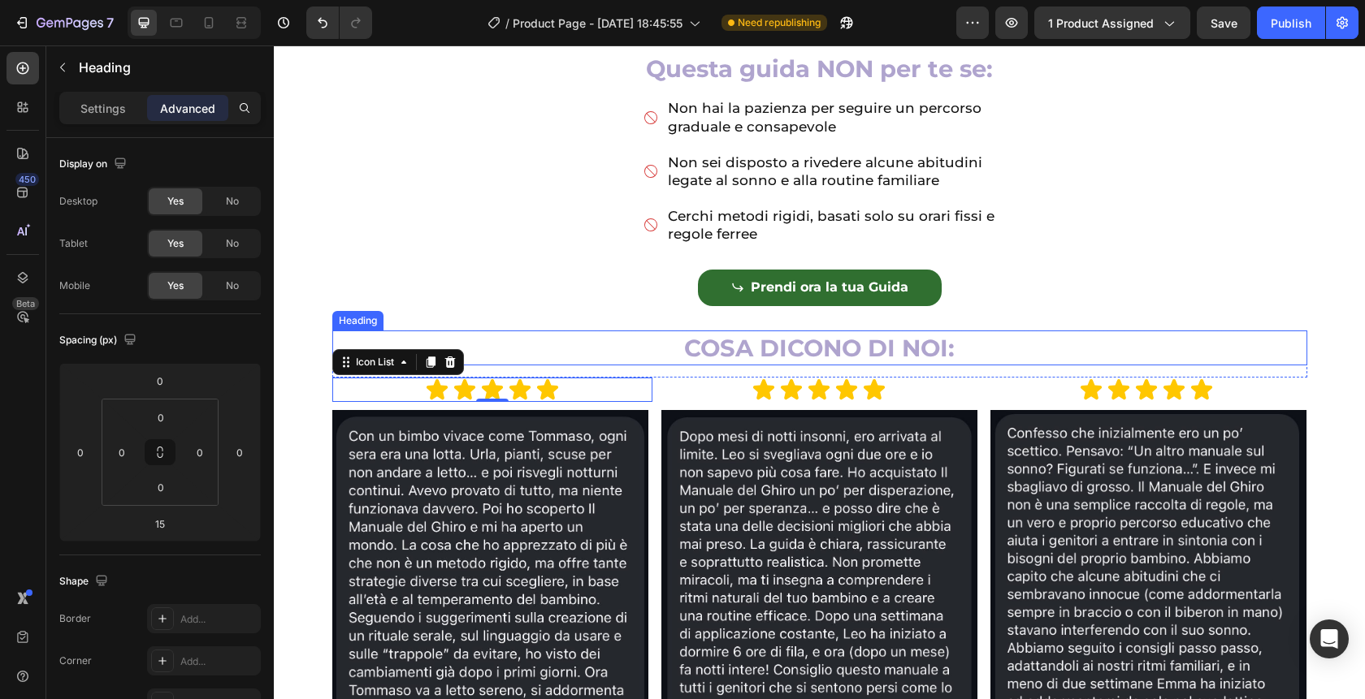
click at [986, 364] on p "⁠⁠⁠⁠⁠⁠⁠ COSA DICONO DI NOI:" at bounding box center [820, 348] width 972 height 32
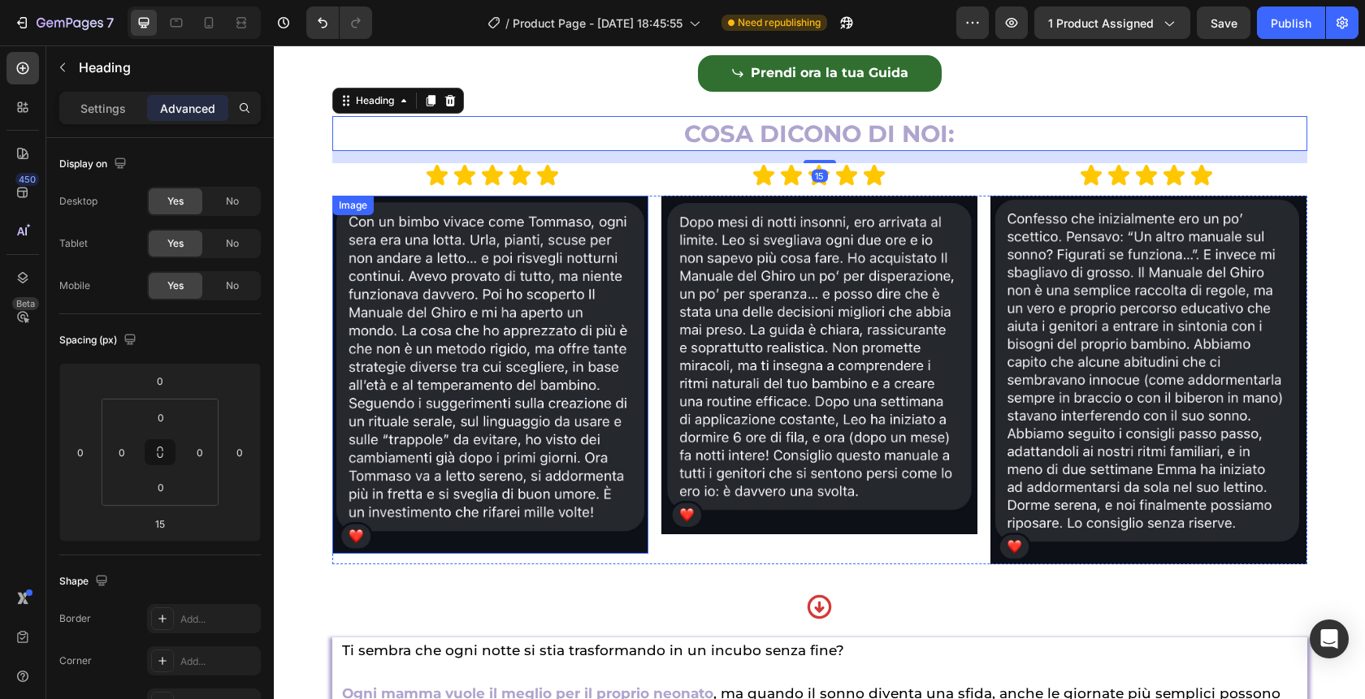
scroll to position [1344, 0]
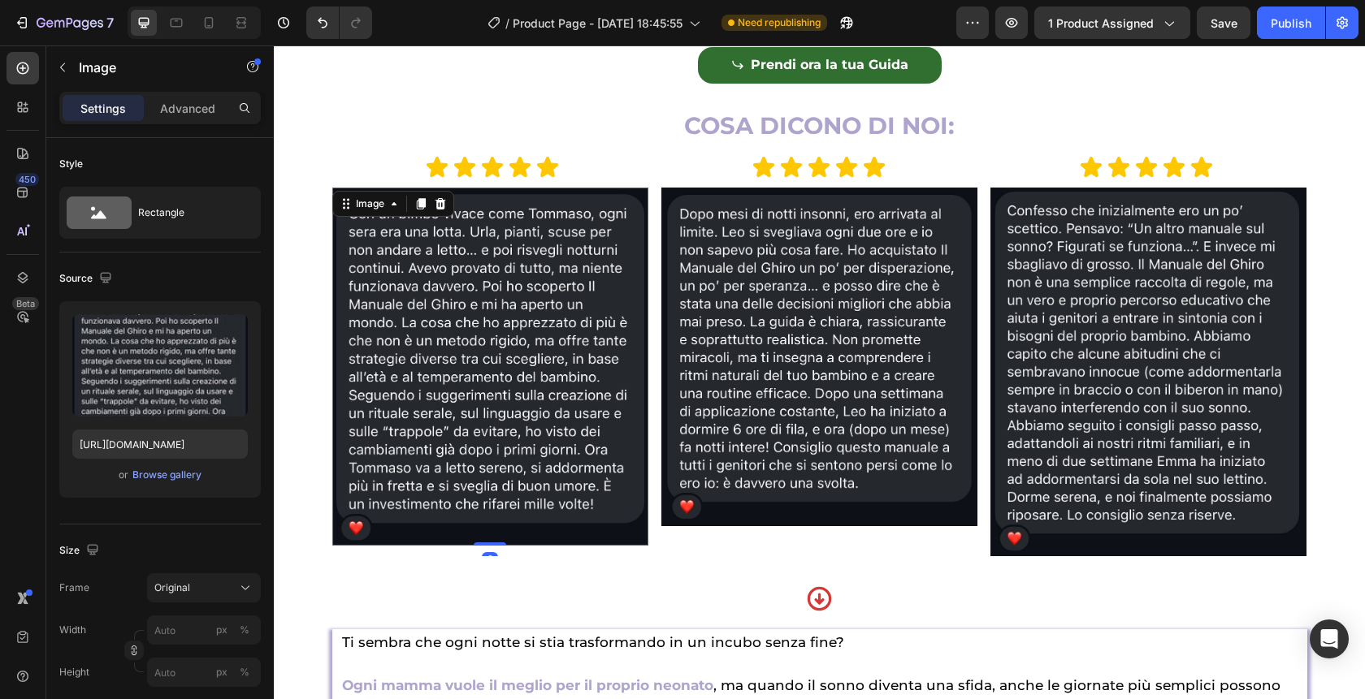
click at [387, 260] on img at bounding box center [490, 367] width 316 height 359
click at [378, 211] on div "Image" at bounding box center [370, 204] width 35 height 15
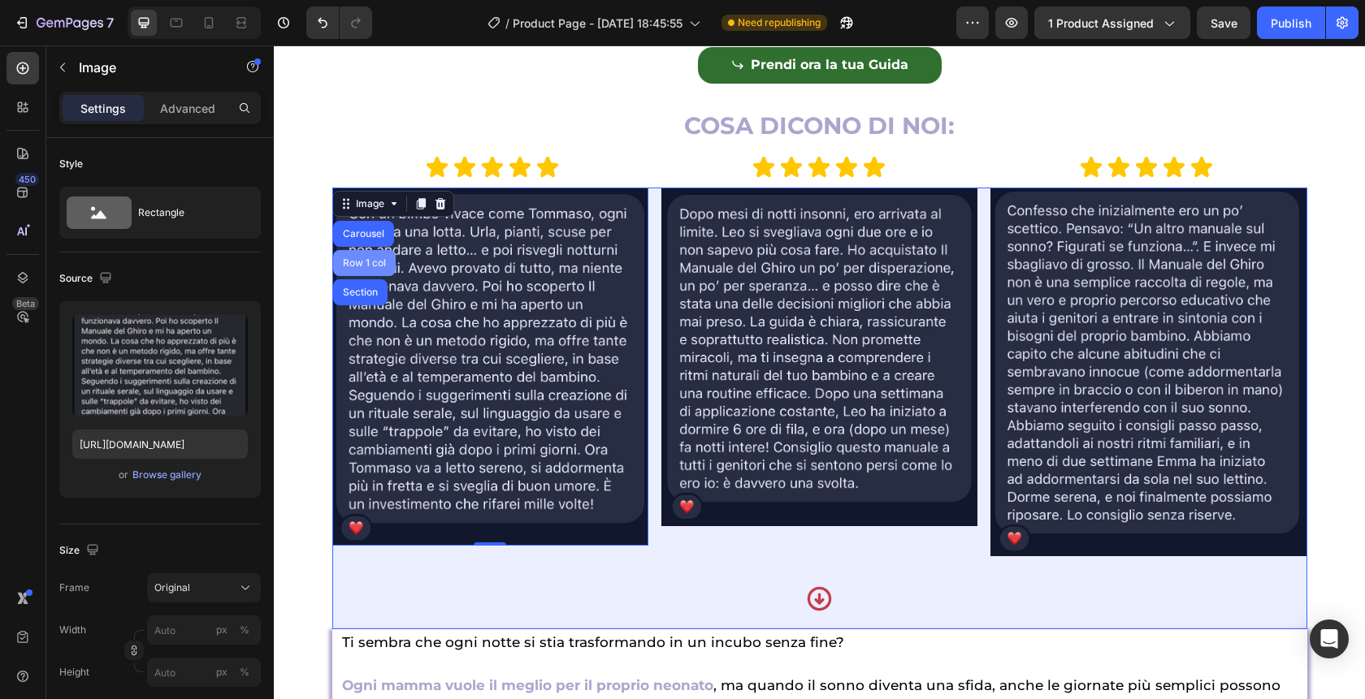
click at [367, 268] on div "Row 1 col" at bounding box center [365, 263] width 50 height 10
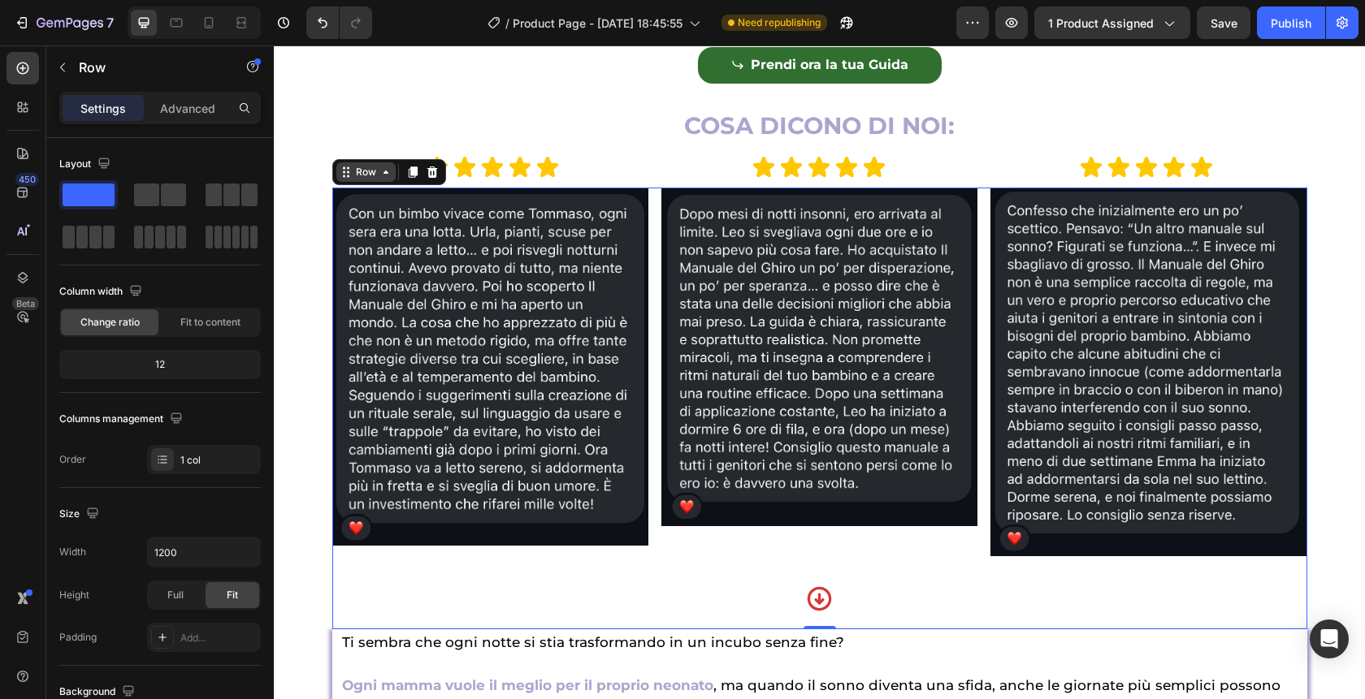
click at [375, 180] on div "Row" at bounding box center [366, 172] width 27 height 15
click at [369, 180] on div "Row" at bounding box center [366, 172] width 27 height 15
click at [379, 182] on div "Row" at bounding box center [365, 171] width 59 height 19
click at [379, 241] on img at bounding box center [490, 367] width 316 height 359
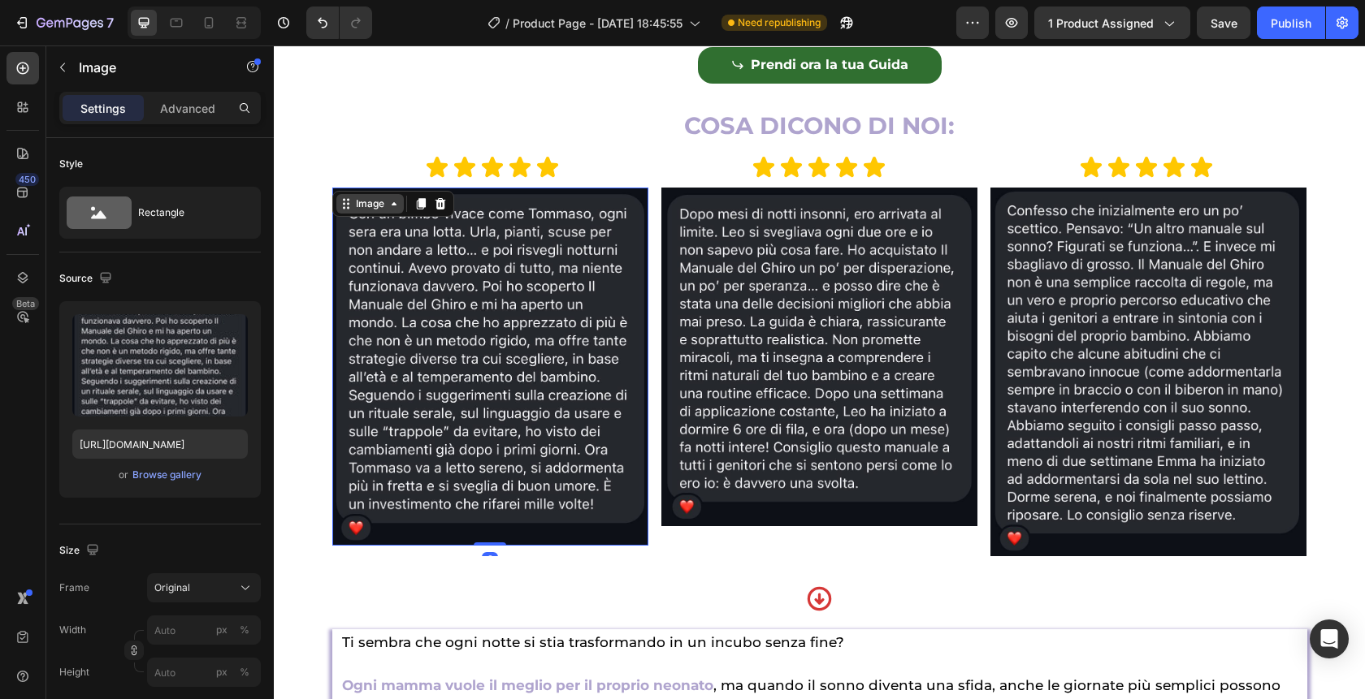
click at [372, 211] on div "Image" at bounding box center [370, 204] width 35 height 15
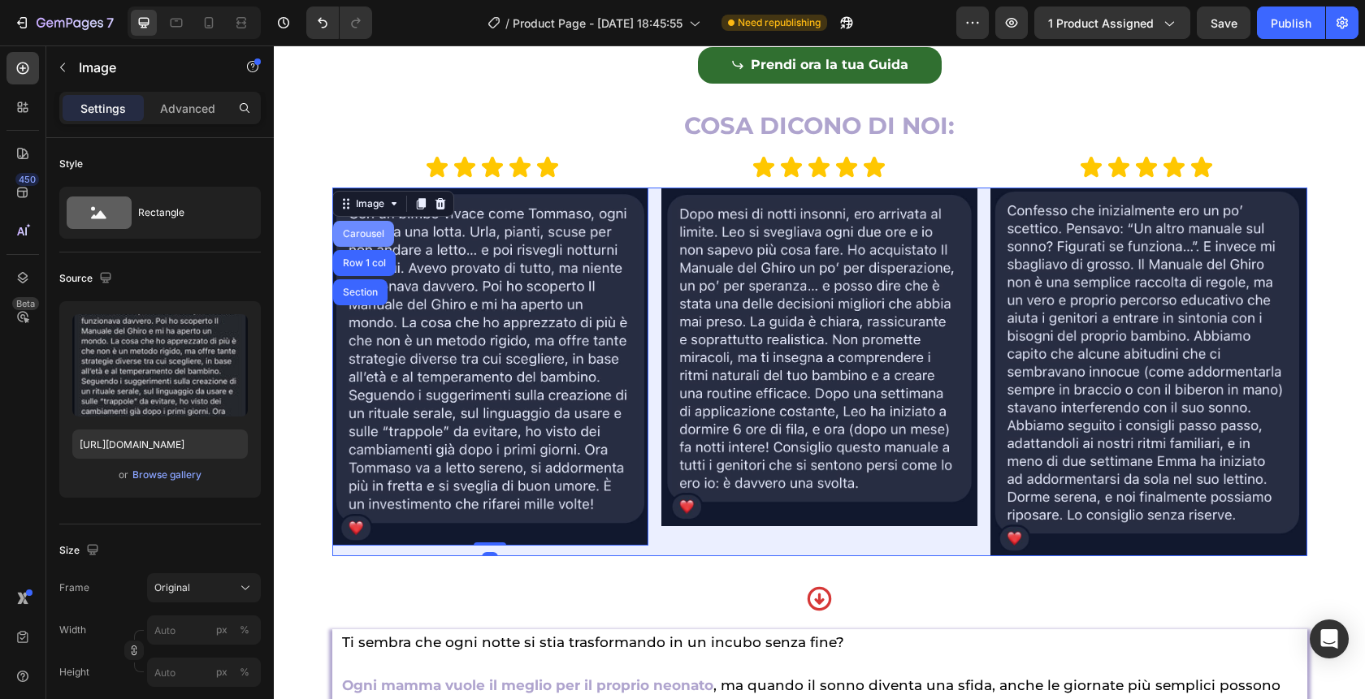
click at [361, 239] on div "Carousel" at bounding box center [364, 234] width 48 height 10
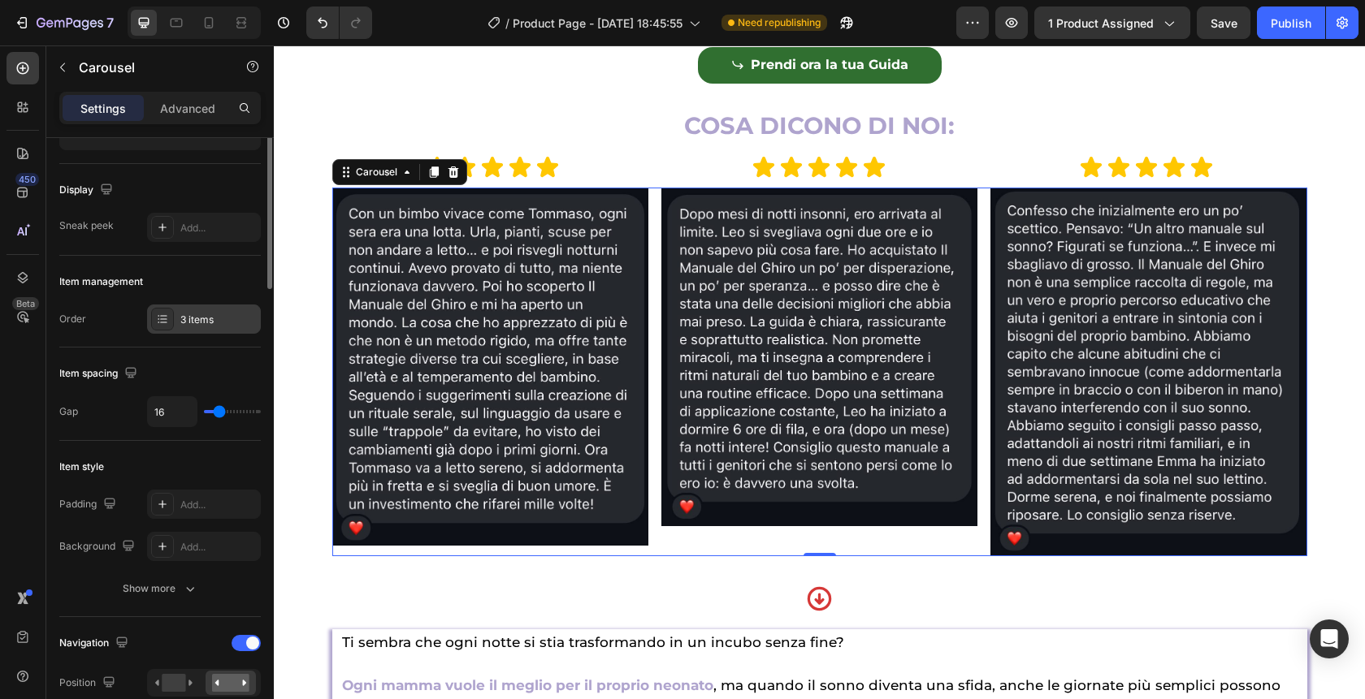
scroll to position [0, 0]
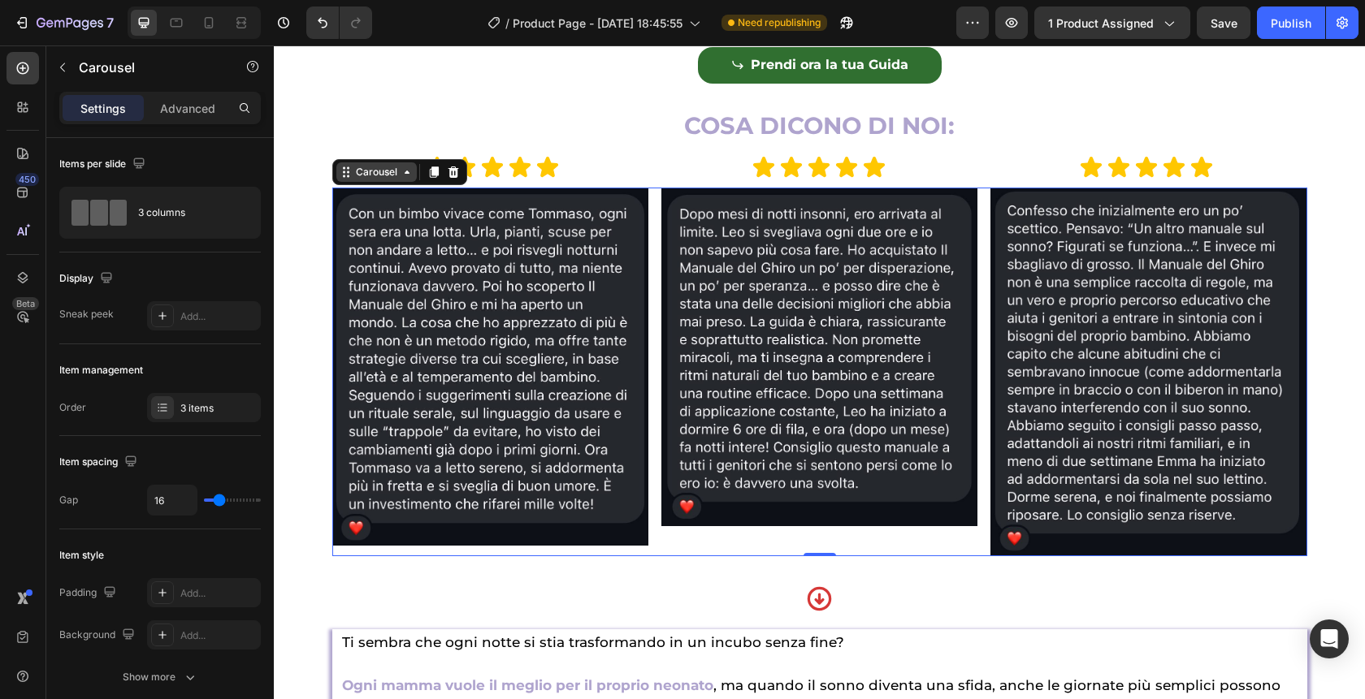
click at [369, 182] on div "Carousel" at bounding box center [376, 171] width 80 height 19
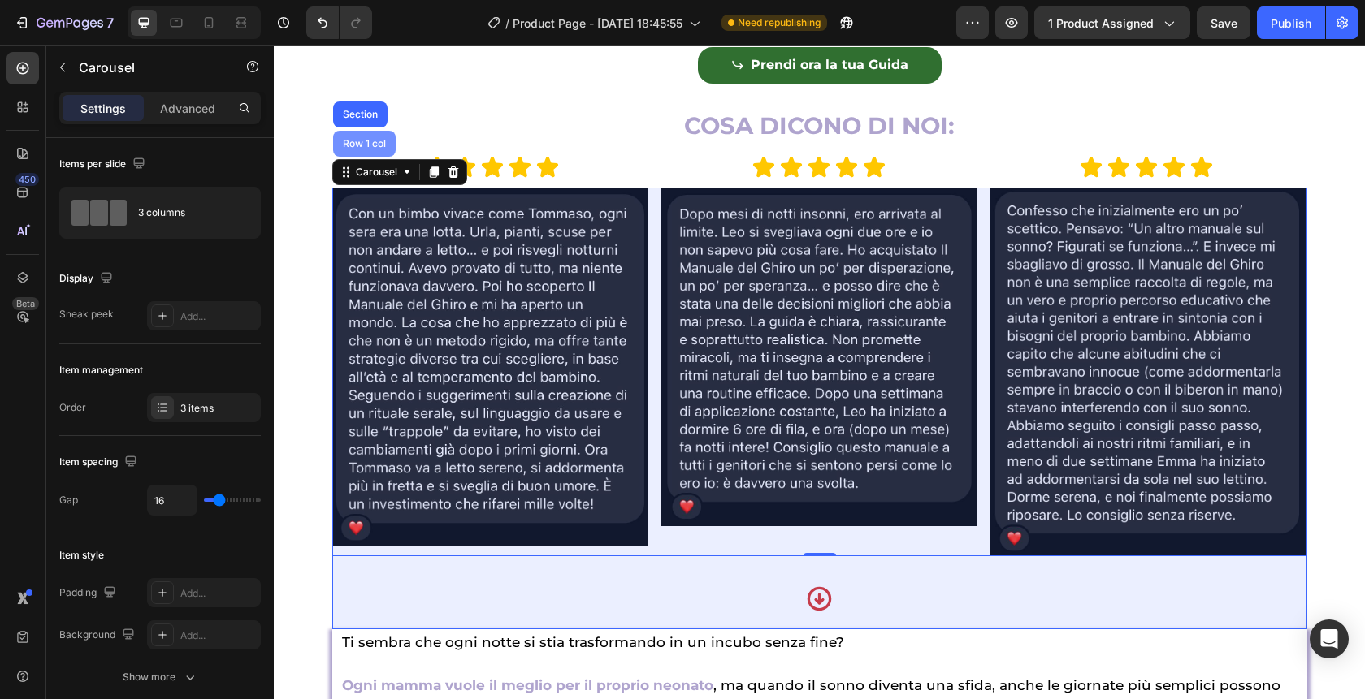
click at [367, 149] on div "Row 1 col" at bounding box center [365, 144] width 50 height 10
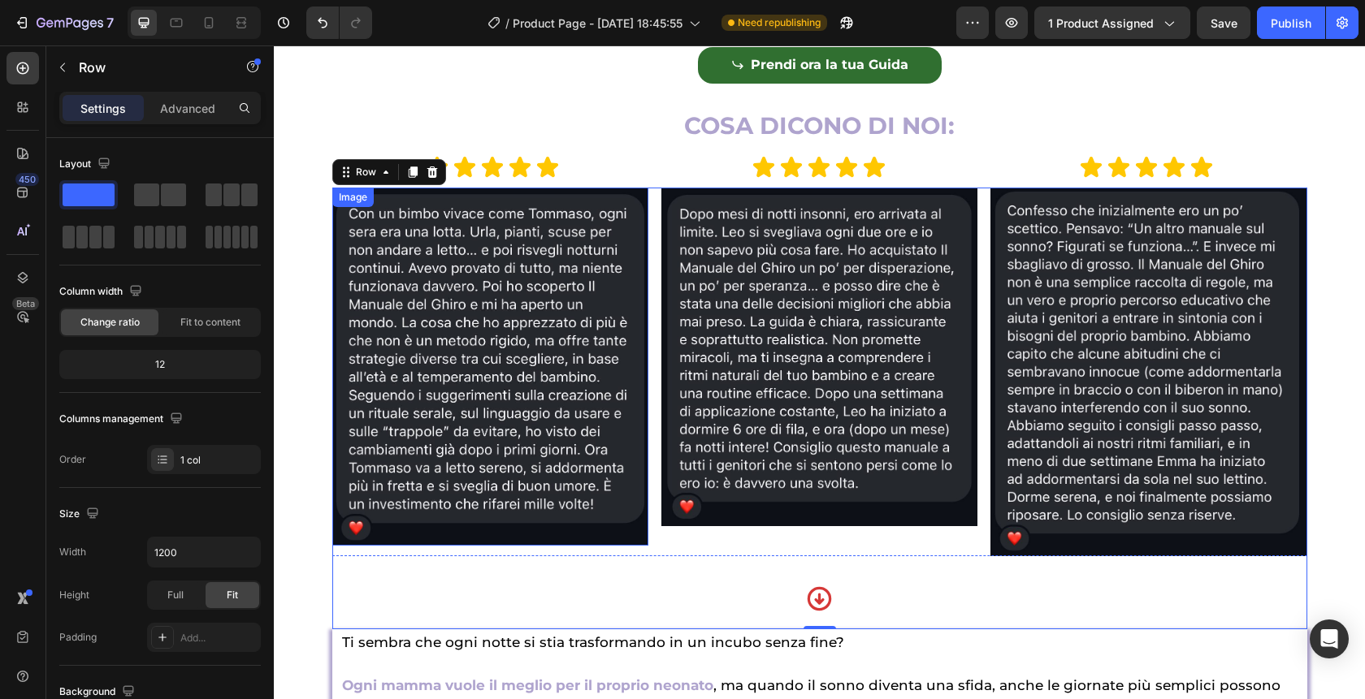
click at [383, 259] on img at bounding box center [490, 367] width 316 height 359
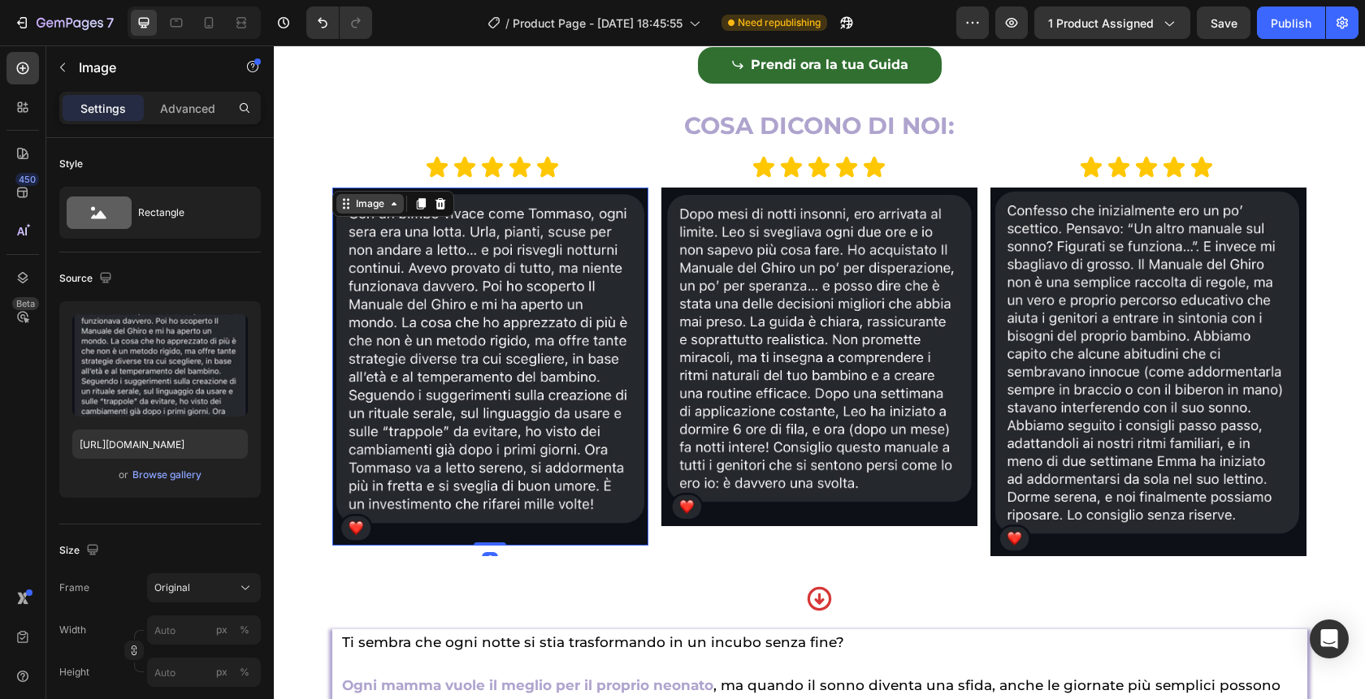
click at [375, 211] on div "Image" at bounding box center [370, 204] width 35 height 15
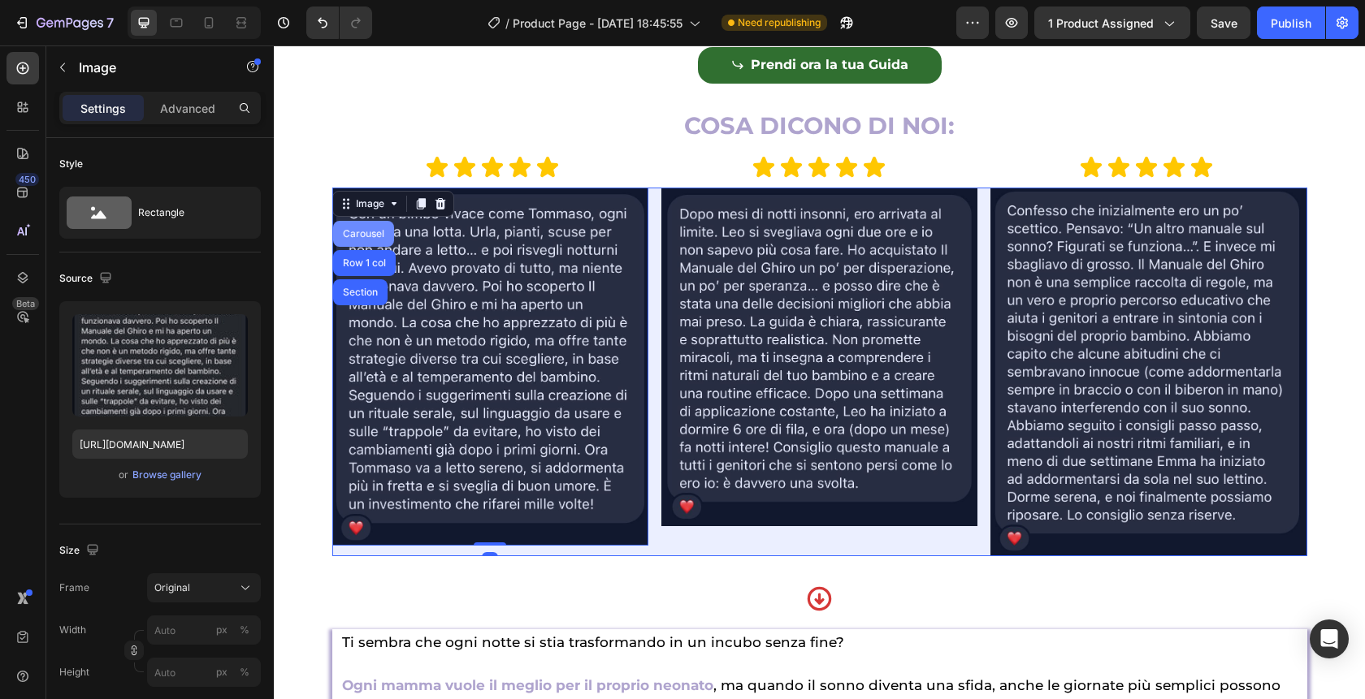
click at [367, 239] on div "Carousel" at bounding box center [364, 234] width 48 height 10
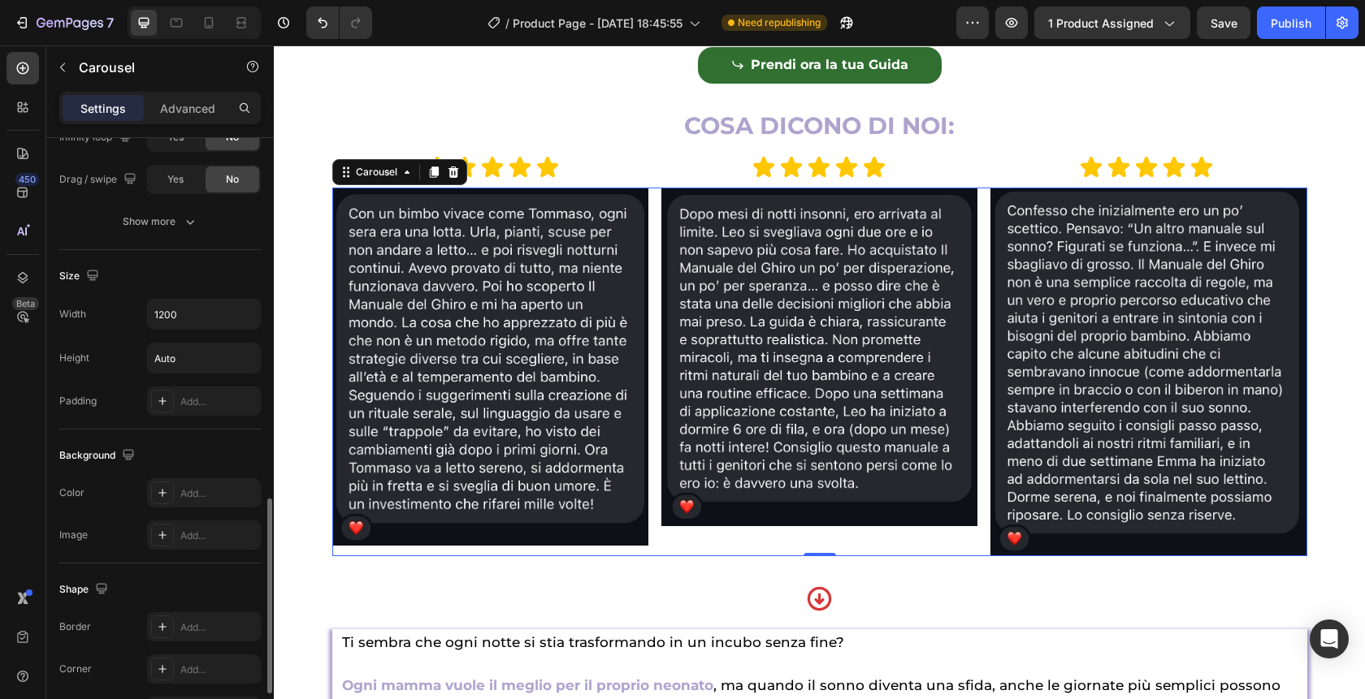
scroll to position [1121, 0]
click at [363, 180] on div "Carousel" at bounding box center [377, 172] width 48 height 15
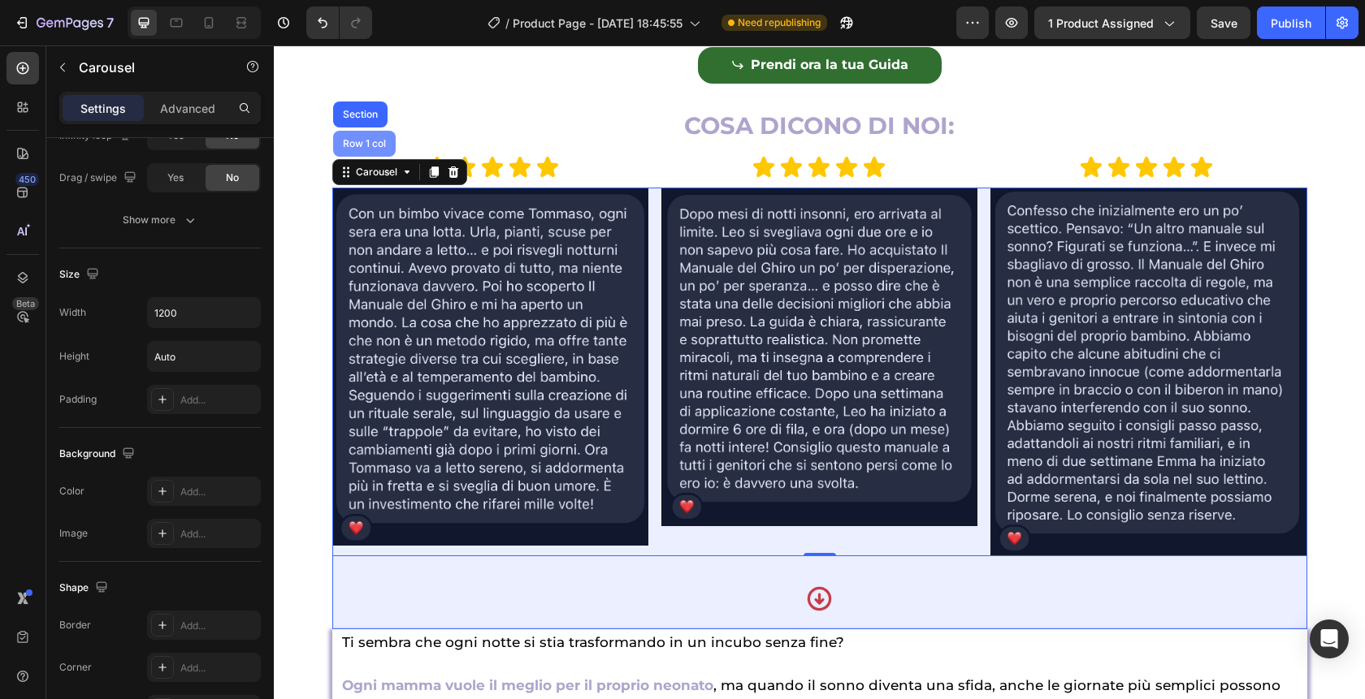
click at [358, 149] on div "Row 1 col" at bounding box center [365, 144] width 50 height 10
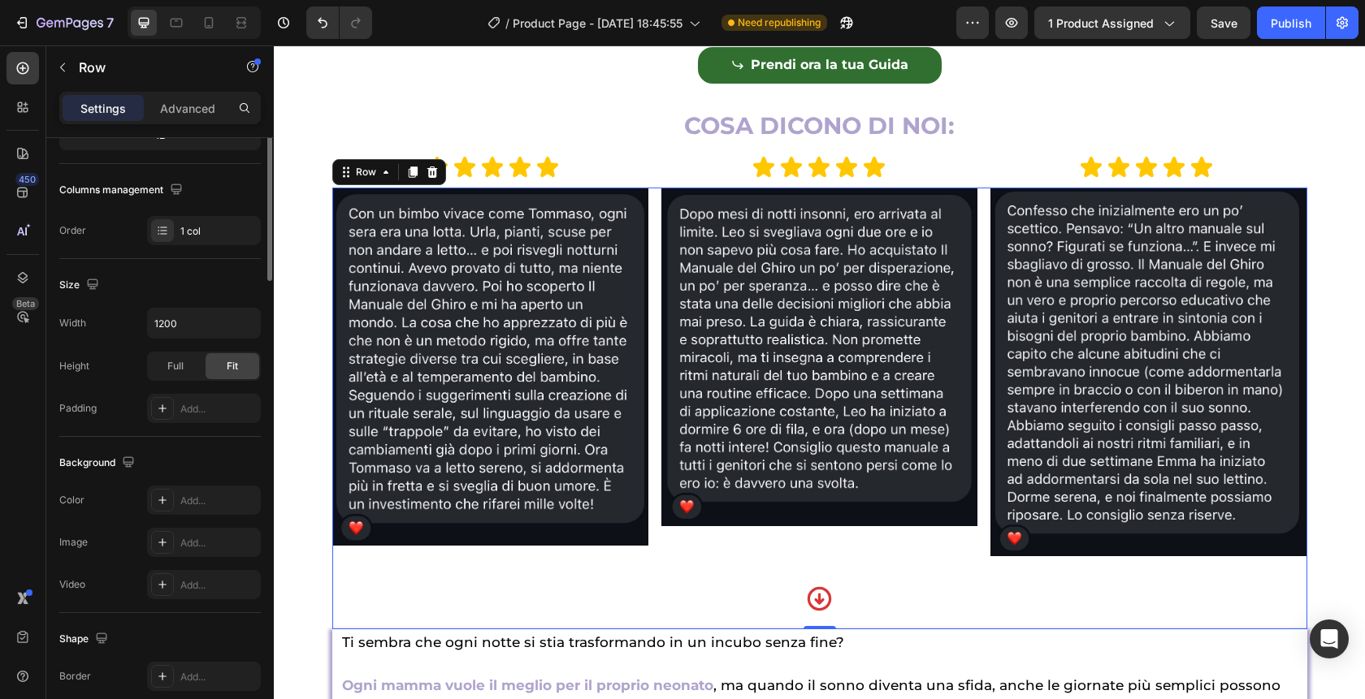
scroll to position [0, 0]
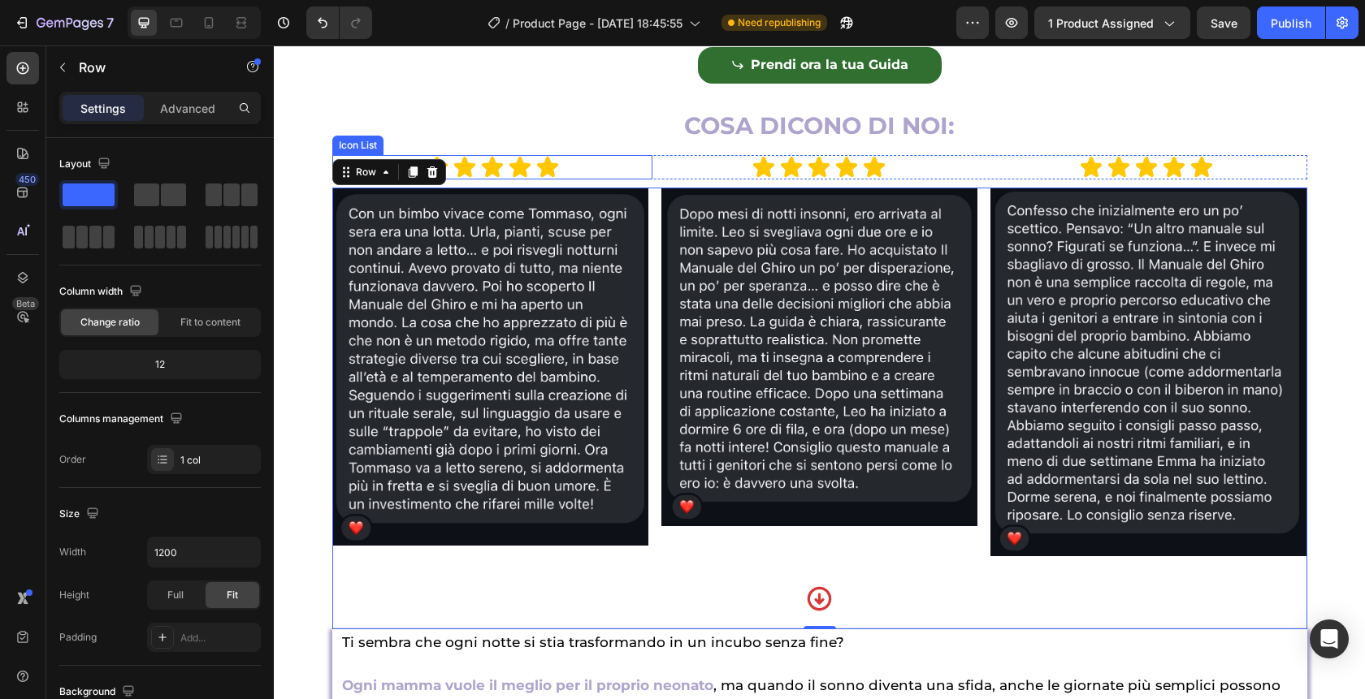
click at [353, 153] on div "Icon List" at bounding box center [357, 145] width 45 height 15
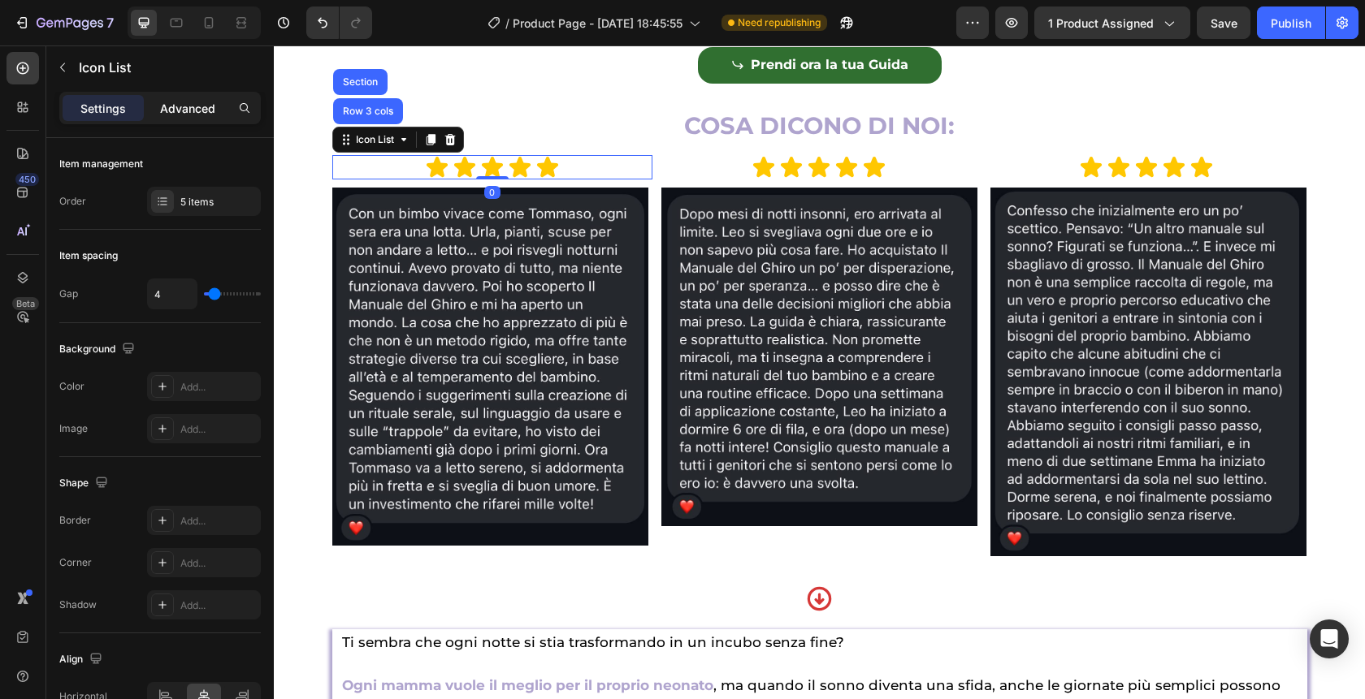
click at [180, 103] on p "Advanced" at bounding box center [187, 108] width 55 height 17
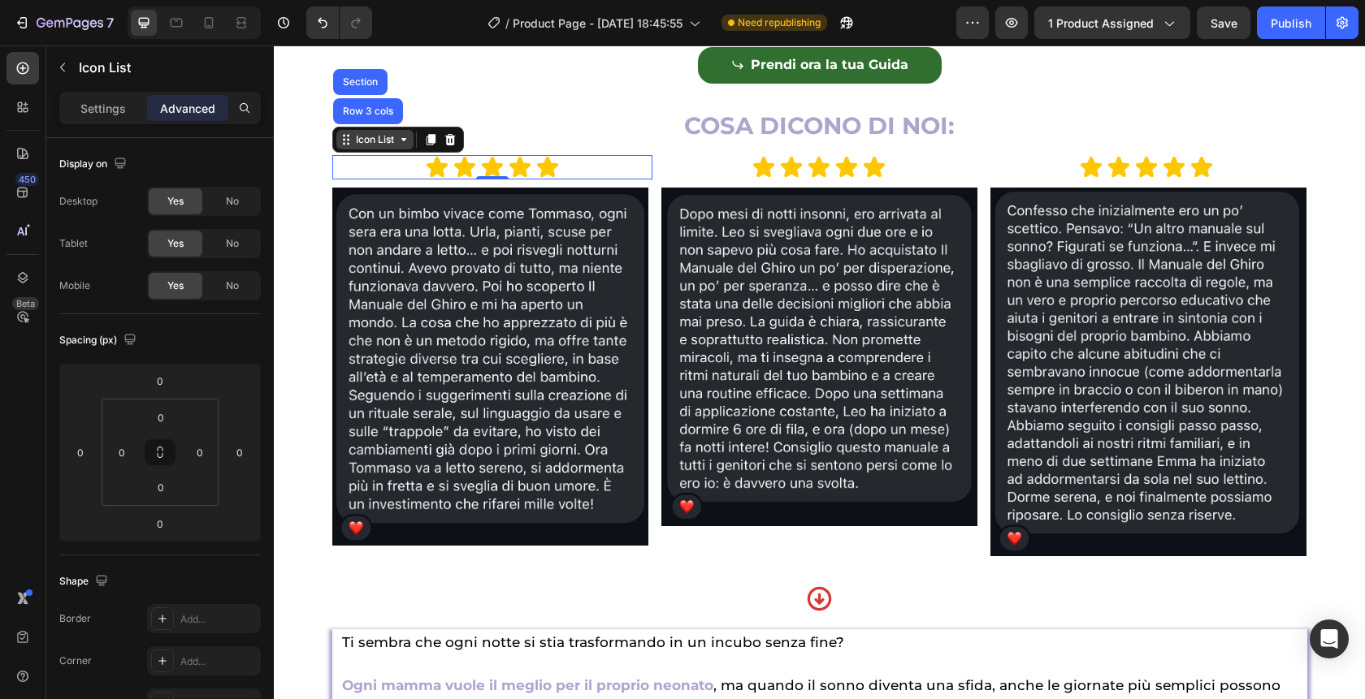
click at [374, 147] on div "Icon List" at bounding box center [375, 139] width 45 height 15
click at [397, 146] on icon at bounding box center [403, 139] width 13 height 13
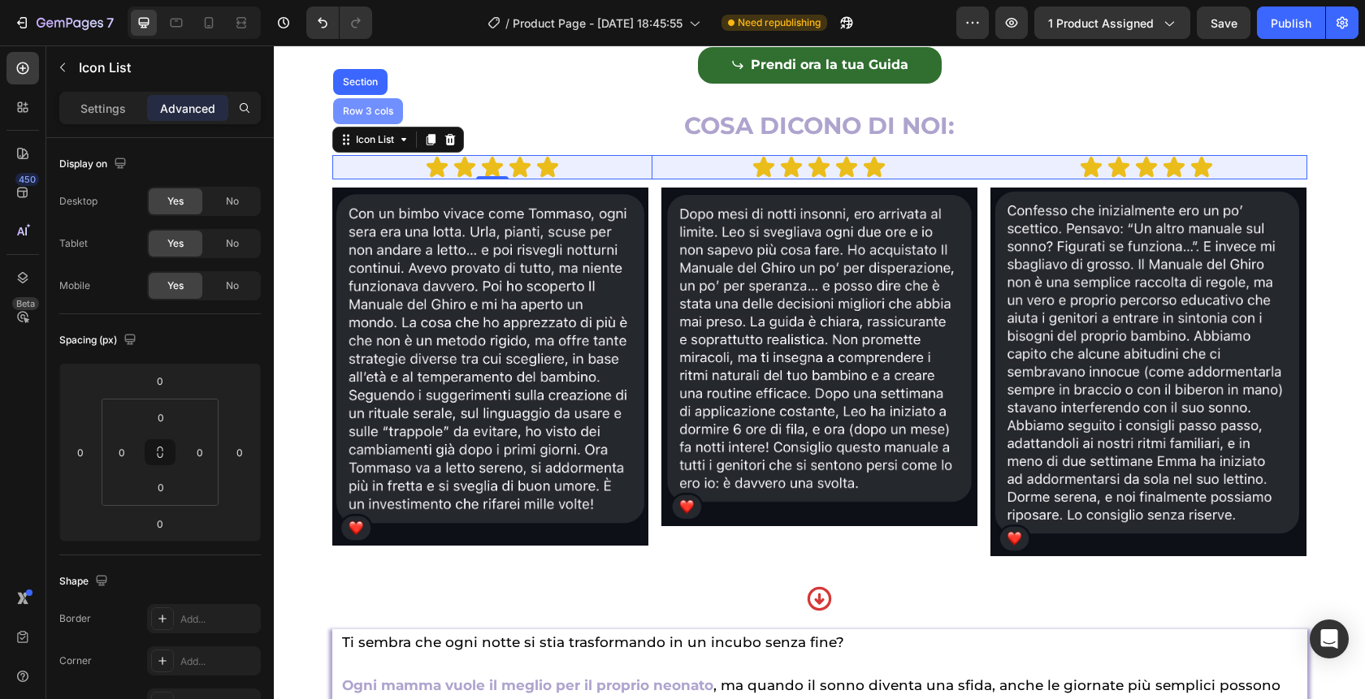
click at [357, 124] on div "Row 3 cols" at bounding box center [368, 111] width 70 height 26
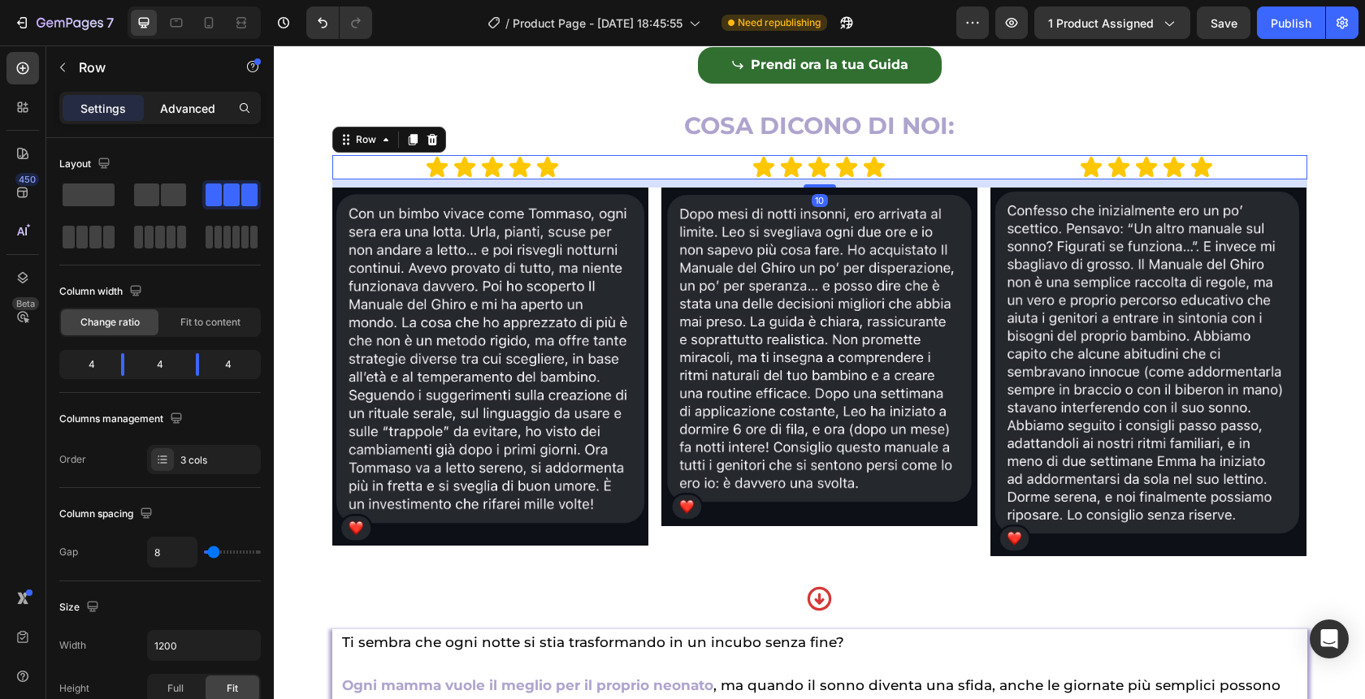
click at [172, 107] on p "Advanced" at bounding box center [187, 108] width 55 height 17
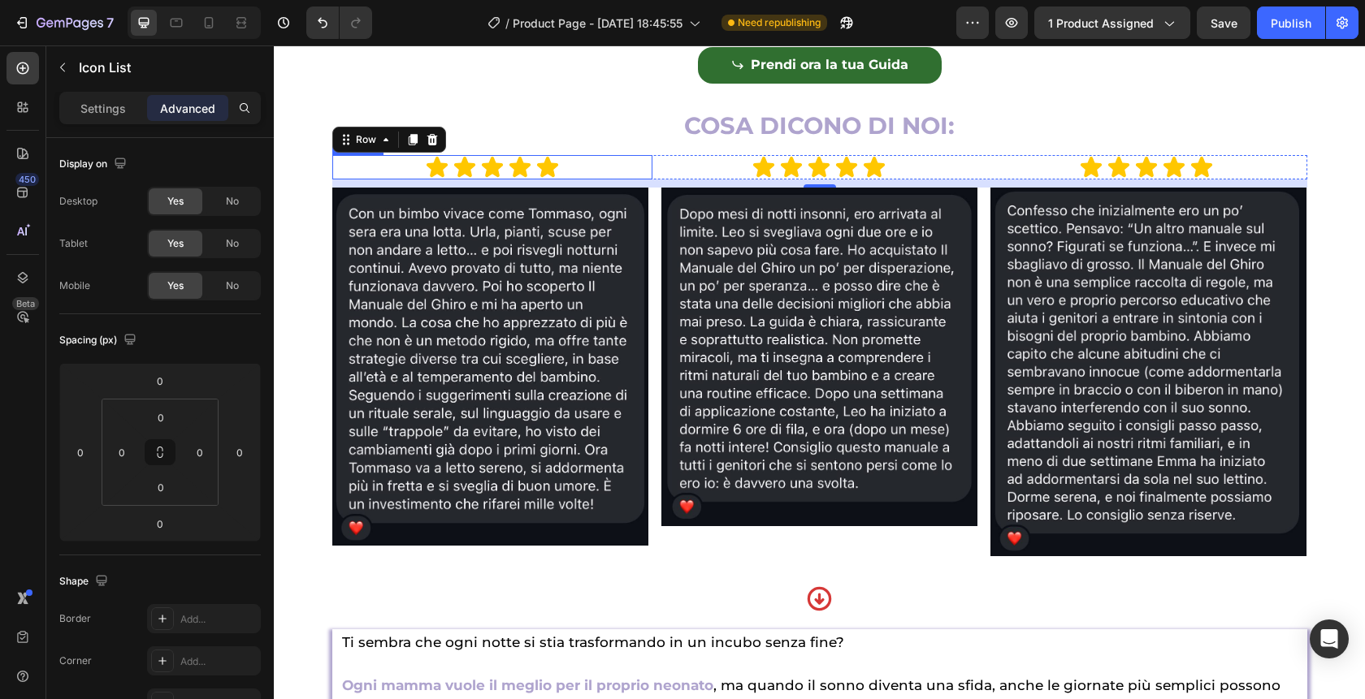
click at [376, 180] on div "Icon Icon Icon Icon Icon" at bounding box center [492, 167] width 321 height 24
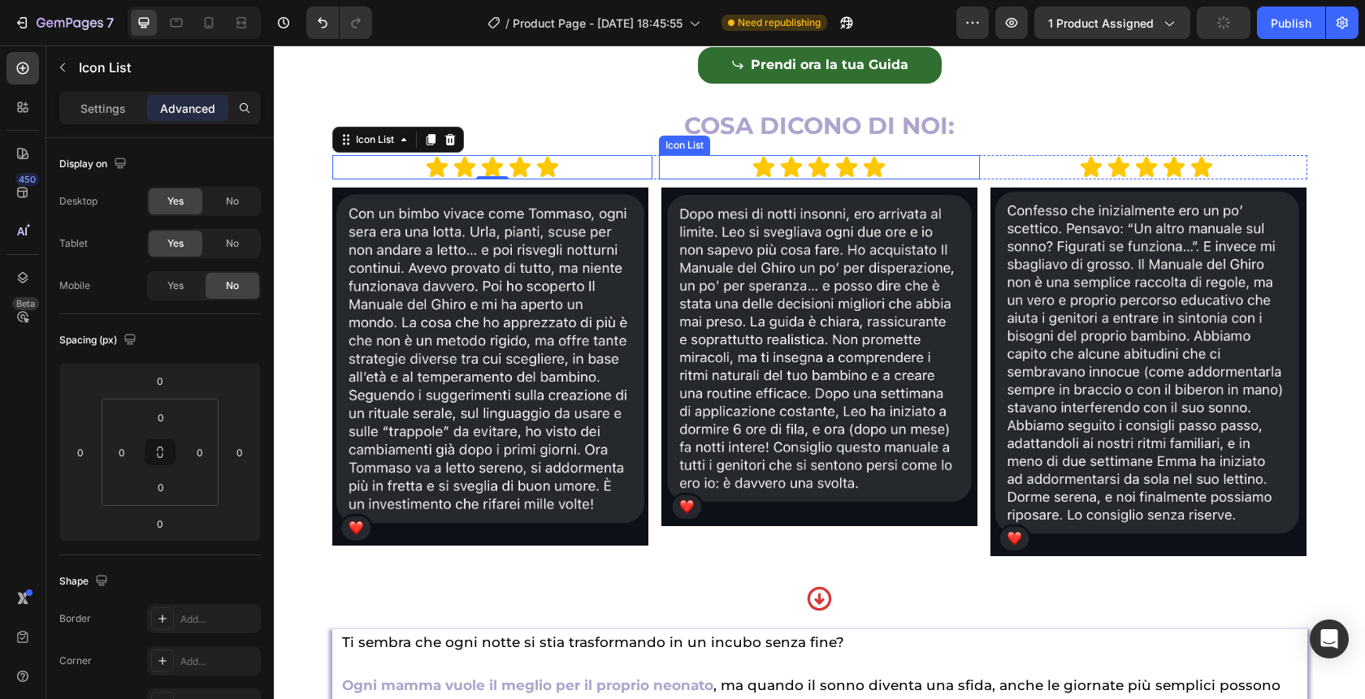
click at [717, 180] on div "Icon Icon Icon Icon Icon" at bounding box center [819, 167] width 321 height 24
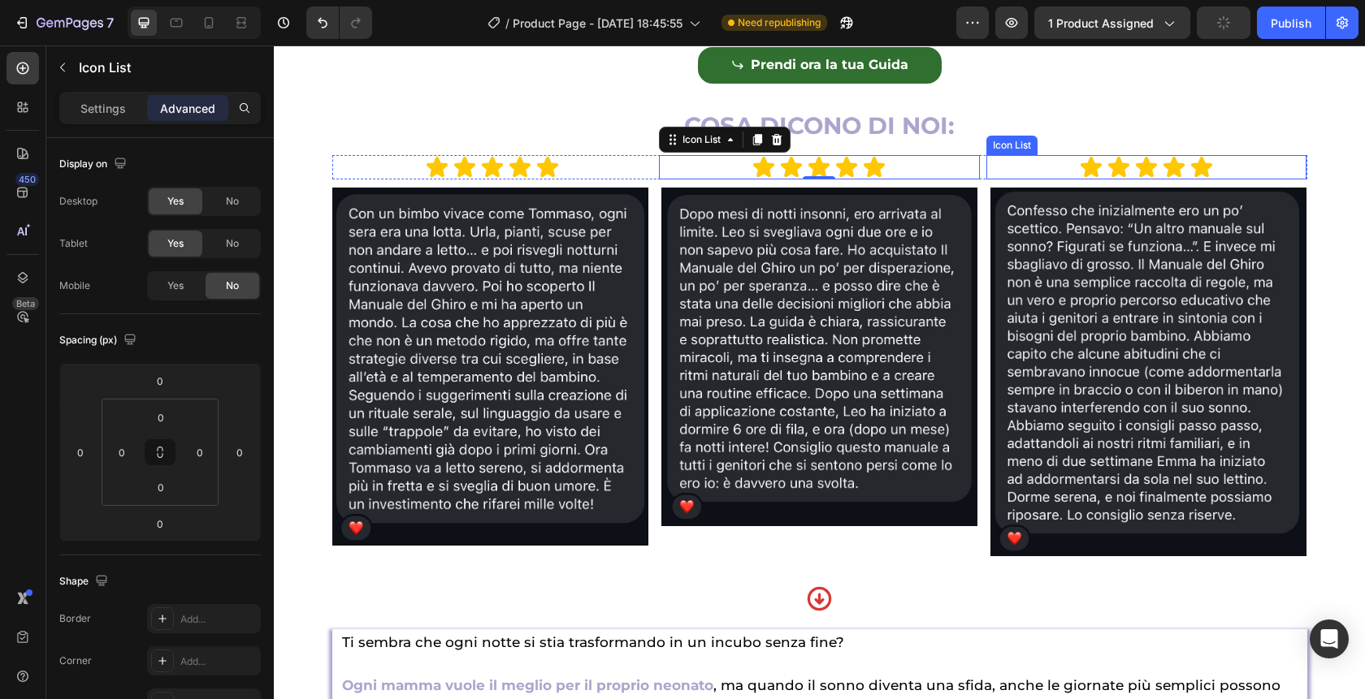
click at [1039, 180] on div "Icon Icon Icon Icon Icon" at bounding box center [1146, 167] width 321 height 24
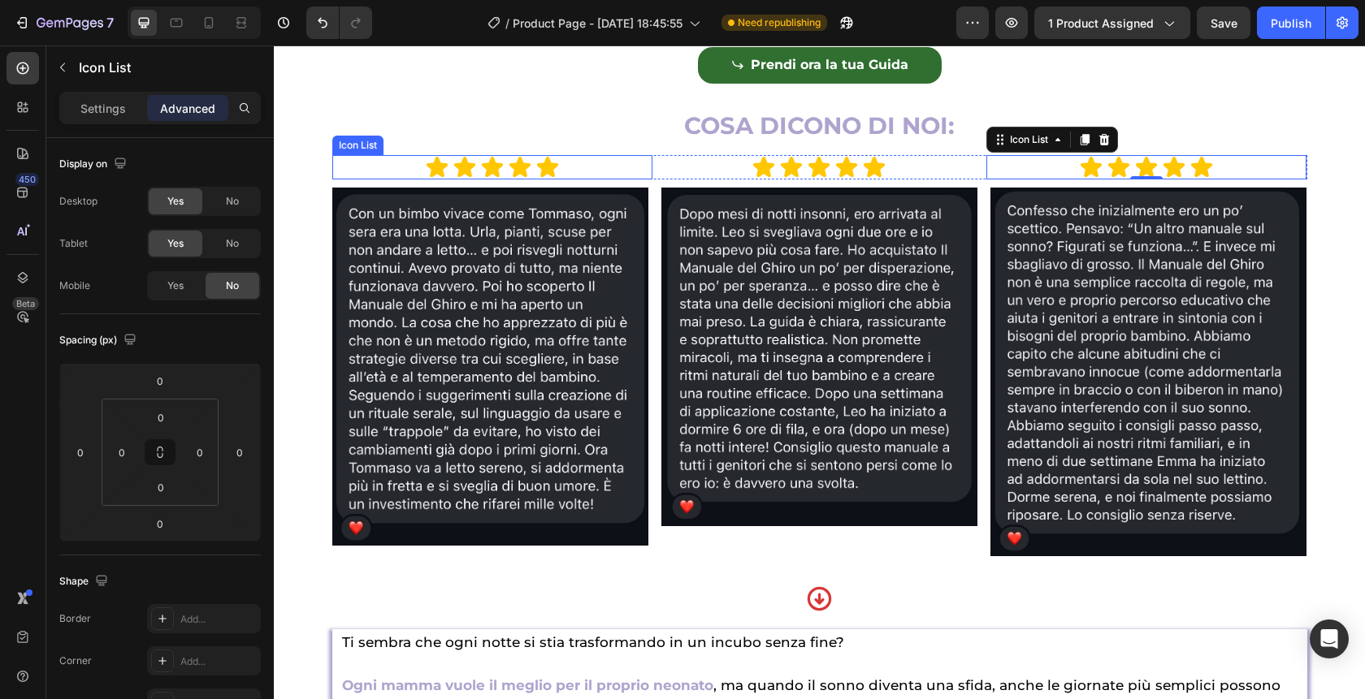
click at [393, 180] on div "Icon Icon Icon Icon Icon" at bounding box center [492, 167] width 321 height 24
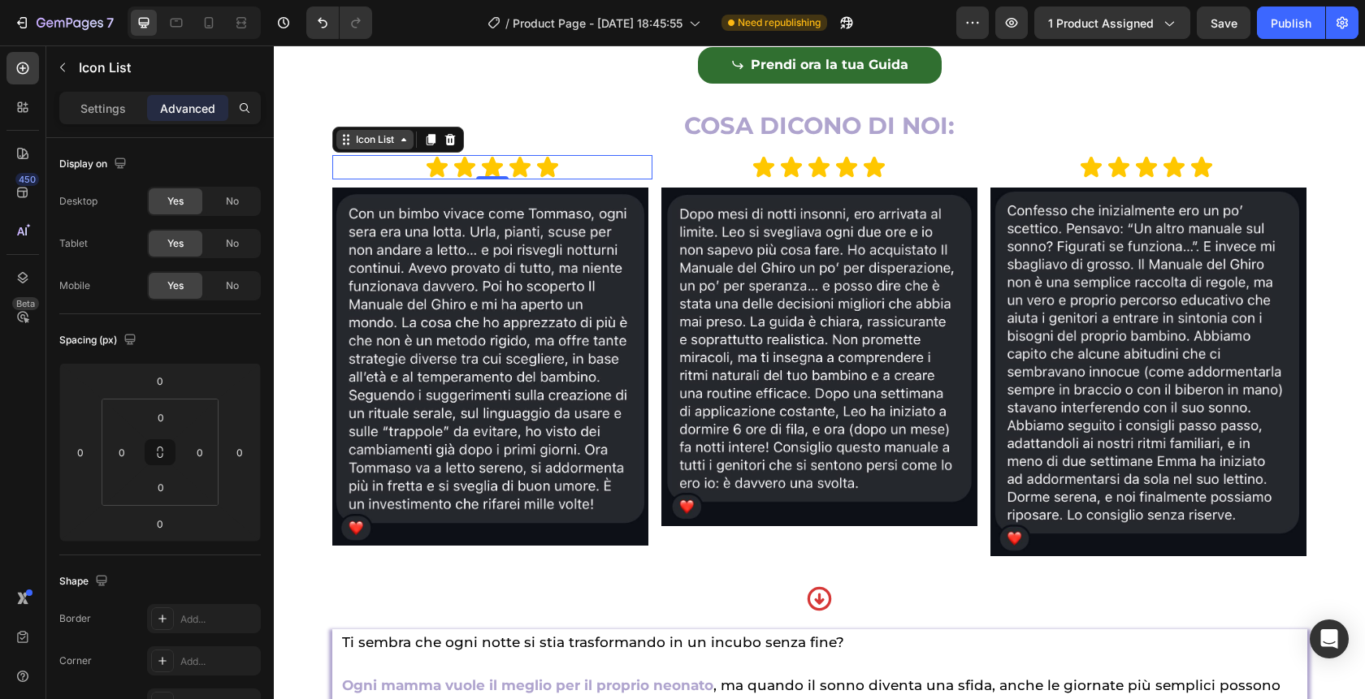
click at [354, 147] on div "Icon List" at bounding box center [375, 139] width 45 height 15
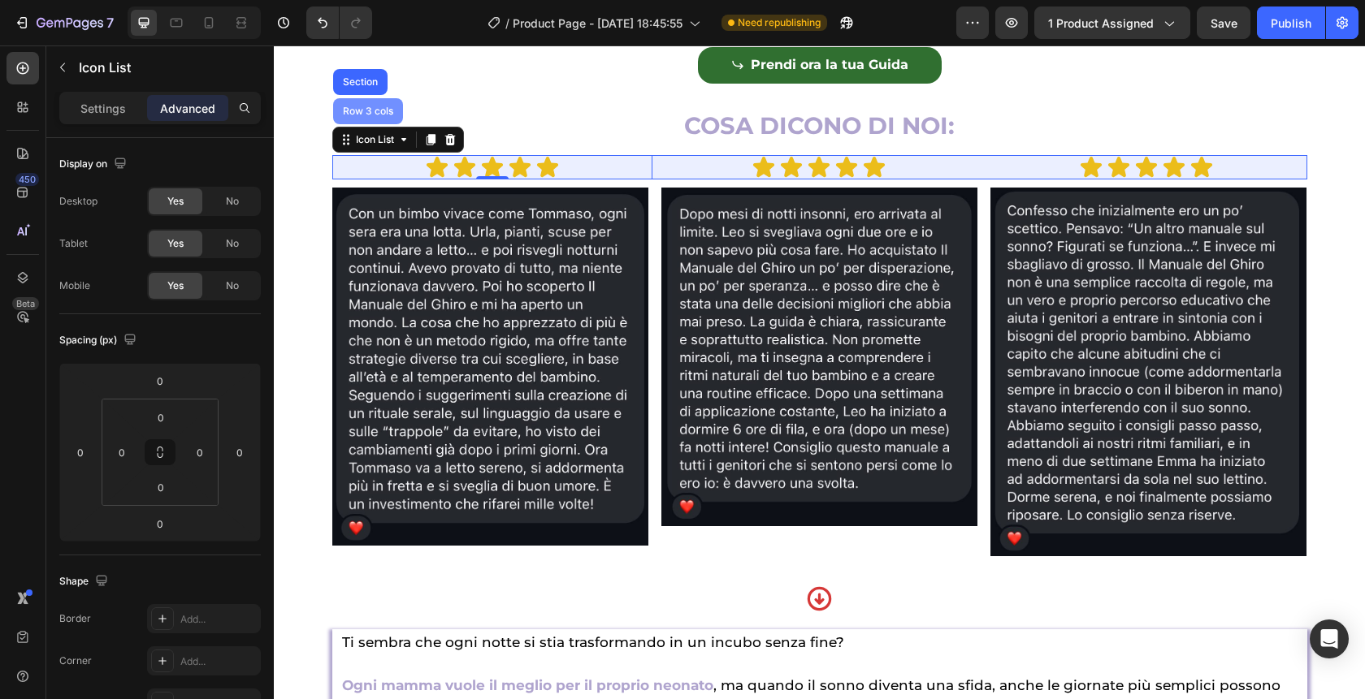
click at [355, 124] on div "Row 3 cols" at bounding box center [368, 111] width 70 height 26
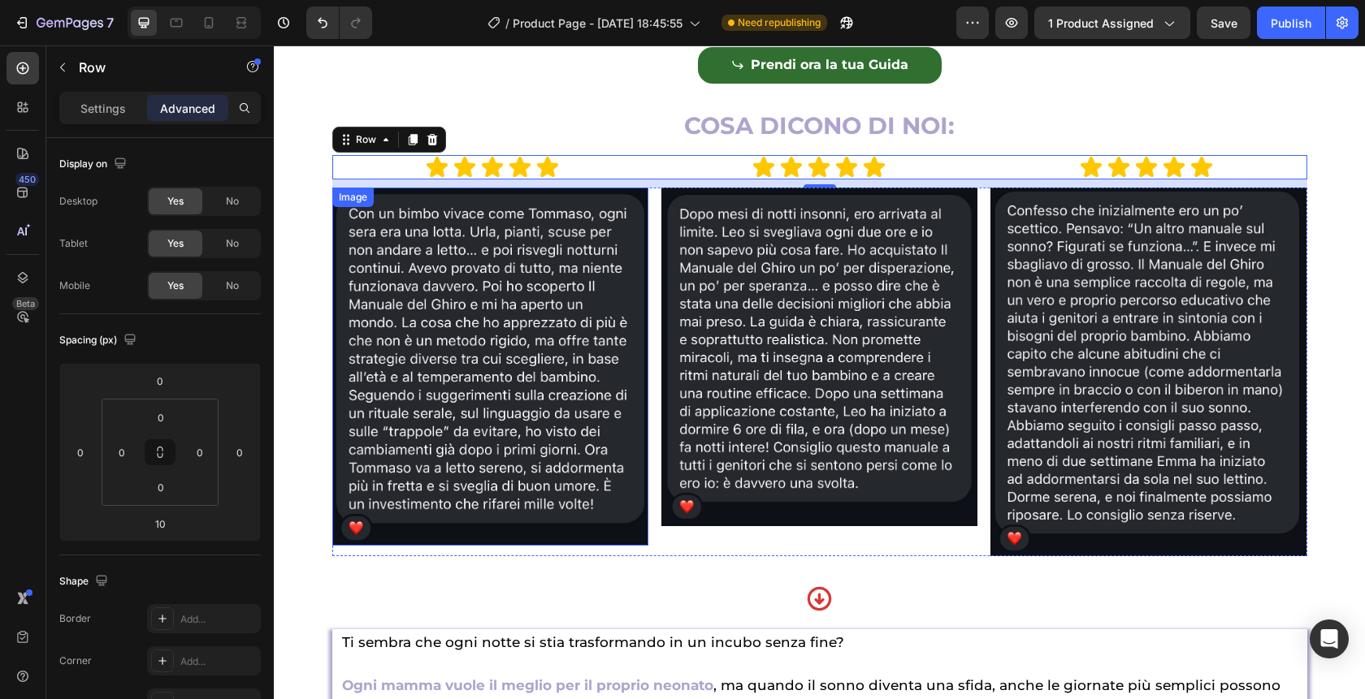
click at [358, 205] on div "Image" at bounding box center [352, 197] width 35 height 15
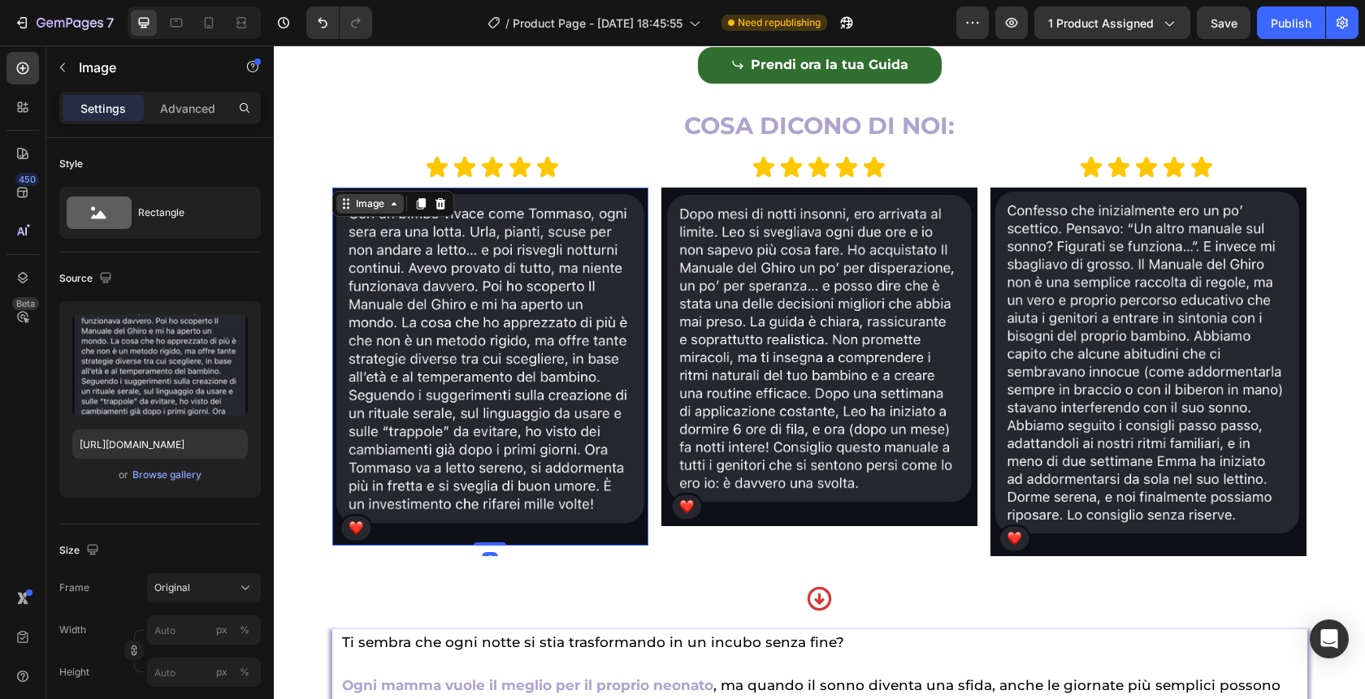
click at [360, 214] on div "Image" at bounding box center [369, 203] width 67 height 19
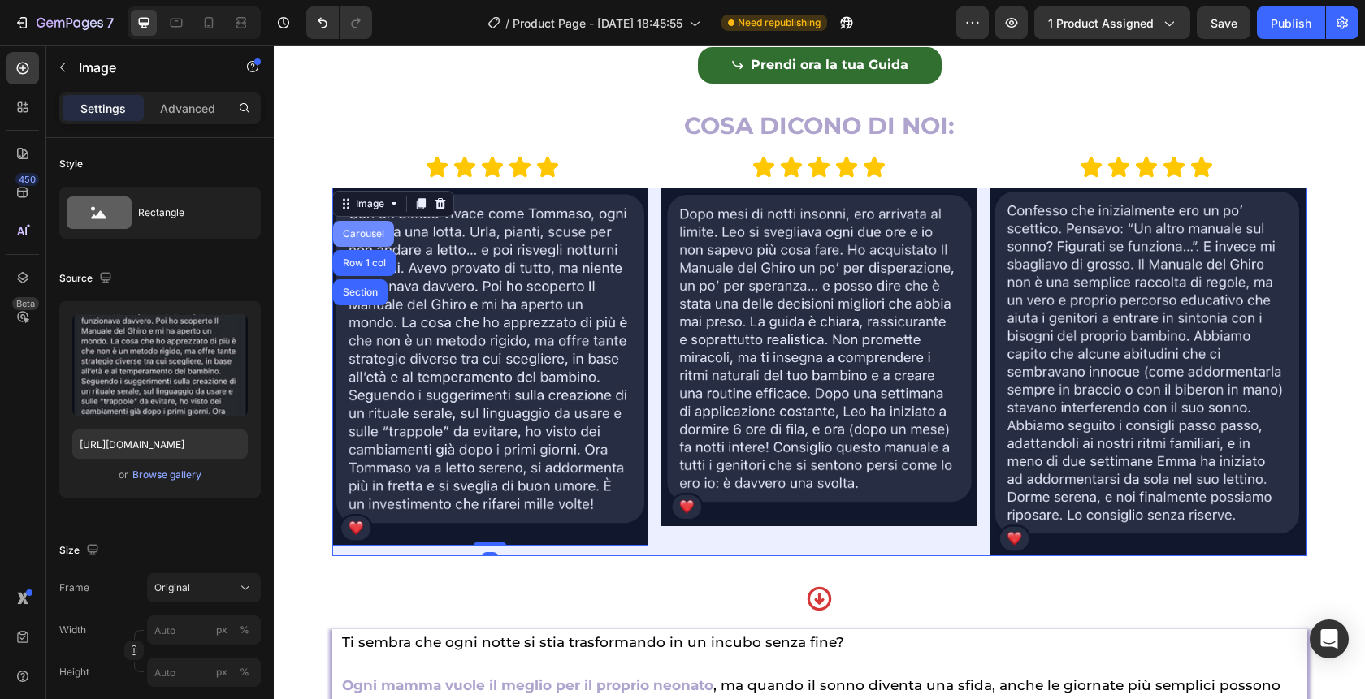
click at [368, 239] on div "Carousel" at bounding box center [364, 234] width 48 height 10
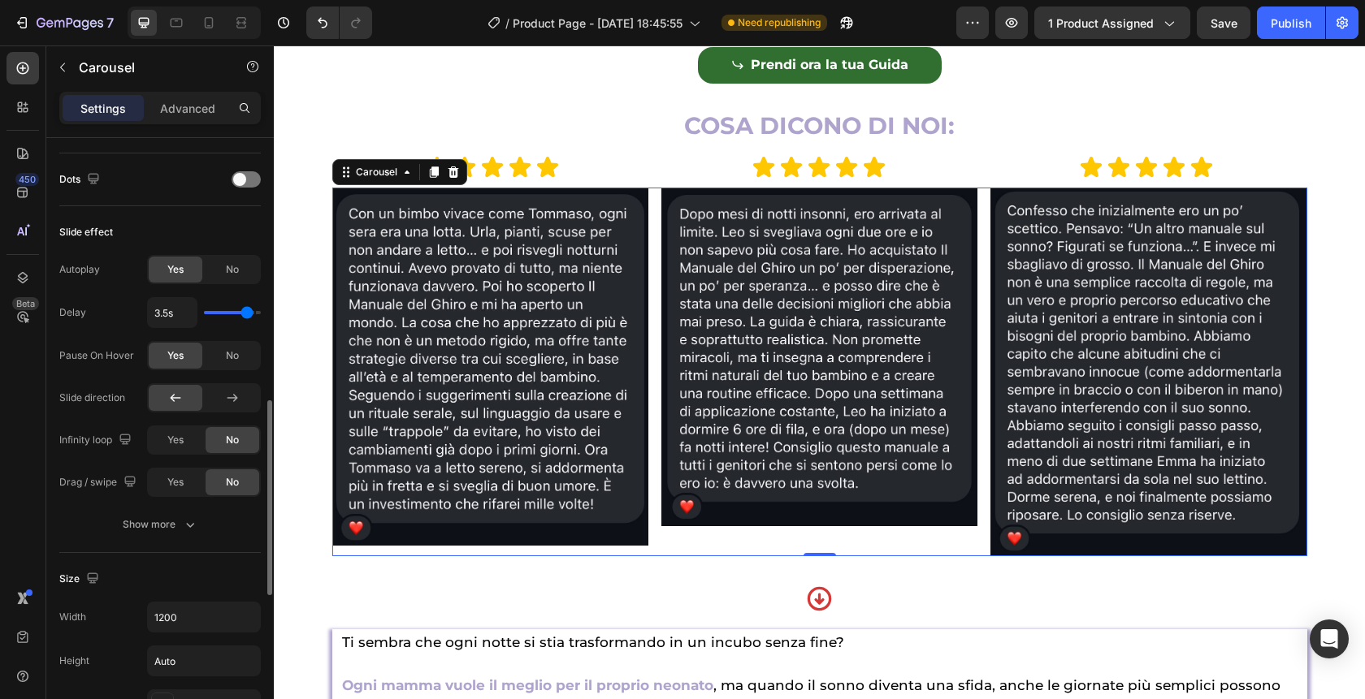
scroll to position [830, 0]
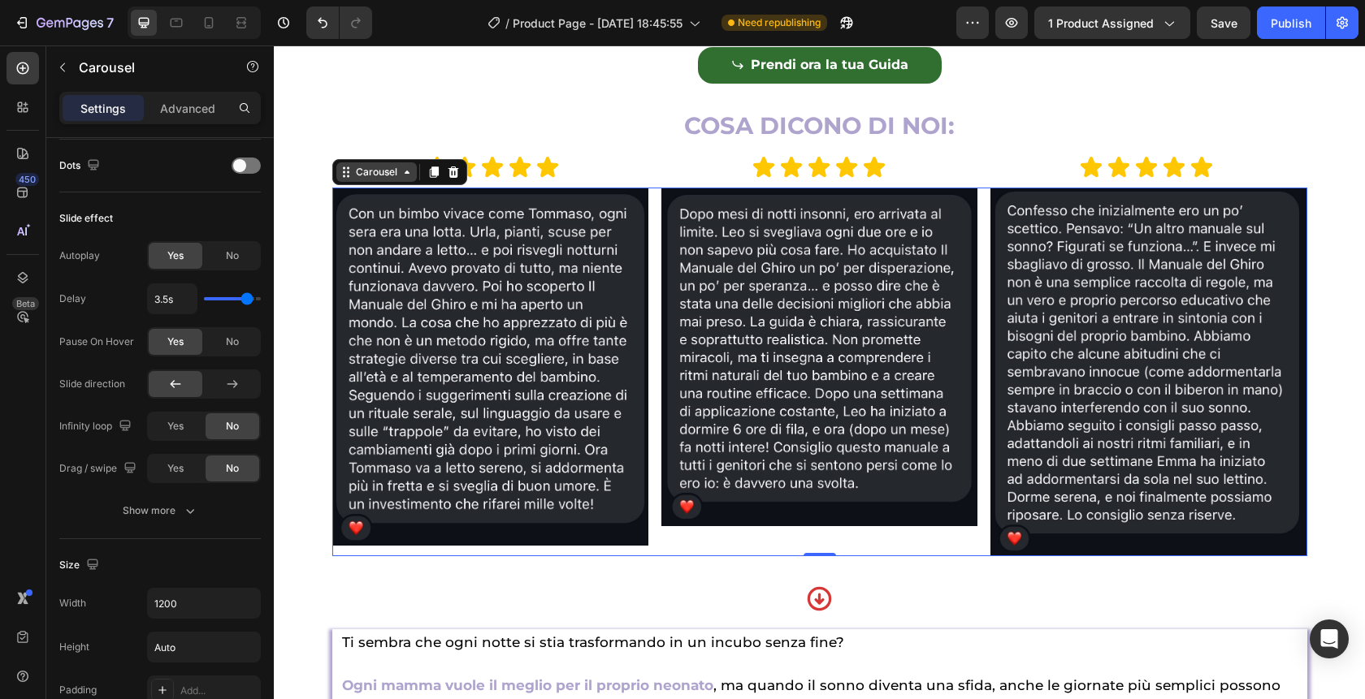
click at [375, 180] on div "Carousel" at bounding box center [377, 172] width 48 height 15
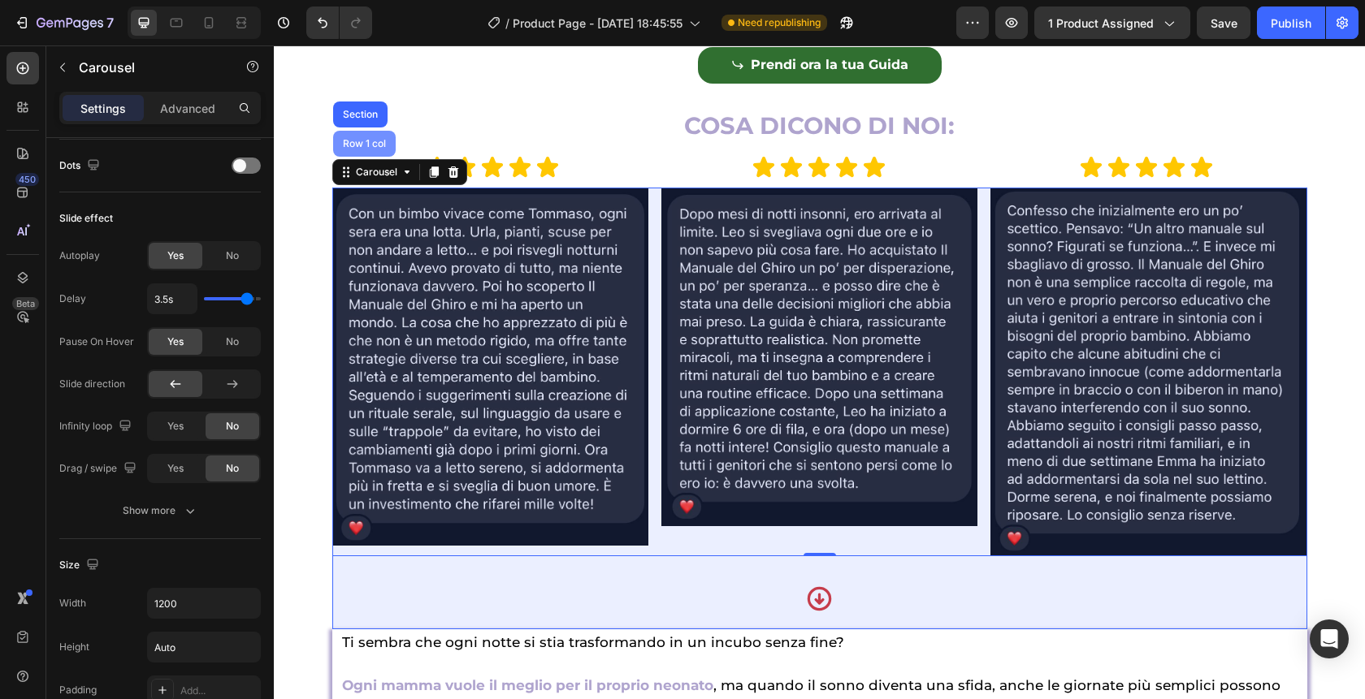
click at [368, 149] on div "Row 1 col" at bounding box center [365, 144] width 50 height 10
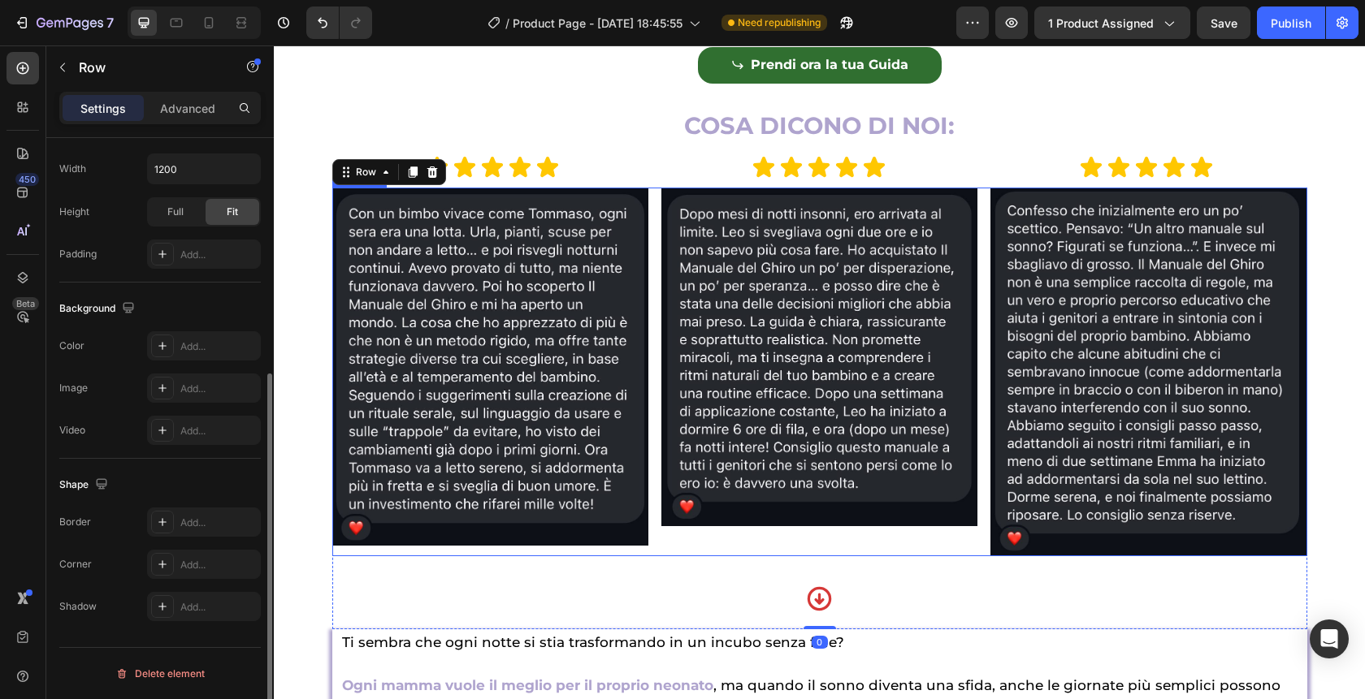
scroll to position [0, 0]
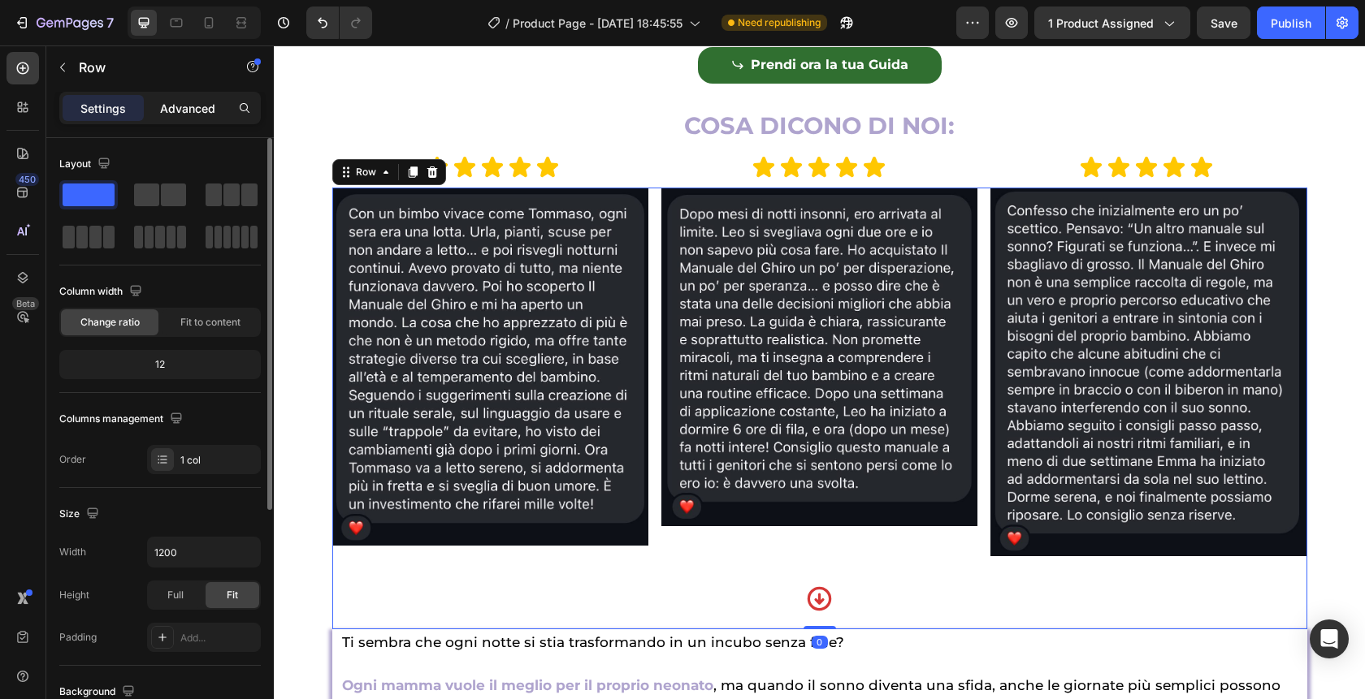
click at [195, 106] on p "Advanced" at bounding box center [187, 108] width 55 height 17
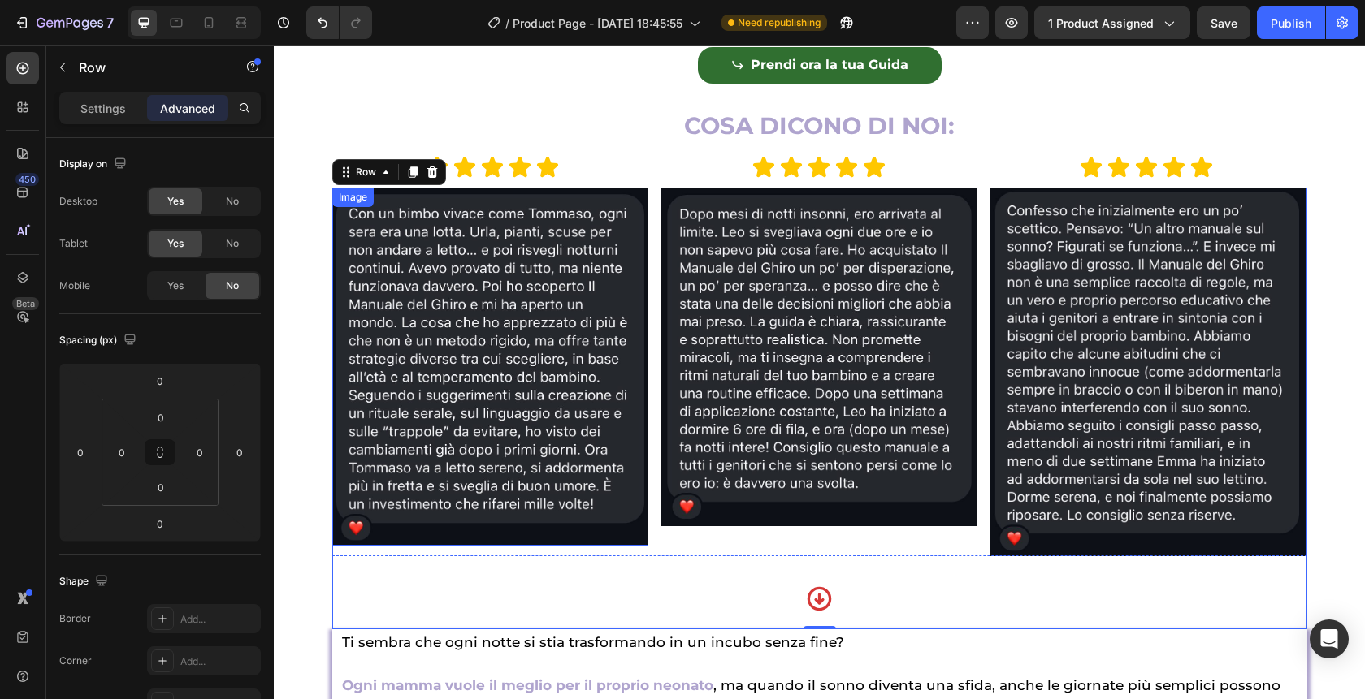
click at [354, 205] on div "Image" at bounding box center [352, 197] width 35 height 15
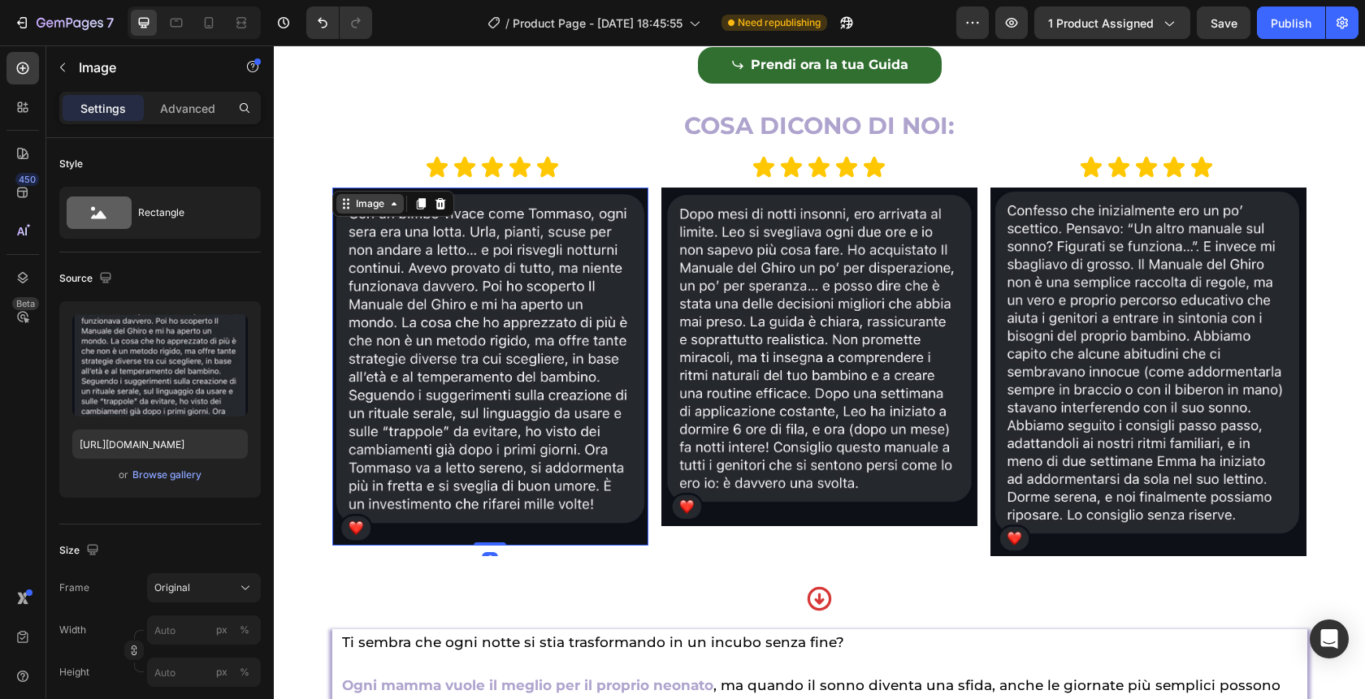
click at [354, 211] on div "Image" at bounding box center [370, 204] width 35 height 15
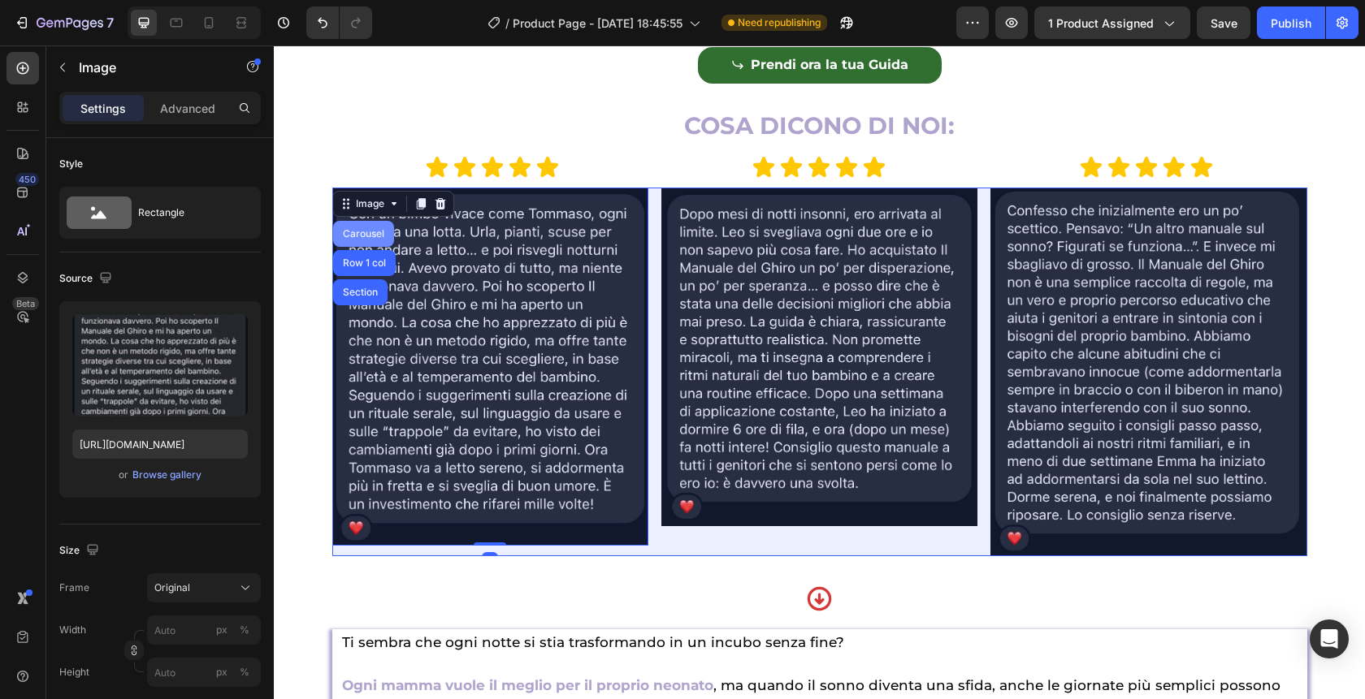
click at [356, 239] on div "Carousel" at bounding box center [364, 234] width 48 height 10
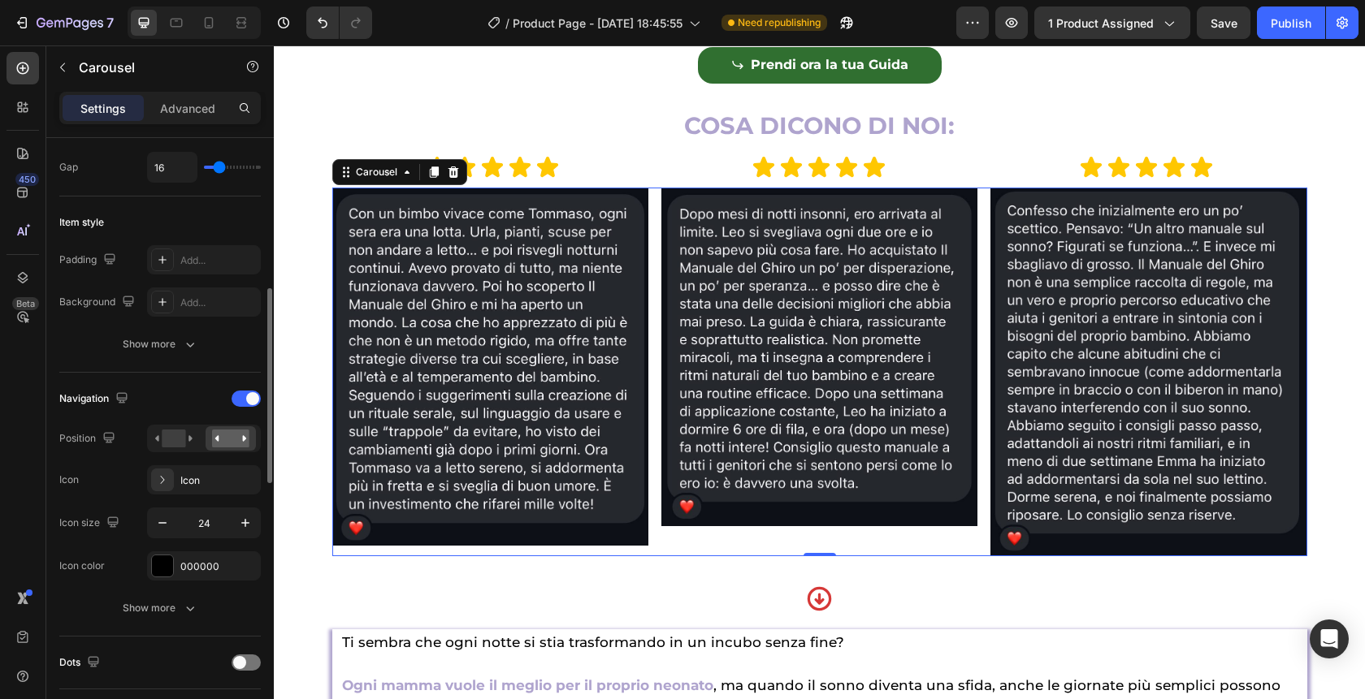
scroll to position [368, 0]
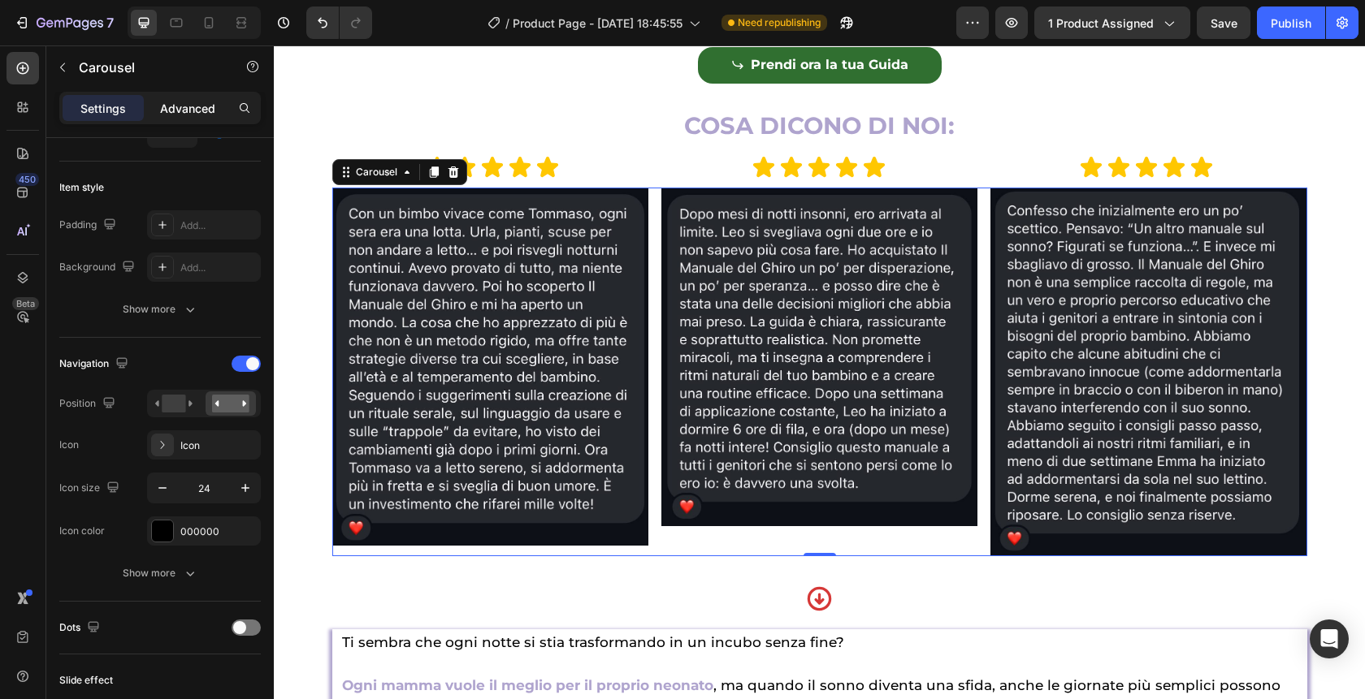
click at [189, 98] on div "Advanced" at bounding box center [187, 108] width 81 height 26
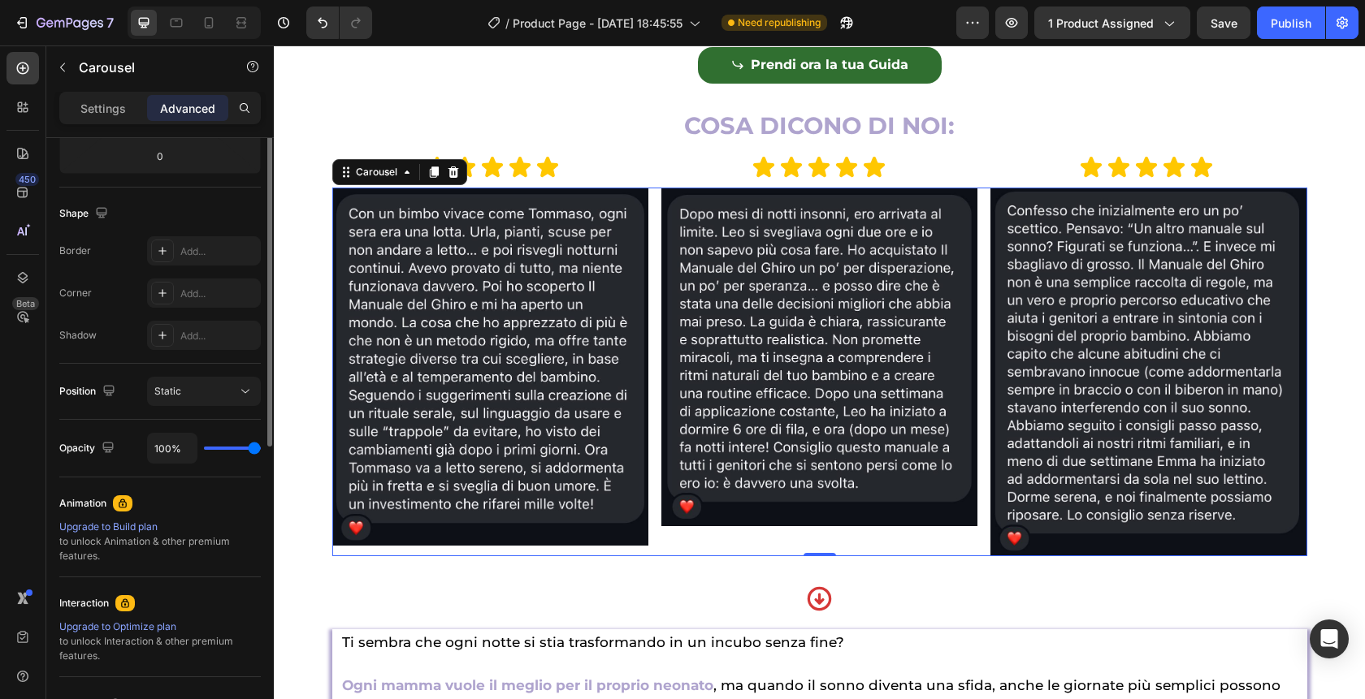
scroll to position [0, 0]
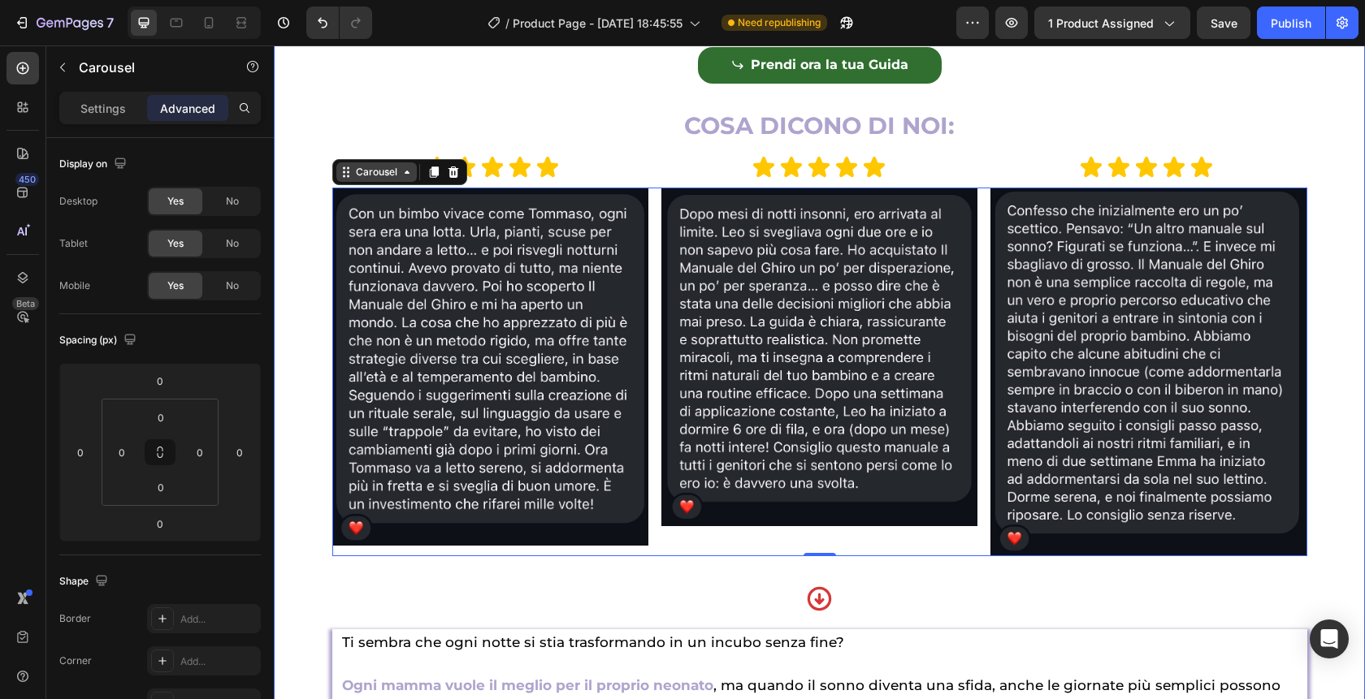
click at [370, 180] on div "Carousel" at bounding box center [377, 172] width 48 height 15
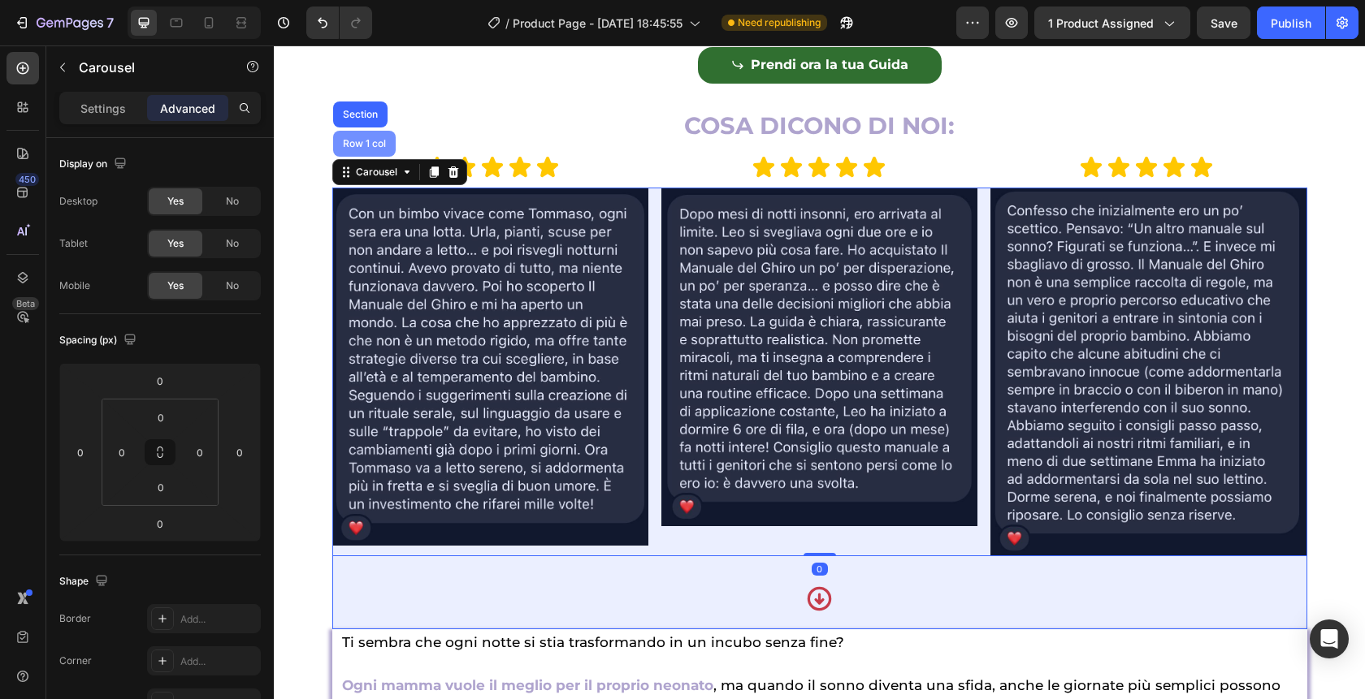
click at [365, 149] on div "Row 1 col" at bounding box center [365, 144] width 50 height 10
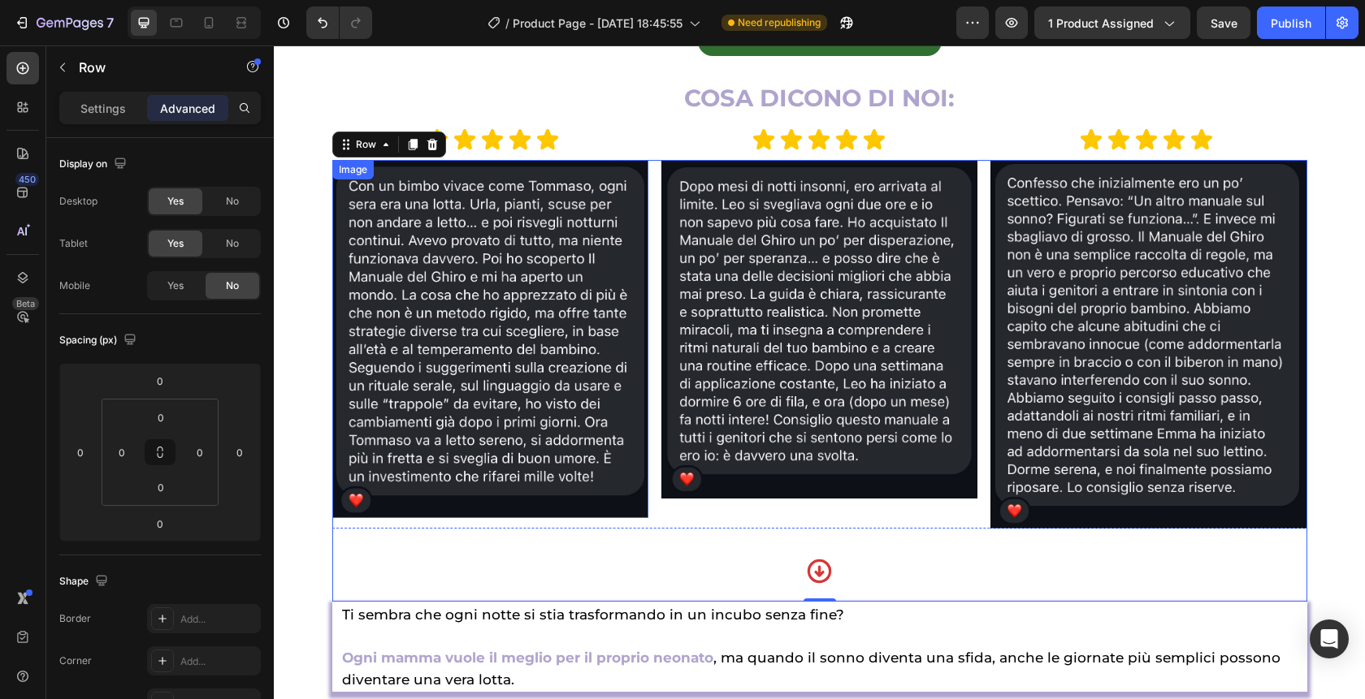
scroll to position [1356, 0]
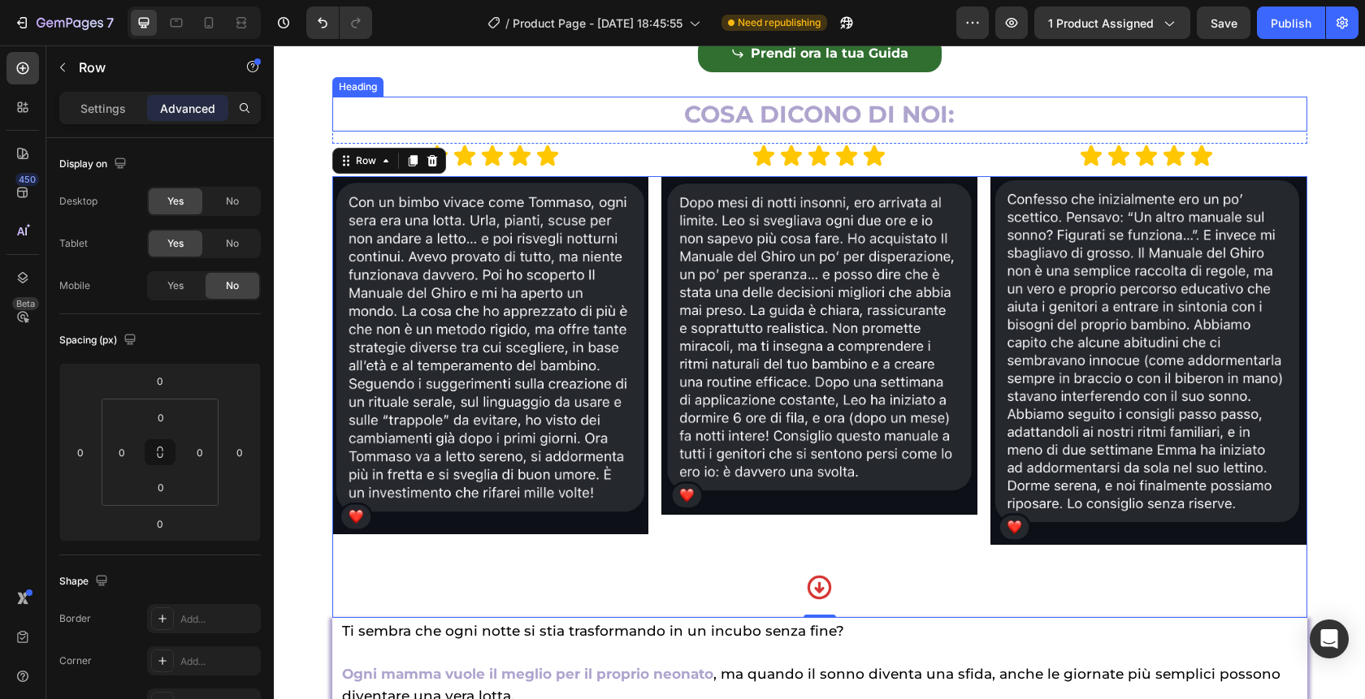
click at [487, 130] on p "⁠⁠⁠⁠⁠⁠⁠ COSA DICONO DI NOI:" at bounding box center [820, 114] width 972 height 32
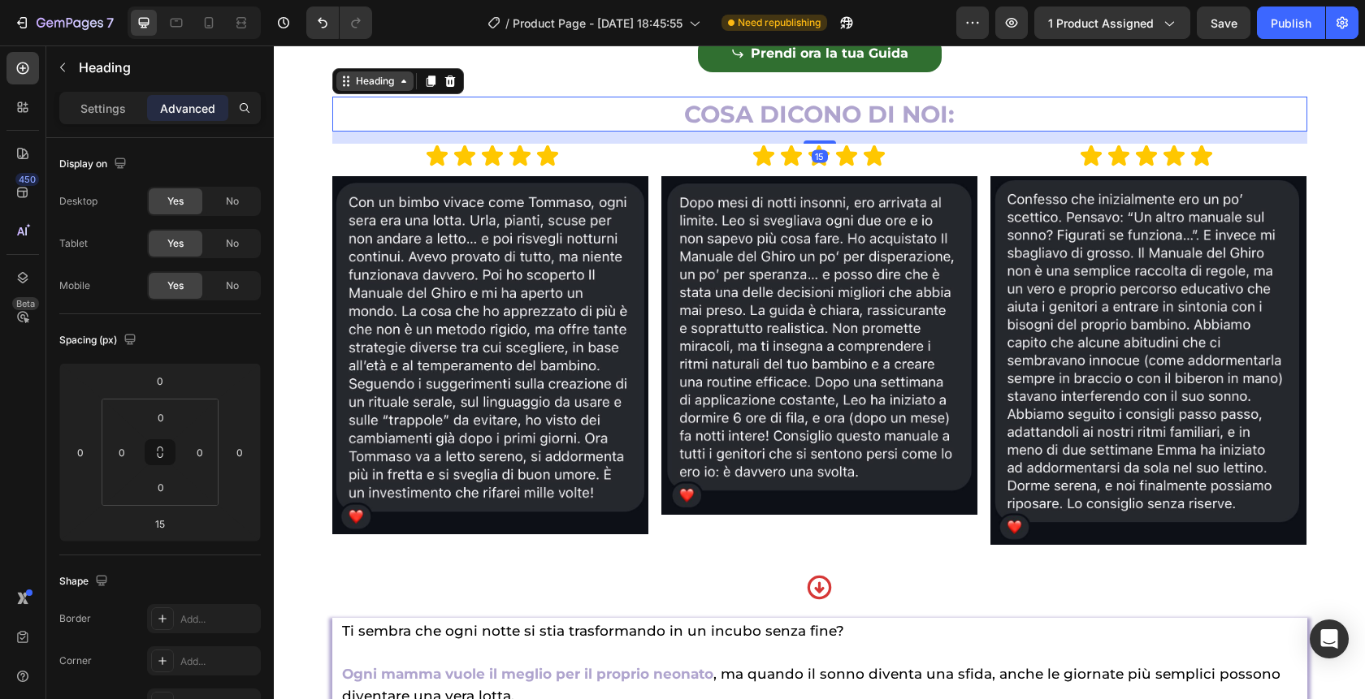
click at [369, 89] on div "Heading" at bounding box center [375, 81] width 45 height 15
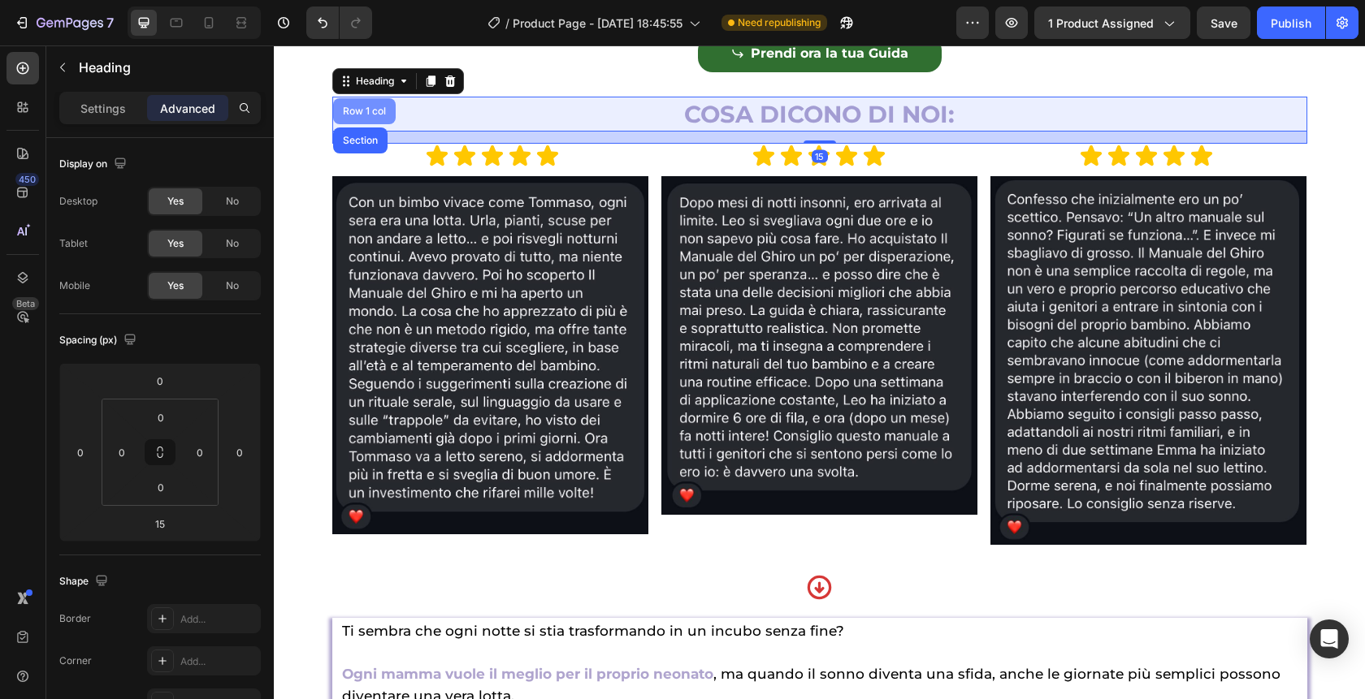
click at [364, 116] on div "Row 1 col" at bounding box center [365, 111] width 50 height 10
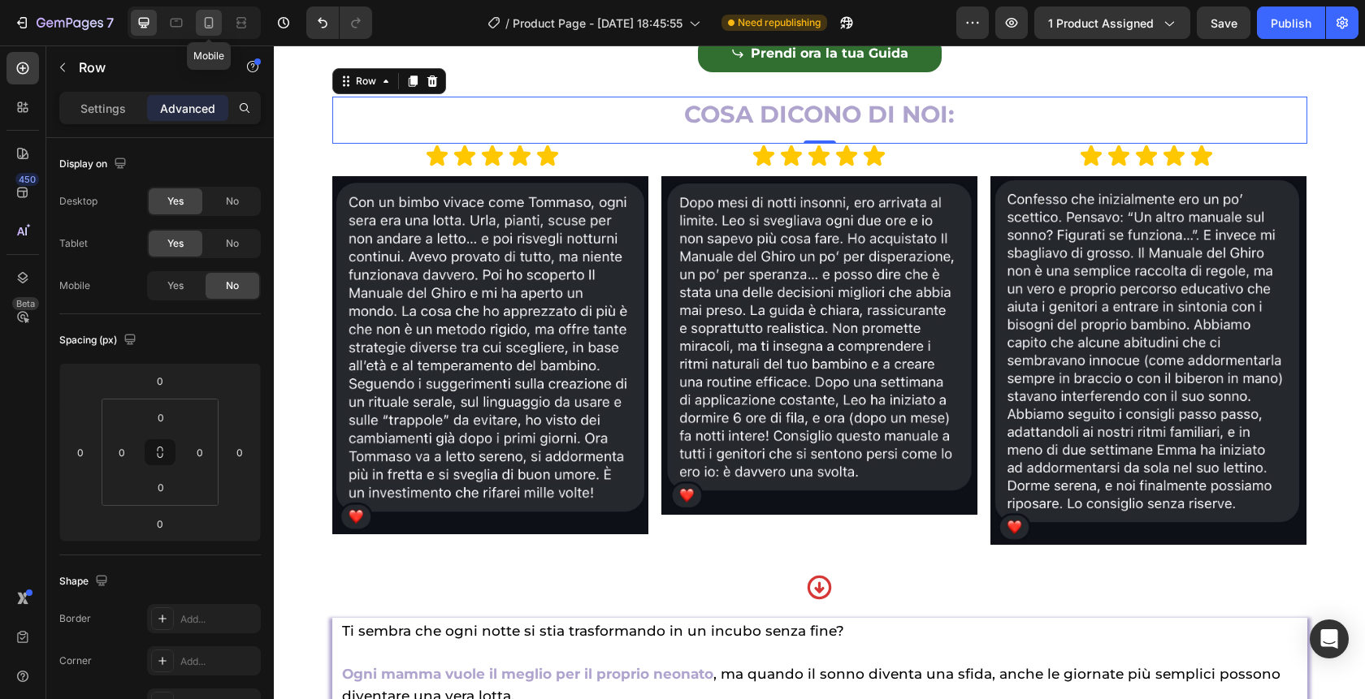
click at [201, 24] on icon at bounding box center [209, 23] width 16 height 16
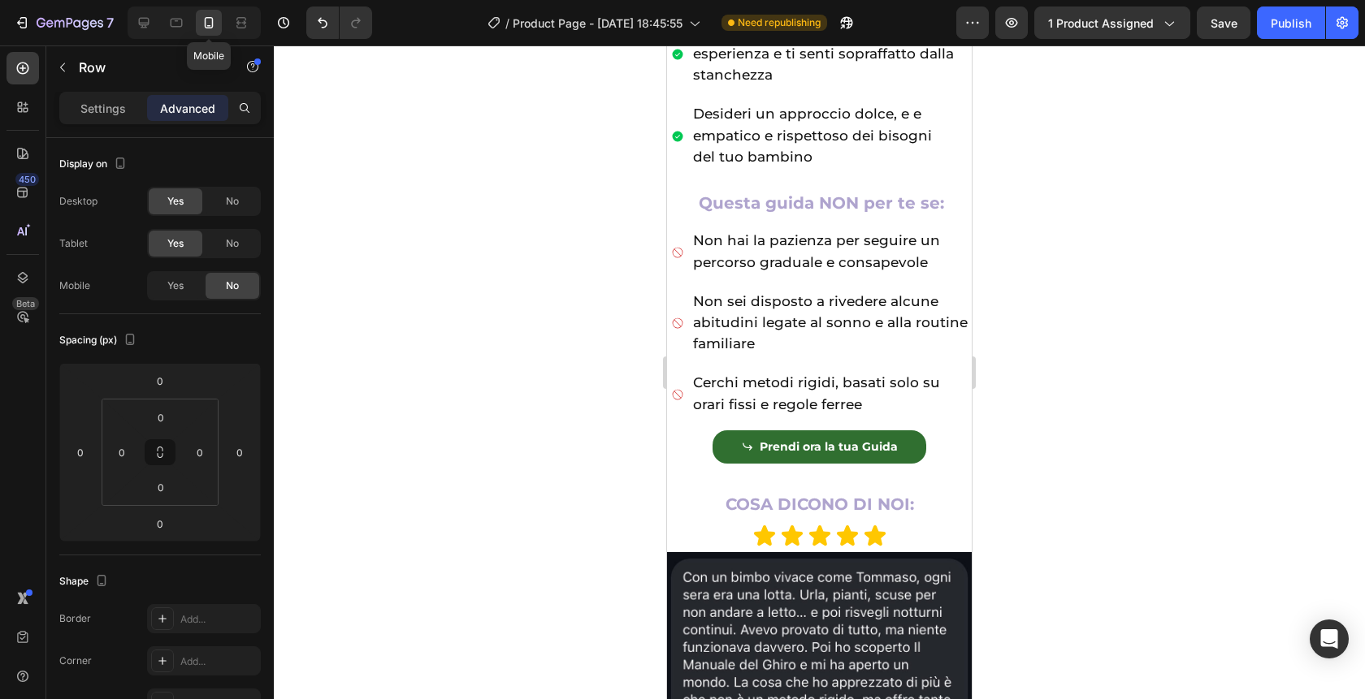
scroll to position [1125, 0]
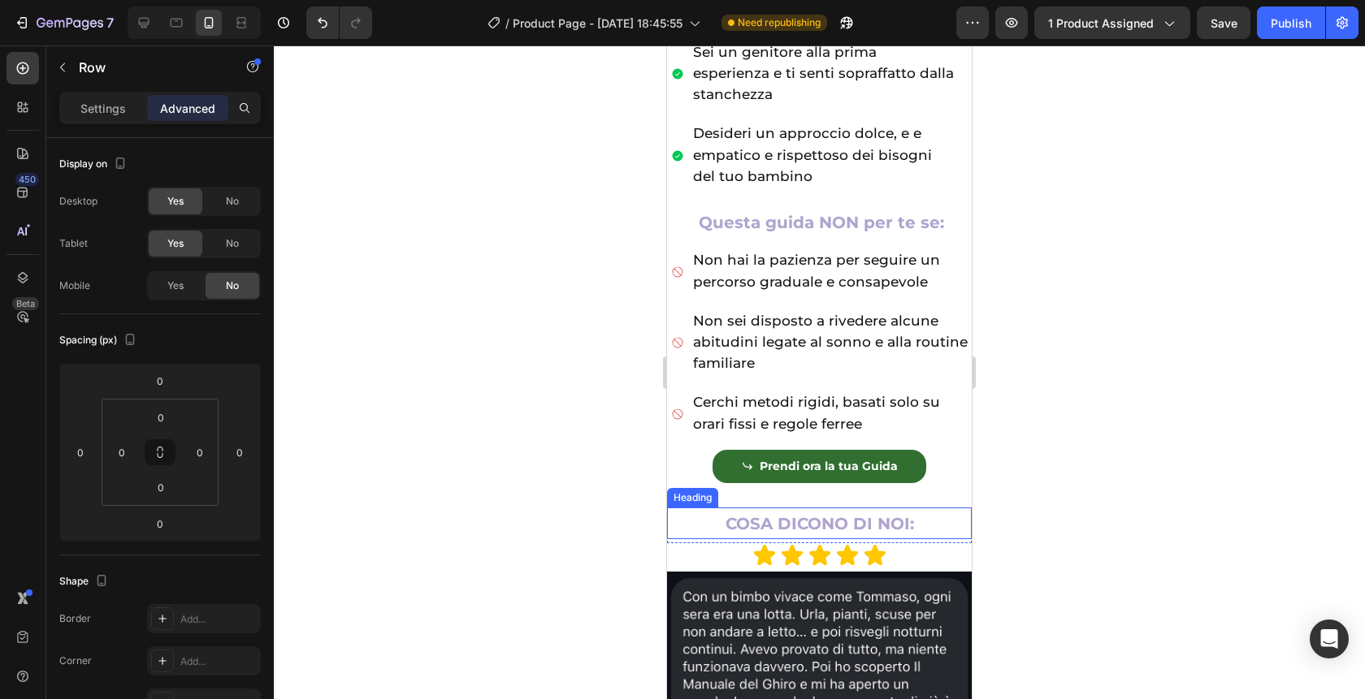
click at [838, 525] on span "COSA DICONO DI NOI:" at bounding box center [819, 523] width 188 height 19
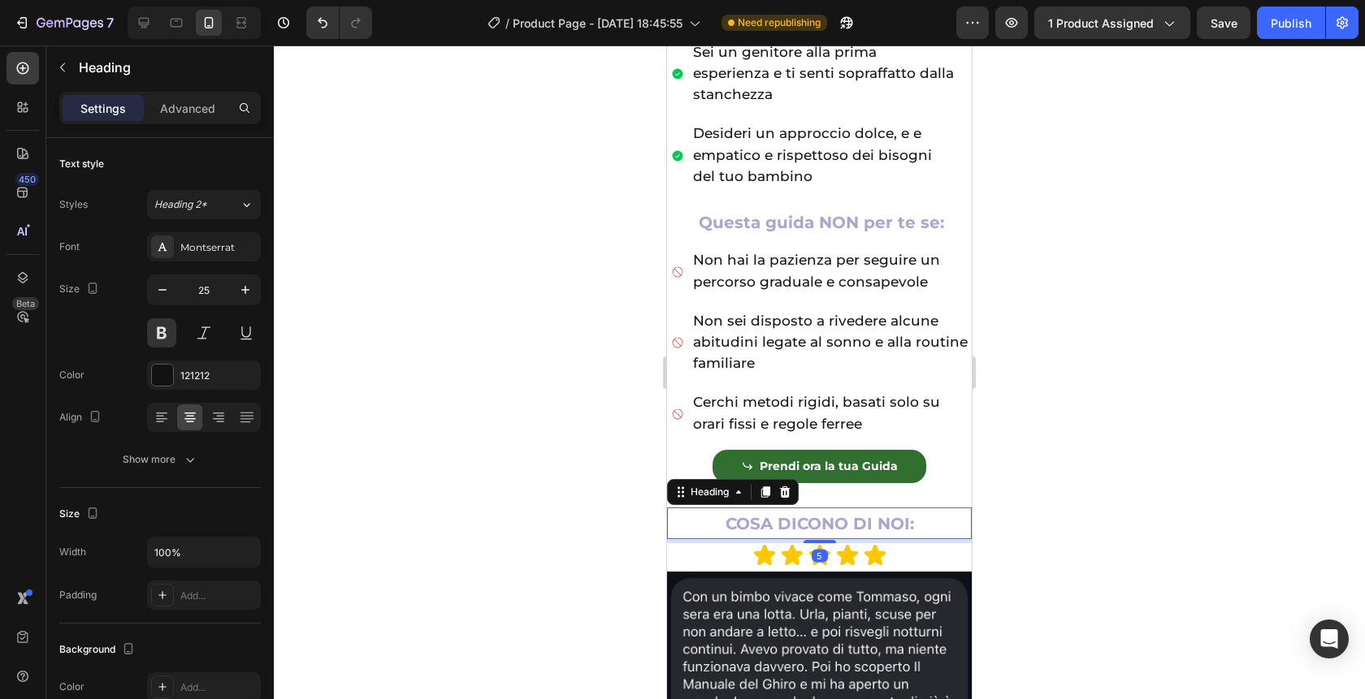
click at [921, 521] on h2 "COSA DICONO DI NOI:" at bounding box center [819, 524] width 305 height 32
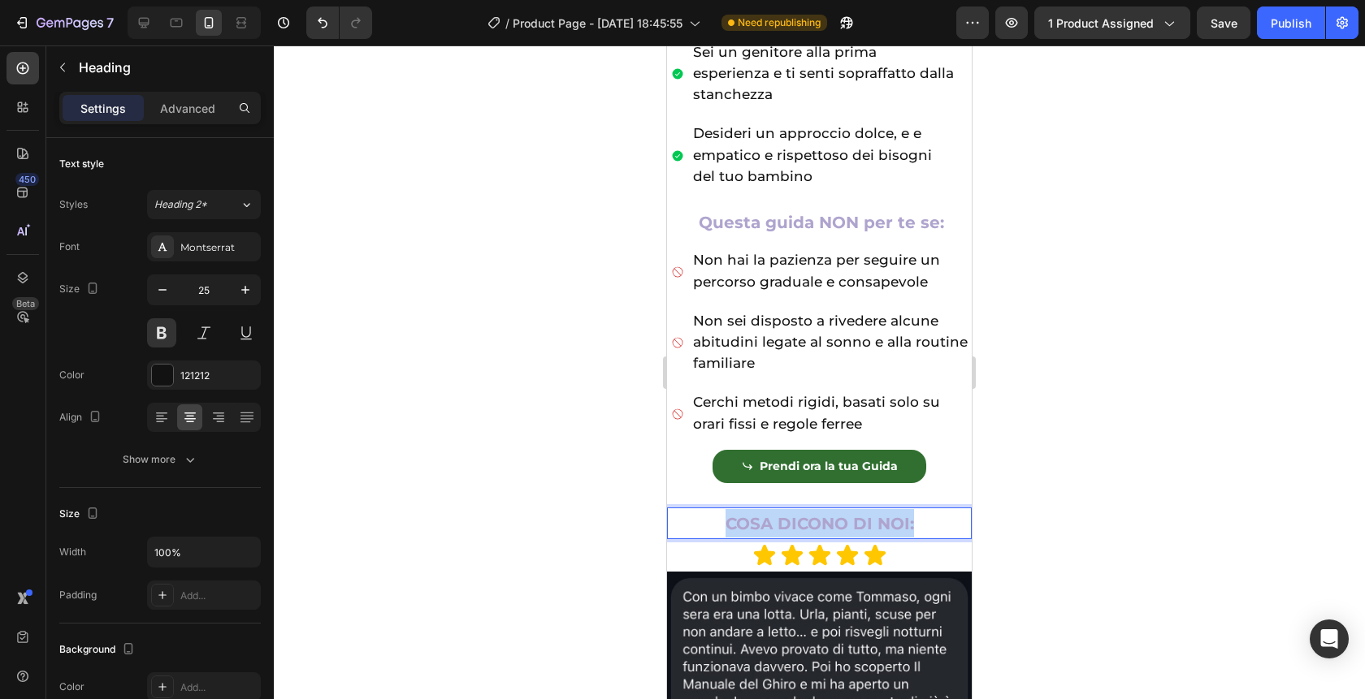
drag, startPoint x: 921, startPoint y: 521, endPoint x: 694, endPoint y: 522, distance: 227.4
click at [694, 522] on p "COSA DICONO DI NOI:" at bounding box center [819, 523] width 301 height 28
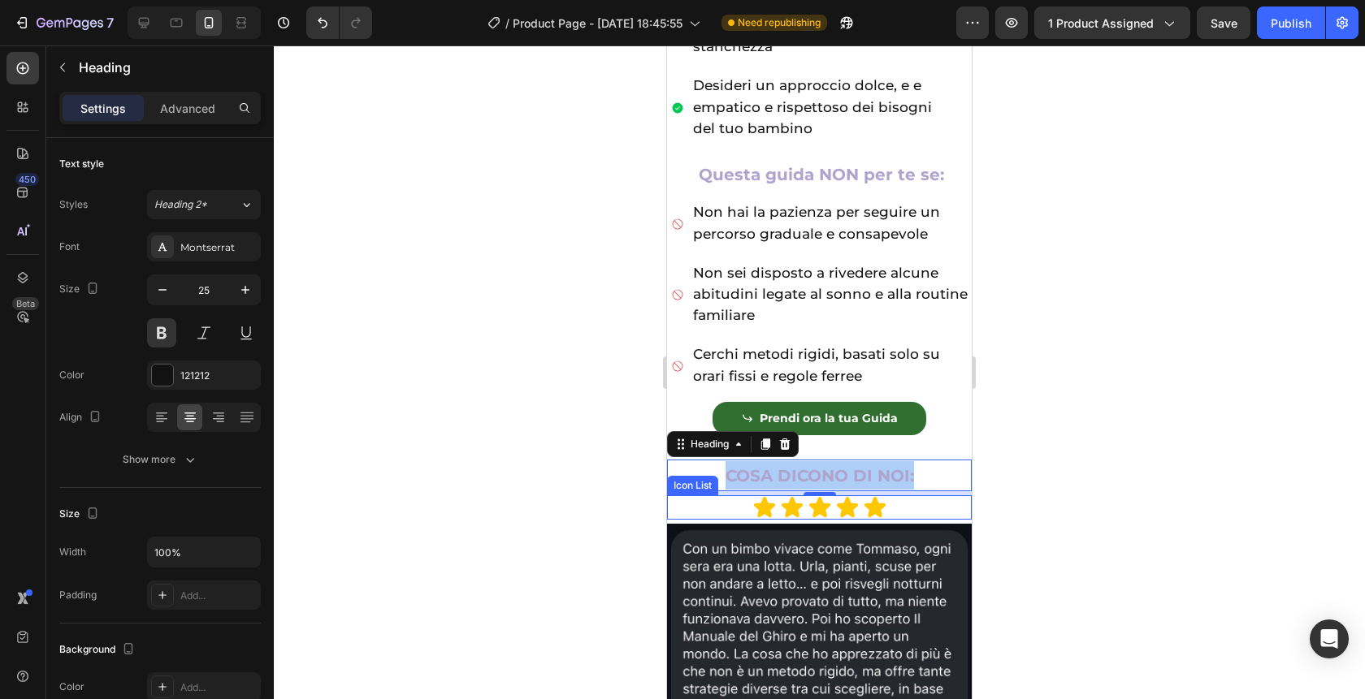
scroll to position [1171, 0]
click at [905, 507] on div "Icon Icon Icon Icon Icon" at bounding box center [819, 509] width 305 height 24
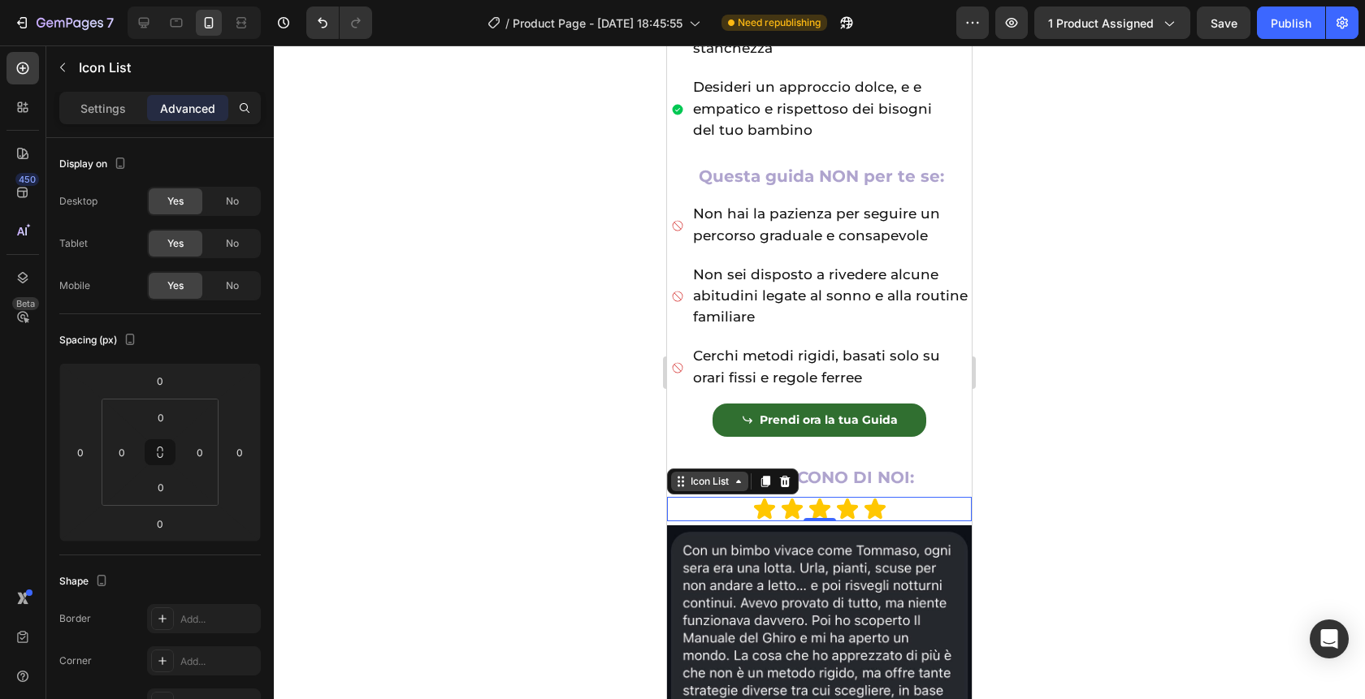
click at [691, 474] on div "Icon List" at bounding box center [709, 481] width 45 height 15
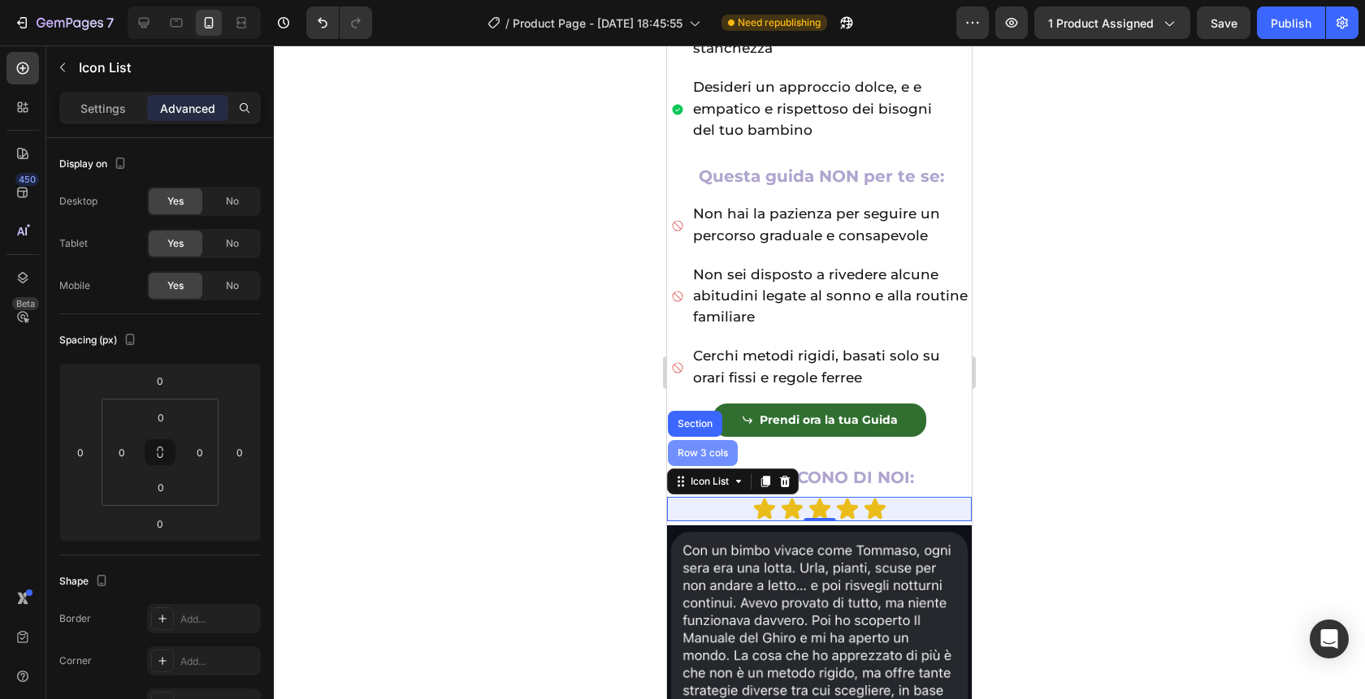
click at [688, 460] on div "Row 3 cols" at bounding box center [703, 453] width 70 height 26
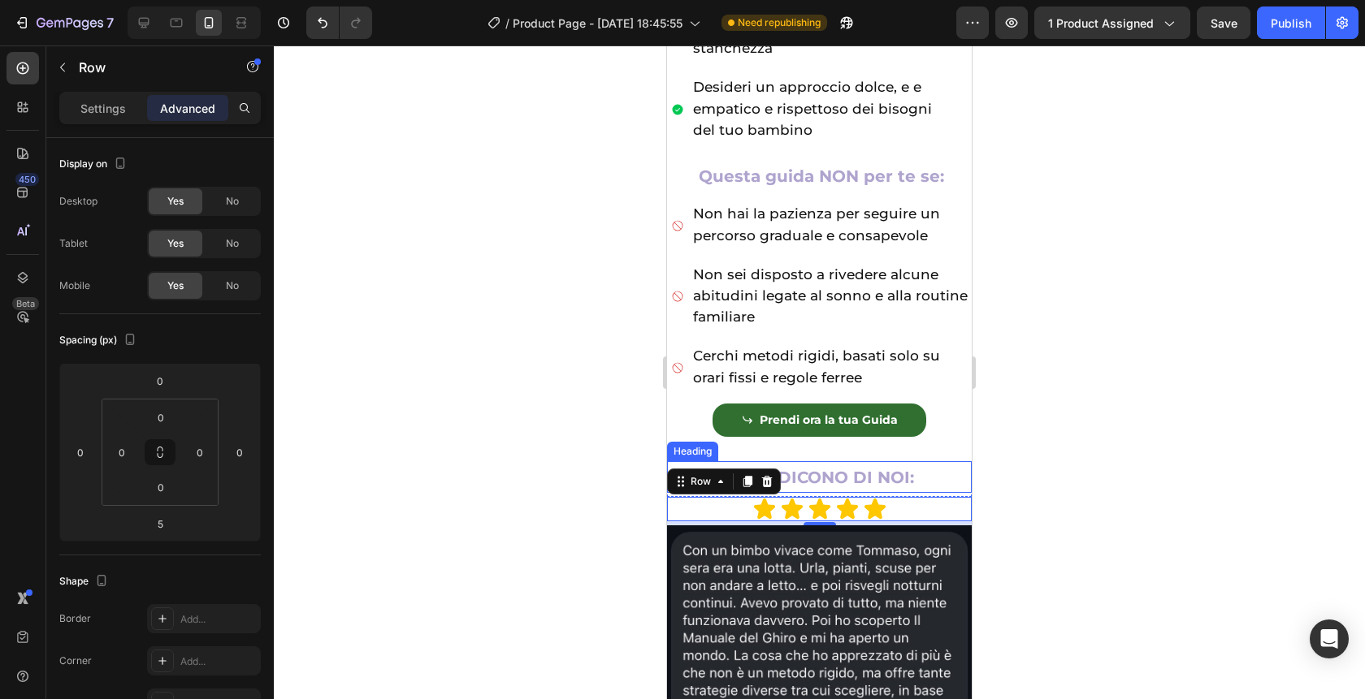
click at [899, 478] on span "COSA DICONO DI NOI:" at bounding box center [819, 477] width 188 height 19
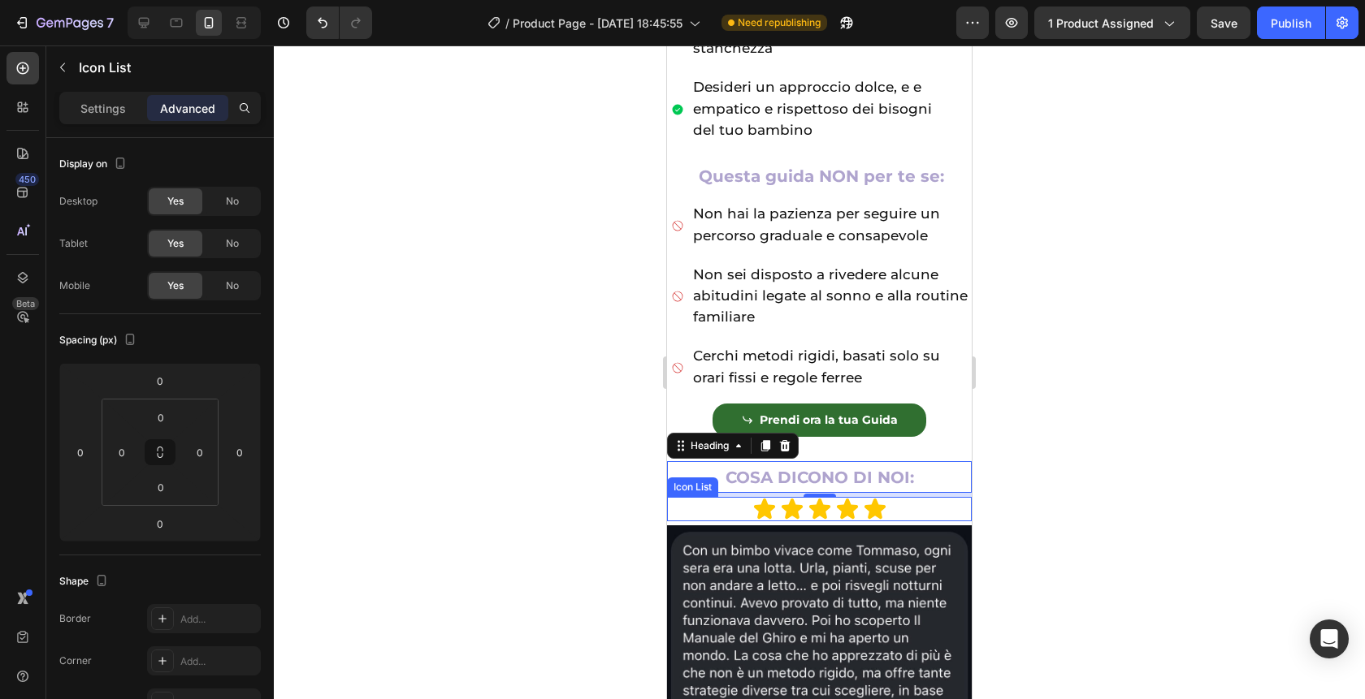
click at [898, 509] on div "Icon Icon Icon Icon Icon" at bounding box center [819, 509] width 305 height 24
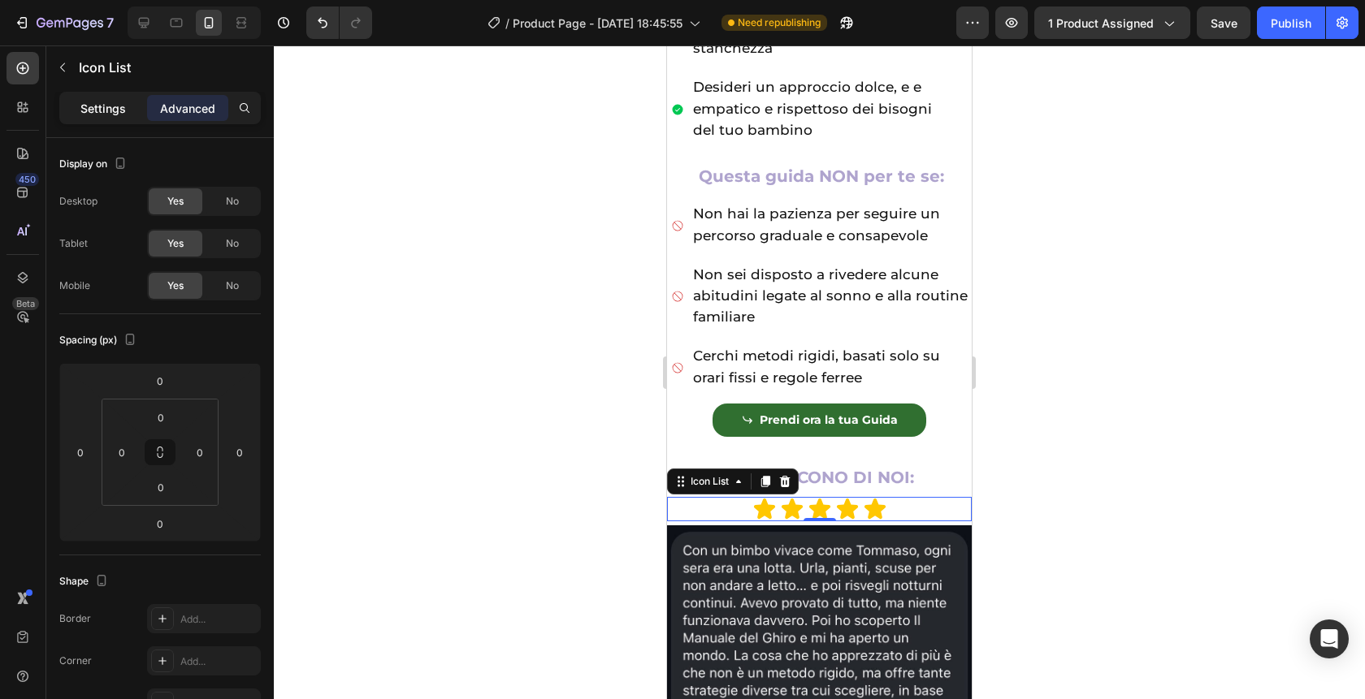
click at [102, 102] on p "Settings" at bounding box center [102, 108] width 45 height 17
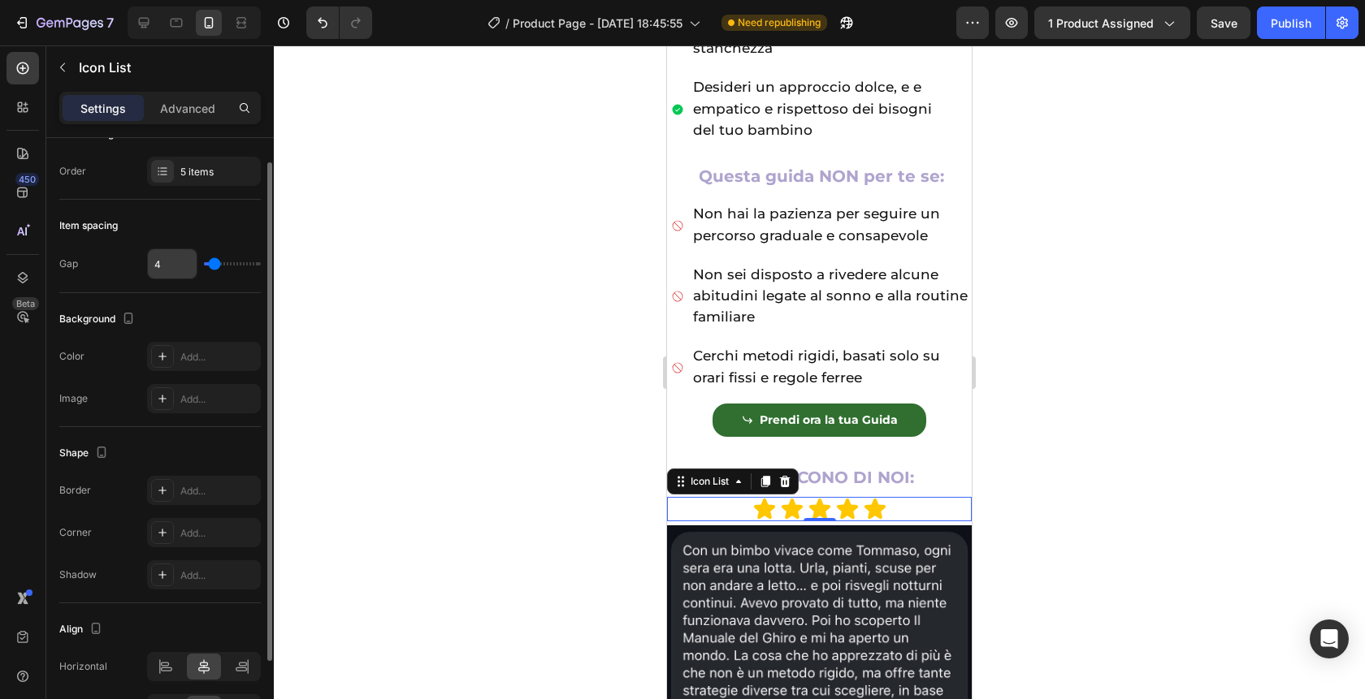
scroll to position [0, 0]
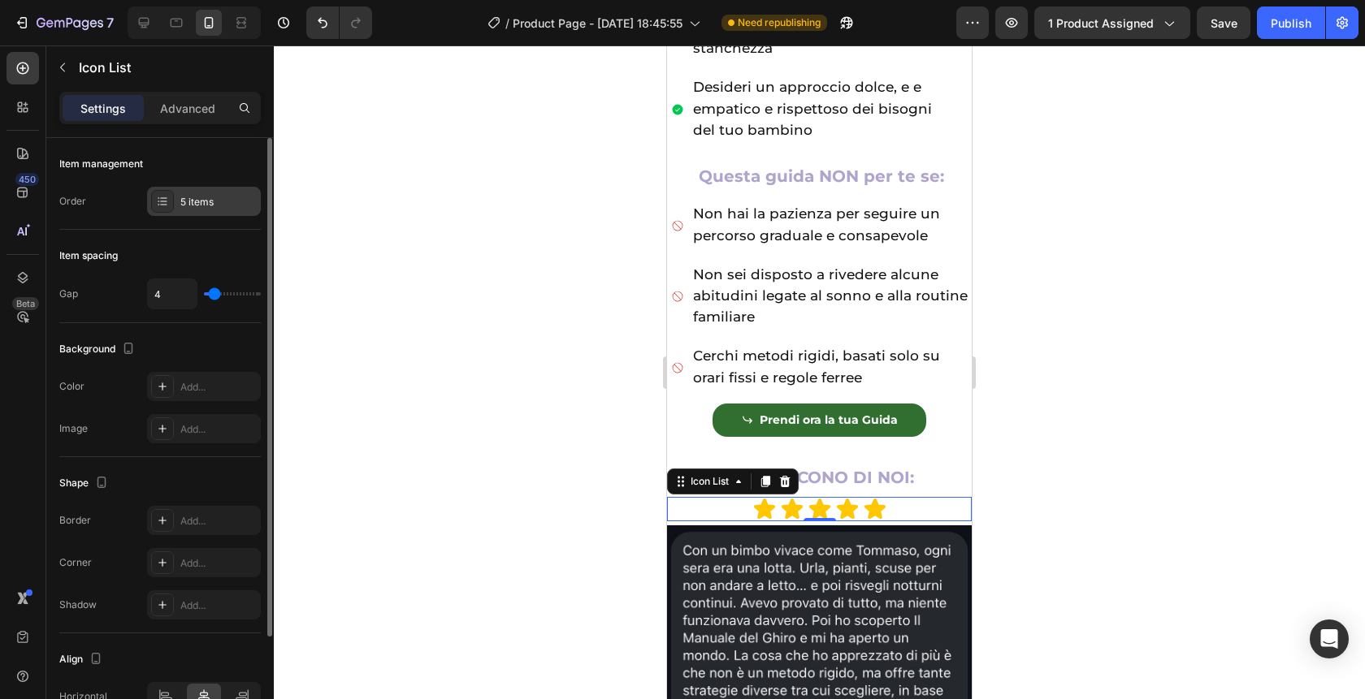
click at [201, 213] on div "5 items" at bounding box center [204, 201] width 114 height 29
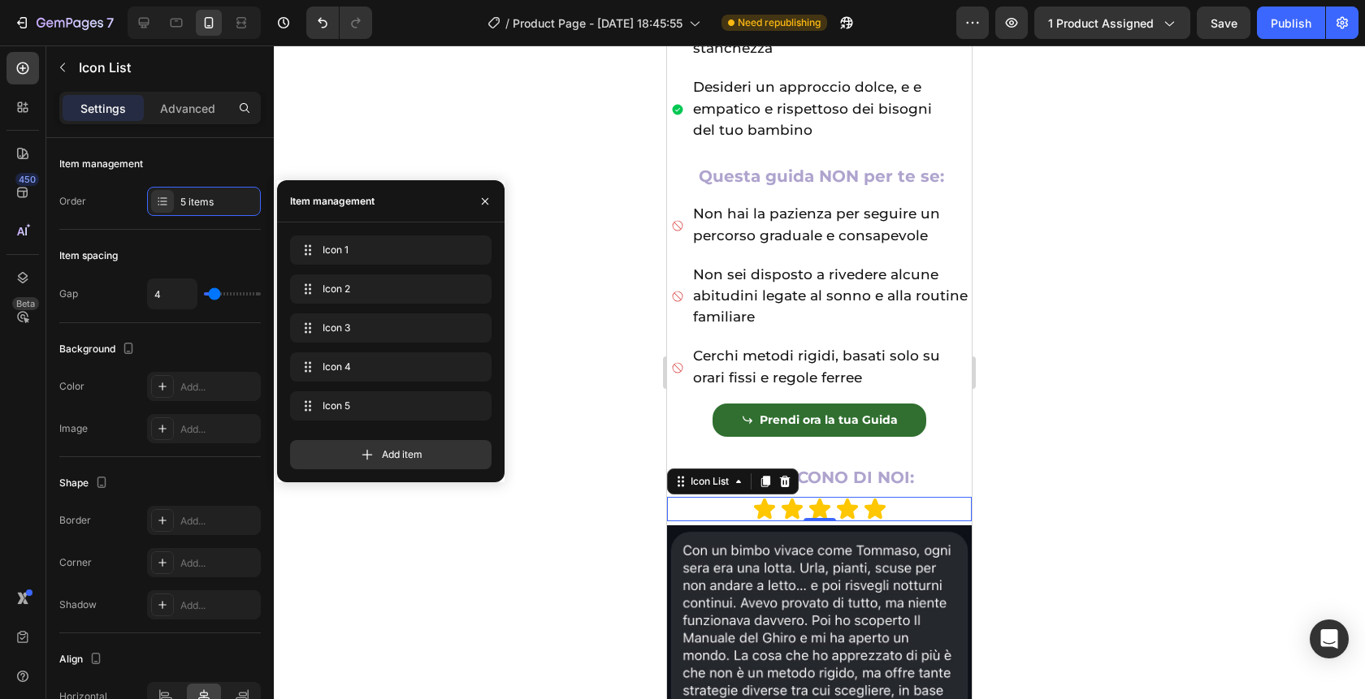
click at [904, 505] on div "Icon Icon Icon Icon Icon" at bounding box center [819, 509] width 305 height 24
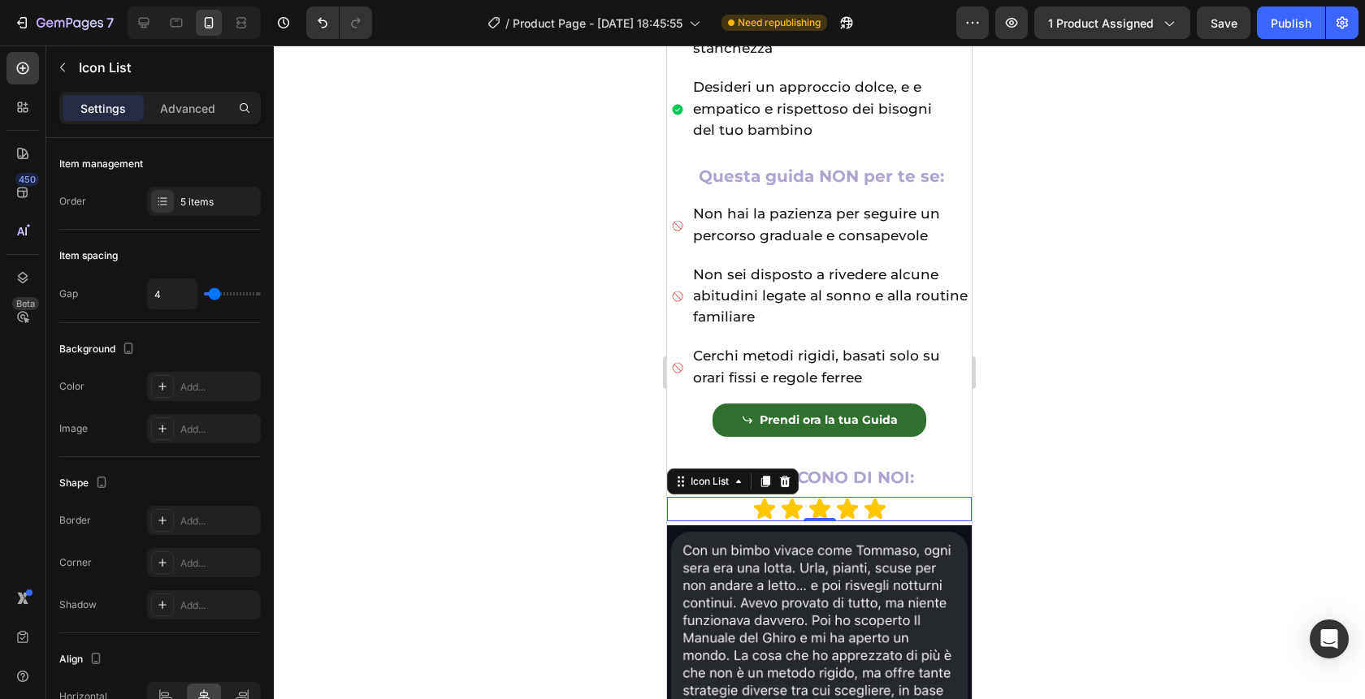
click at [181, 123] on div "Settings Advanced" at bounding box center [159, 108] width 201 height 32
click at [189, 92] on div "Settings Advanced" at bounding box center [159, 108] width 201 height 32
click at [189, 93] on div "Settings Advanced" at bounding box center [159, 108] width 201 height 32
click at [189, 101] on p "Advanced" at bounding box center [187, 108] width 55 height 17
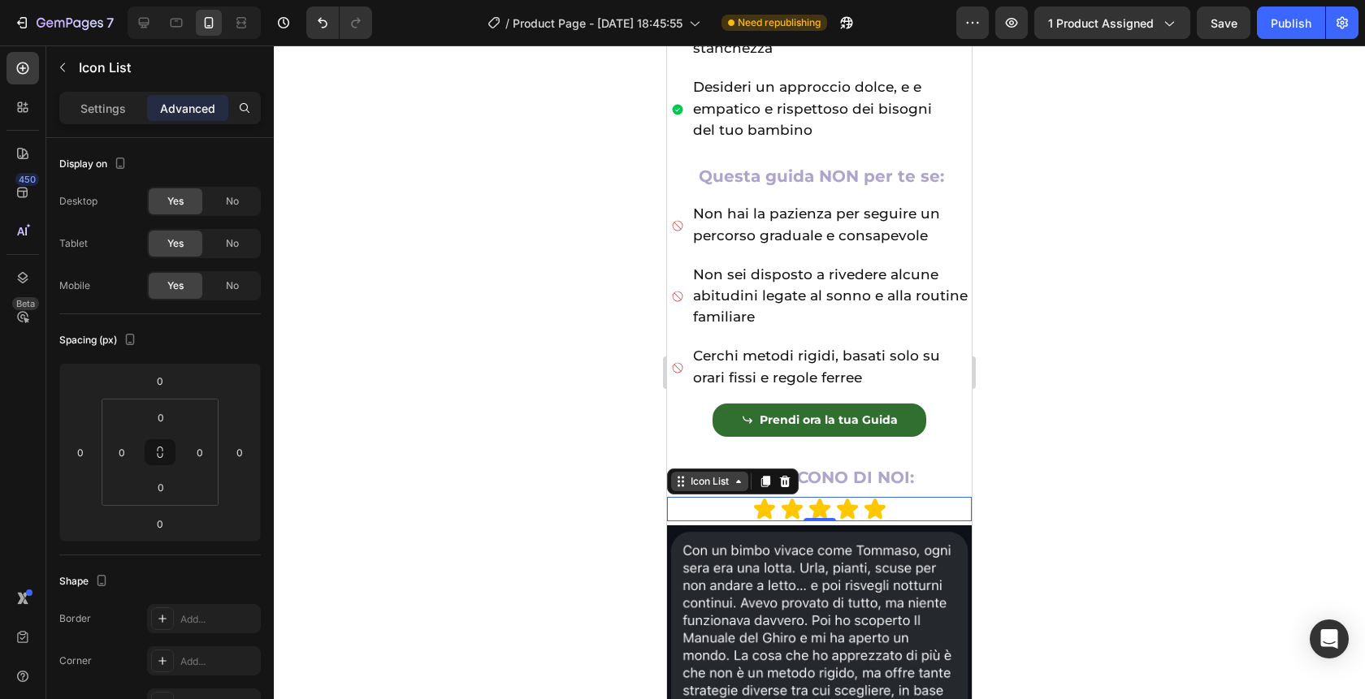
click at [710, 491] on div "Icon List" at bounding box center [709, 481] width 77 height 19
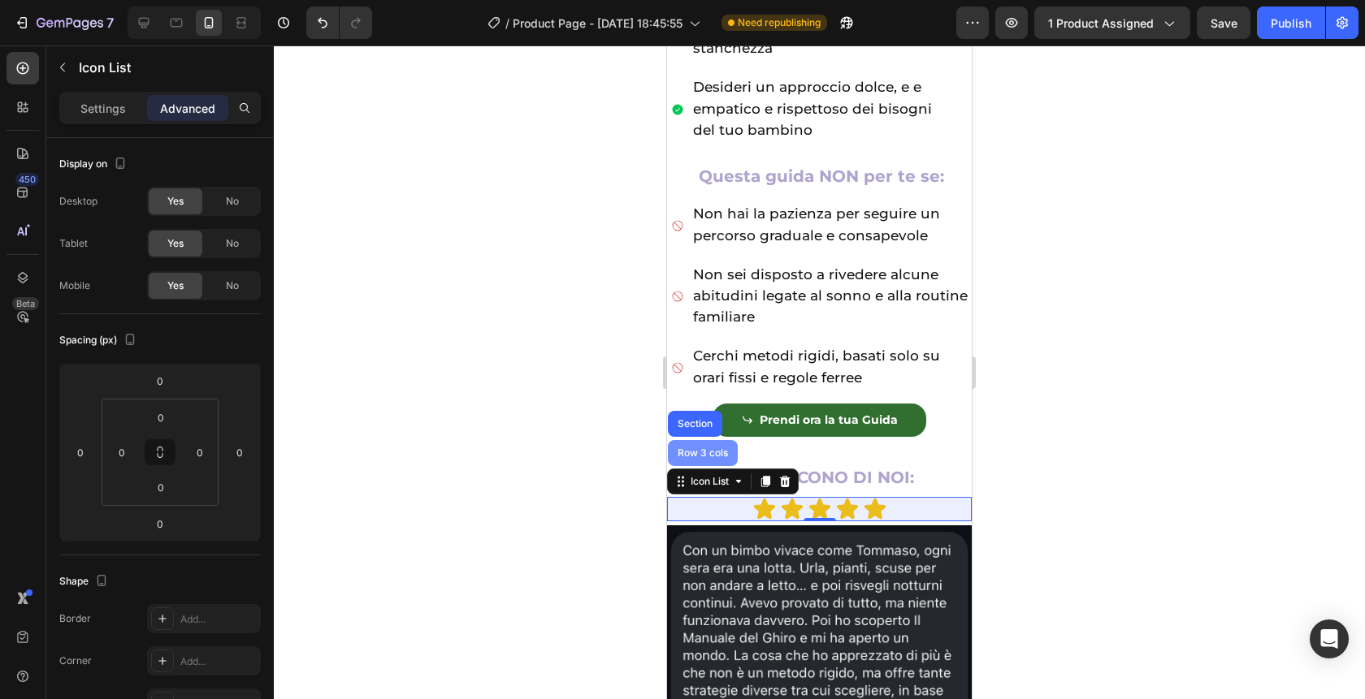
click at [704, 456] on div "Row 3 cols" at bounding box center [702, 453] width 57 height 10
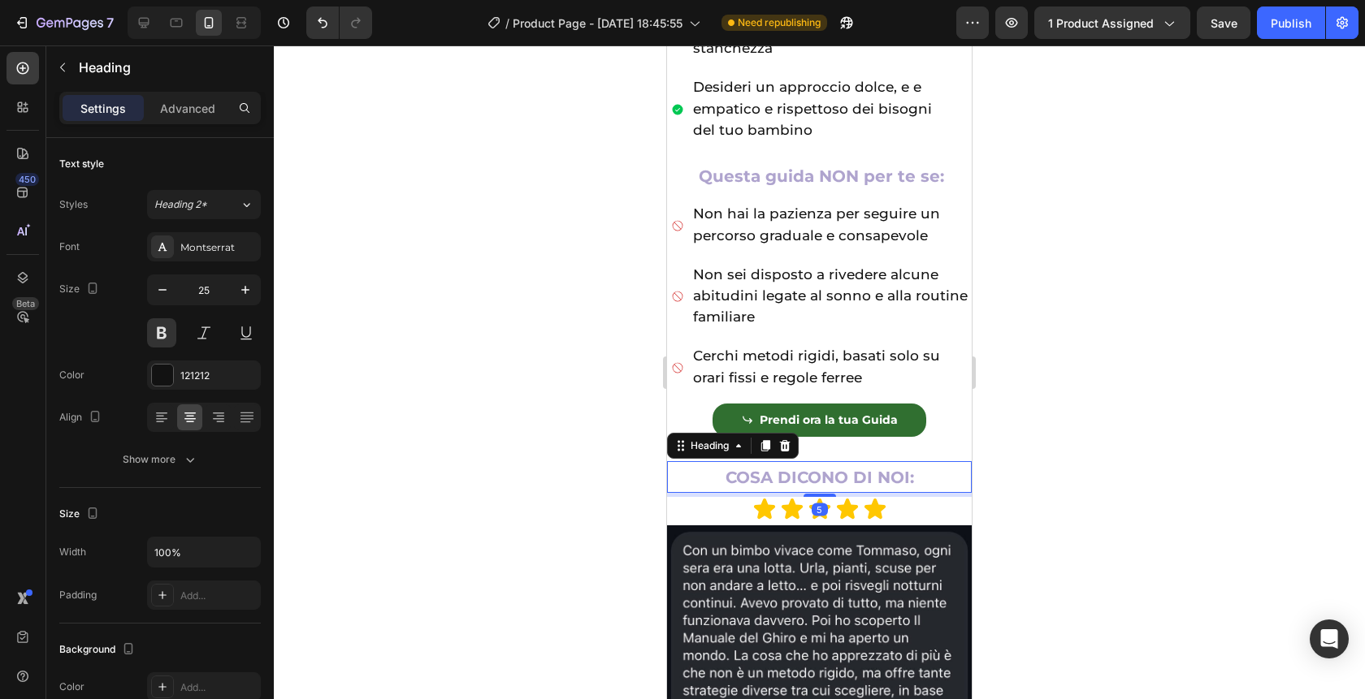
click at [925, 478] on p "⁠⁠⁠⁠⁠⁠⁠ COSA DICONO DI NOI:" at bounding box center [819, 477] width 301 height 28
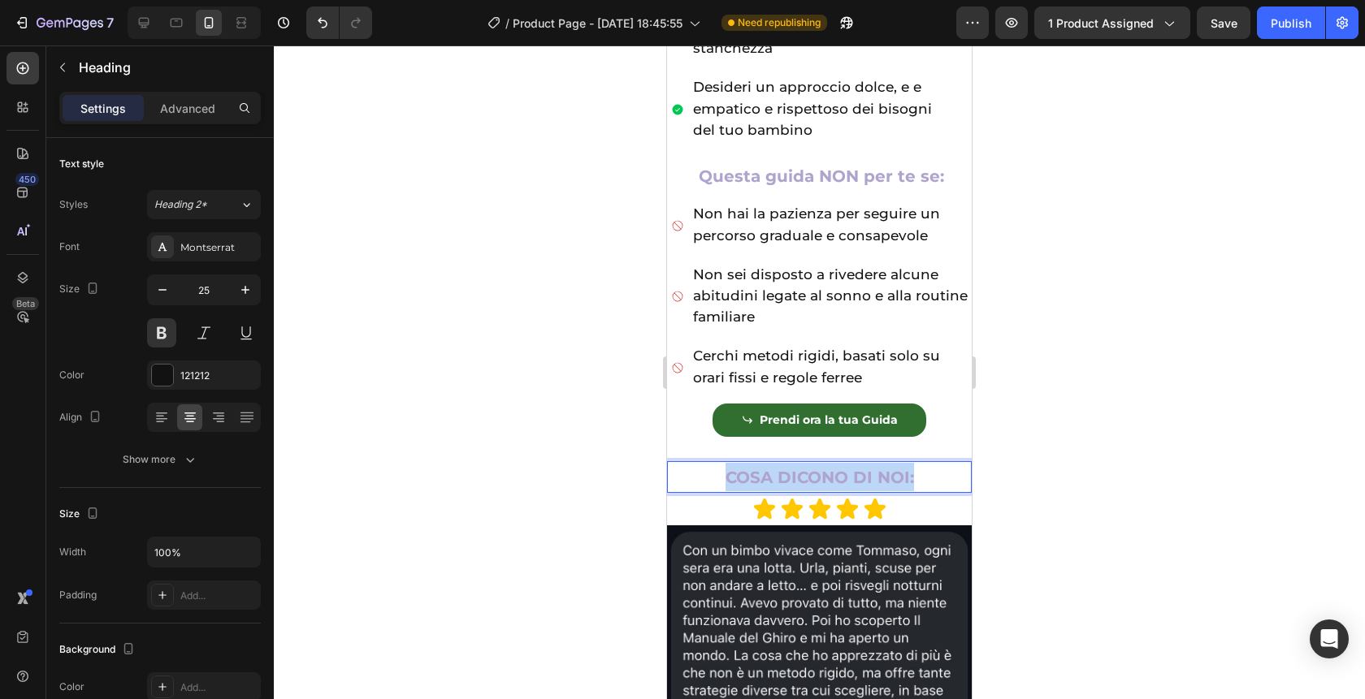
drag, startPoint x: 930, startPoint y: 487, endPoint x: 703, endPoint y: 483, distance: 226.7
click at [703, 483] on p "COSA DICONO DI NOI:" at bounding box center [819, 477] width 301 height 28
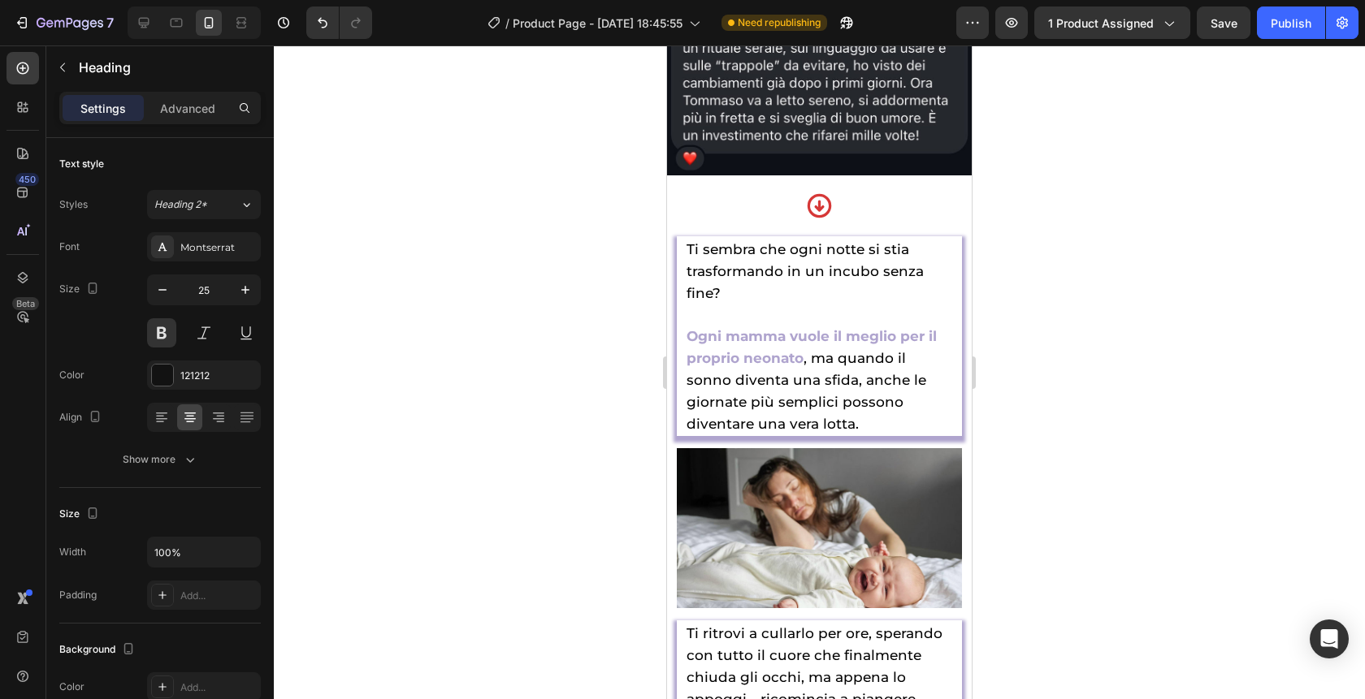
scroll to position [1867, 0]
click at [726, 168] on img at bounding box center [819, 1] width 305 height 345
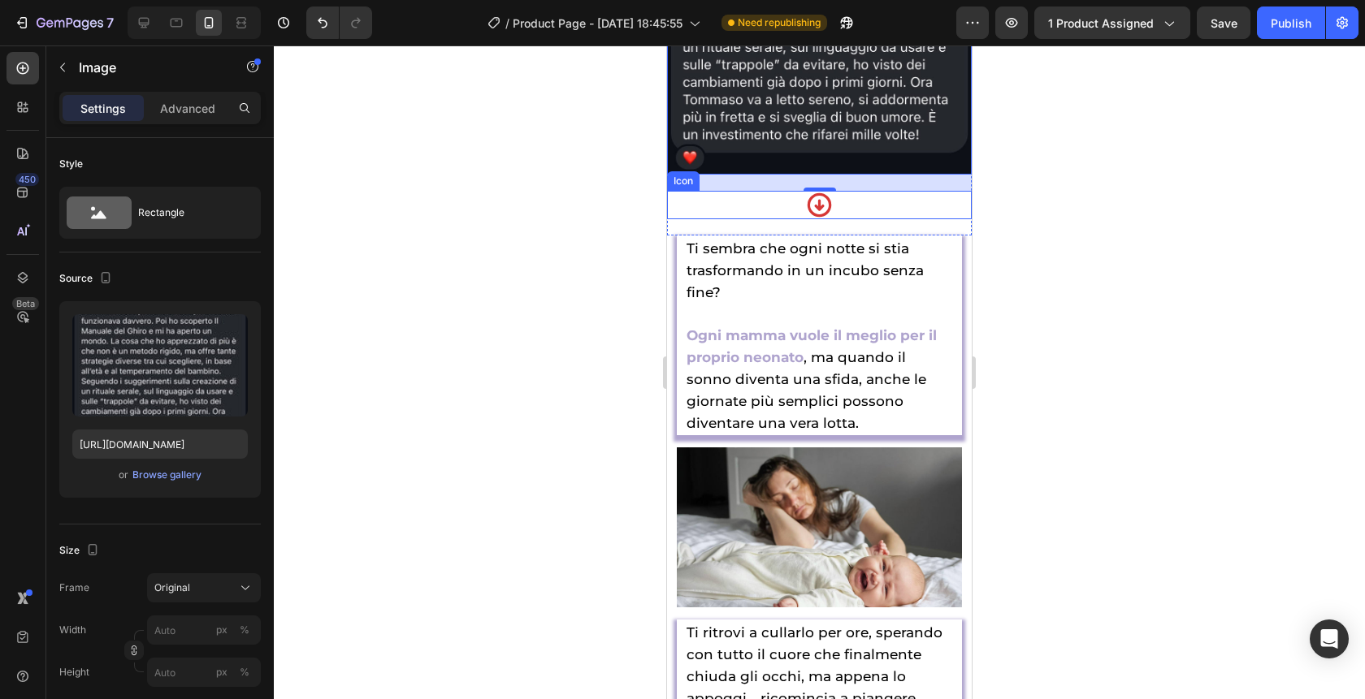
click at [727, 222] on div "Image 20 Icon" at bounding box center [819, 32] width 305 height 406
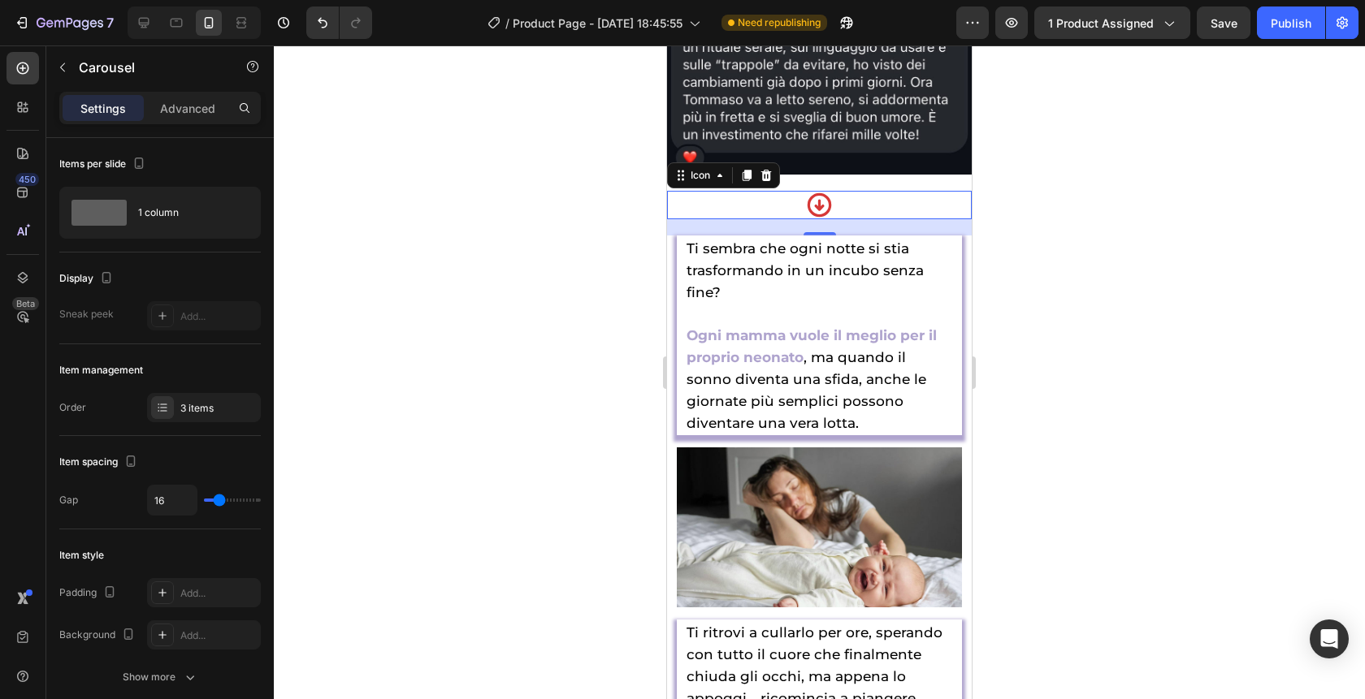
click at [716, 209] on div "Icon 20" at bounding box center [819, 205] width 305 height 28
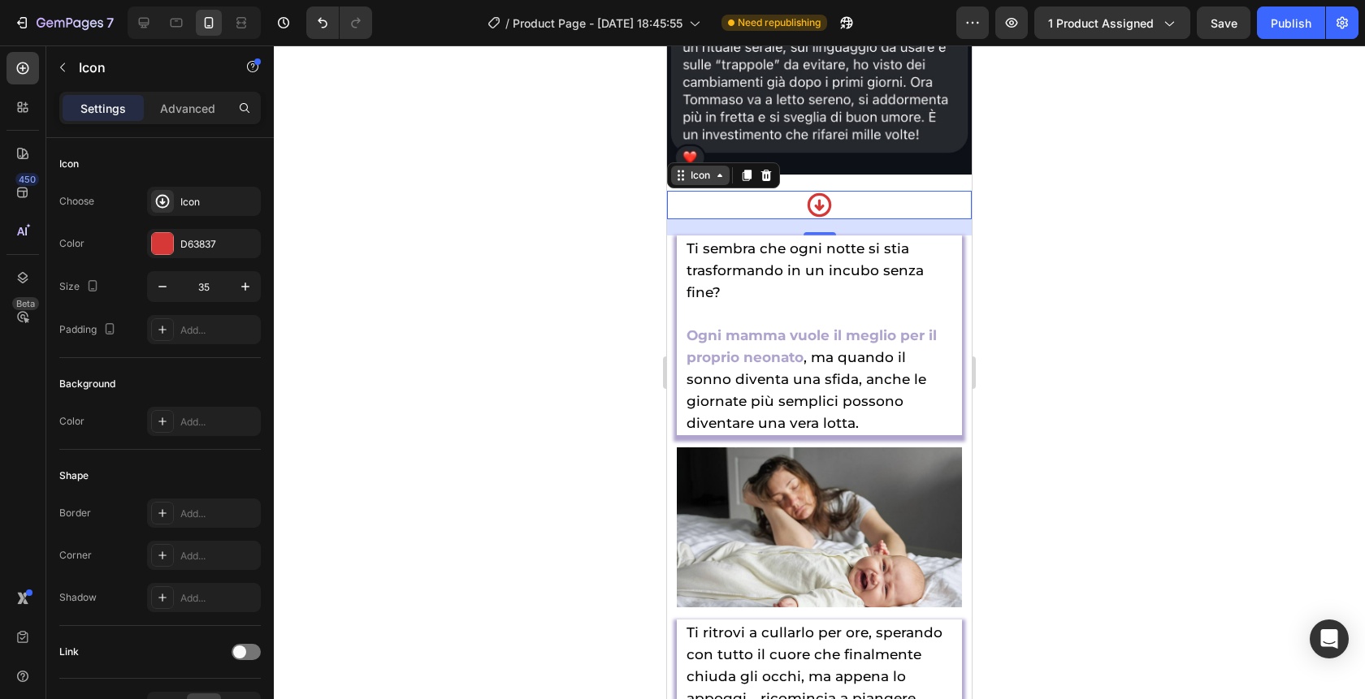
click at [708, 184] on div "Icon" at bounding box center [700, 175] width 58 height 19
click at [133, 28] on div at bounding box center [144, 23] width 26 height 26
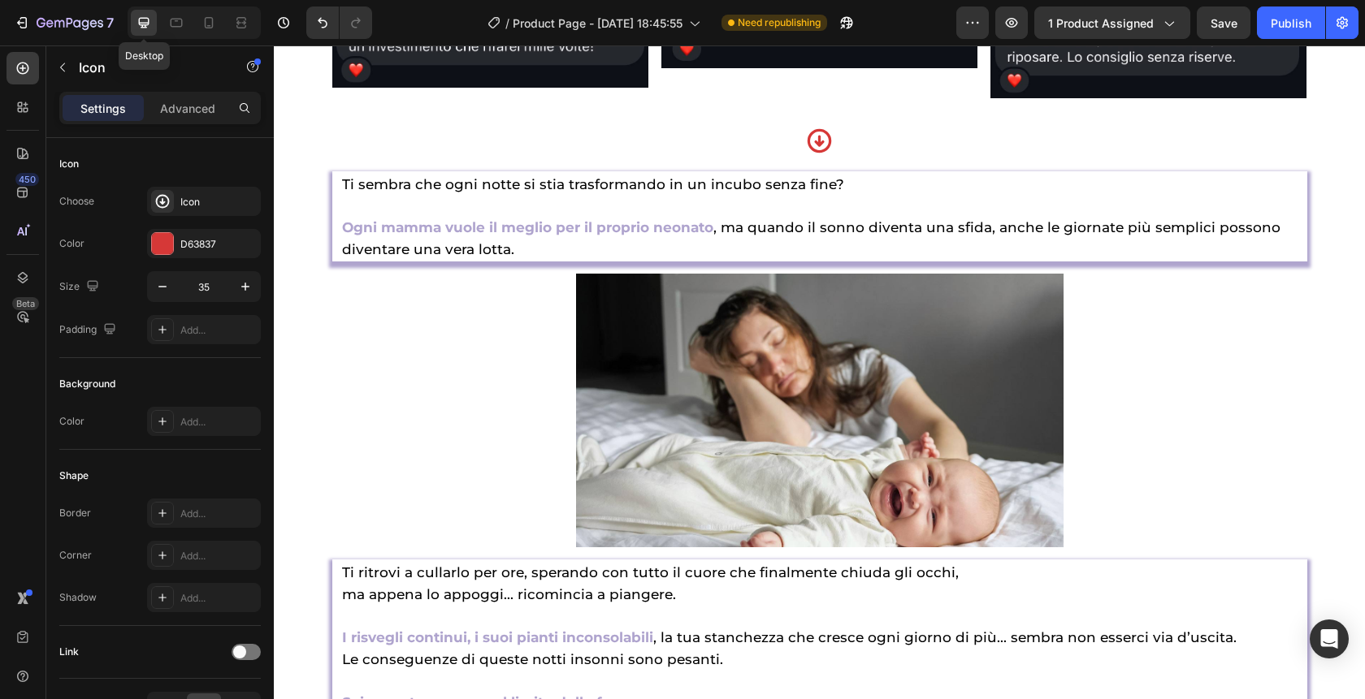
scroll to position [1783, 0]
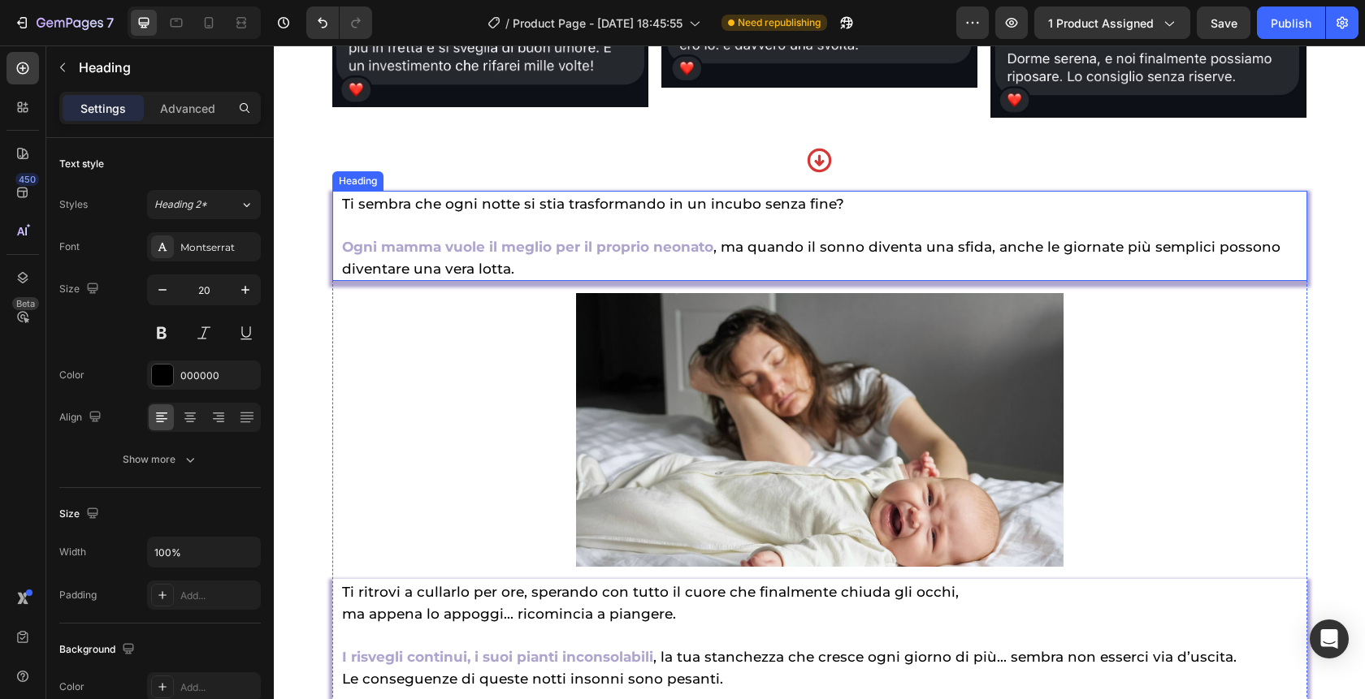
click at [526, 281] on h2 "Ti sembra che ogni notte si stia trasformando in un incubo senza fine? Ogni mam…" at bounding box center [819, 236] width 959 height 90
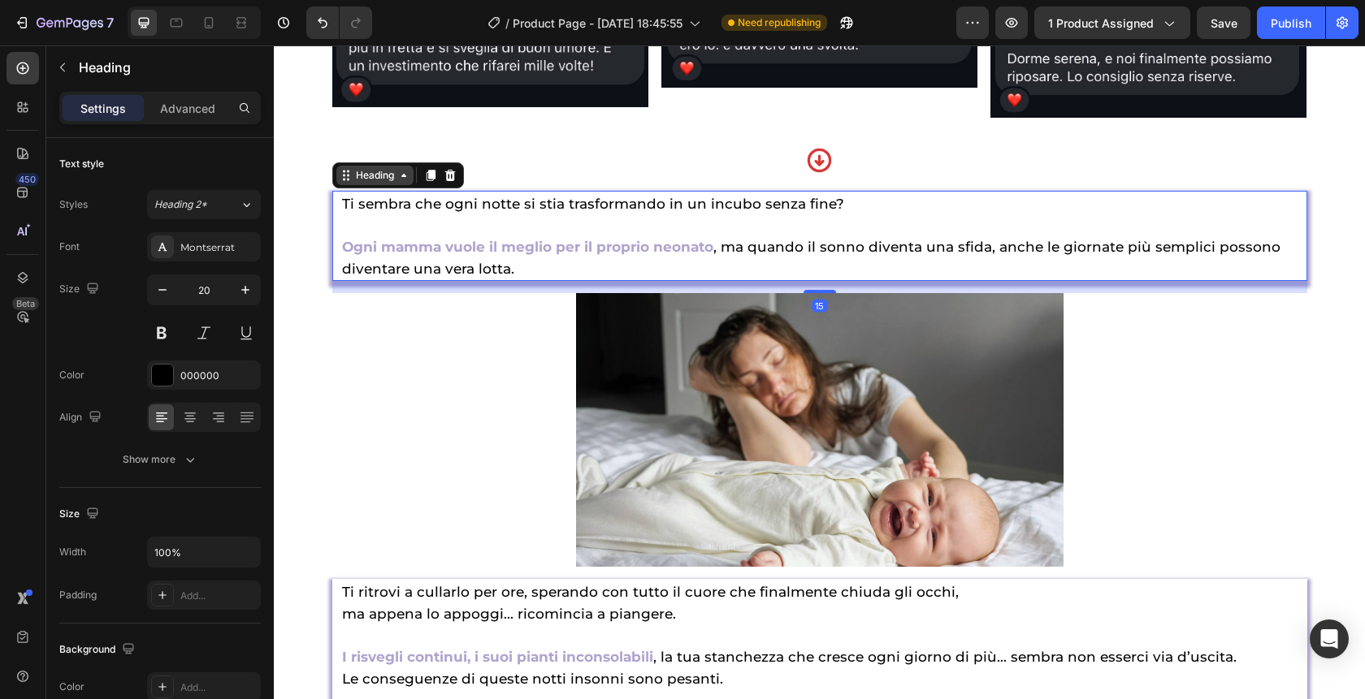
click at [353, 183] on div "Heading" at bounding box center [375, 175] width 45 height 15
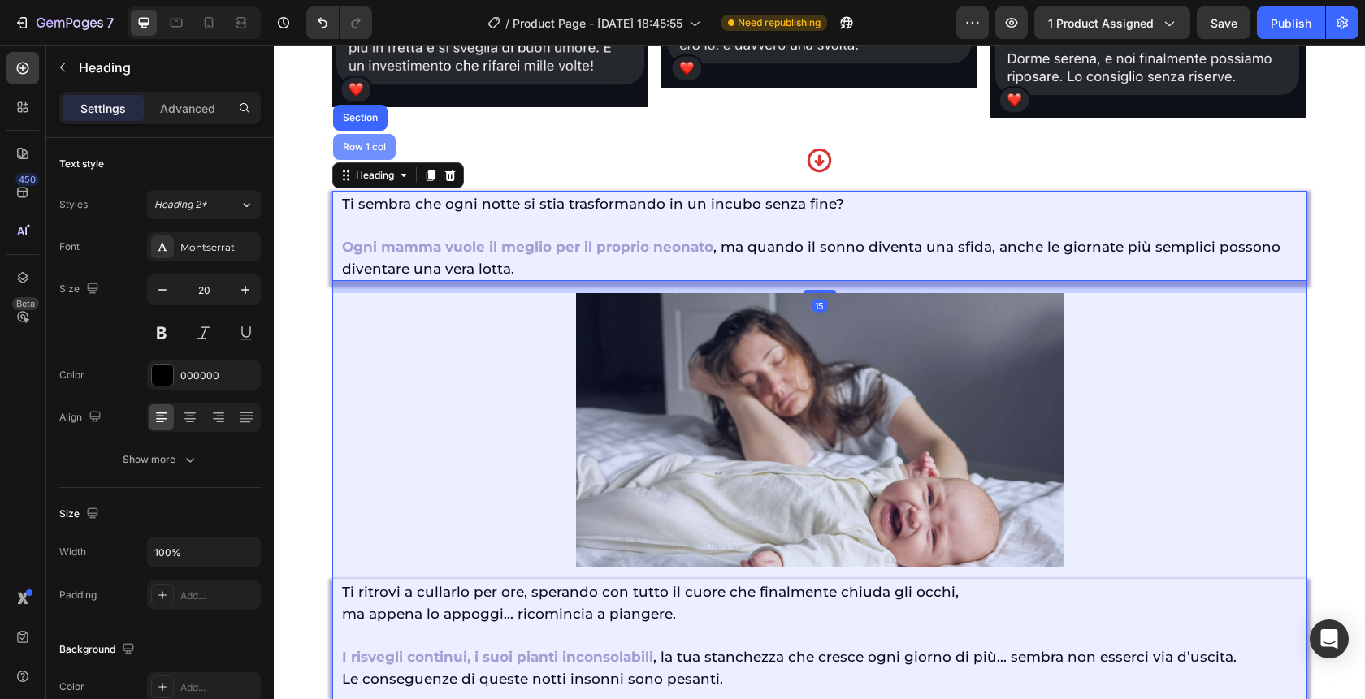
click at [356, 160] on div "Row 1 col" at bounding box center [364, 147] width 63 height 26
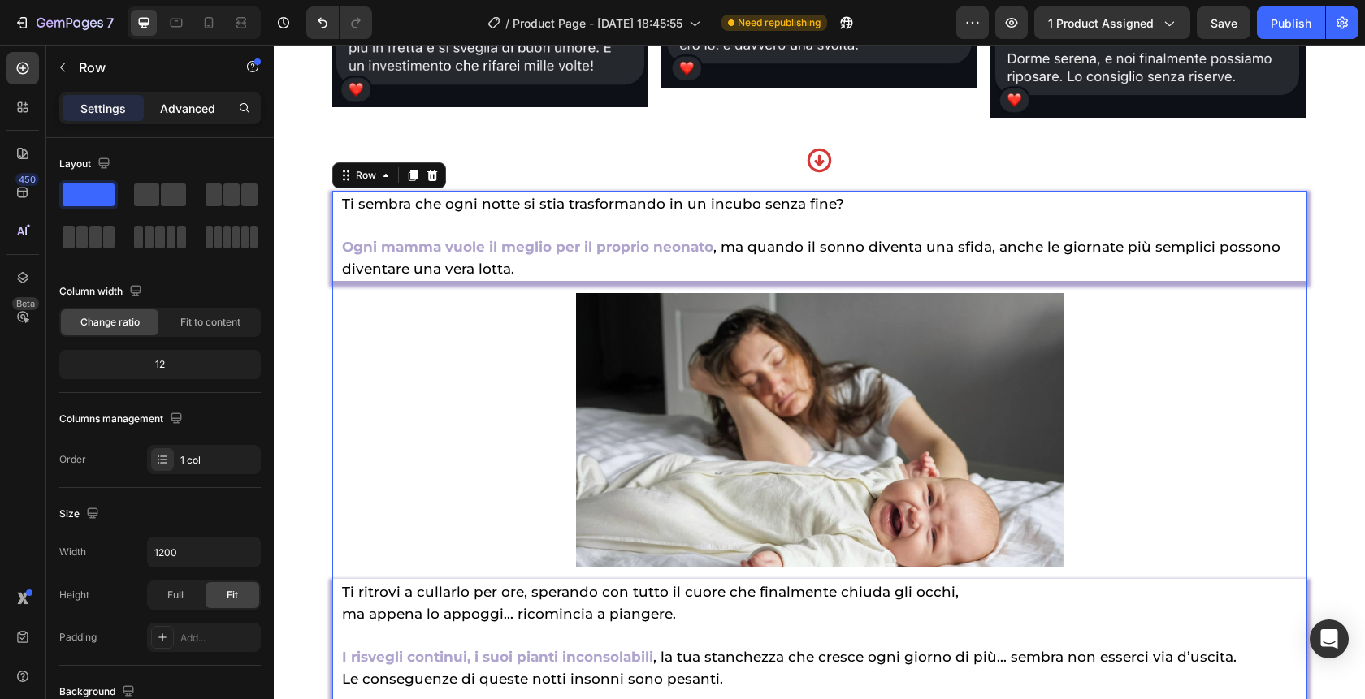
click at [187, 112] on p "Advanced" at bounding box center [187, 108] width 55 height 17
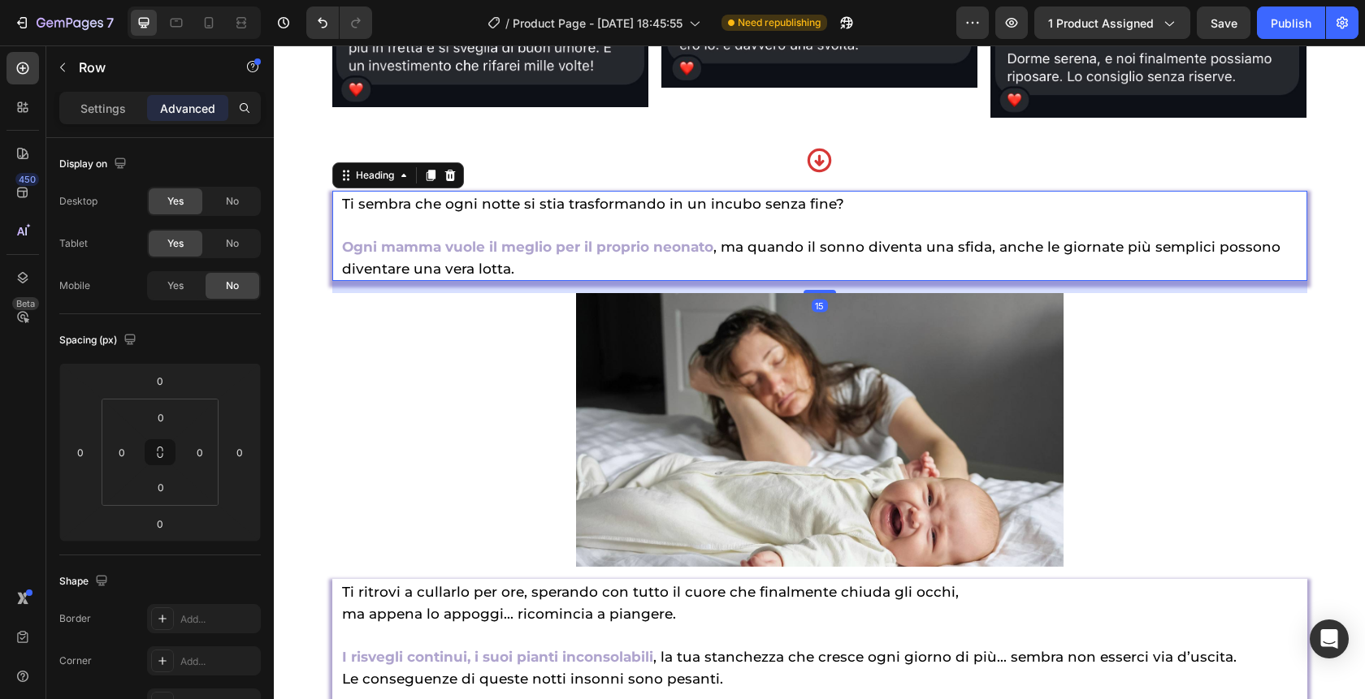
click at [526, 281] on h2 "Ti sembra che ogni notte si stia trasformando in un incubo senza fine? Ogni mam…" at bounding box center [819, 236] width 959 height 90
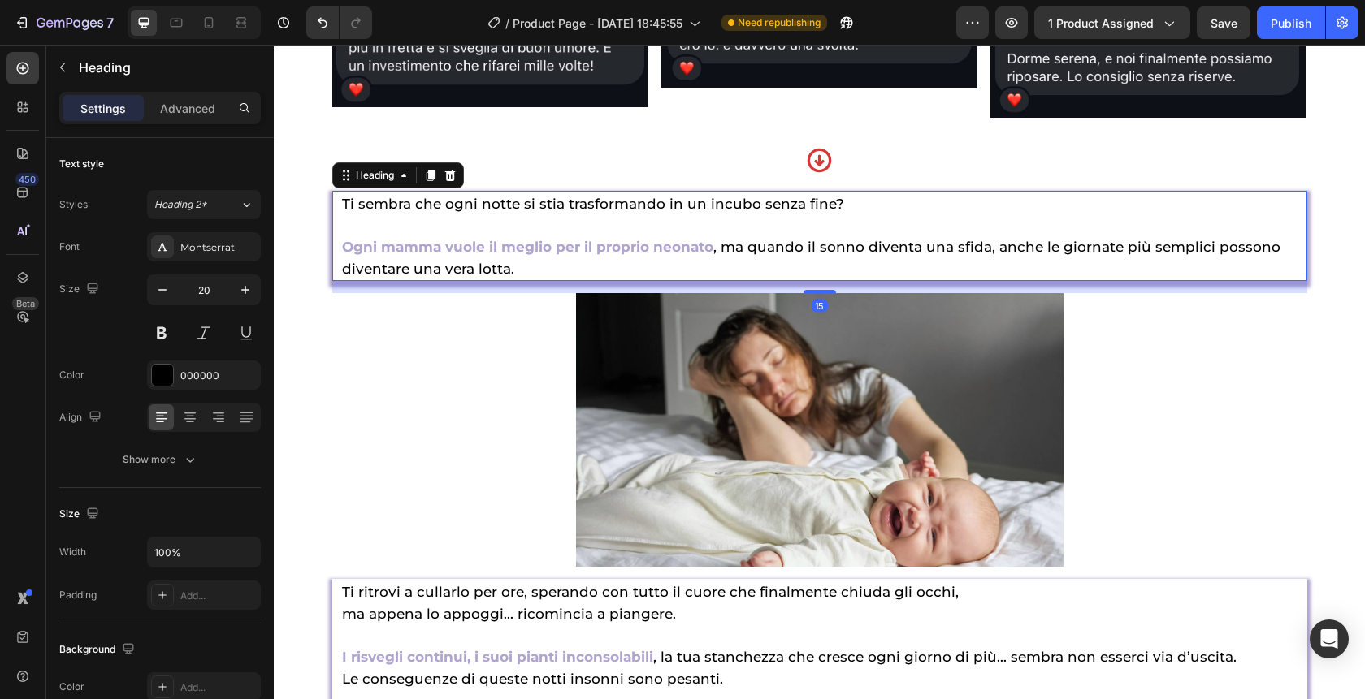
click at [526, 281] on h2 "Ti sembra che ogni notte si stia trasformando in un incubo senza fine? Ogni mam…" at bounding box center [819, 236] width 959 height 90
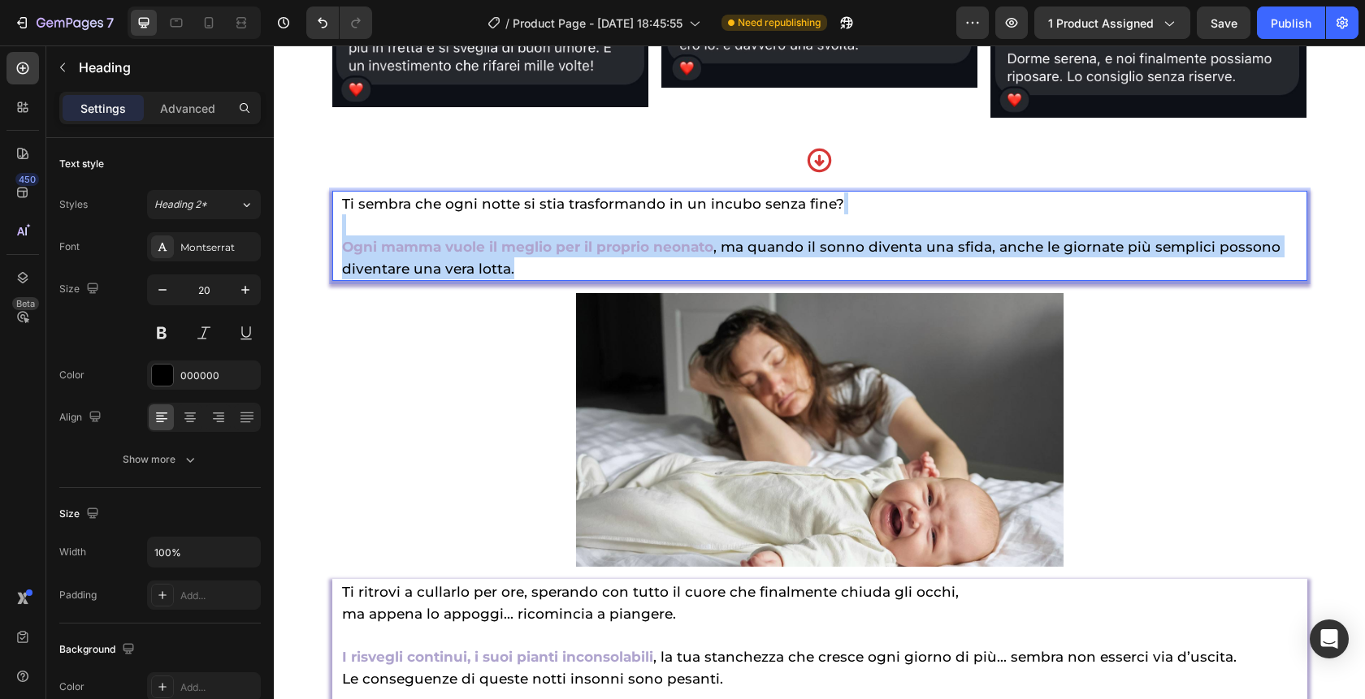
drag, startPoint x: 526, startPoint y: 292, endPoint x: 370, endPoint y: 255, distance: 161.2
click at [370, 255] on p "Ti sembra che ogni notte si stia trasformando in un incubo senza fine? Ogni mam…" at bounding box center [819, 236] width 955 height 87
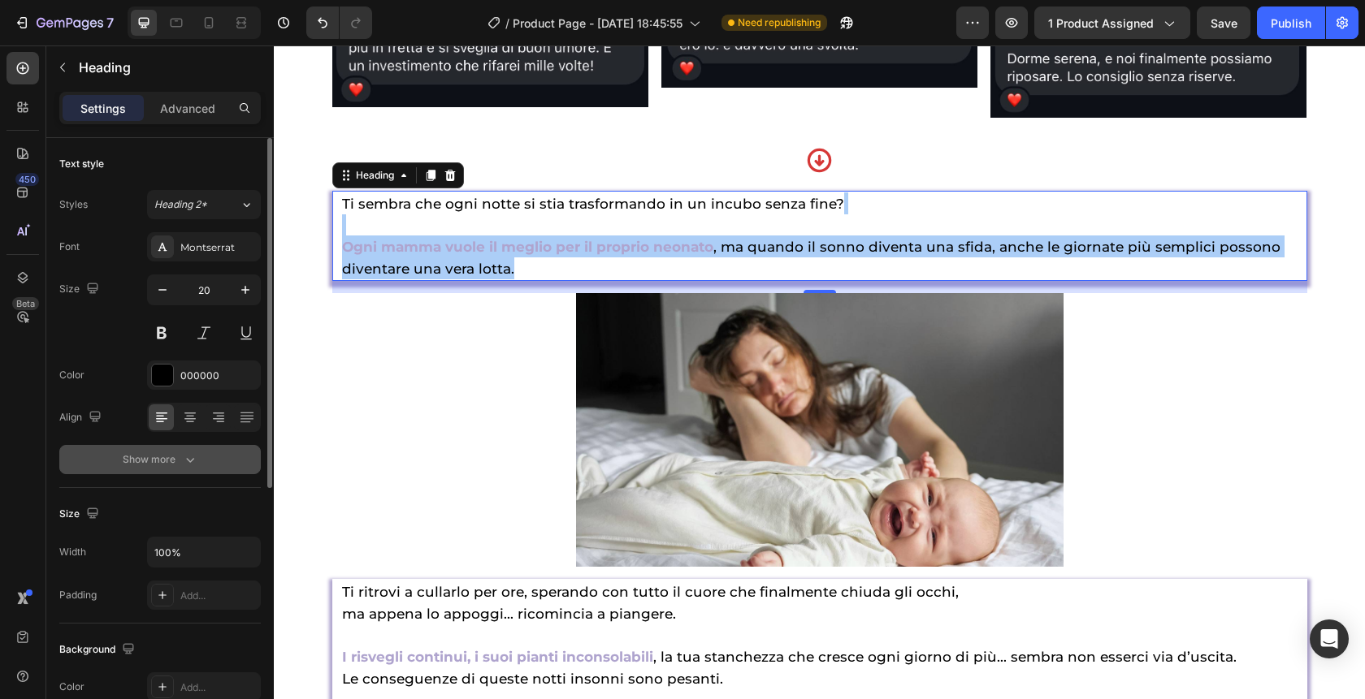
click at [175, 460] on div "Show more" at bounding box center [161, 460] width 76 height 16
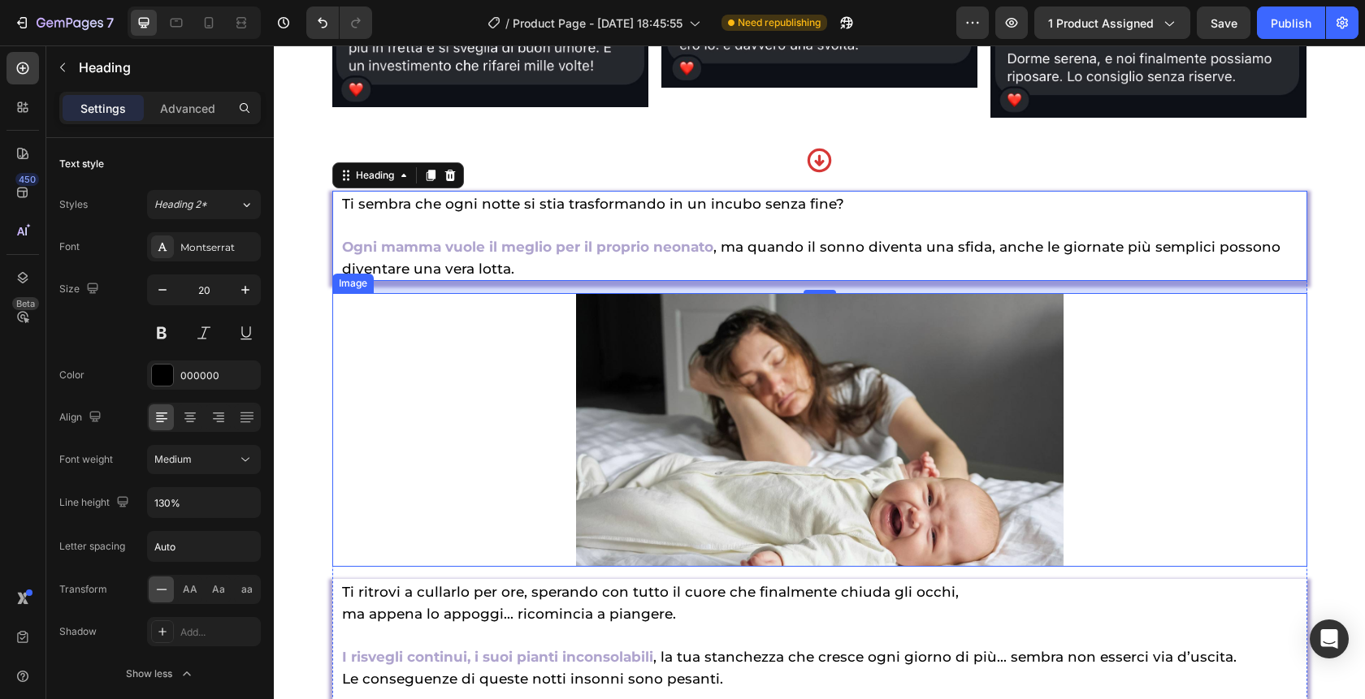
click at [543, 373] on div at bounding box center [819, 430] width 975 height 275
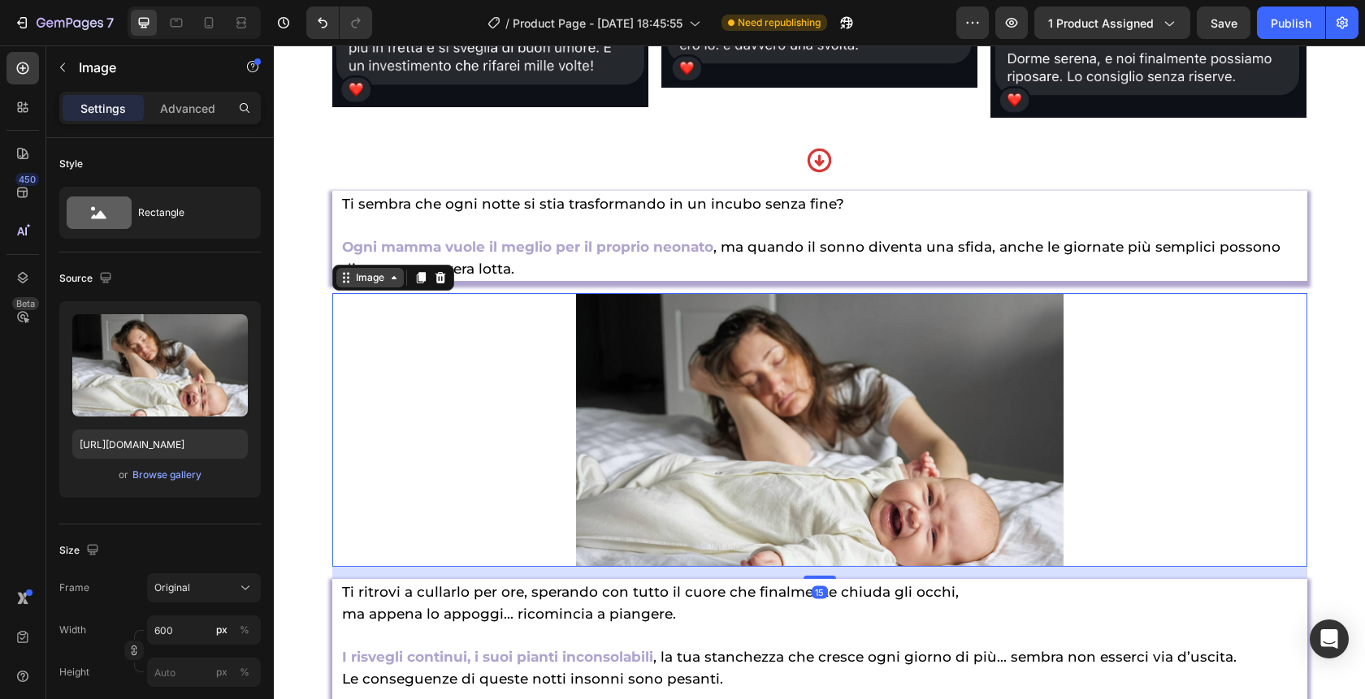
click at [367, 285] on div "Image" at bounding box center [370, 277] width 35 height 15
click at [875, 431] on img at bounding box center [819, 430] width 487 height 275
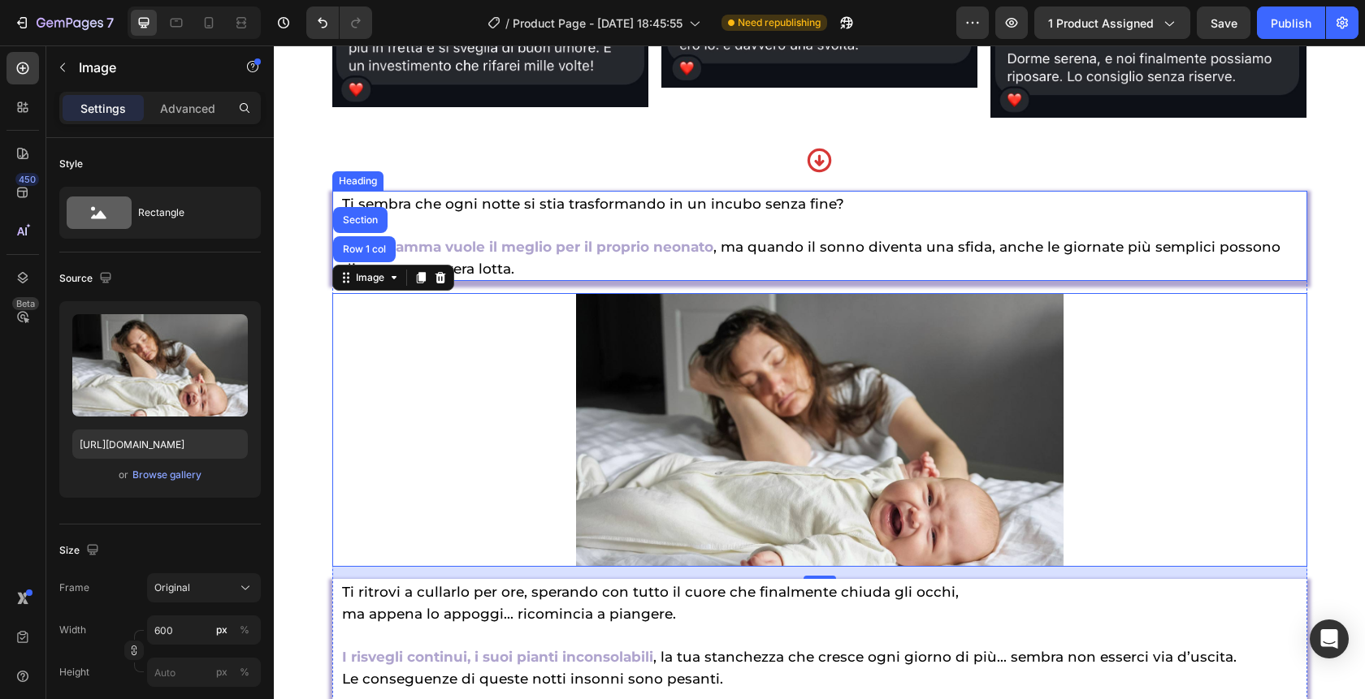
click at [803, 275] on span ", ma quando il sonno diventa una sfida, anche le giornate più semplici possono…" at bounding box center [811, 258] width 938 height 38
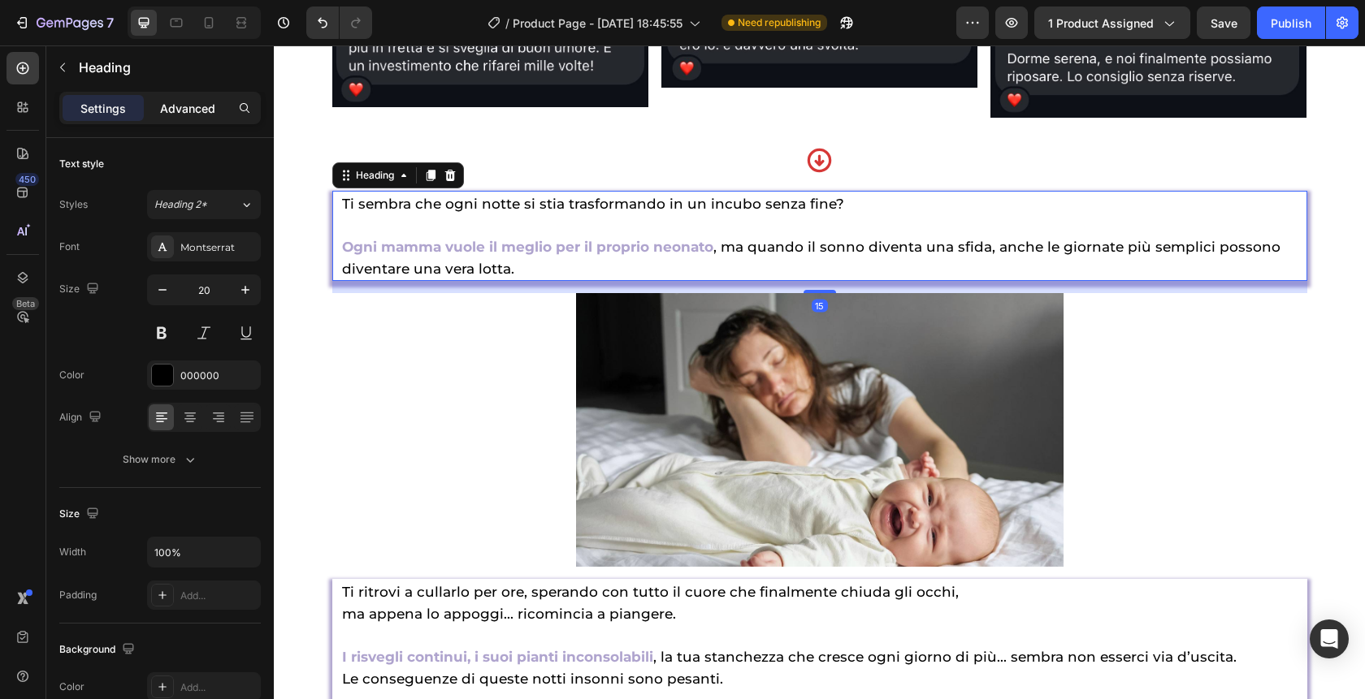
click at [192, 108] on p "Advanced" at bounding box center [187, 108] width 55 height 17
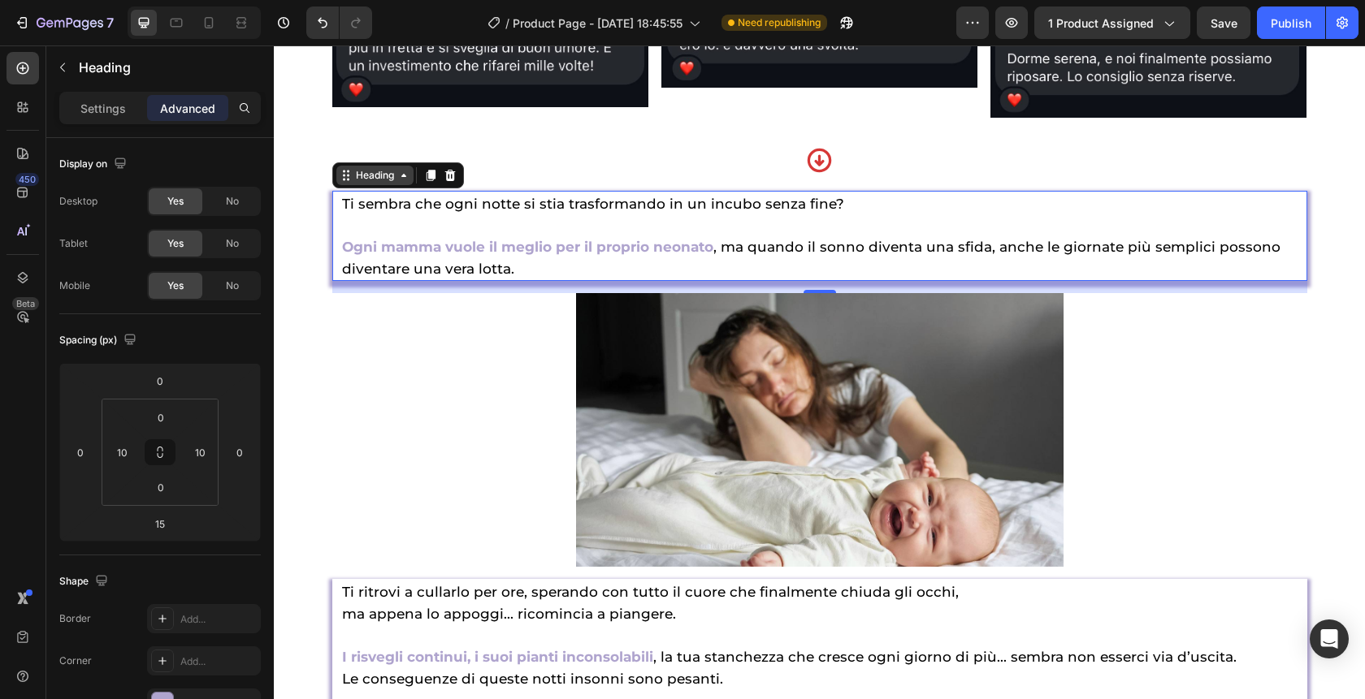
click at [359, 183] on div "Heading" at bounding box center [375, 175] width 45 height 15
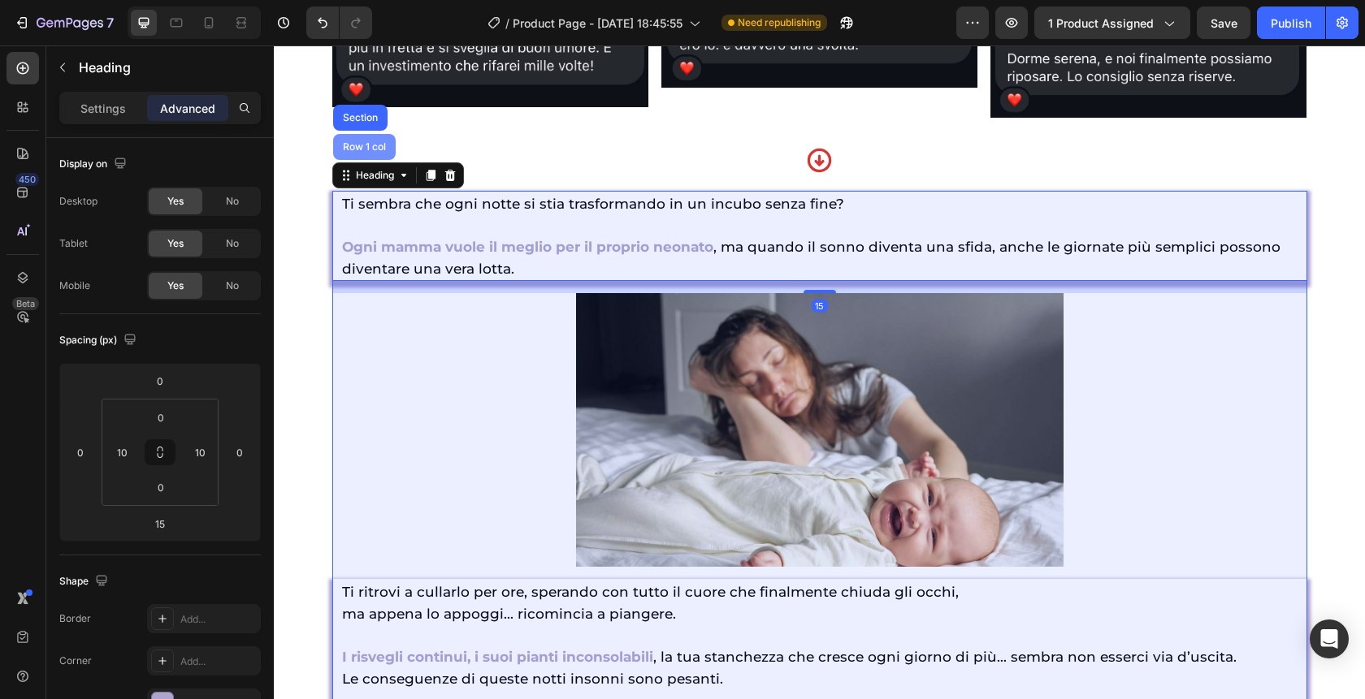
click at [356, 160] on div "Row 1 col" at bounding box center [364, 147] width 63 height 26
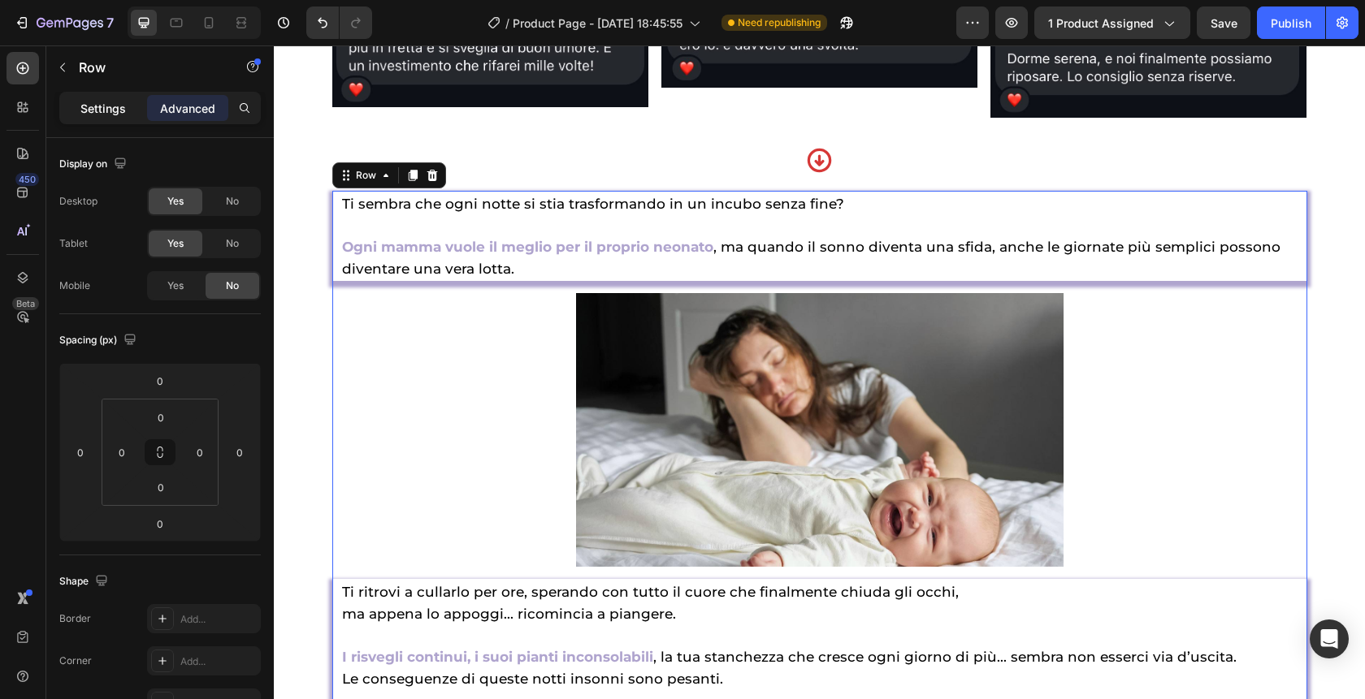
click at [87, 107] on p "Settings" at bounding box center [102, 108] width 45 height 17
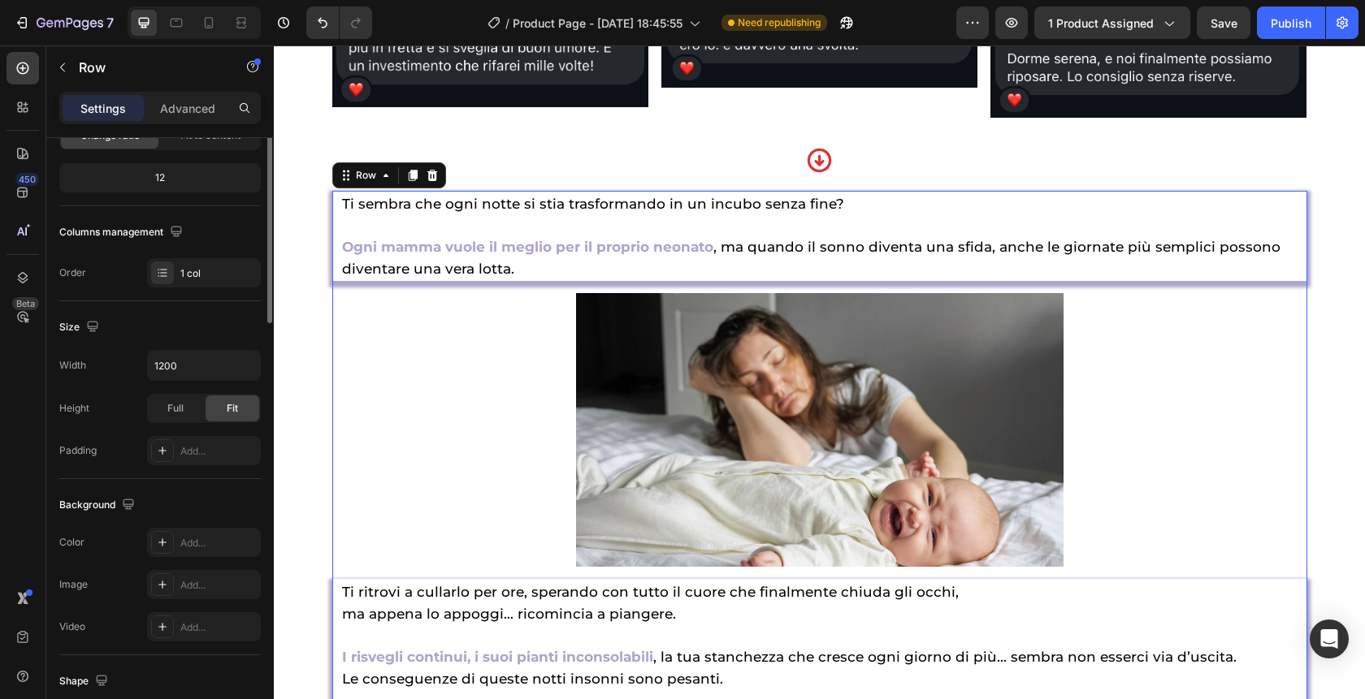
scroll to position [0, 0]
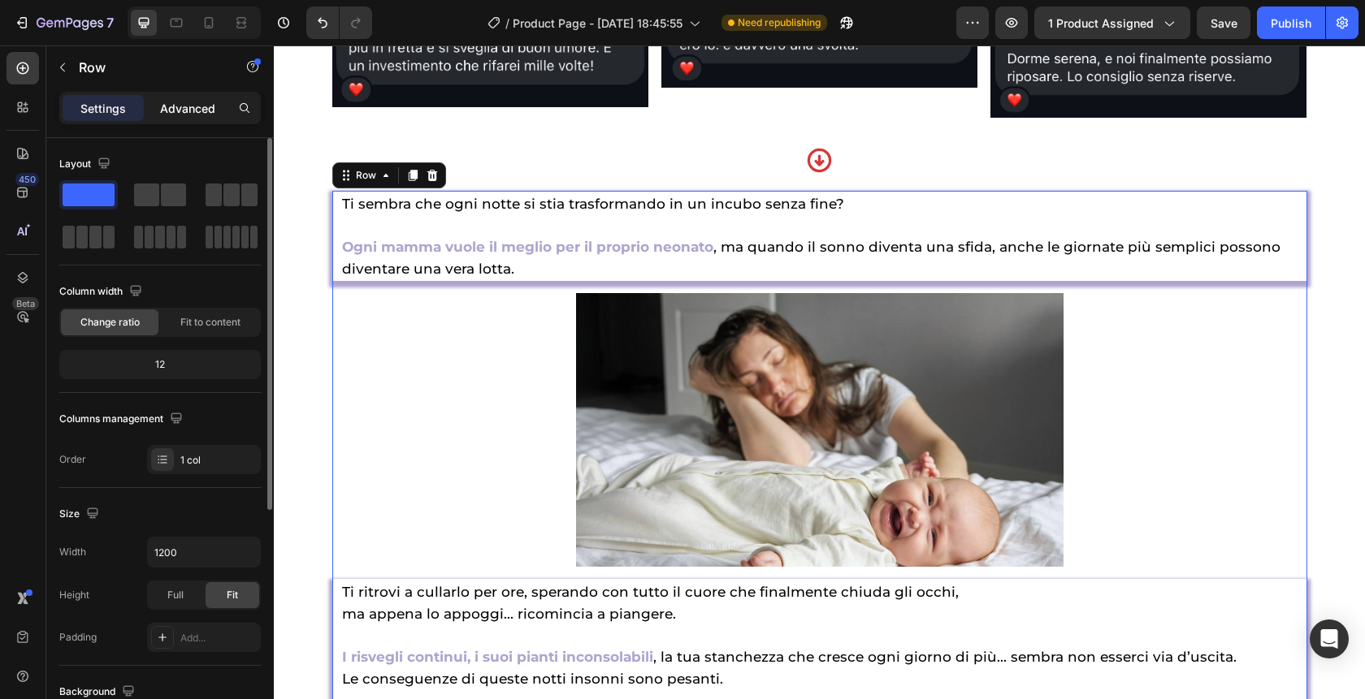
click at [179, 111] on p "Advanced" at bounding box center [187, 108] width 55 height 17
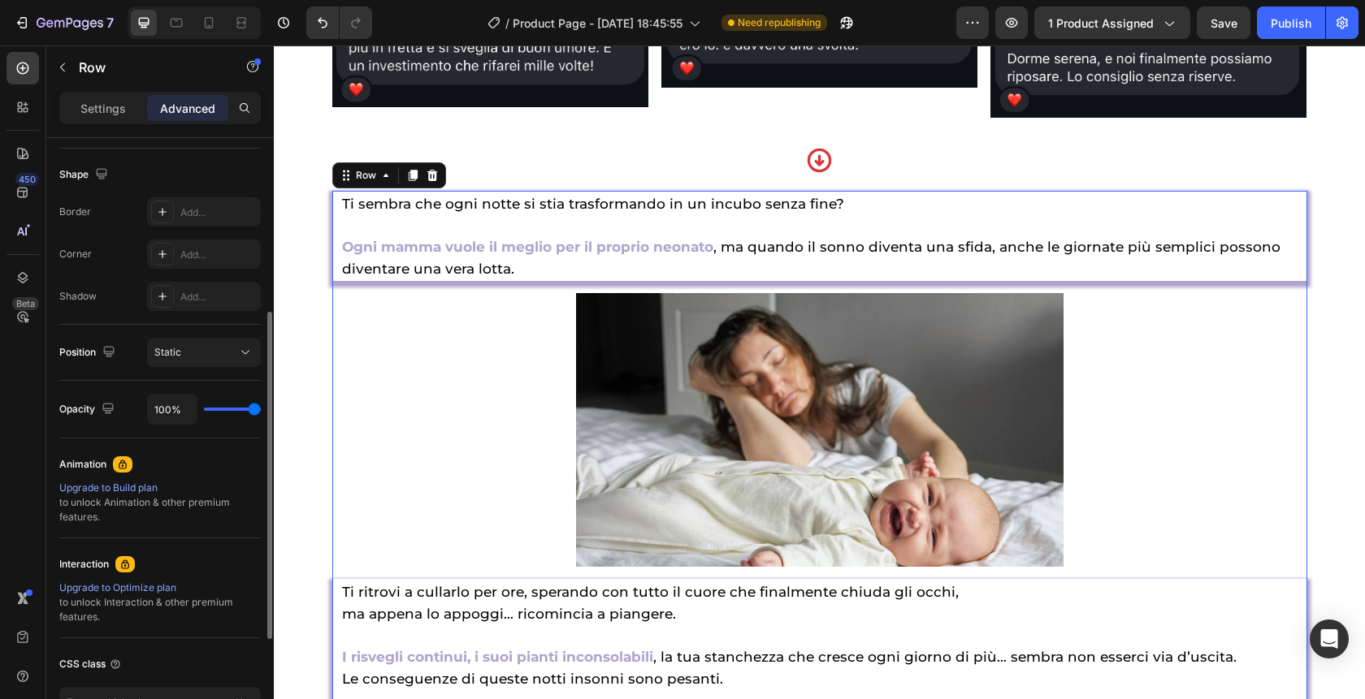
scroll to position [378, 0]
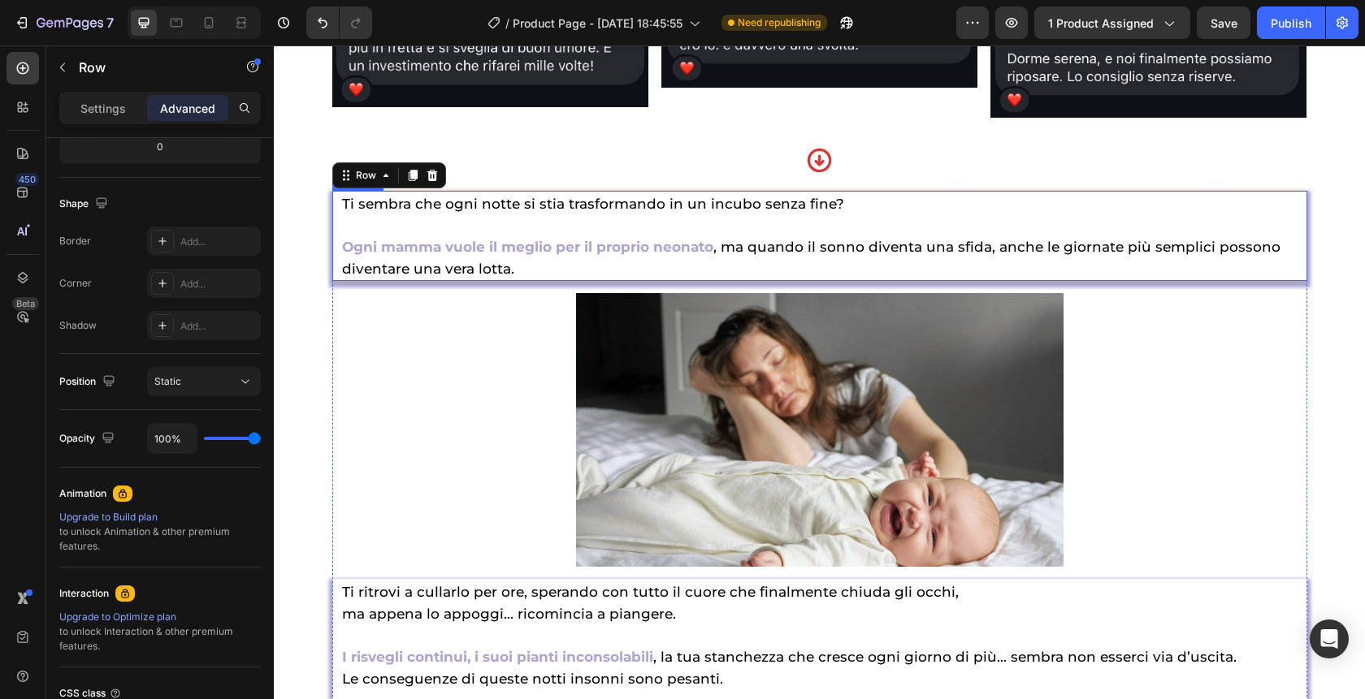
click at [392, 259] on p "⁠⁠⁠⁠⁠⁠⁠ Ti sembra che ogni notte si stia trasformando in un incubo senza fine? …" at bounding box center [819, 236] width 955 height 87
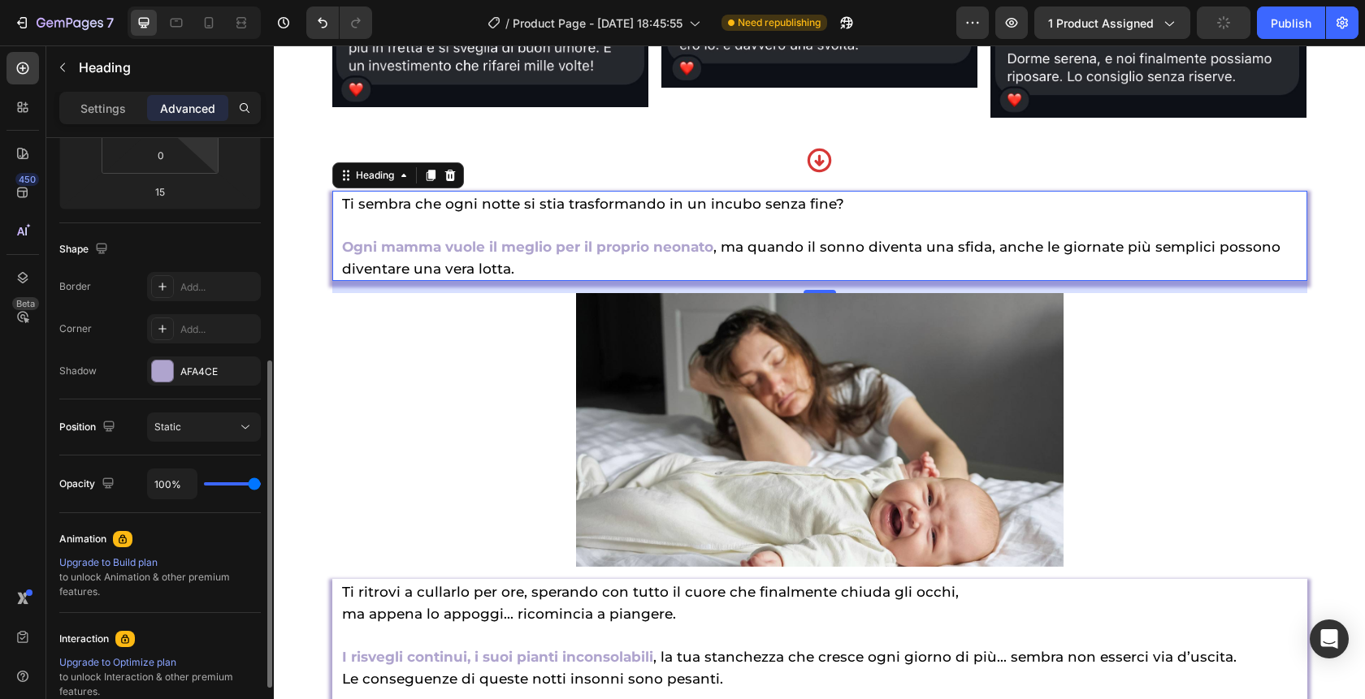
scroll to position [331, 0]
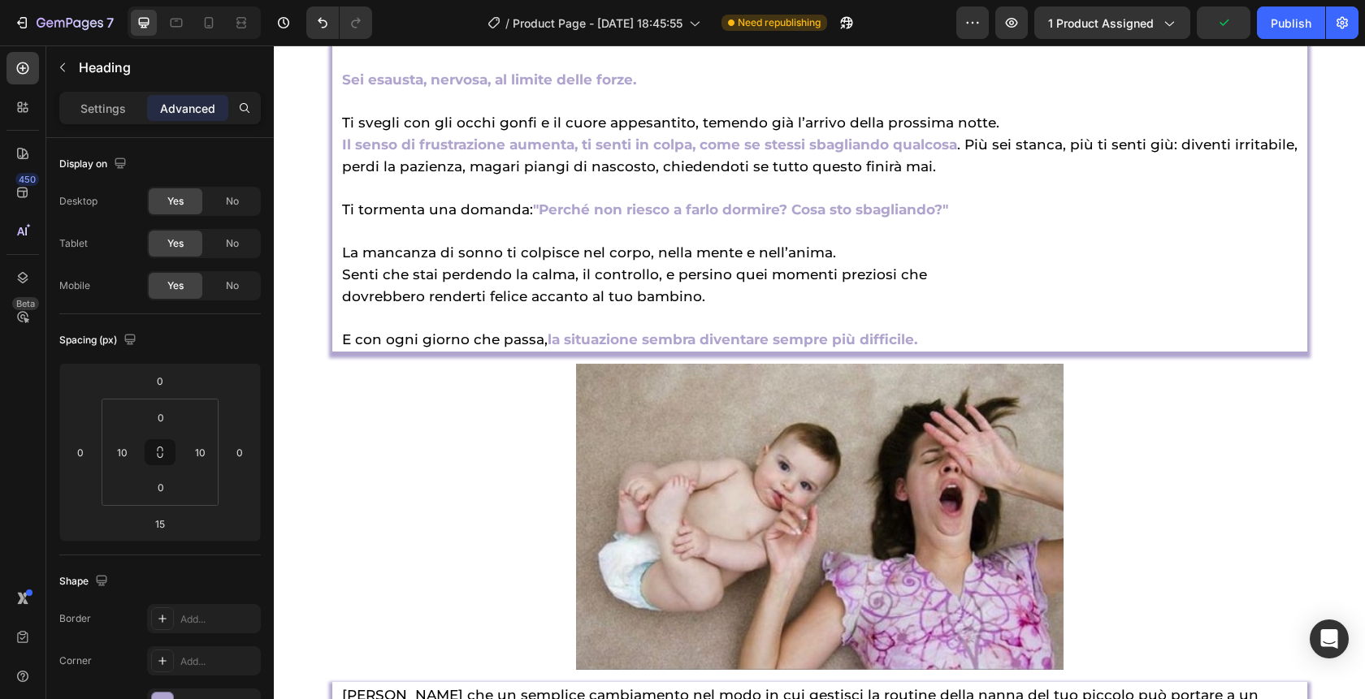
scroll to position [331, 0]
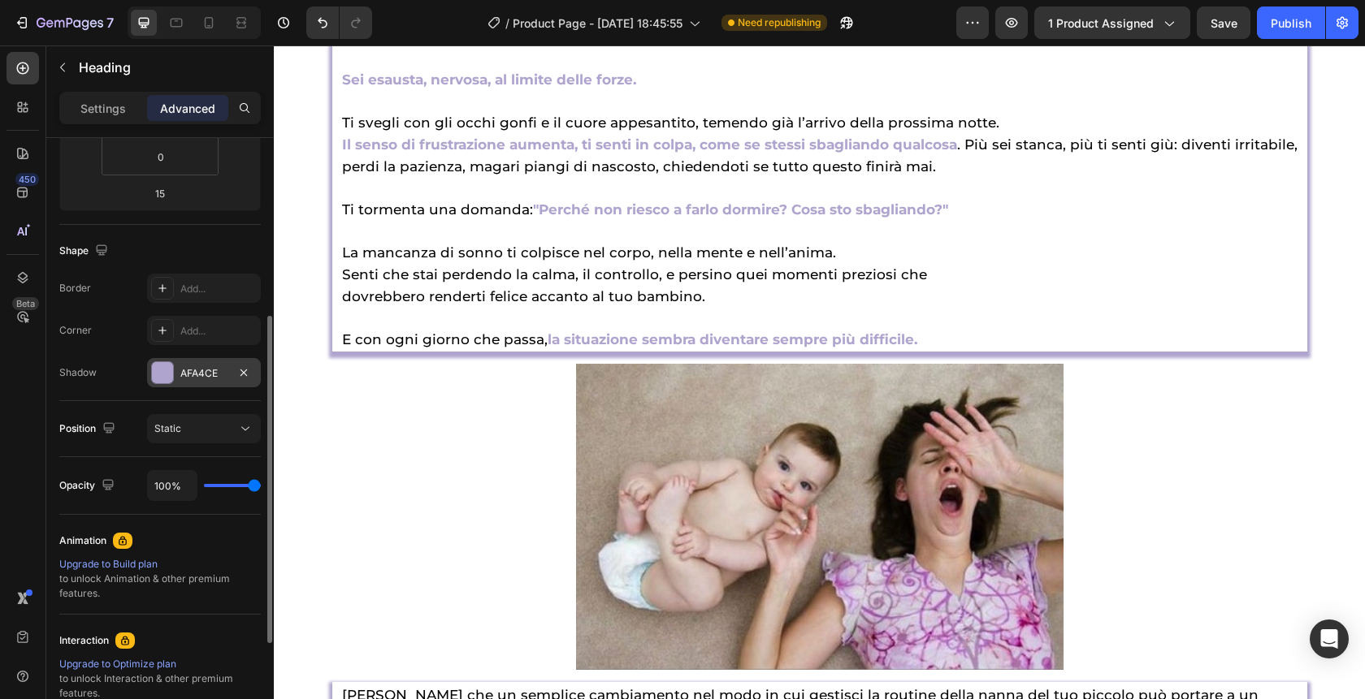
click at [184, 377] on div "AFA4CE" at bounding box center [203, 373] width 47 height 15
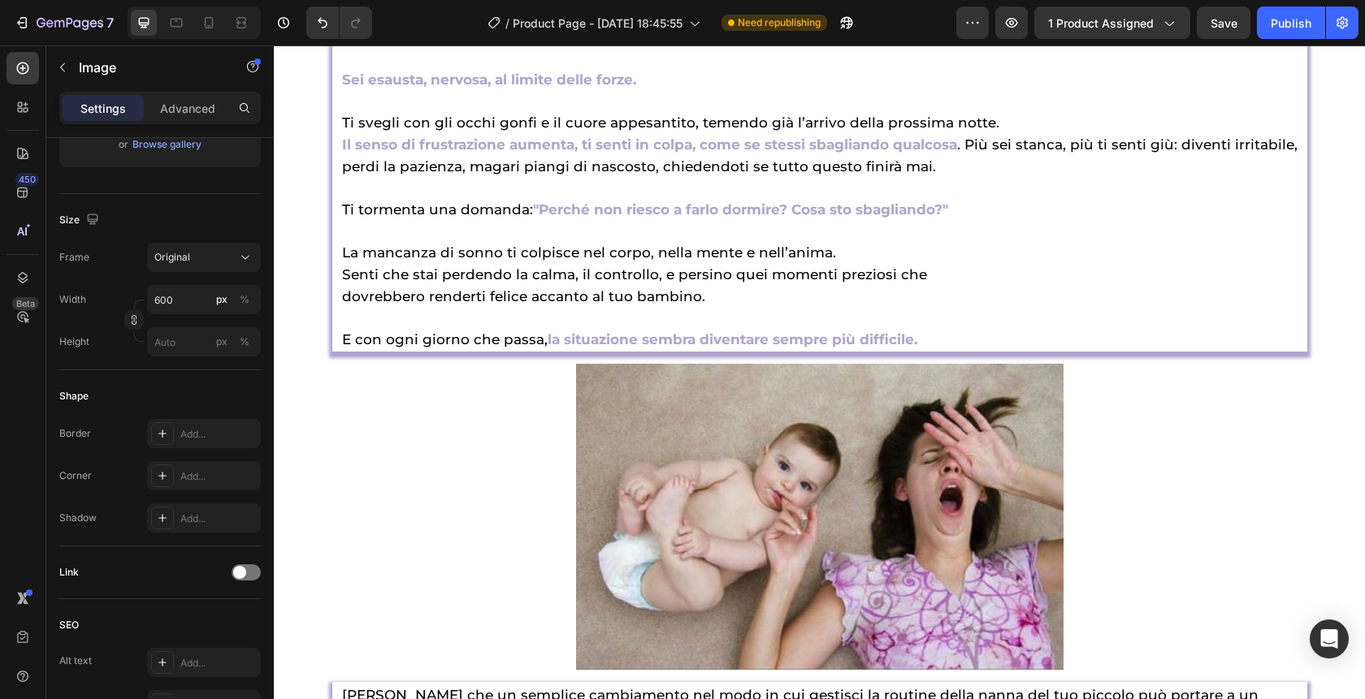
scroll to position [0, 0]
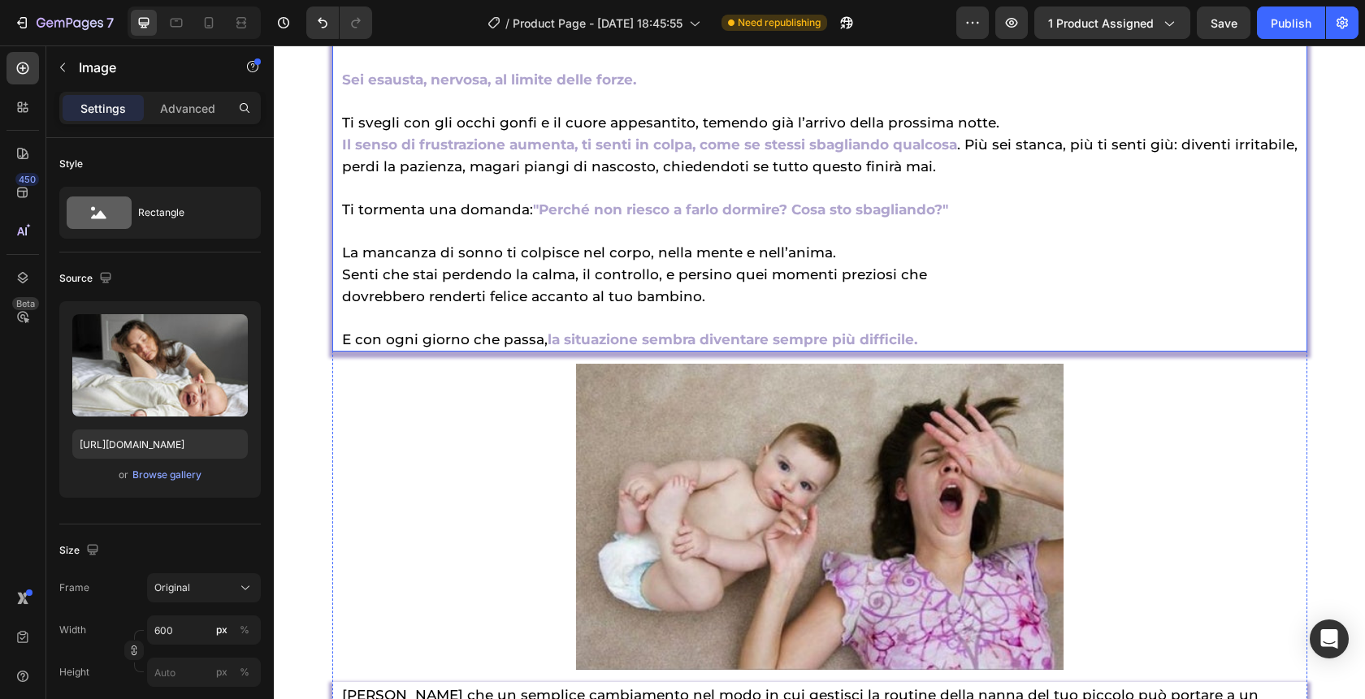
click at [1025, 352] on h2 "Ti ritrovi a cullarlo per ore, sperando con tutto il cuore che finalmente chiud…" at bounding box center [819, 144] width 959 height 415
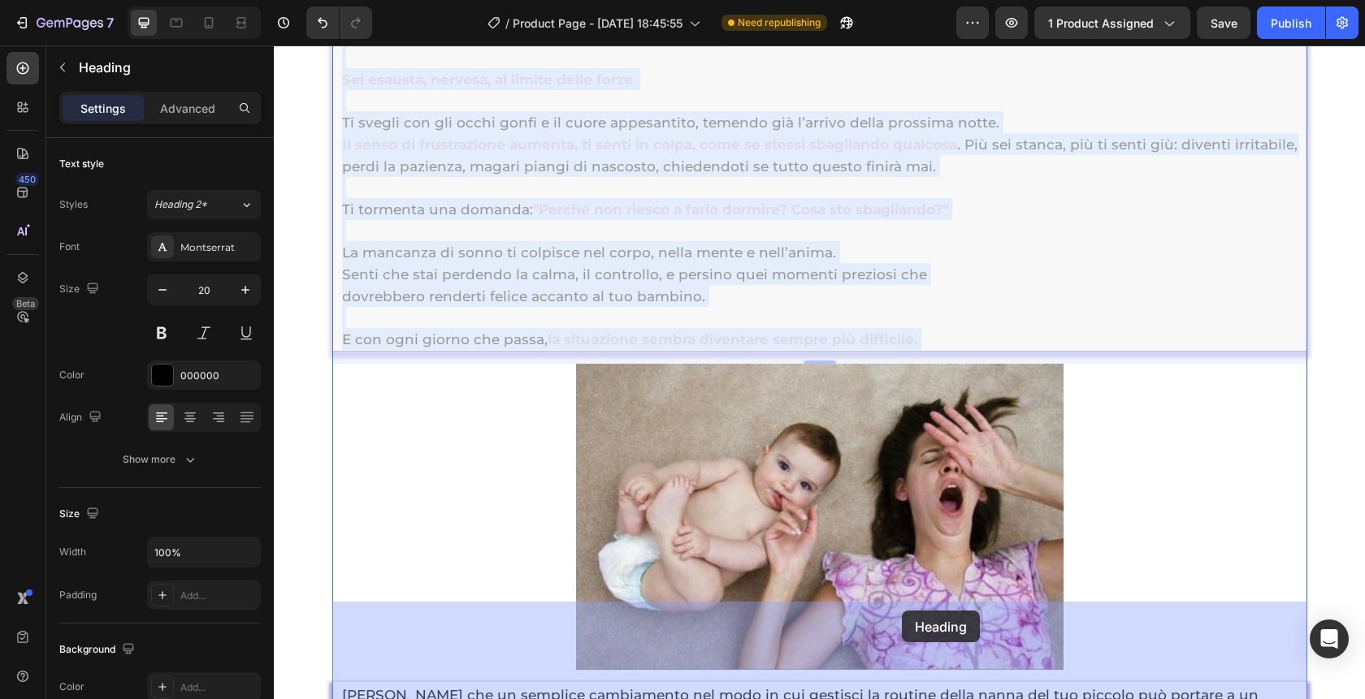
drag, startPoint x: 953, startPoint y: 611, endPoint x: 925, endPoint y: 611, distance: 27.6
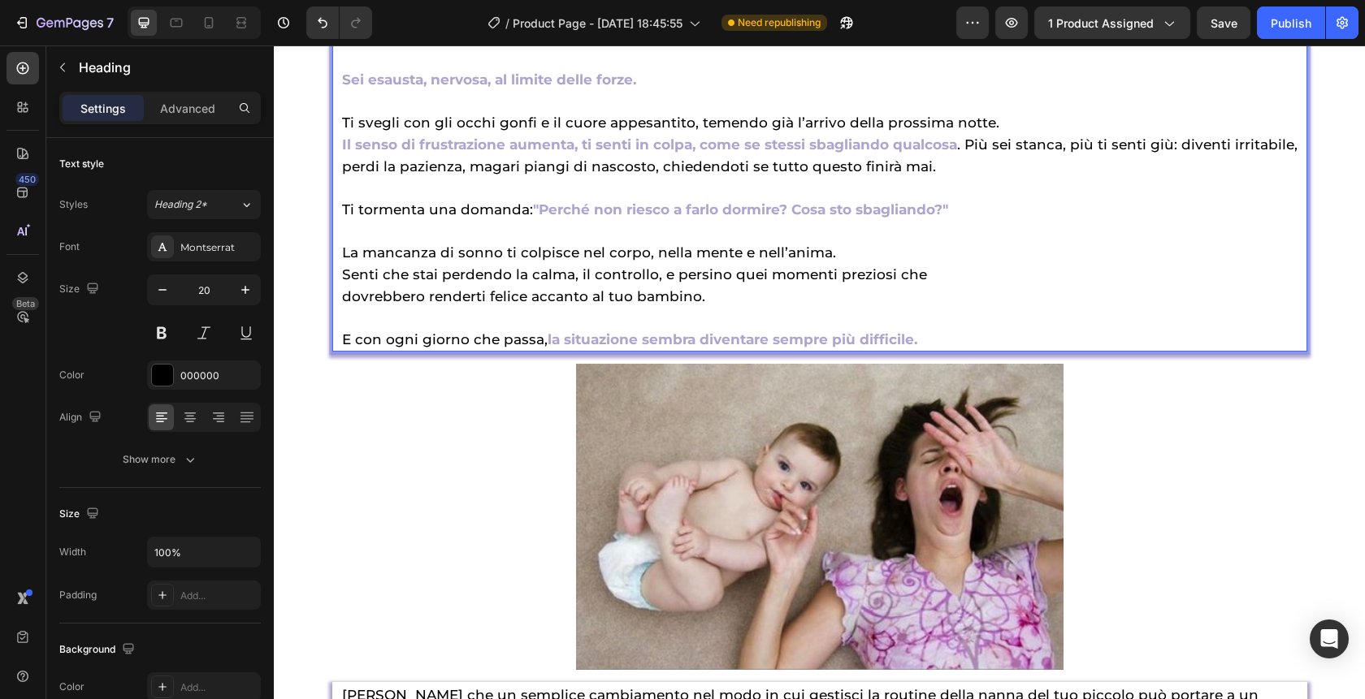
drag, startPoint x: 949, startPoint y: 611, endPoint x: 880, endPoint y: 611, distance: 69.0
click at [880, 350] on p "Ti ritrovi a cullarlo per ore, sperando con tutto il cuore che finalmente chiud…" at bounding box center [819, 144] width 955 height 412
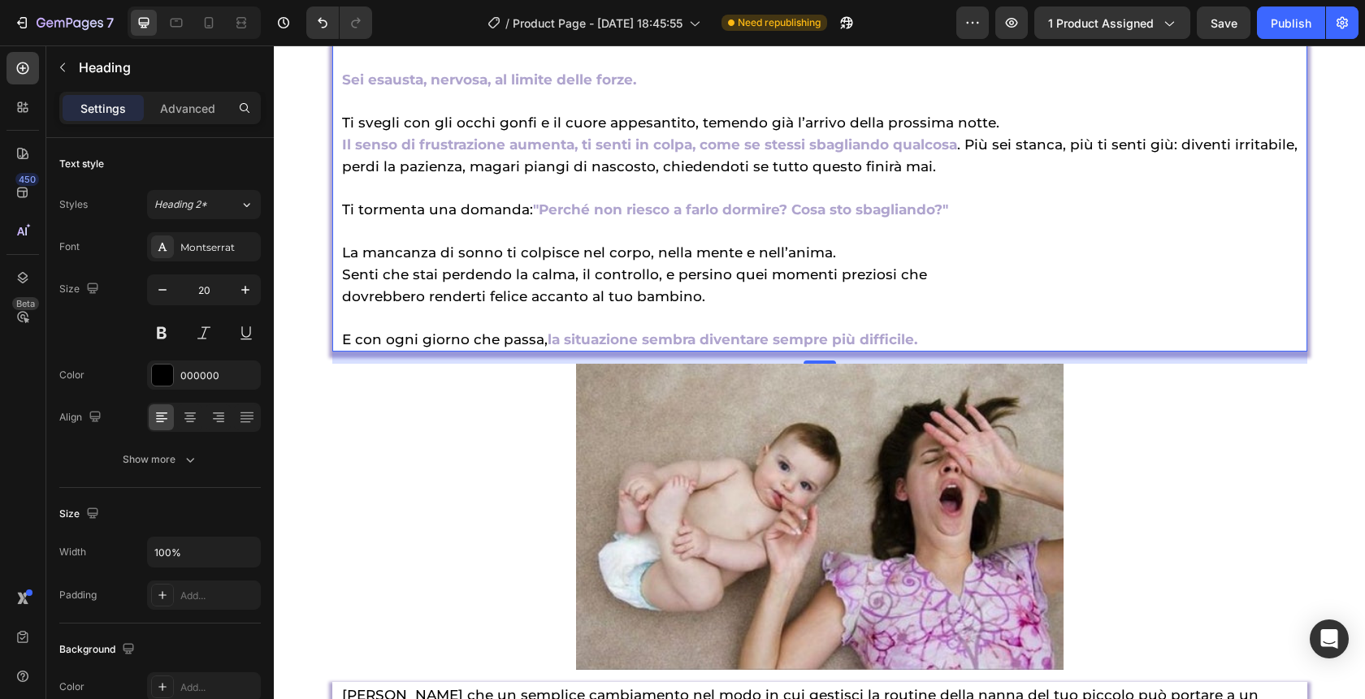
click at [1062, 350] on p "Ti ritrovi a cullarlo per ore, sperando con tutto il cuore che finalmente chiud…" at bounding box center [819, 144] width 955 height 412
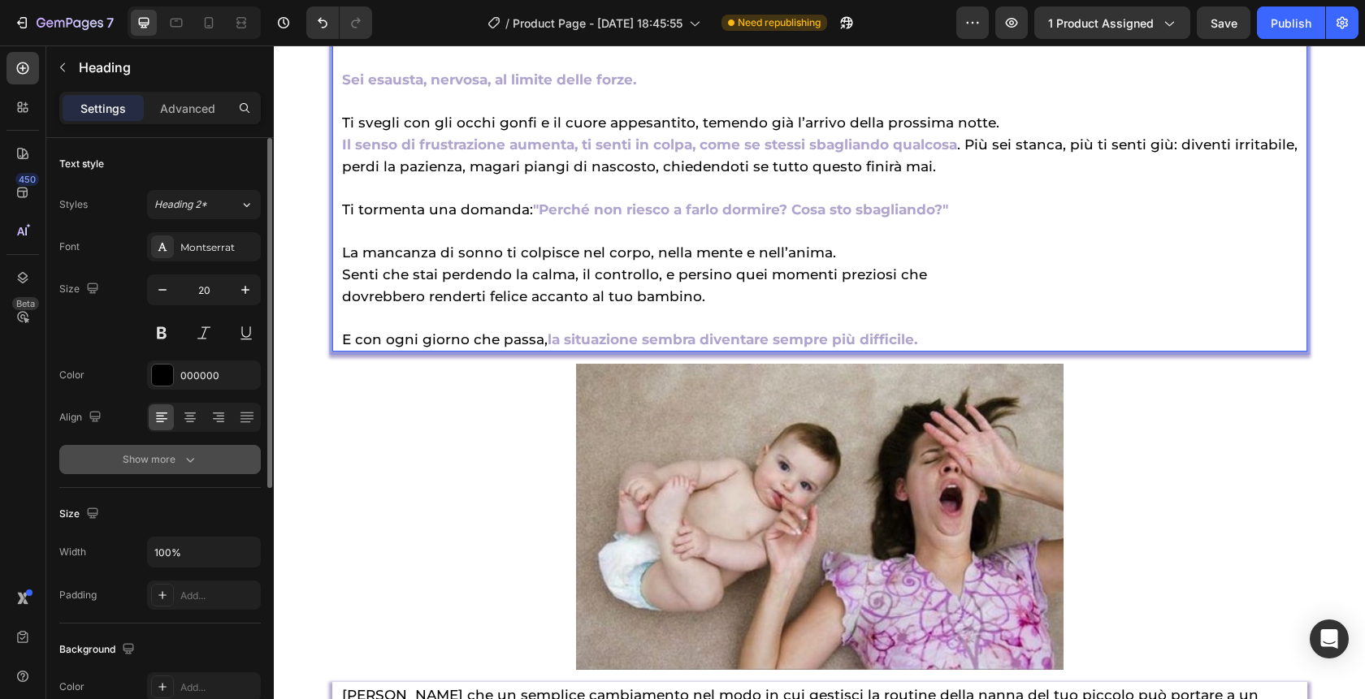
click at [177, 459] on div "Show more" at bounding box center [161, 460] width 76 height 16
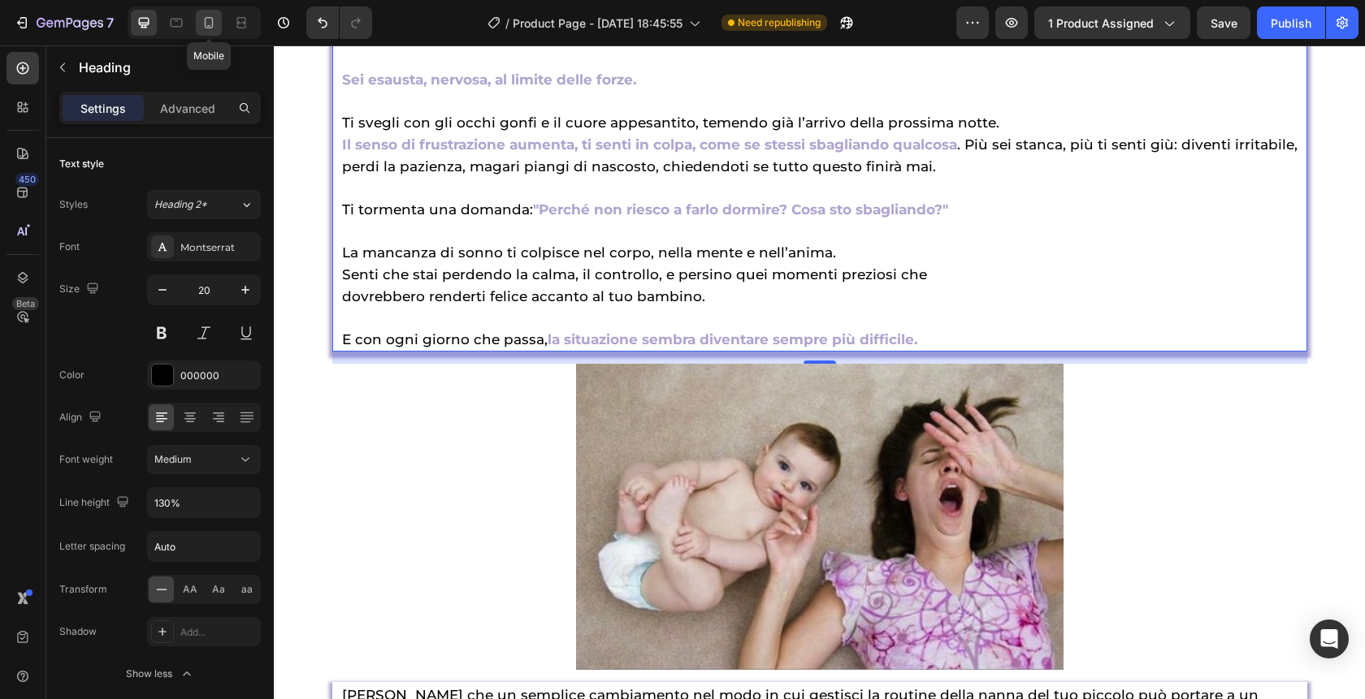
click at [219, 26] on div at bounding box center [209, 23] width 26 height 26
type input "41"
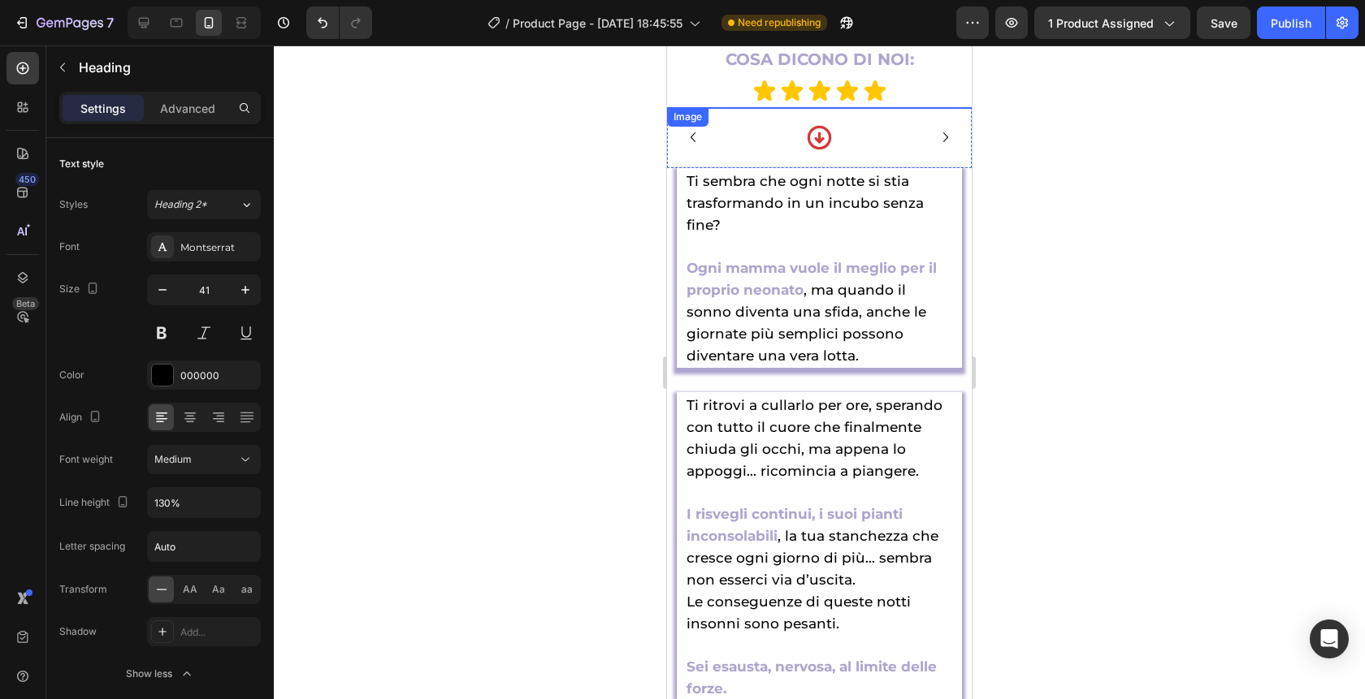
scroll to position [1534, 0]
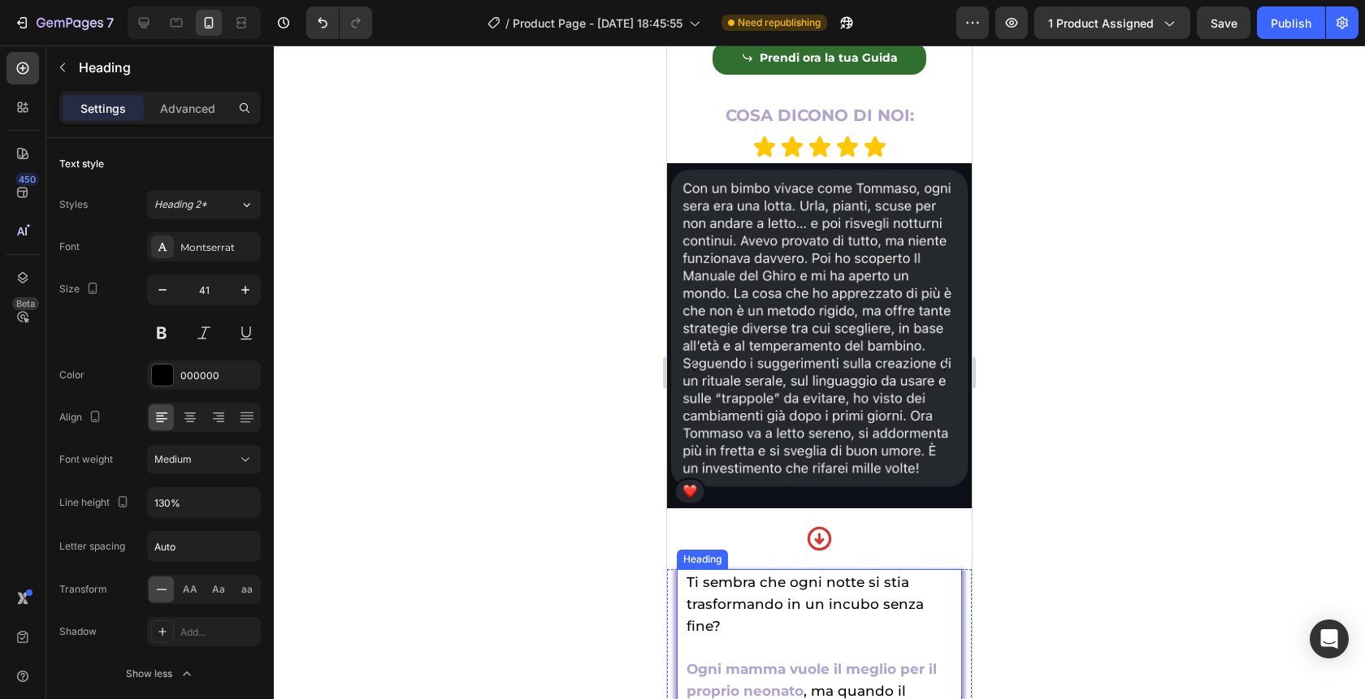
click at [946, 643] on h2 "Ti sembra che ogni notte si stia trasformando in un incubo senza fine? Ogni mam…" at bounding box center [819, 669] width 269 height 200
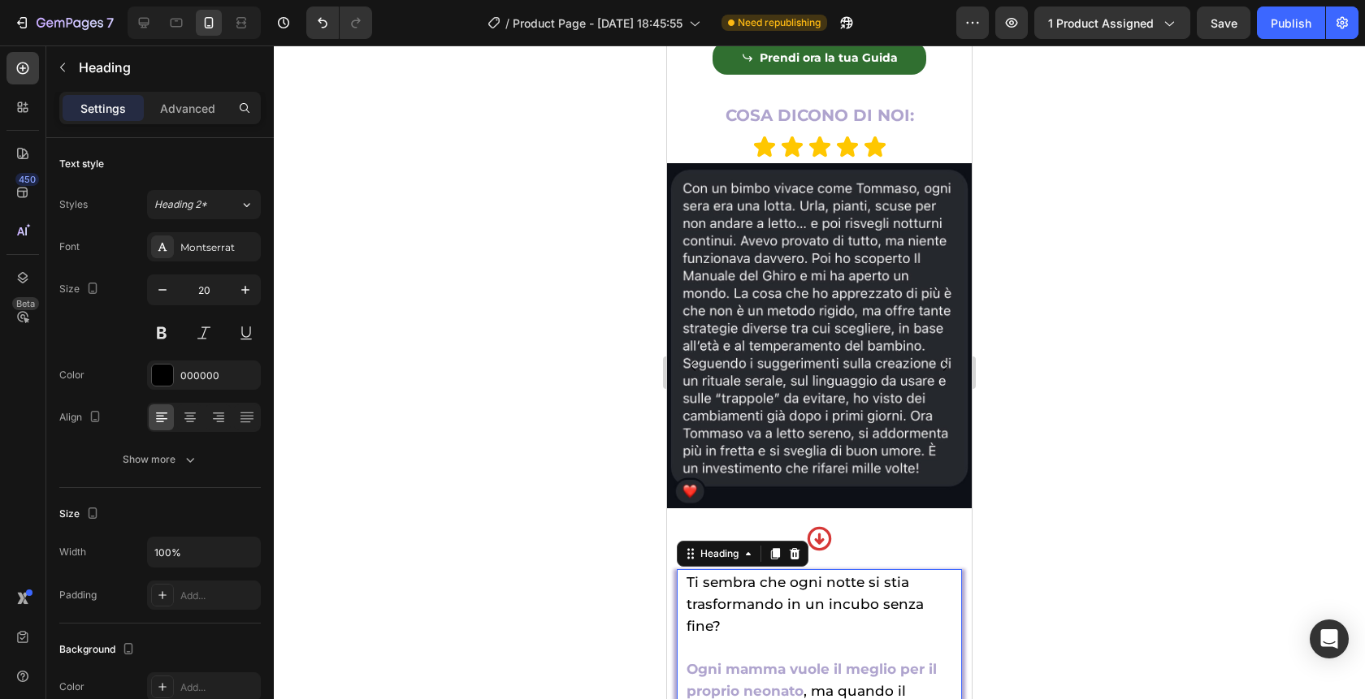
click at [935, 610] on h2 "Ti sembra che ogni notte si stia trasformando in un incubo senza fine? Ogni mam…" at bounding box center [819, 669] width 269 height 200
drag, startPoint x: 935, startPoint y: 610, endPoint x: 813, endPoint y: 610, distance: 121.8
click at [812, 610] on p "Ti sembra che ogni notte si stia trasformando in un incubo senza fine? Ogni mam…" at bounding box center [819, 669] width 266 height 197
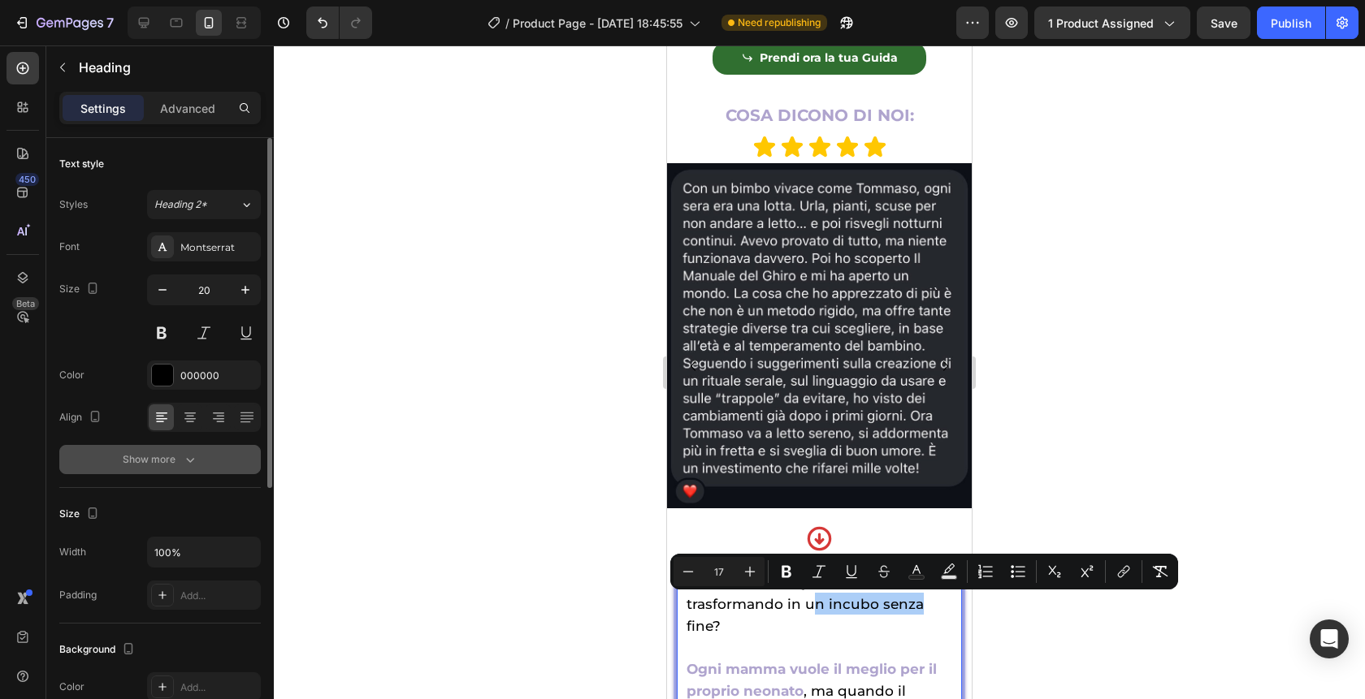
click at [177, 461] on div "Show more" at bounding box center [161, 460] width 76 height 16
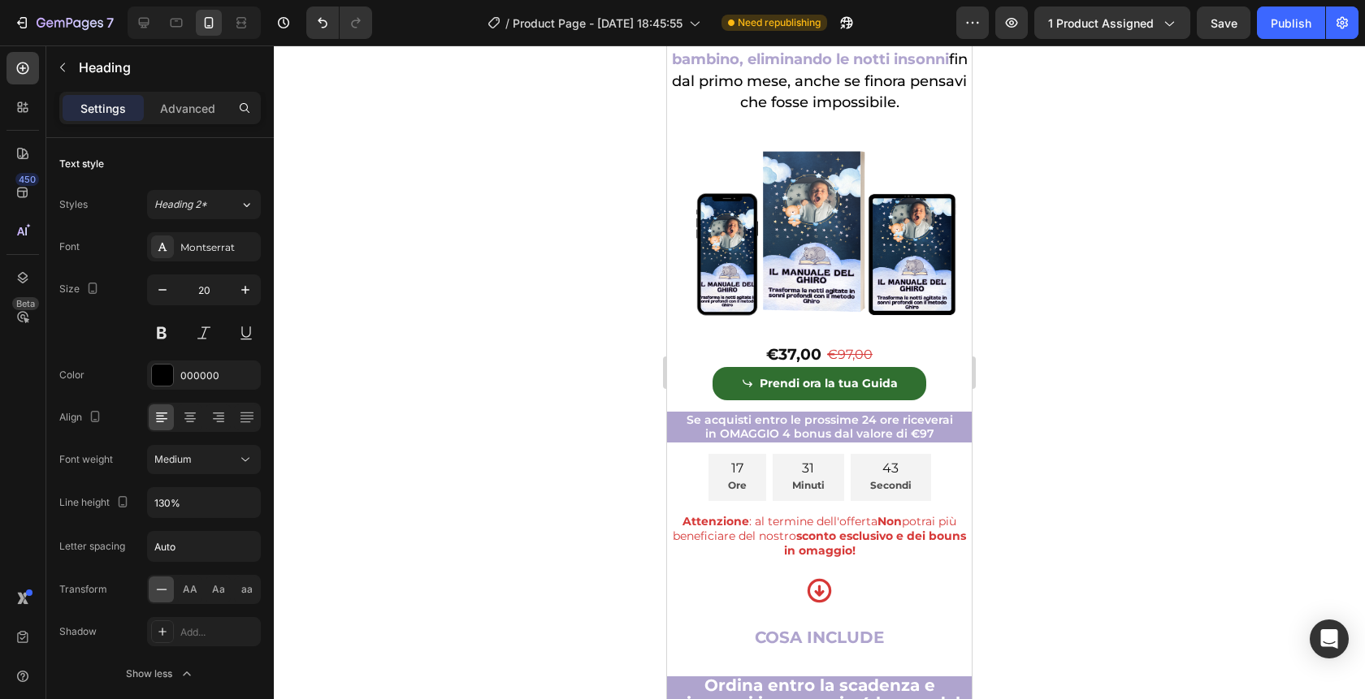
scroll to position [4698, 0]
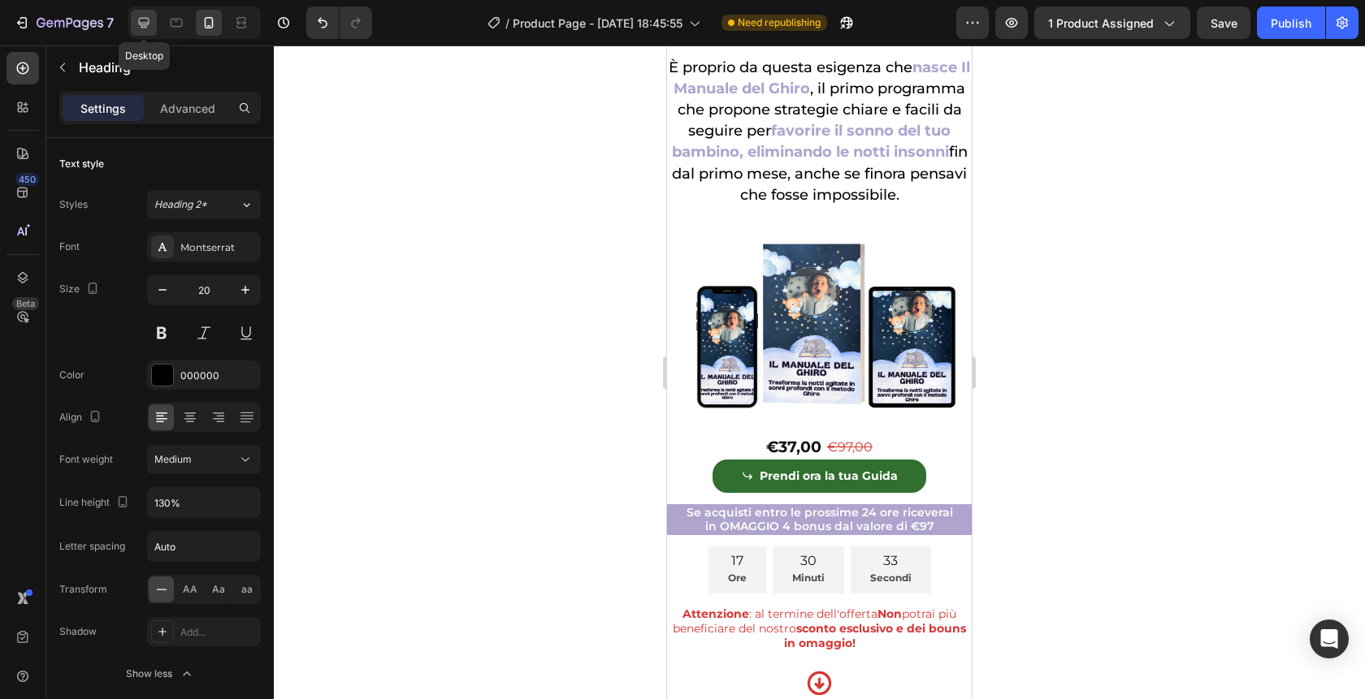
click at [140, 25] on icon at bounding box center [144, 23] width 11 height 11
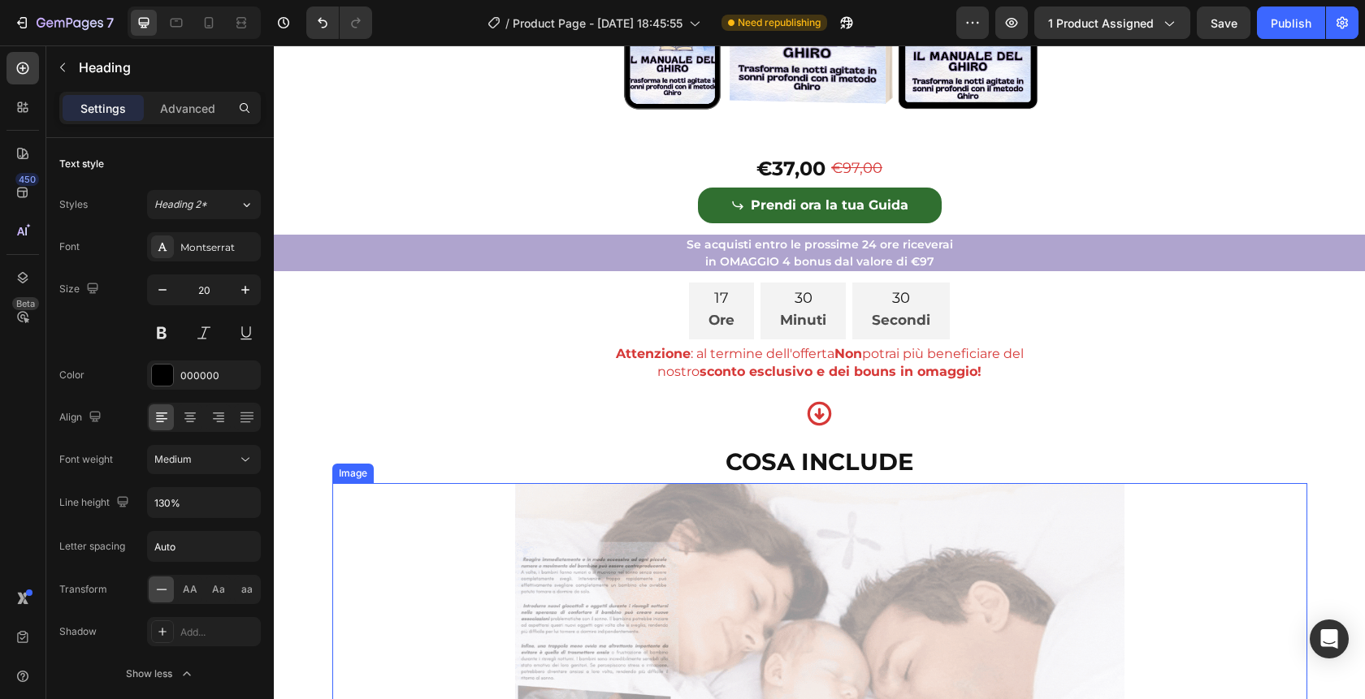
scroll to position [3508, 0]
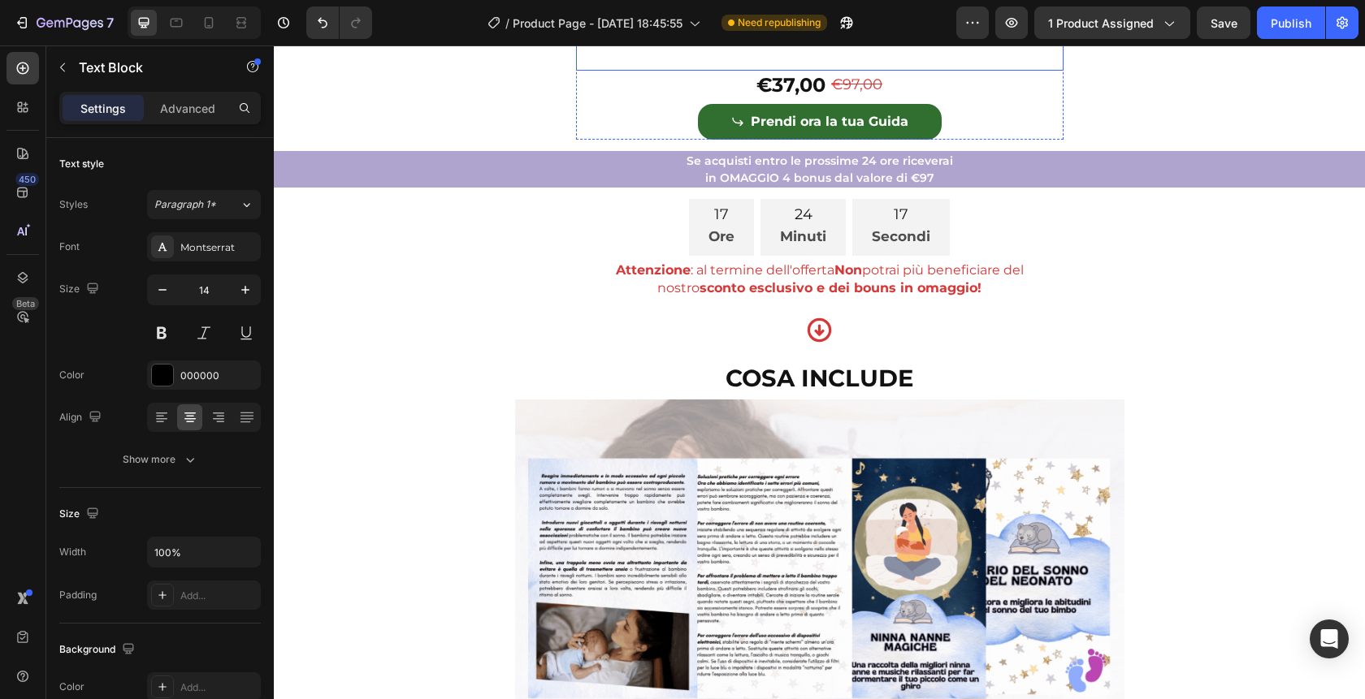
scroll to position [3507, 0]
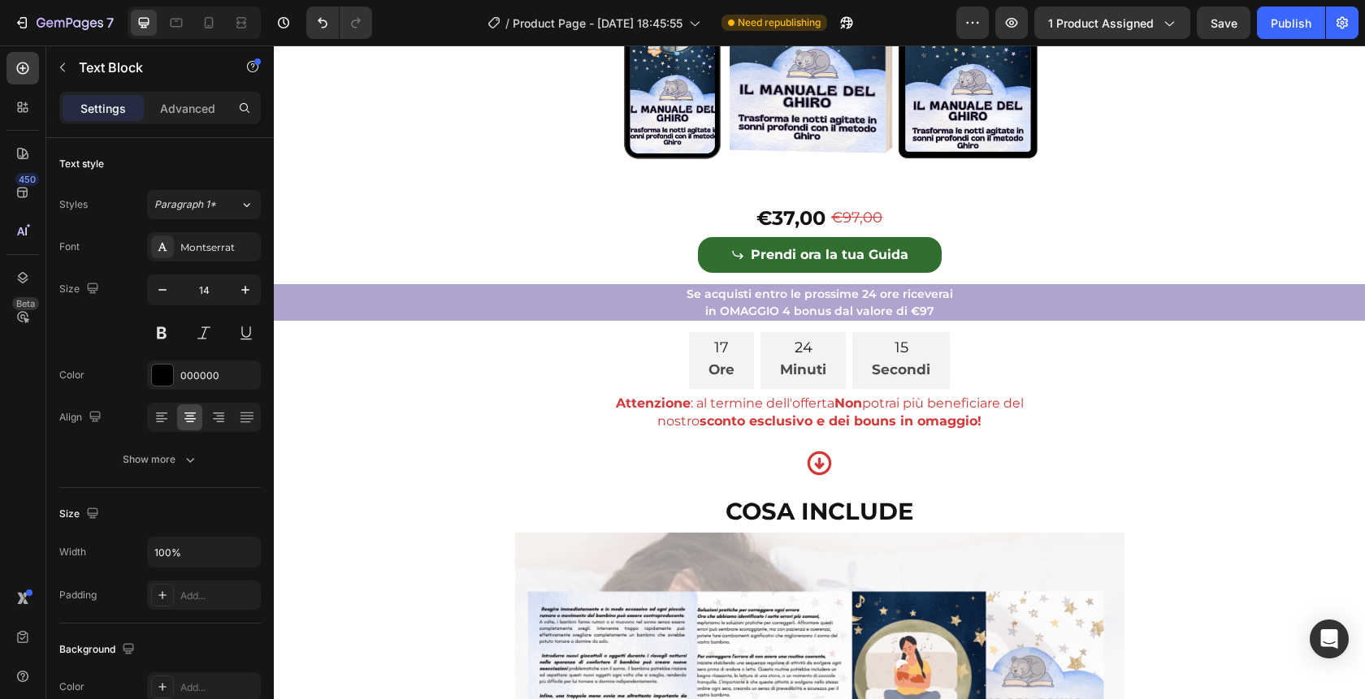
drag, startPoint x: 877, startPoint y: 535, endPoint x: 906, endPoint y: 535, distance: 28.4
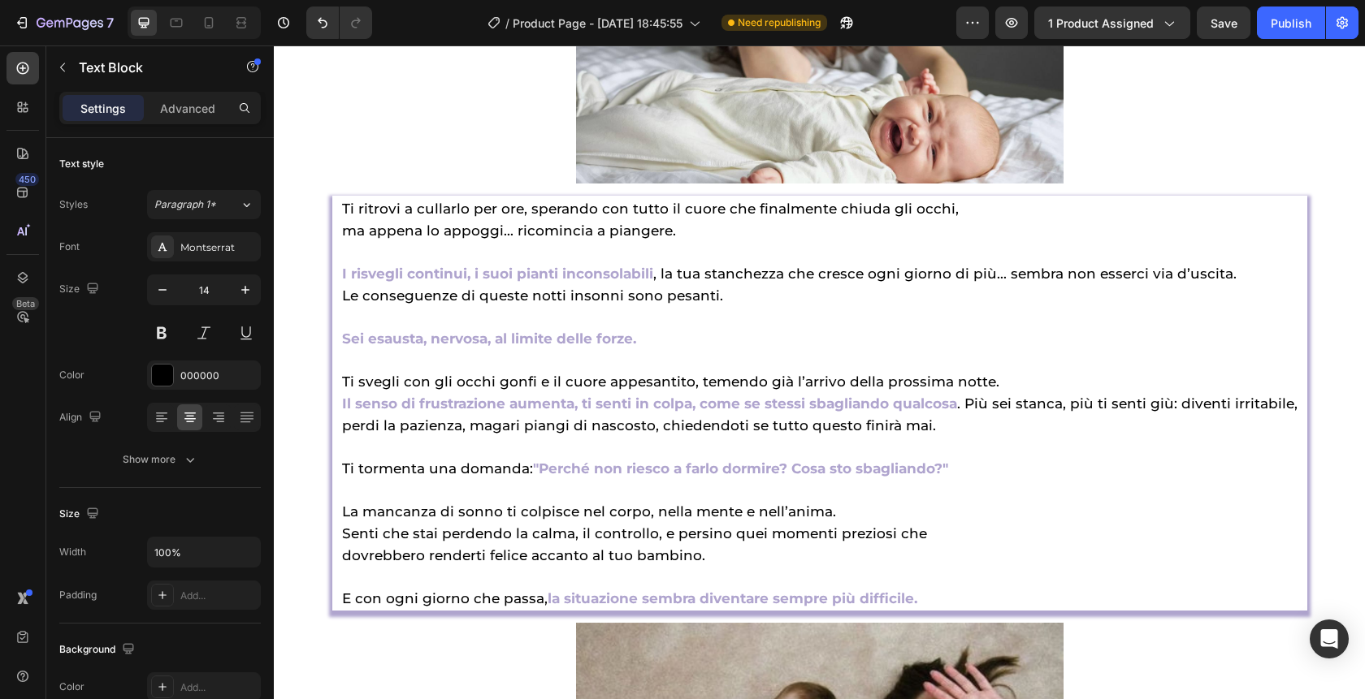
scroll to position [1799, 0]
